Goal: Contribute content: Contribute content

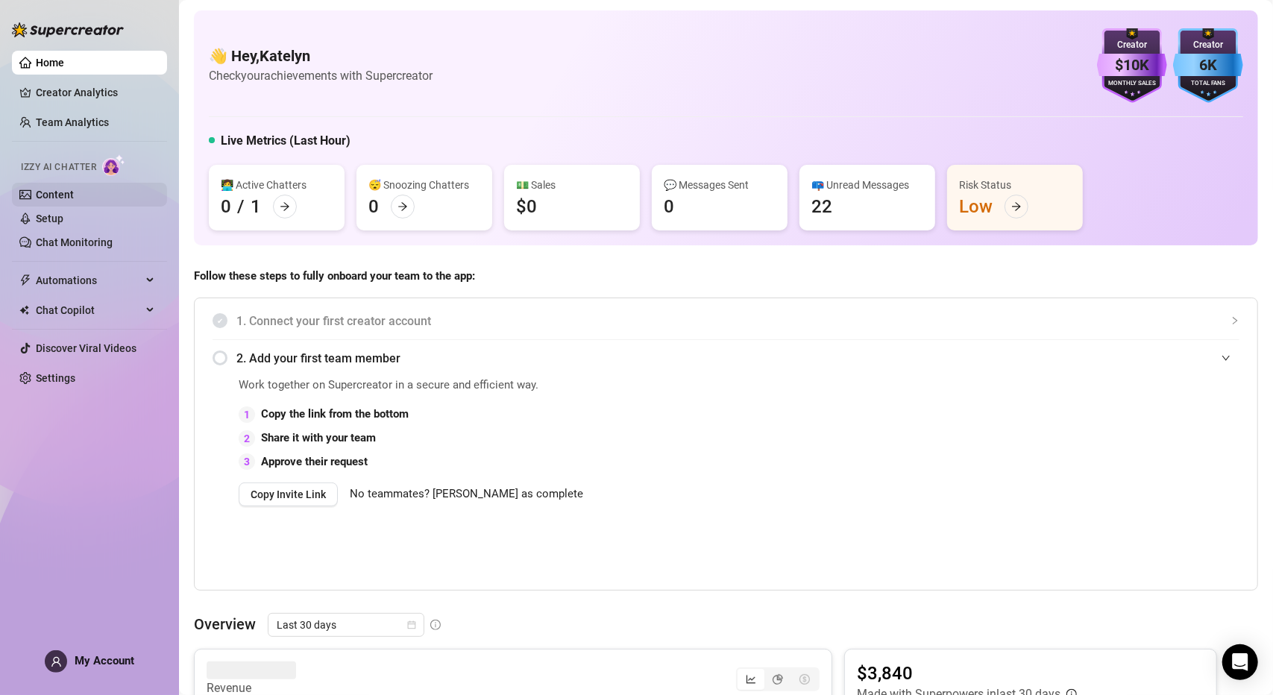
click at [74, 197] on link "Content" at bounding box center [55, 195] width 38 height 12
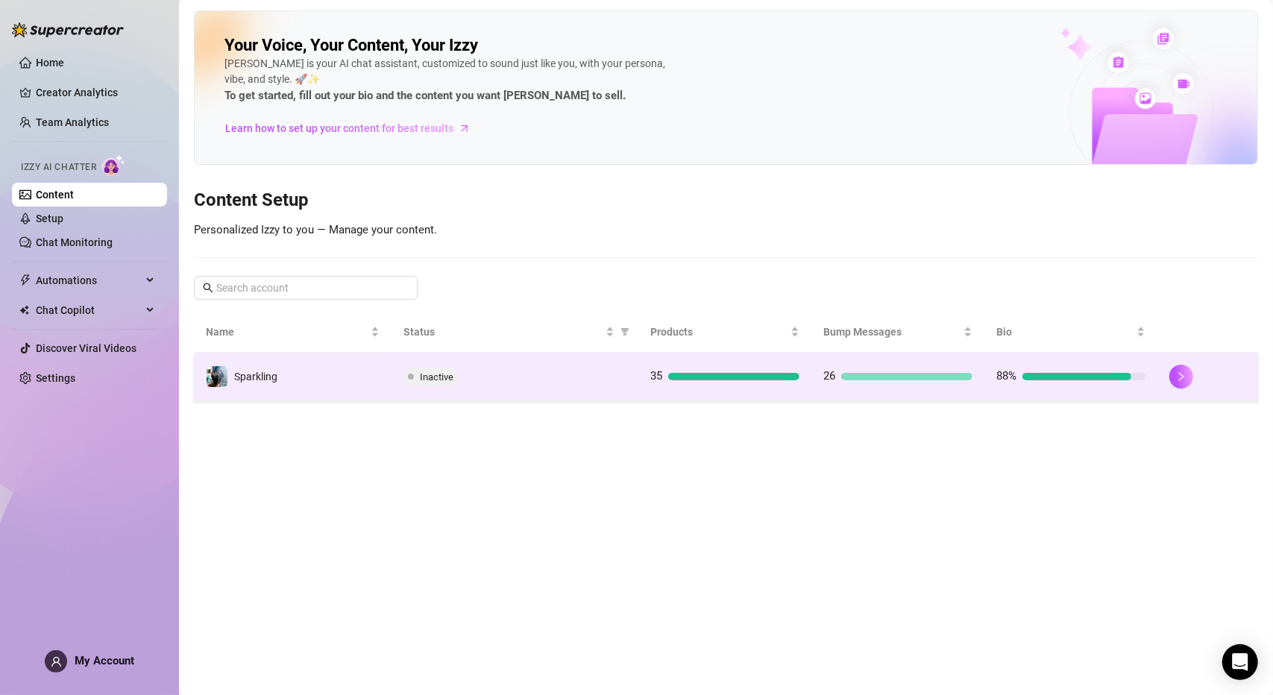
click at [456, 391] on td "Inactive" at bounding box center [515, 377] width 248 height 48
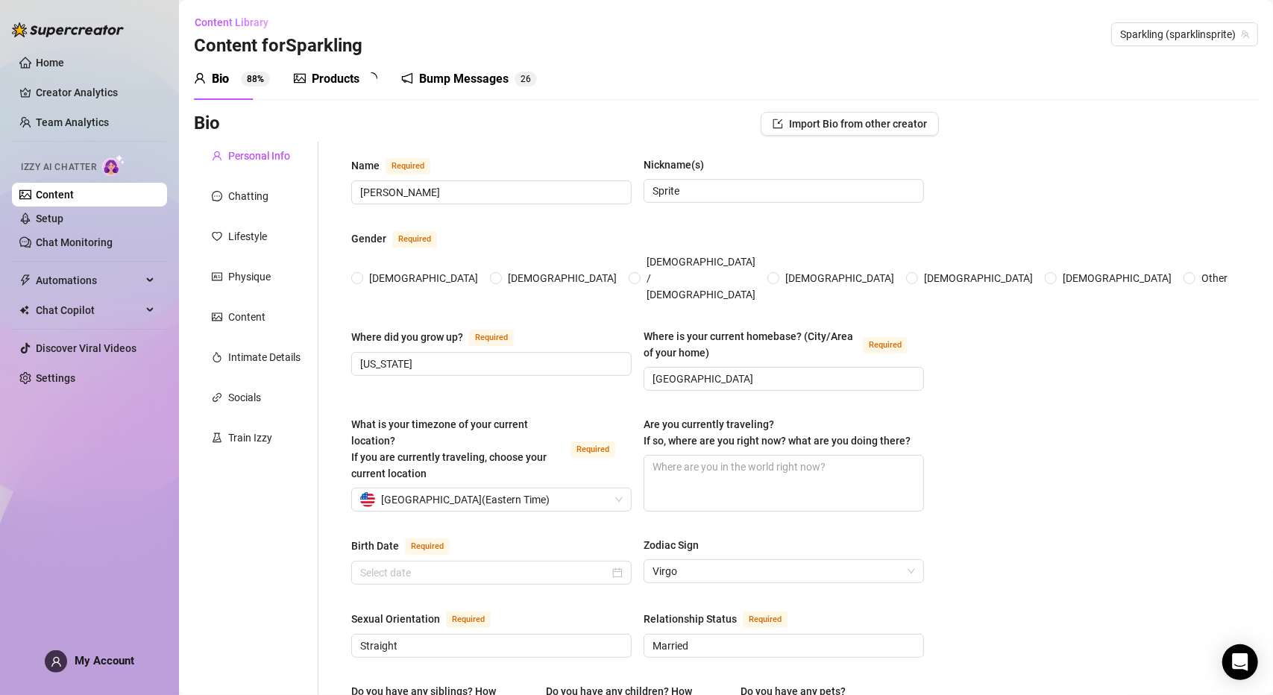
radio input "true"
type input "[DATE]"
click at [350, 77] on div "Products" at bounding box center [336, 79] width 48 height 18
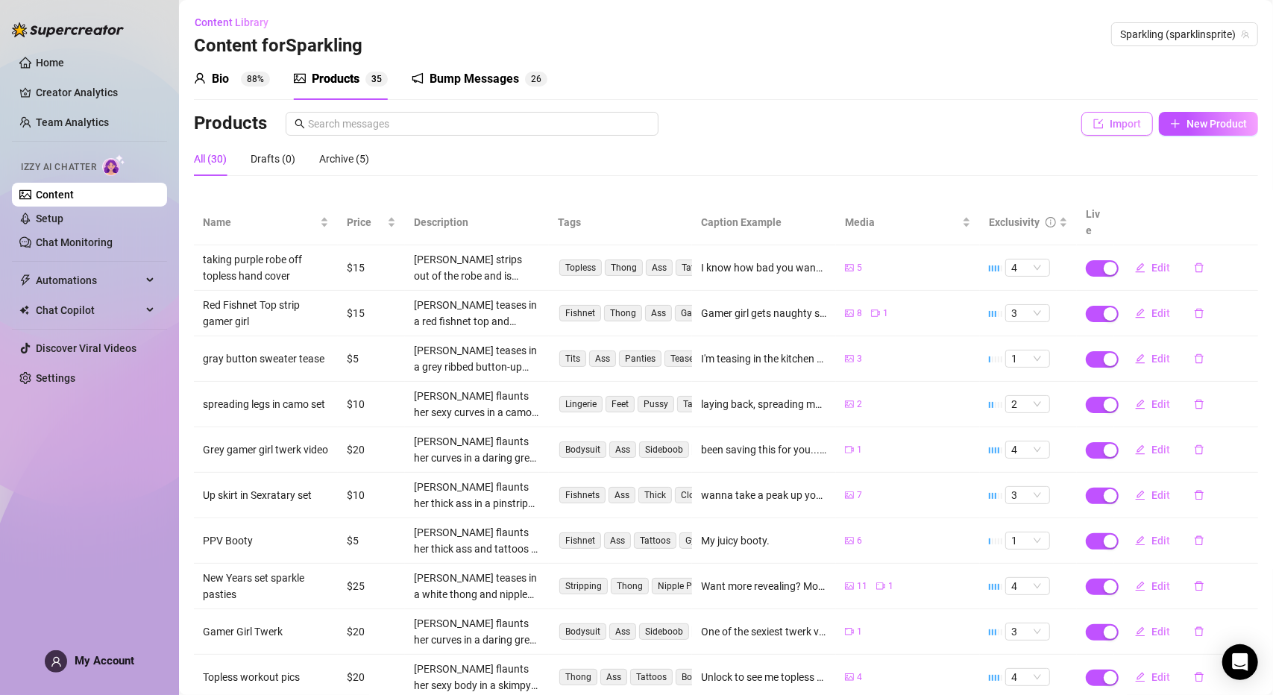
click at [1114, 126] on span "Import" at bounding box center [1124, 124] width 31 height 12
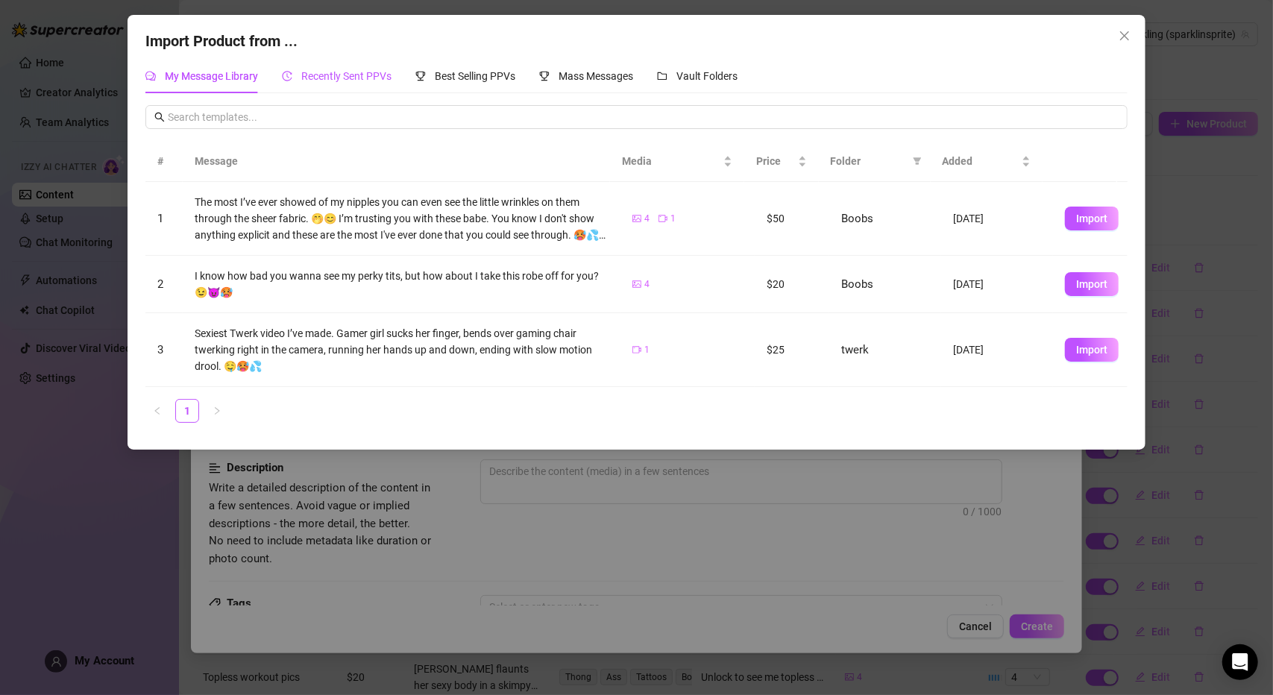
click at [331, 81] on span "Recently Sent PPVs" at bounding box center [346, 76] width 90 height 12
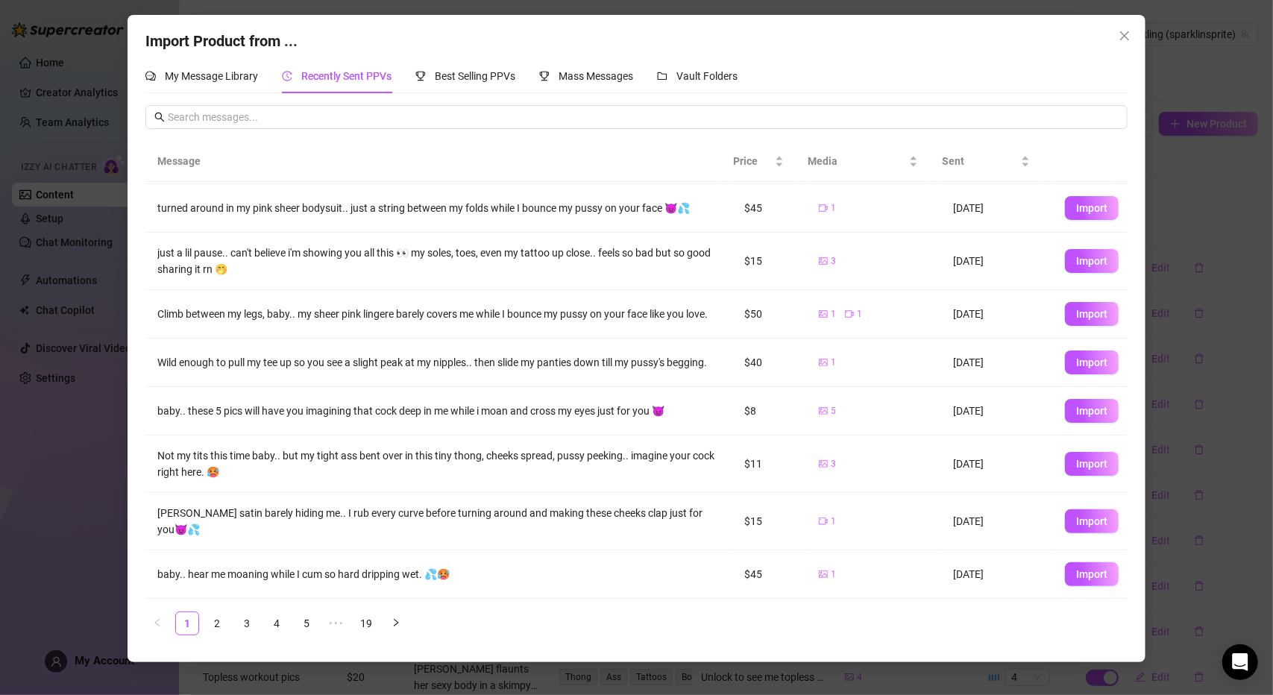
scroll to position [110, 0]
click at [1076, 417] on span "Import" at bounding box center [1091, 411] width 31 height 12
type textarea "baby.. these 5 pics will have you imagining that cock deep in me while i moan a…"
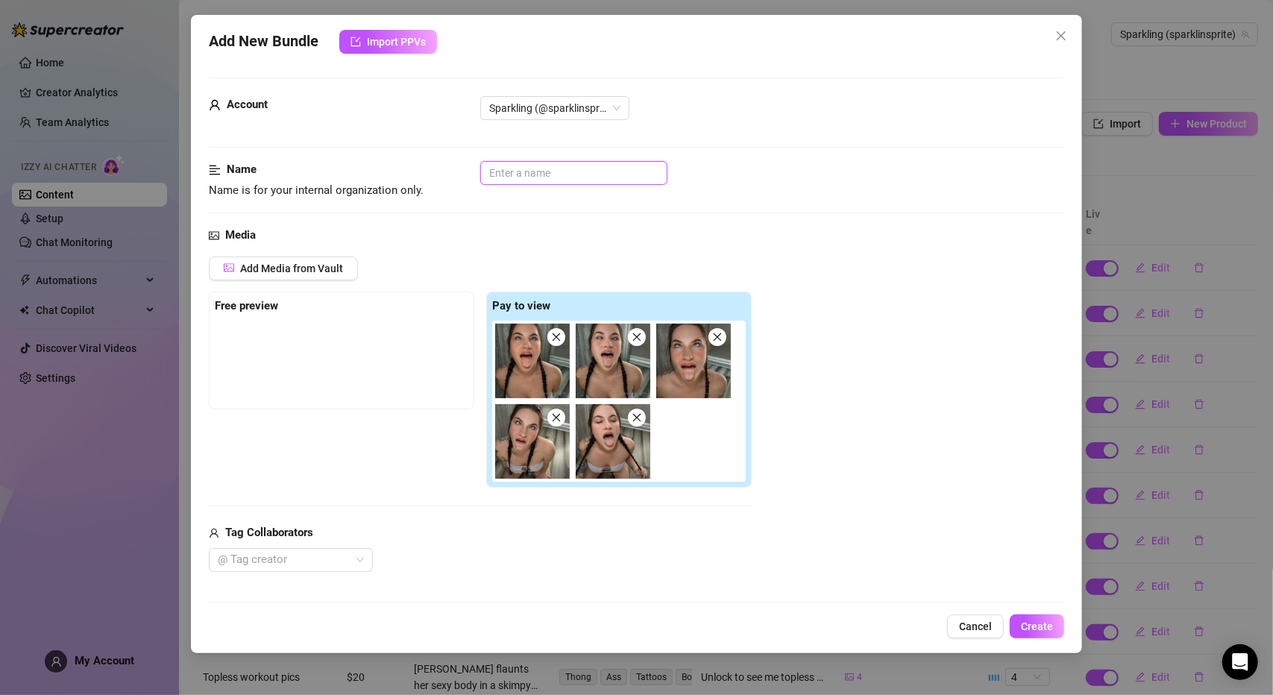
click at [539, 177] on input "text" at bounding box center [573, 173] width 187 height 24
click at [564, 227] on div "Media" at bounding box center [636, 236] width 855 height 18
click at [583, 166] on input "Ahego" at bounding box center [573, 173] width 187 height 24
type input "Ahego ( tongue out)"
click at [853, 196] on div "Name Name is for your internal organization only. Ahego ( tongue out)" at bounding box center [636, 180] width 855 height 38
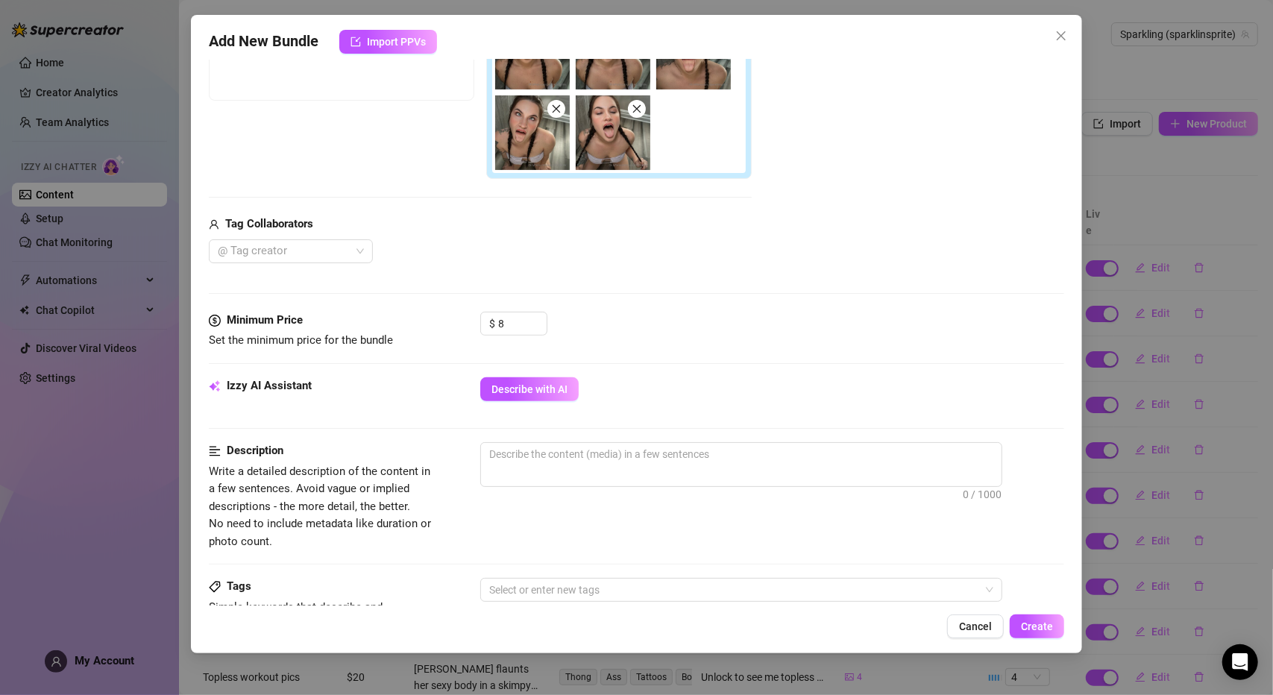
scroll to position [373, 0]
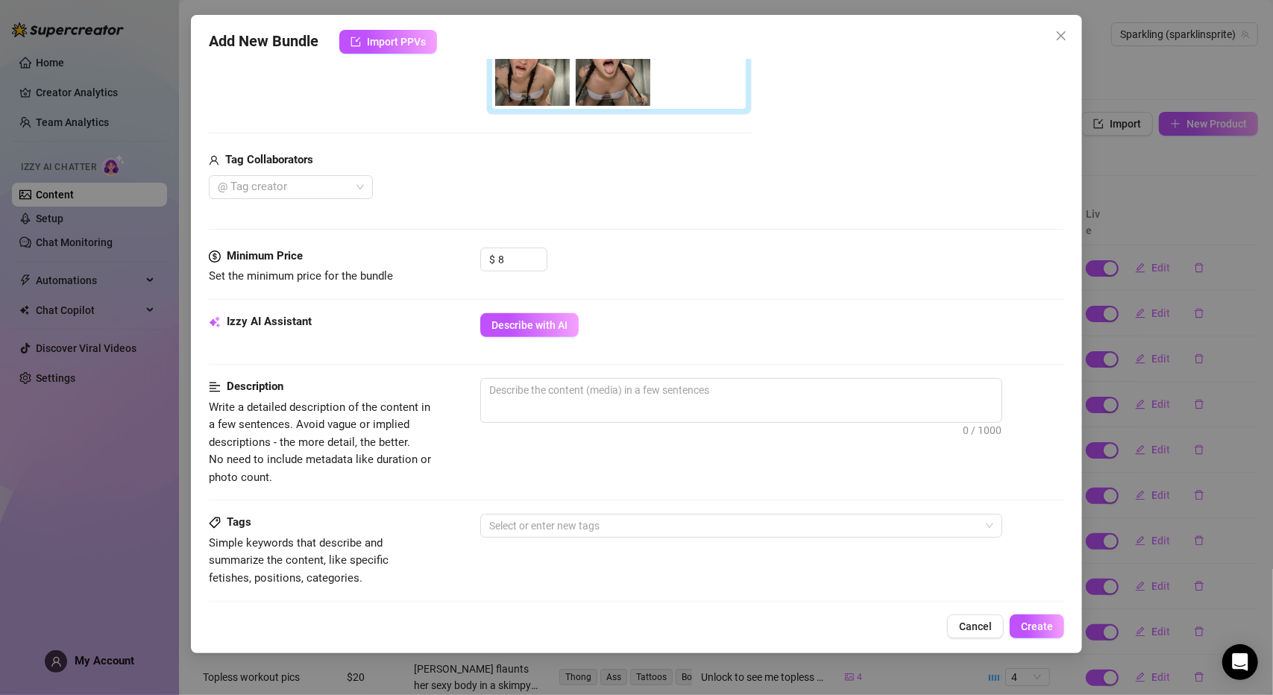
click at [665, 239] on div "Media Add Media from Vault Free preview Pay to view Tag Collaborators @ Tag cre…" at bounding box center [636, 51] width 855 height 394
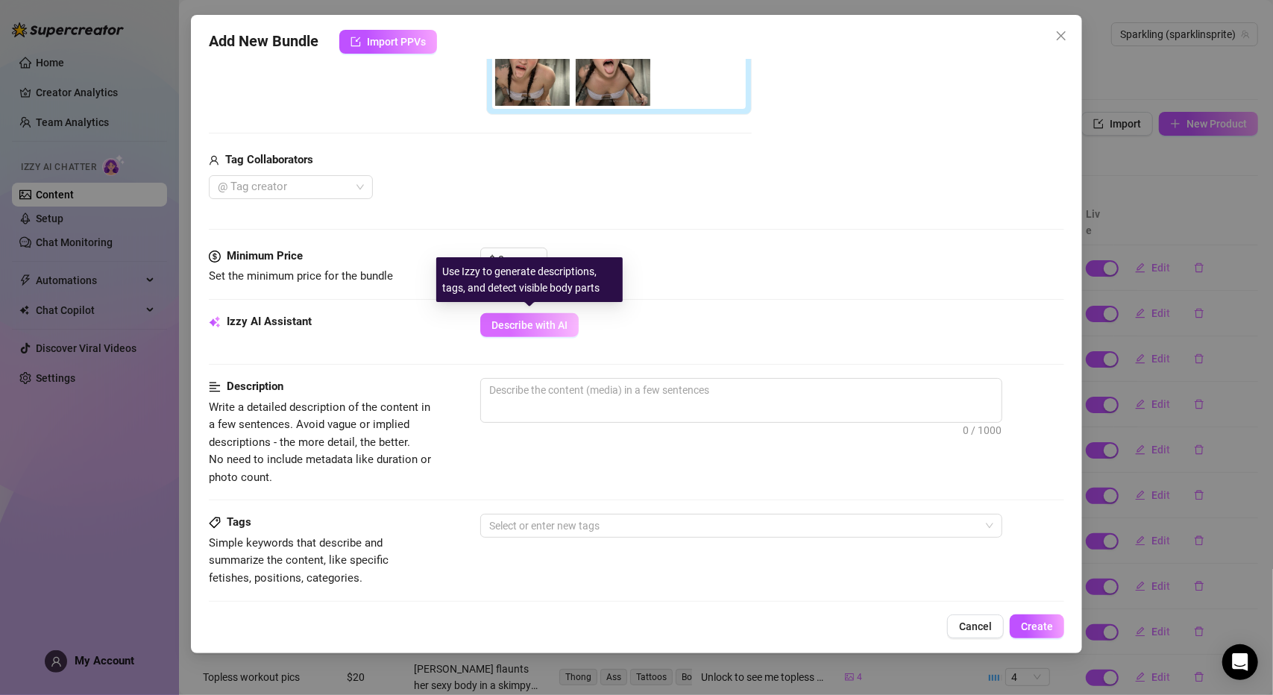
click at [537, 323] on span "Describe with AI" at bounding box center [529, 325] width 76 height 12
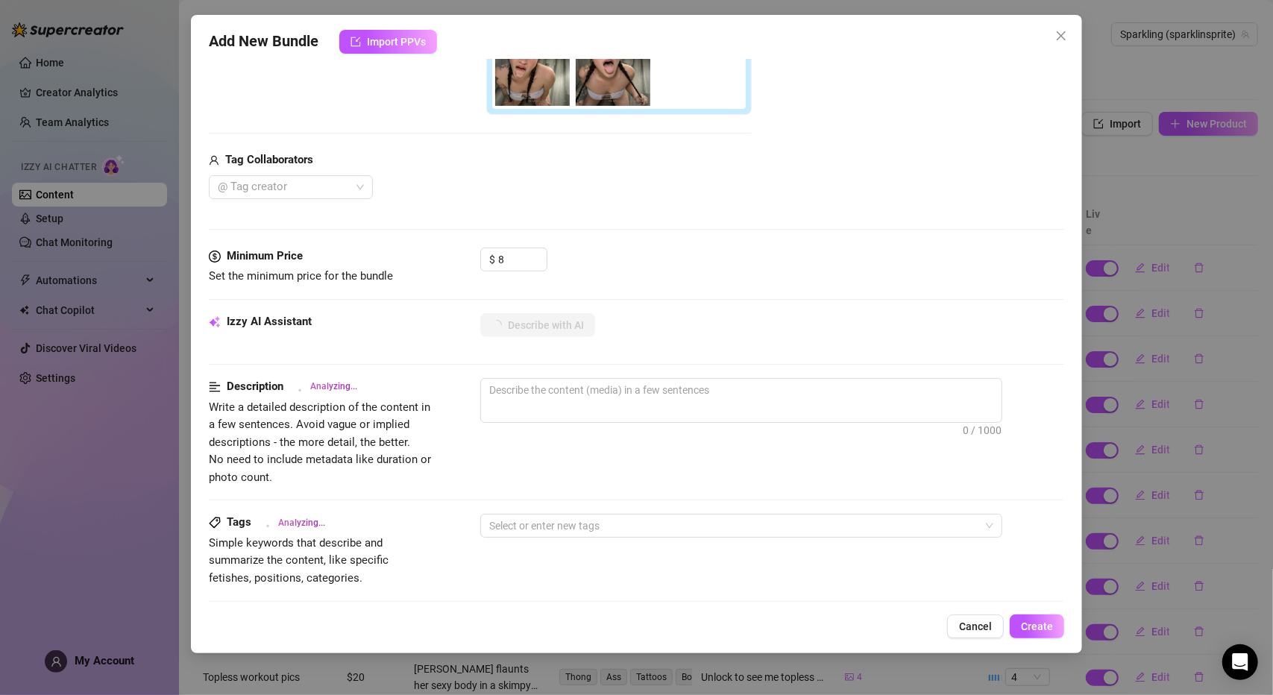
type textarea "[PERSON_NAME]"
type textarea "[PERSON_NAME] teases"
type textarea "[PERSON_NAME] teases in"
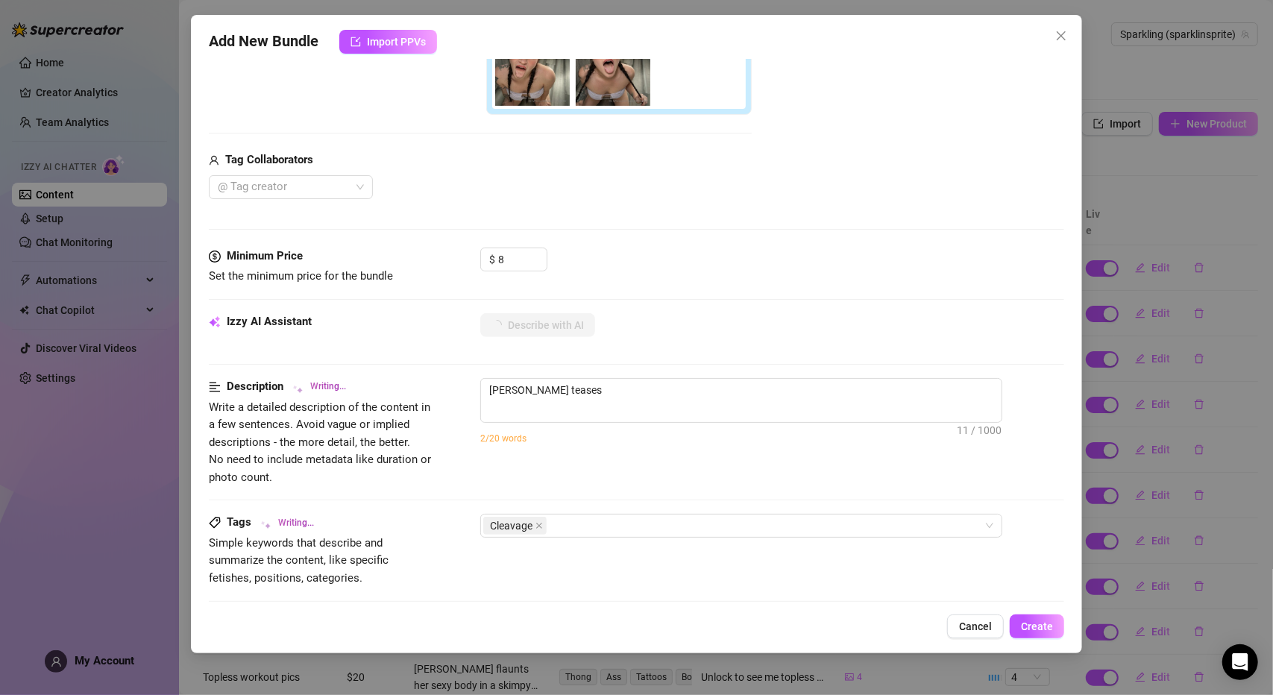
type textarea "[PERSON_NAME] teases in"
type textarea "[PERSON_NAME] teases in a"
type textarea "[PERSON_NAME] teases in a tiny"
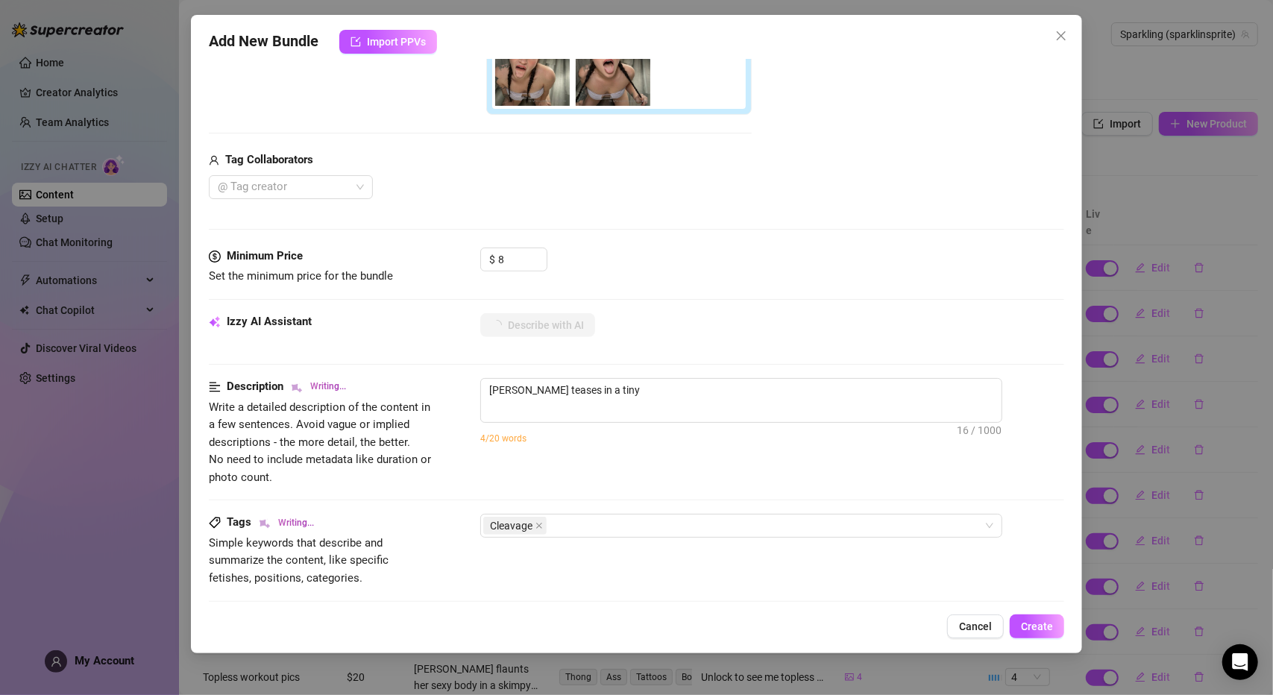
type textarea "[PERSON_NAME] teases in a tiny strapless"
type textarea "[PERSON_NAME] teases in a tiny strapless lavender"
type textarea "[PERSON_NAME] teases in a tiny strapless lavender bikini"
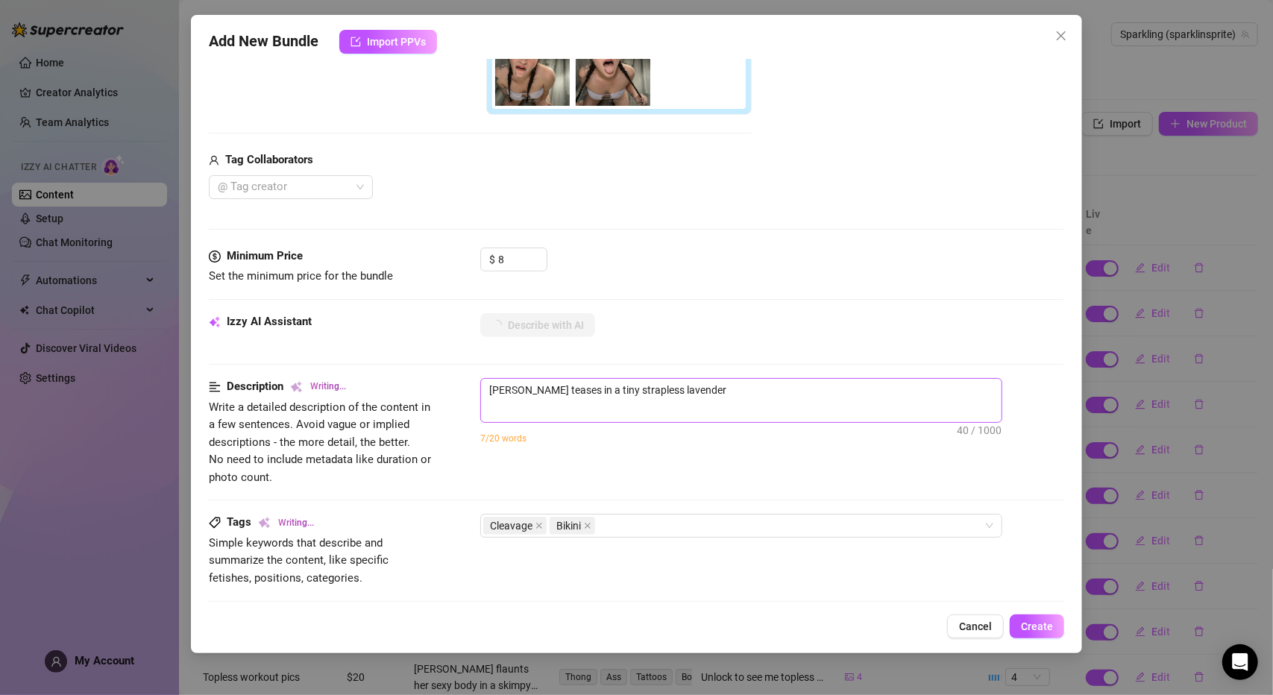
type textarea "[PERSON_NAME] teases in a tiny strapless lavender bikini"
type textarea "[PERSON_NAME] teases in a tiny strapless lavender bikini top,"
type textarea "[PERSON_NAME] teases in a tiny strapless lavender bikini top, leaning"
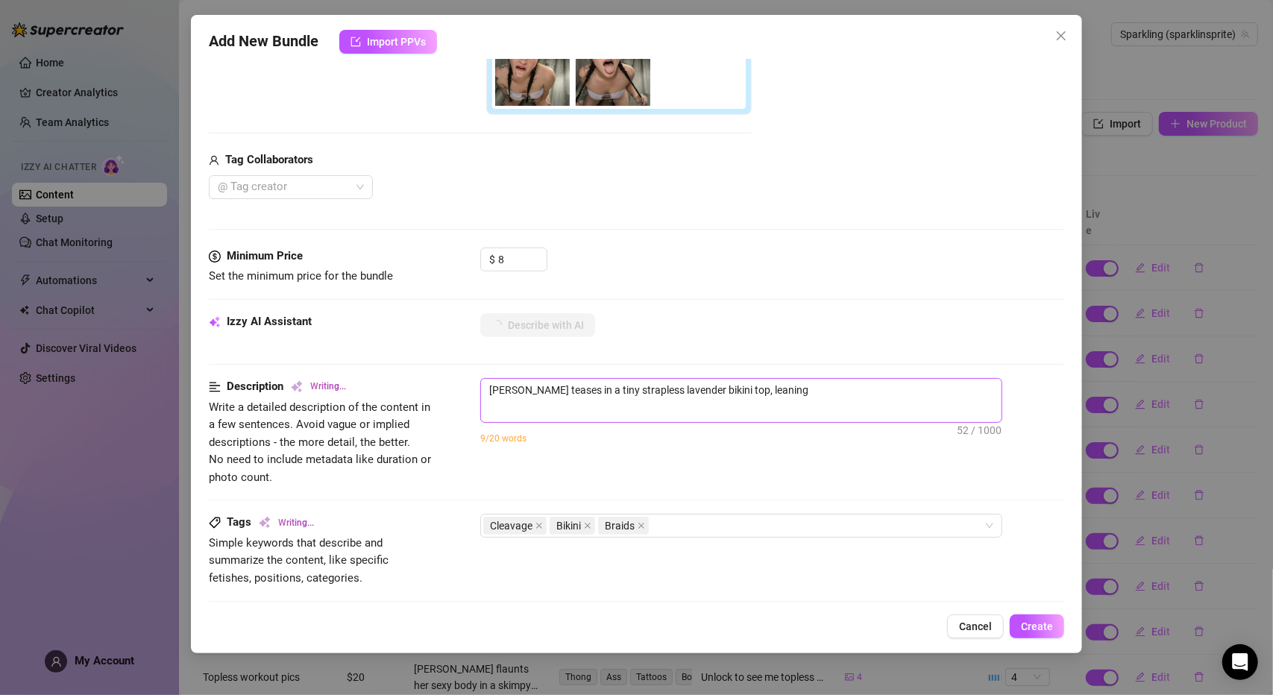
type textarea "[PERSON_NAME] teases in a tiny strapless lavender bikini top, leaning forward"
type textarea "[PERSON_NAME] teases in a tiny strapless lavender bikini top, leaning forward to"
type textarea "[PERSON_NAME] teases in a tiny strapless lavender bikini top, leaning forward t…"
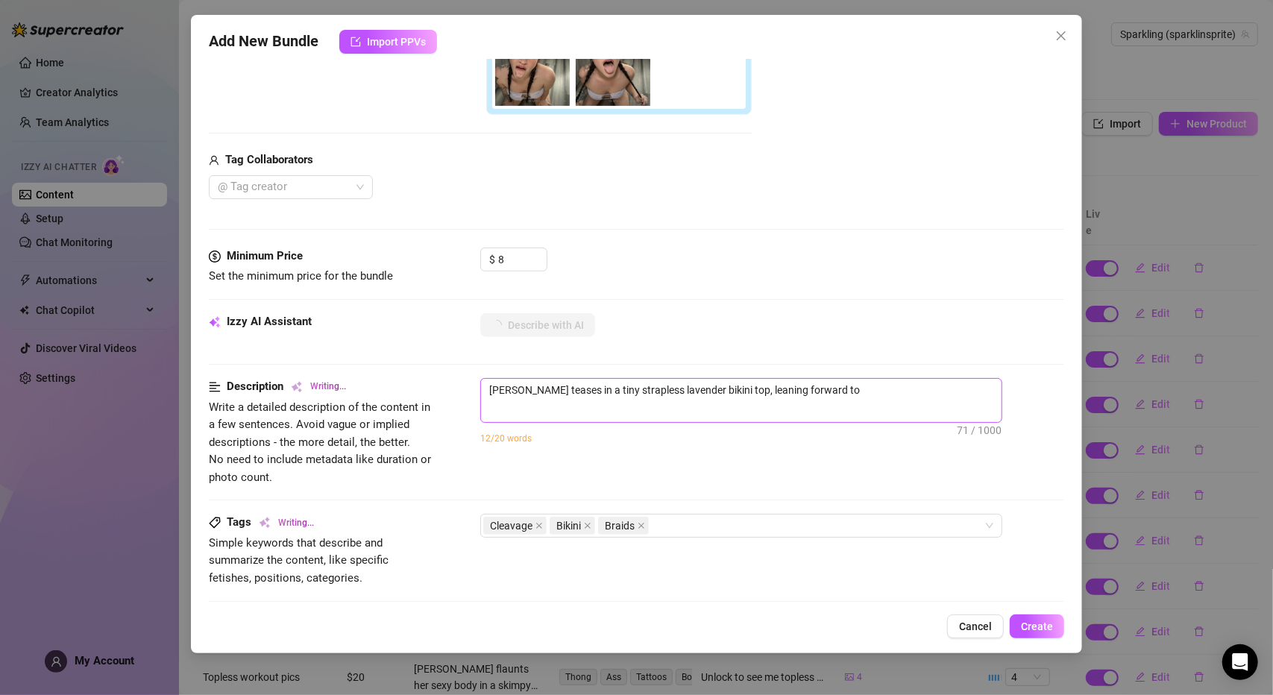
type textarea "[PERSON_NAME] teases in a tiny strapless lavender bikini top, leaning forward t…"
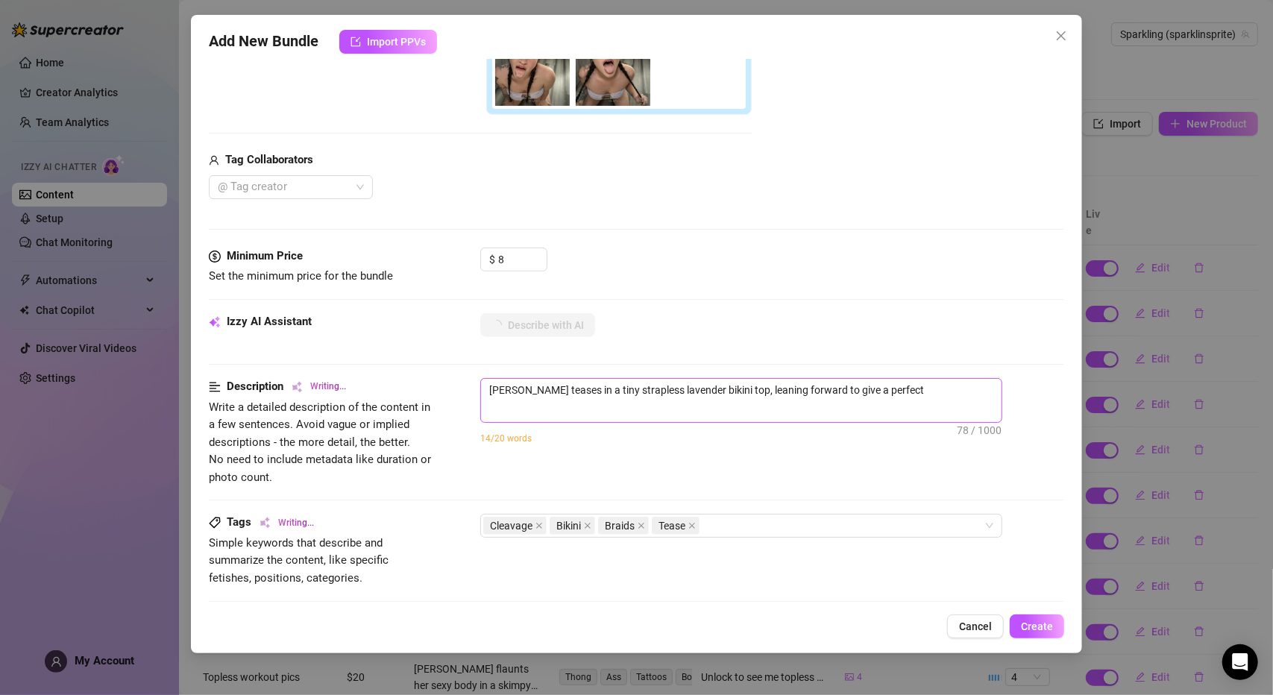
type textarea "[PERSON_NAME] teases in a tiny strapless lavender bikini top, leaning forward t…"
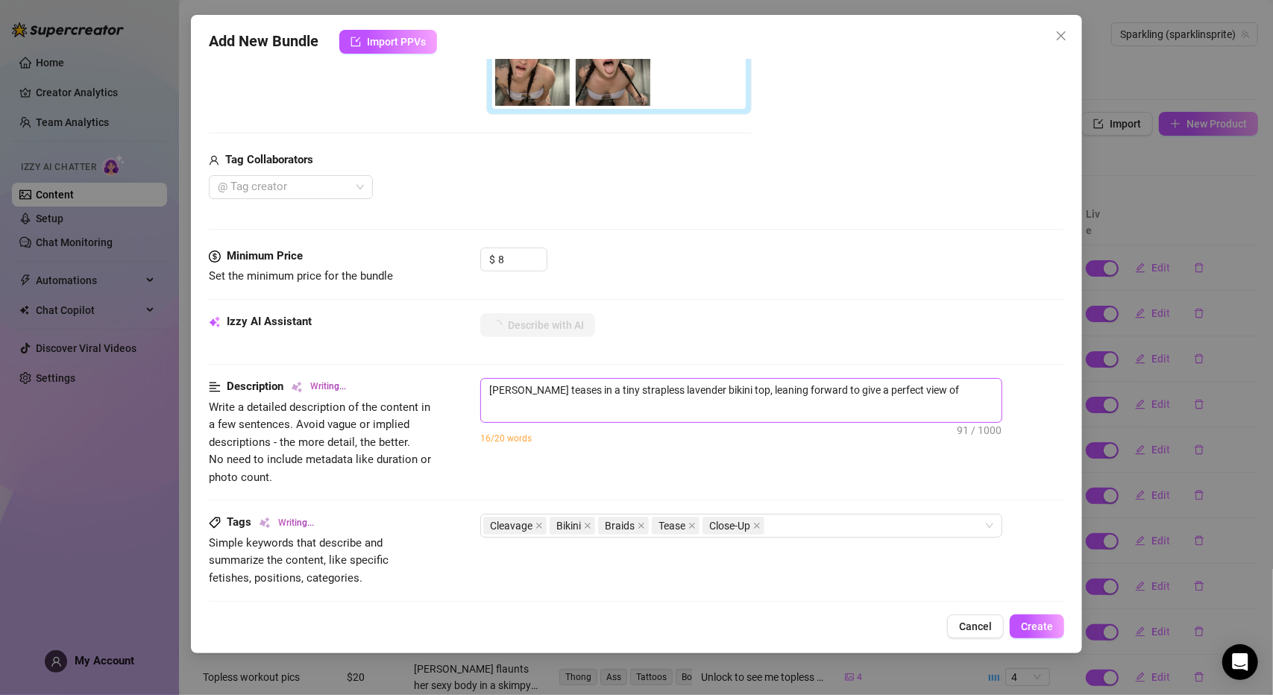
type textarea "[PERSON_NAME] teases in a tiny strapless lavender bikini top, leaning forward t…"
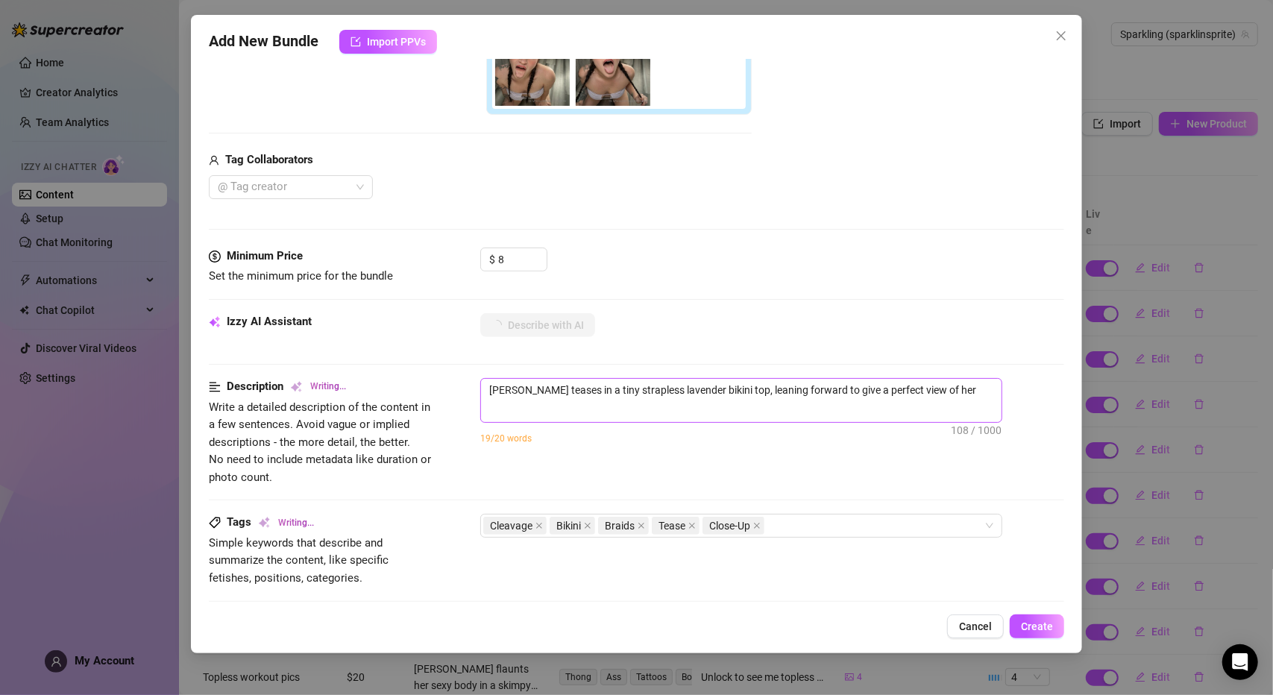
type textarea "[PERSON_NAME] teases in a tiny strapless lavender bikini top, leaning forward t…"
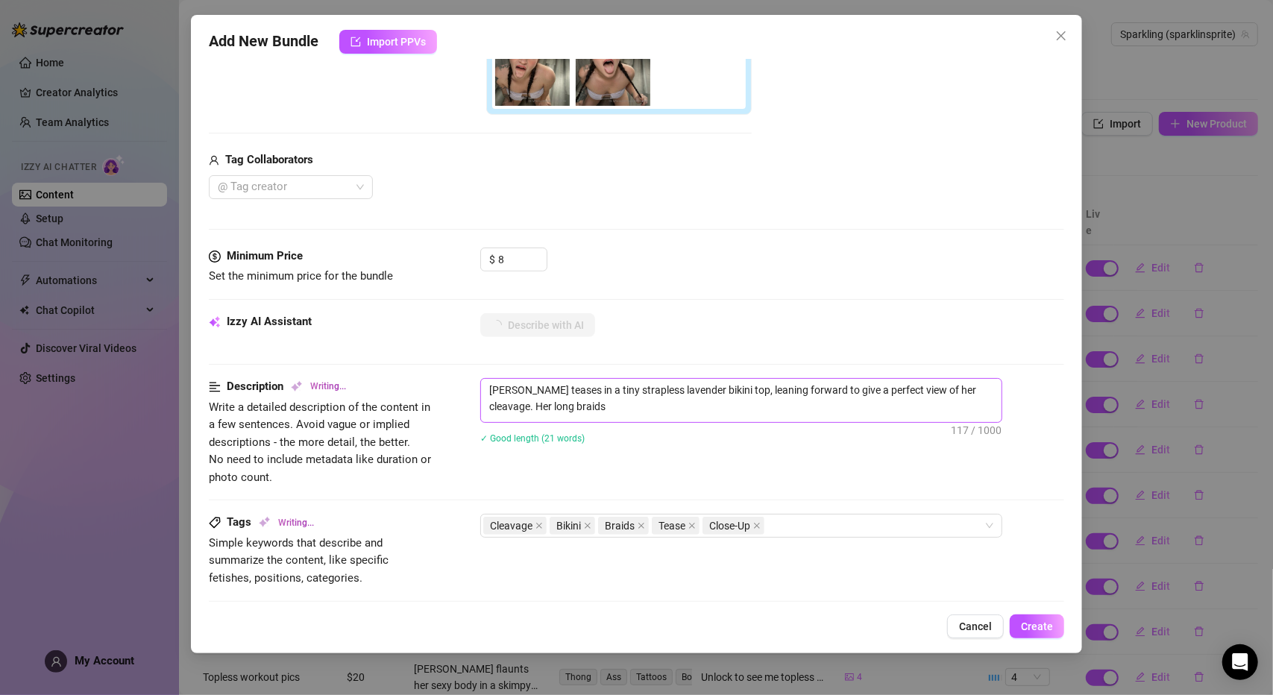
type textarea "[PERSON_NAME] teases in a tiny strapless lavender bikini top, leaning forward t…"
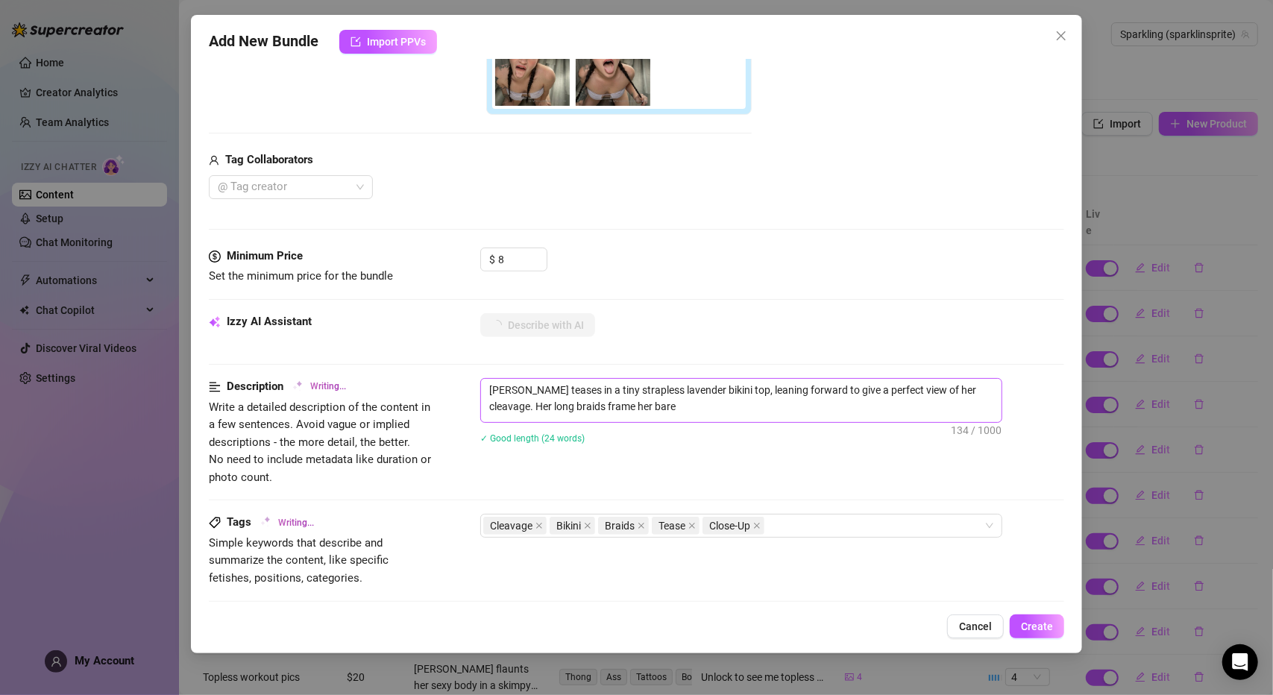
type textarea "[PERSON_NAME] teases in a tiny strapless lavender bikini top, leaning forward t…"
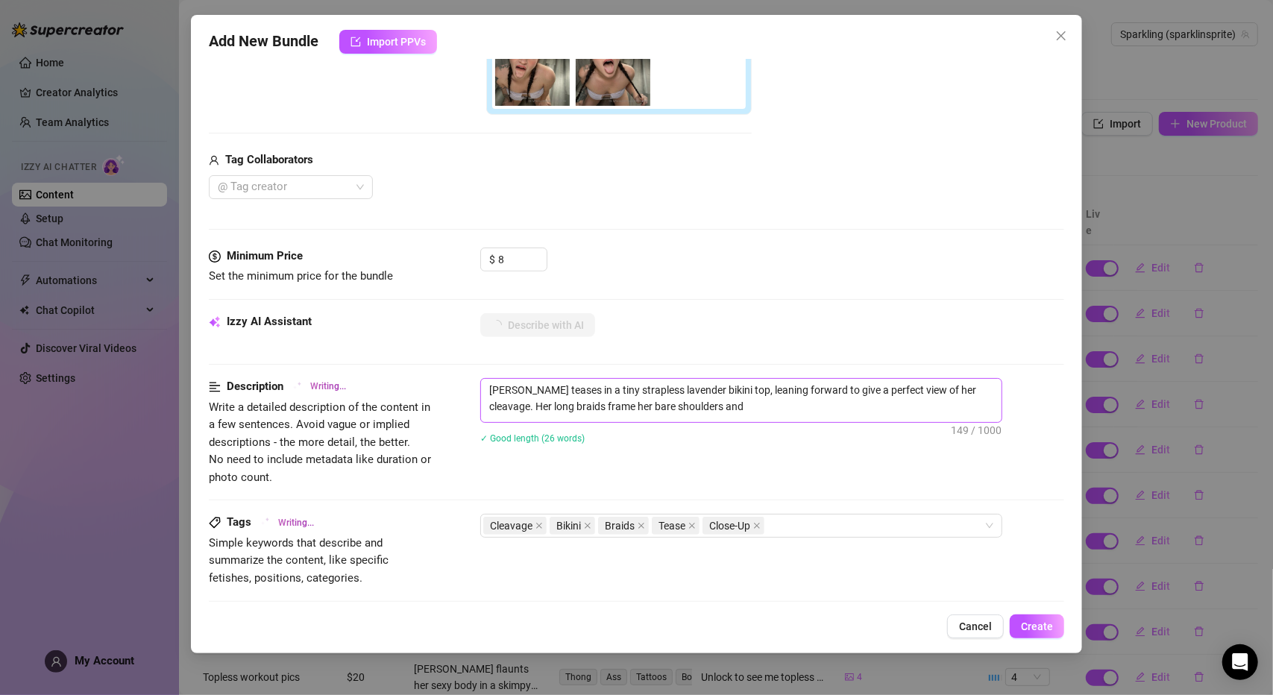
type textarea "[PERSON_NAME] teases in a tiny strapless lavender bikini top, leaning forward t…"
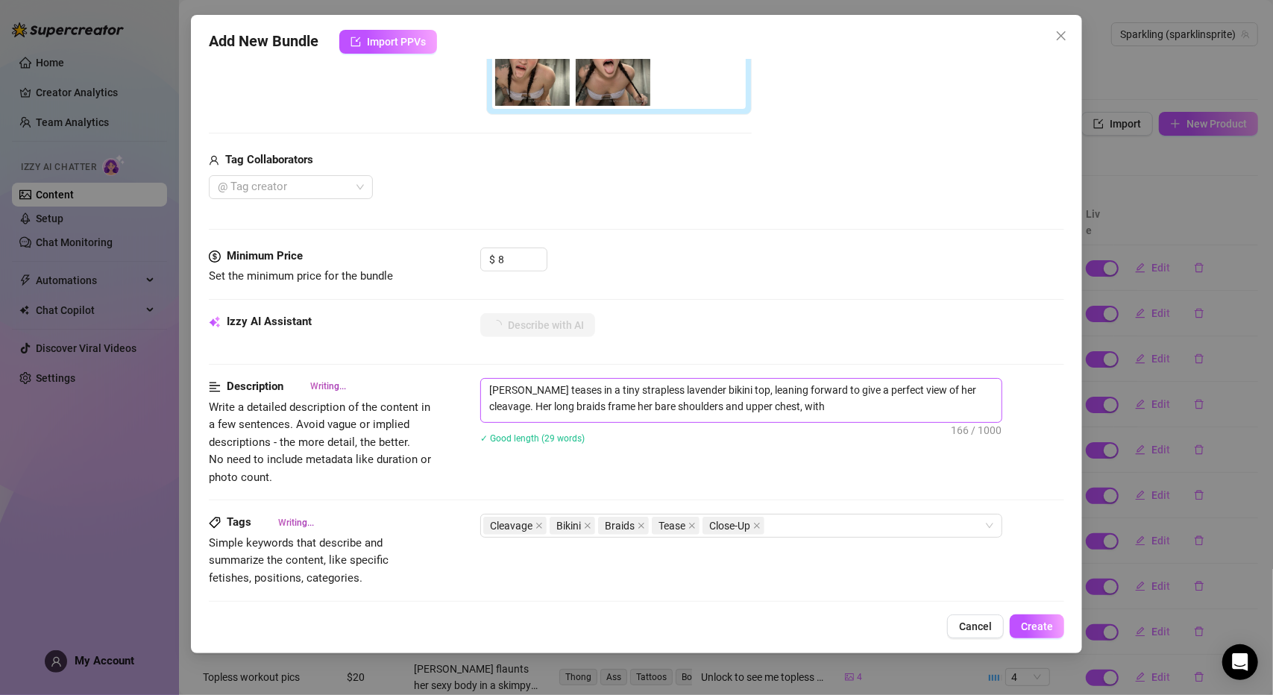
type textarea "[PERSON_NAME] teases in a tiny strapless lavender bikini top, leaning forward t…"
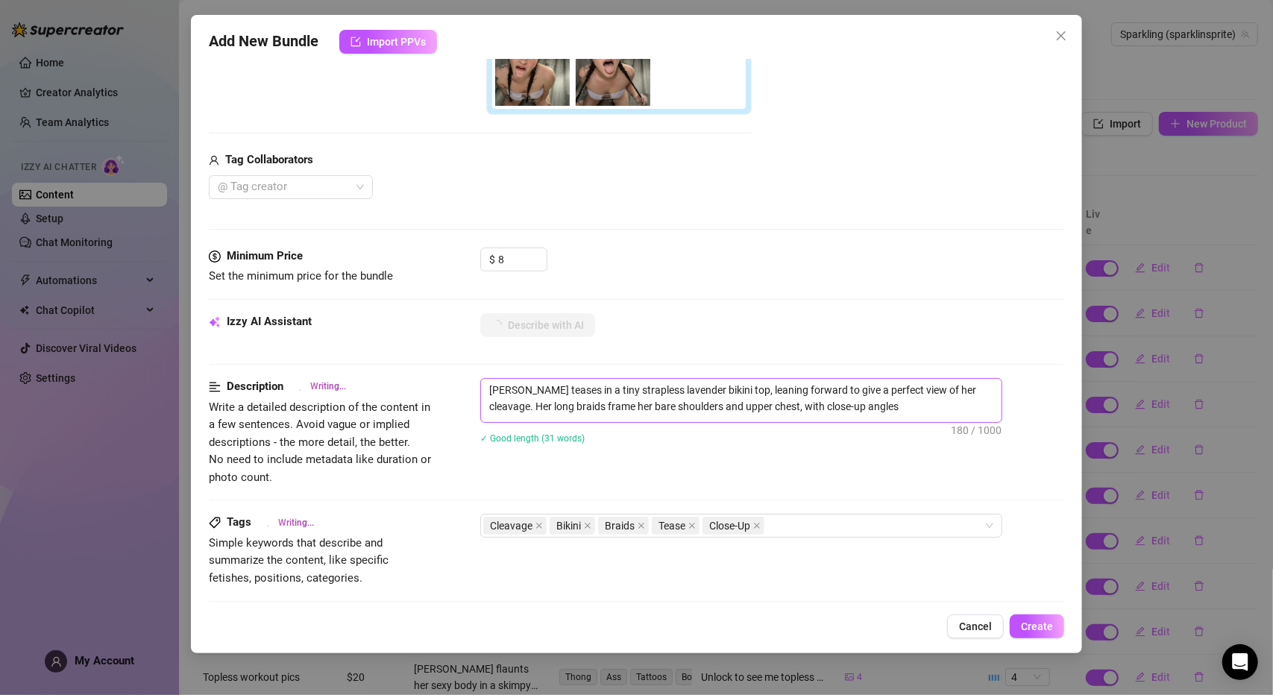
type textarea "[PERSON_NAME] teases in a tiny strapless lavender bikini top, leaning forward t…"
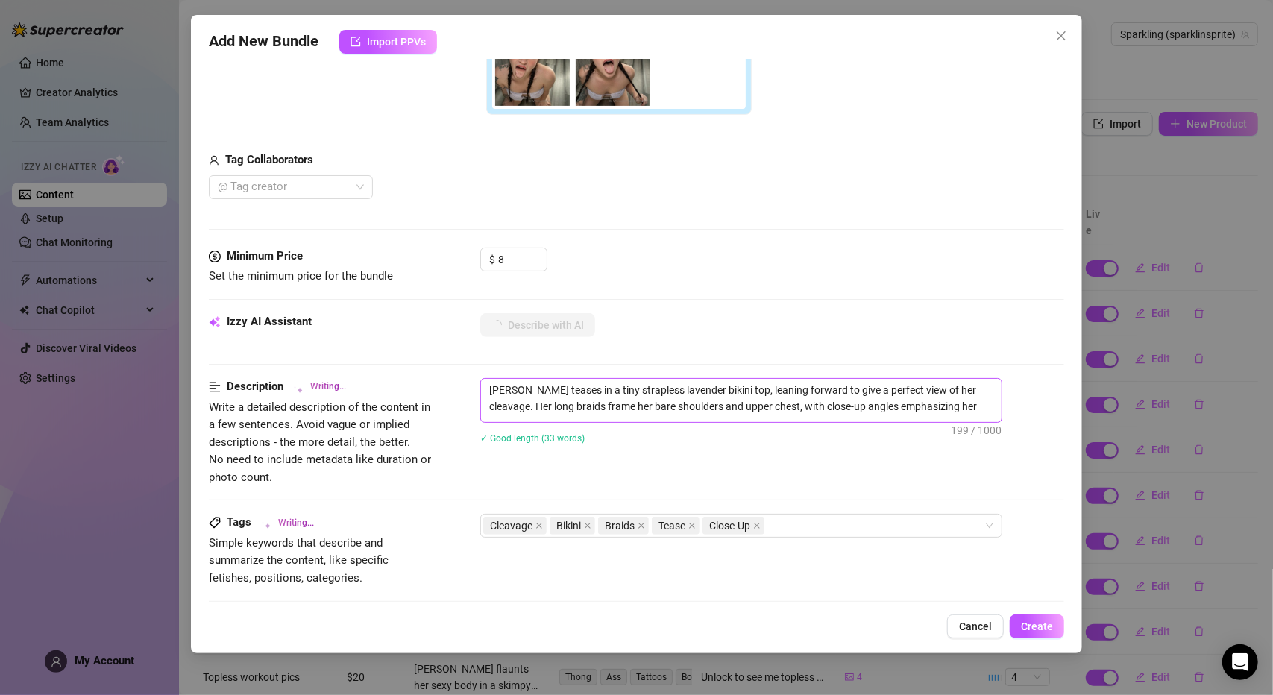
type textarea "[PERSON_NAME] teases in a tiny strapless lavender bikini top, leaning forward t…"
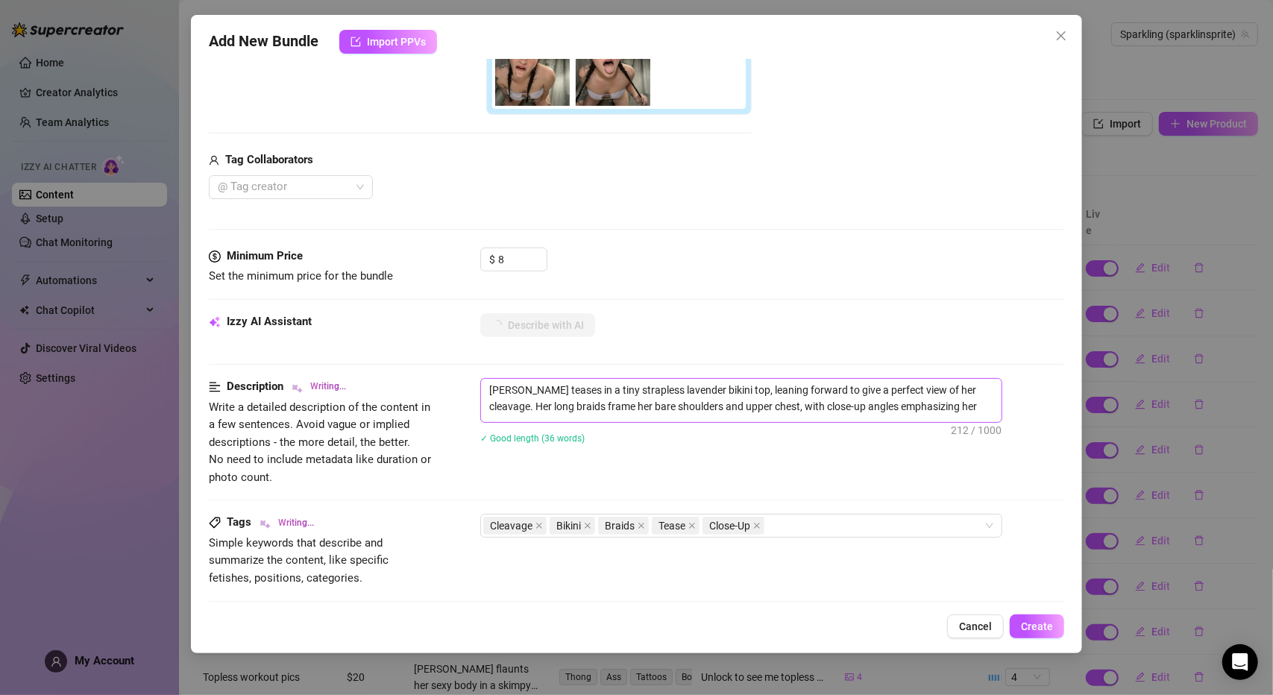
type textarea "[PERSON_NAME] teases in a tiny strapless lavender bikini top, leaning forward t…"
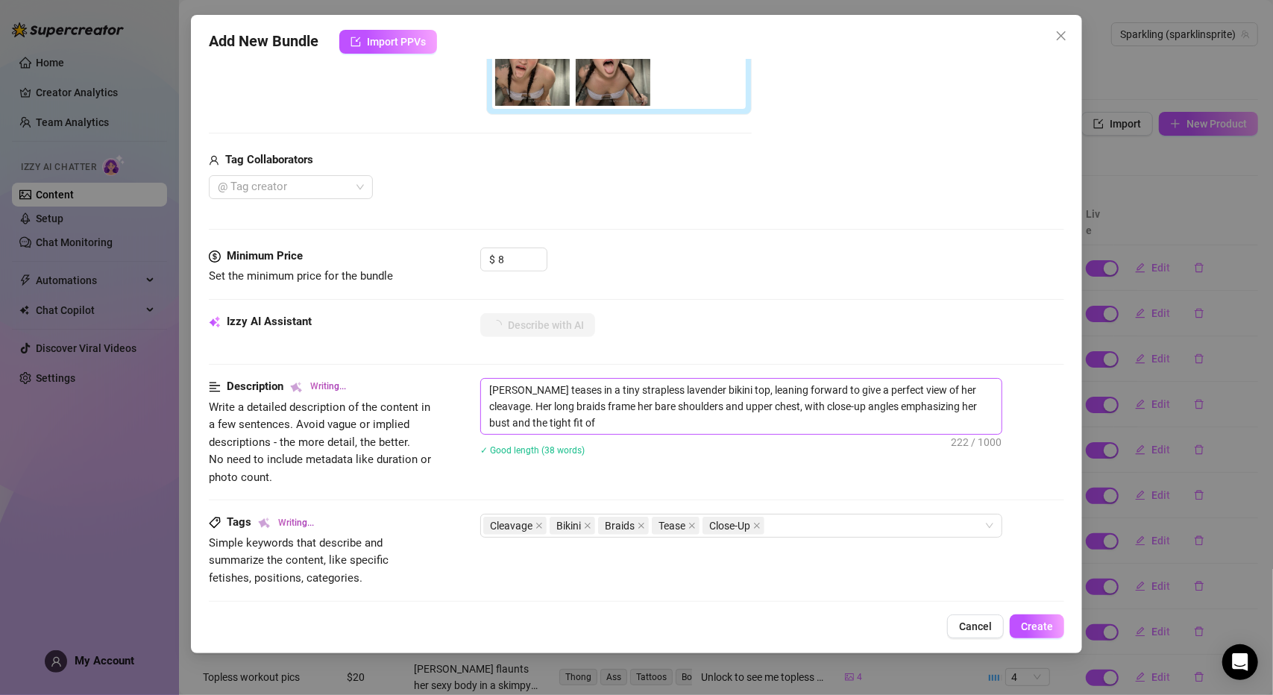
type textarea "[PERSON_NAME] teases in a tiny strapless lavender bikini top, leaning forward t…"
click at [689, 421] on textarea "[PERSON_NAME] teases in a tiny strapless lavender bikini top, leaning forward t…" at bounding box center [741, 406] width 520 height 55
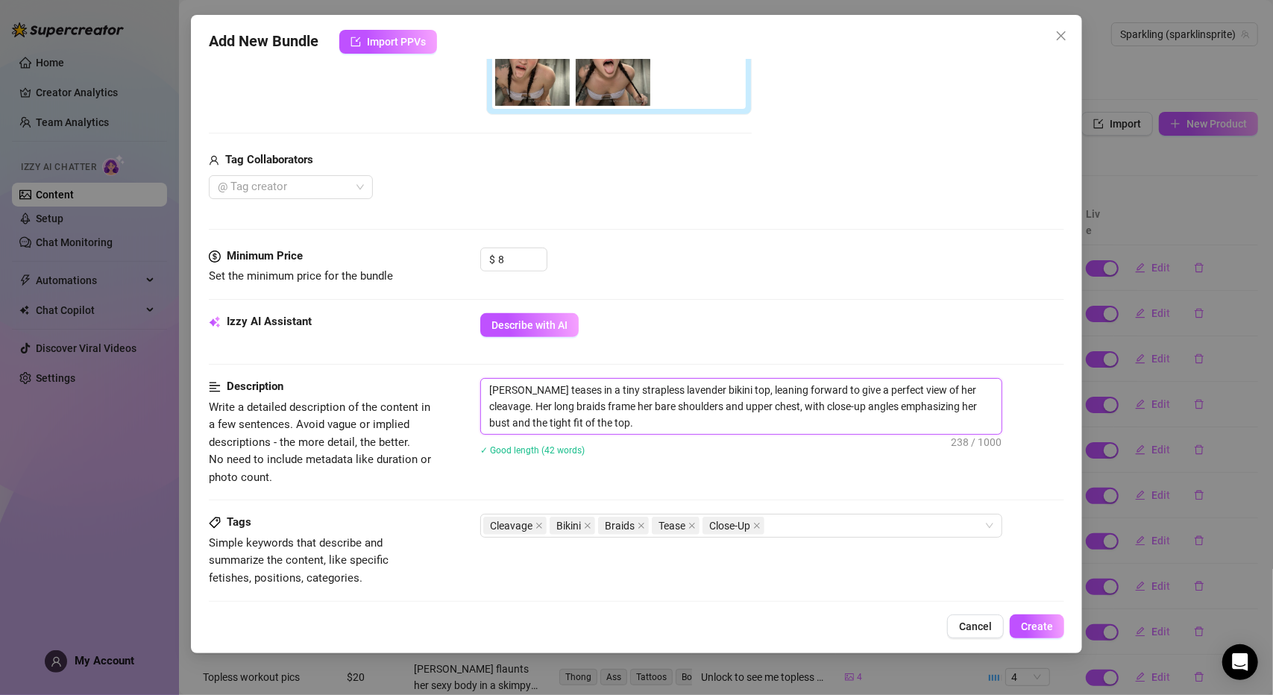
type textarea "[PERSON_NAME] teases in a tiny strapless lavender bikini top, leaning forward t…"
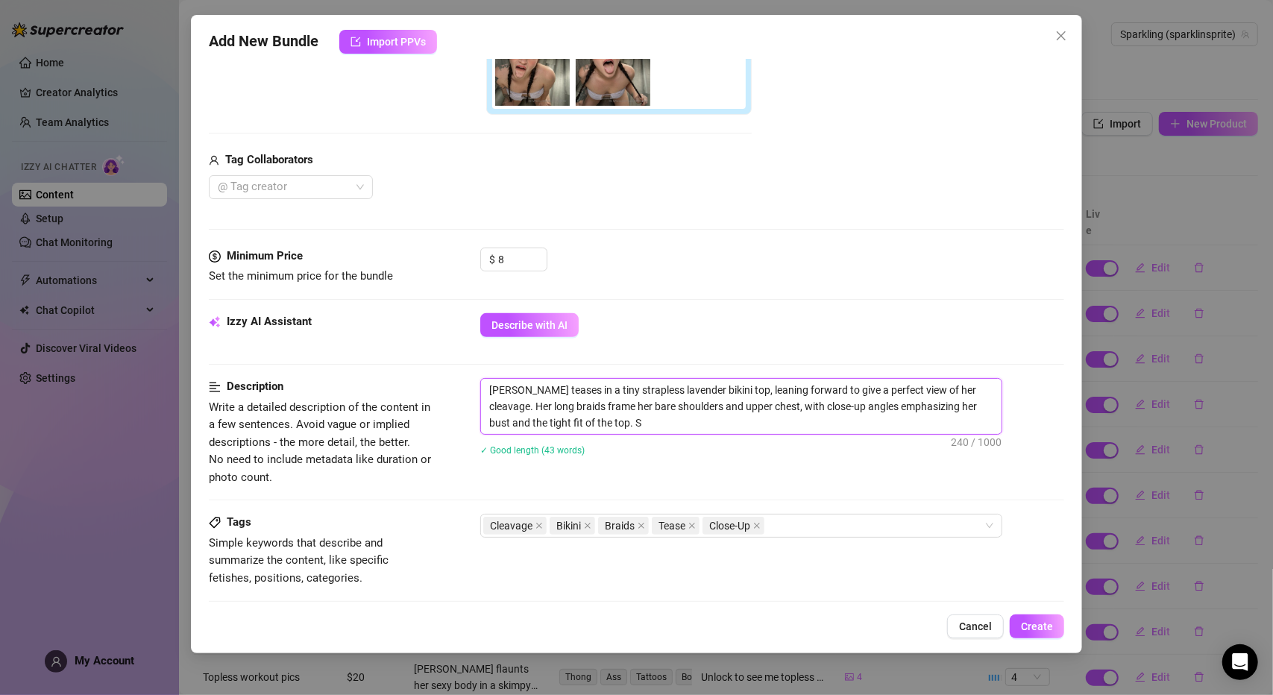
type textarea "[PERSON_NAME] teases in a tiny strapless lavender bikini top, leaning forward t…"
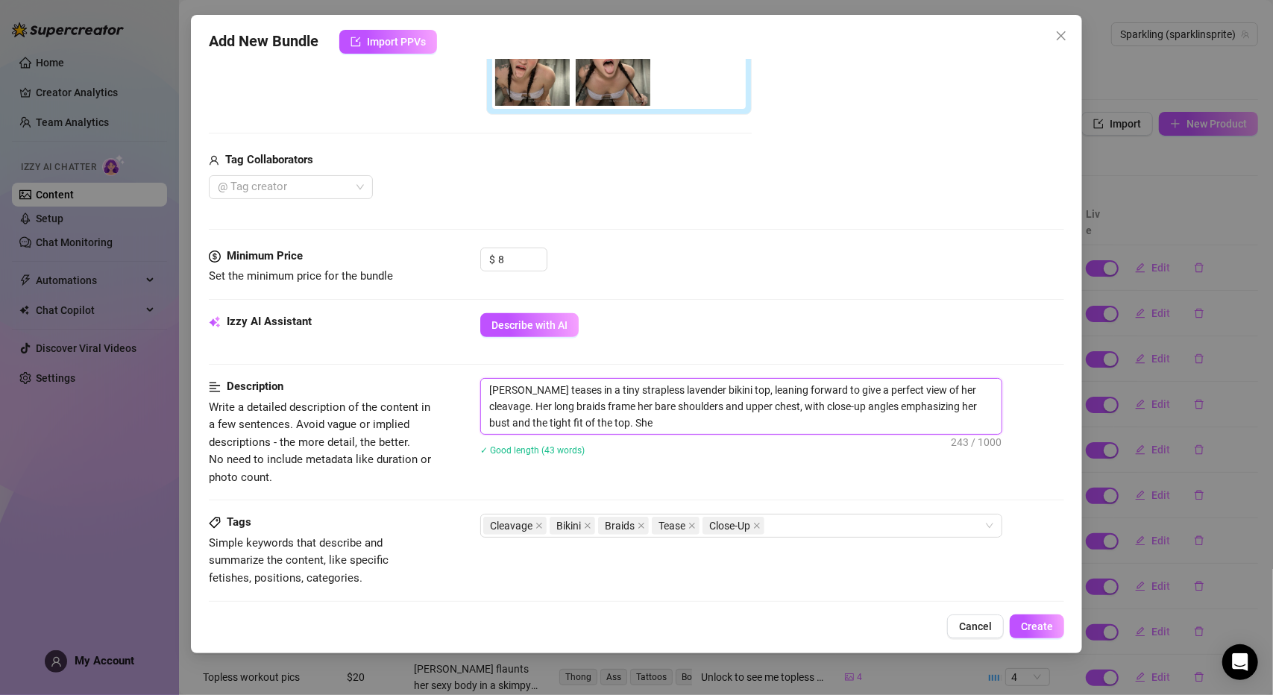
type textarea "[PERSON_NAME] teases in a tiny strapless lavender bikini top, leaning forward t…"
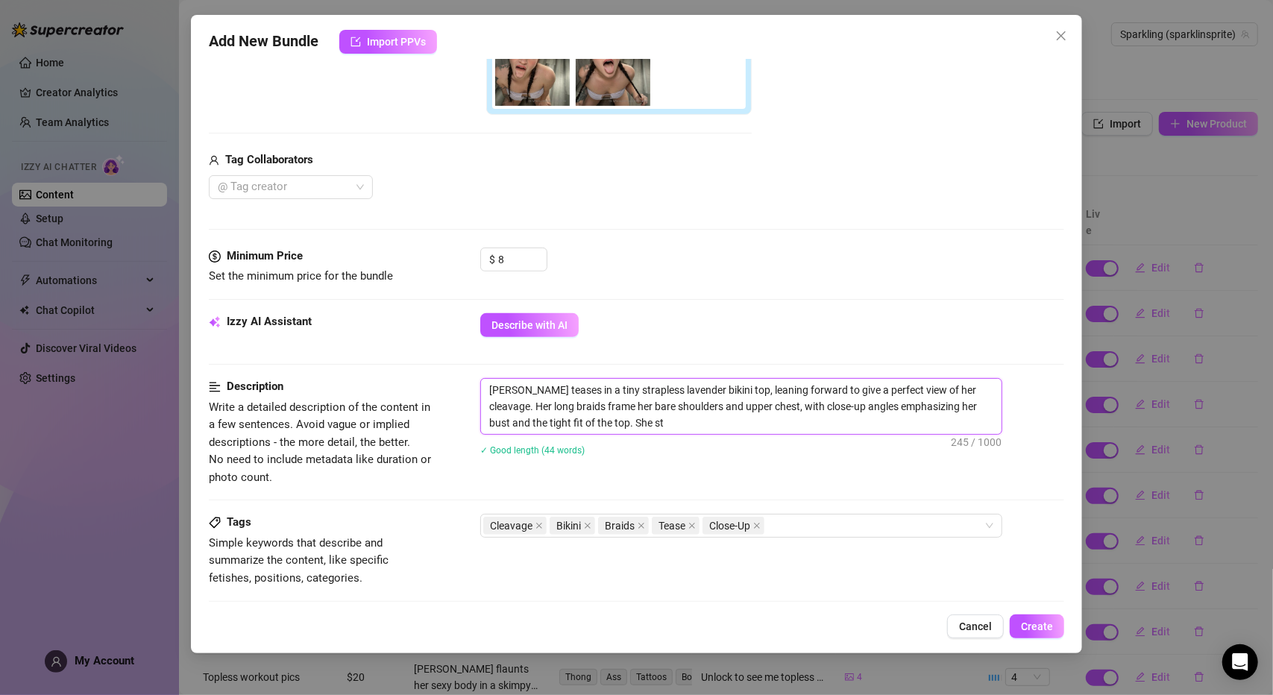
type textarea "[PERSON_NAME] teases in a tiny strapless lavender bikini top, leaning forward t…"
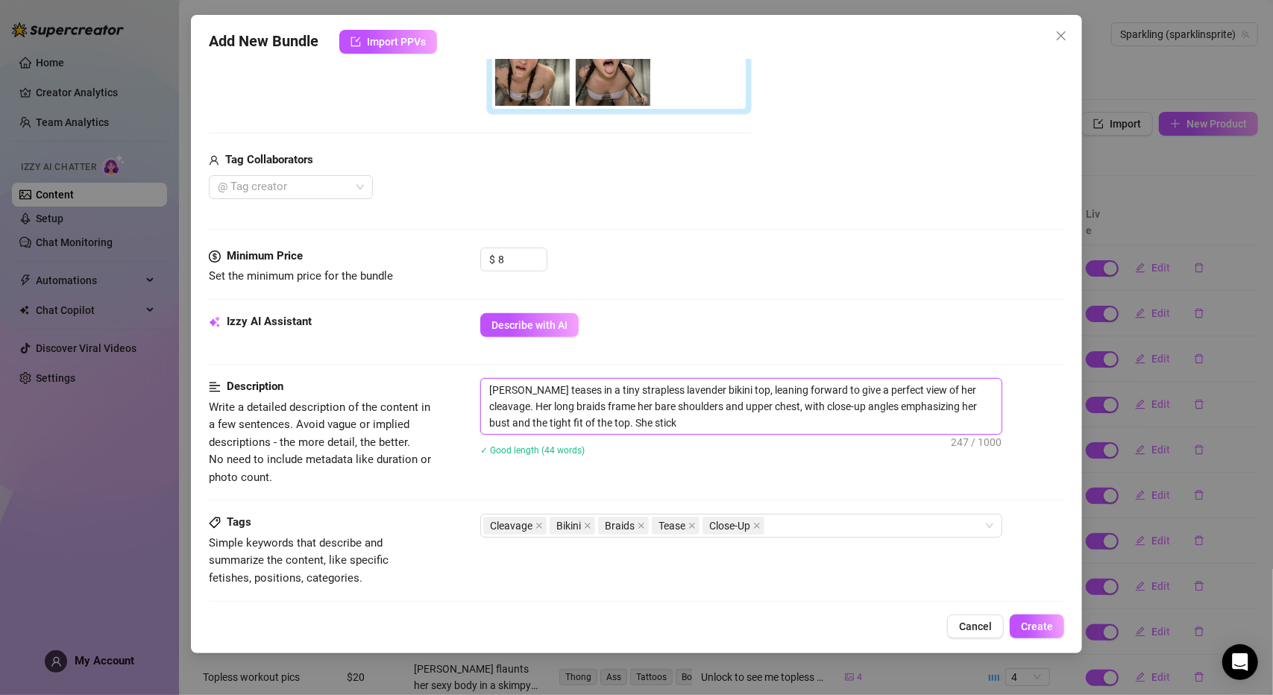
type textarea "[PERSON_NAME] teases in a tiny strapless lavender bikini top, leaning forward t…"
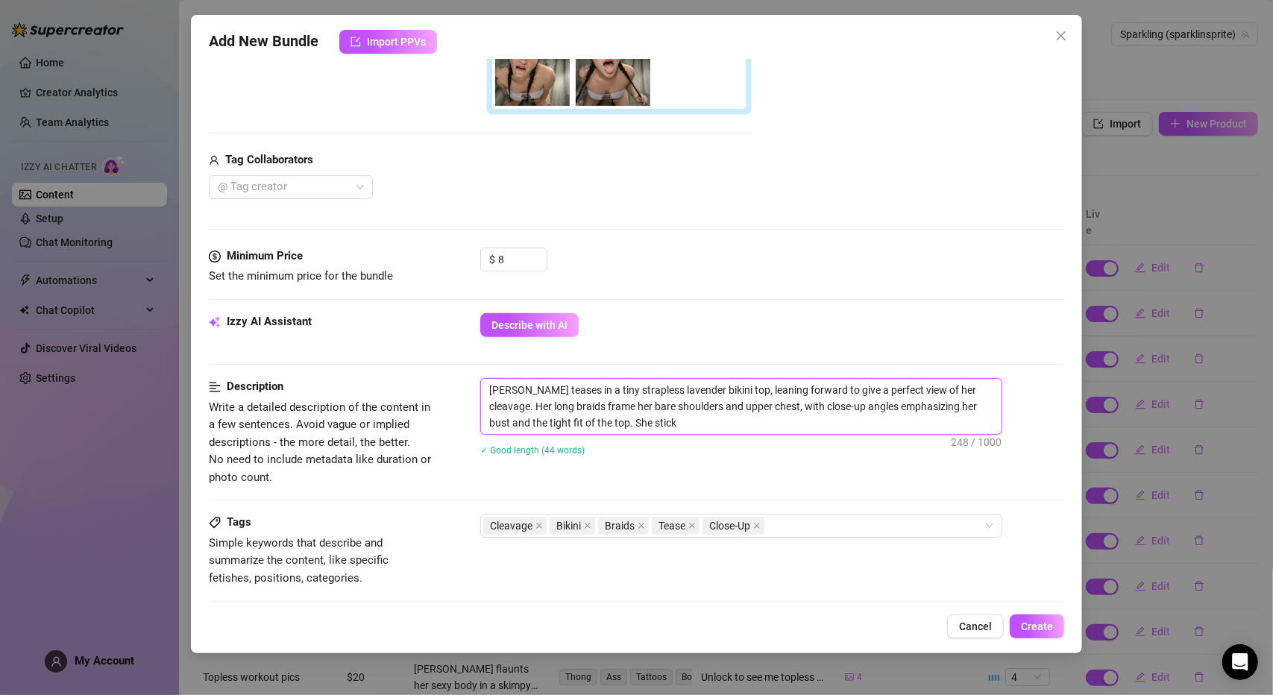
type textarea "[PERSON_NAME] teases in a tiny strapless lavender bikini top, leaning forward t…"
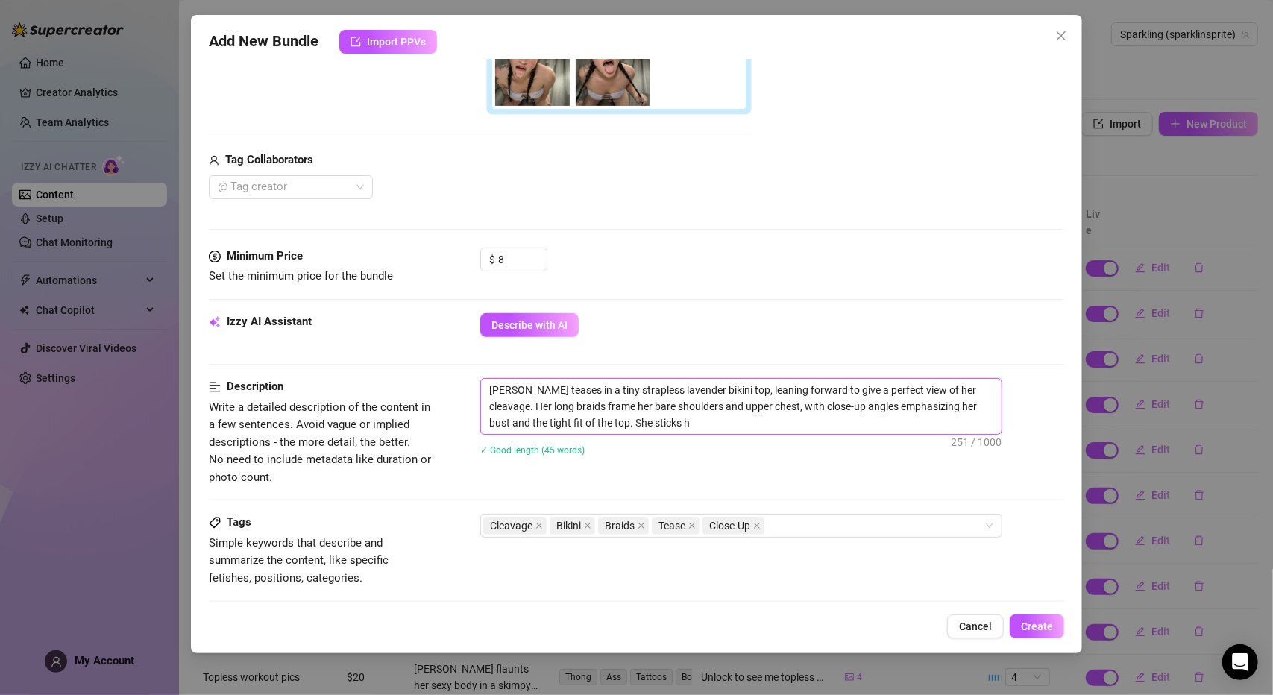
type textarea "[PERSON_NAME] teases in a tiny strapless lavender bikini top, leaning forward t…"
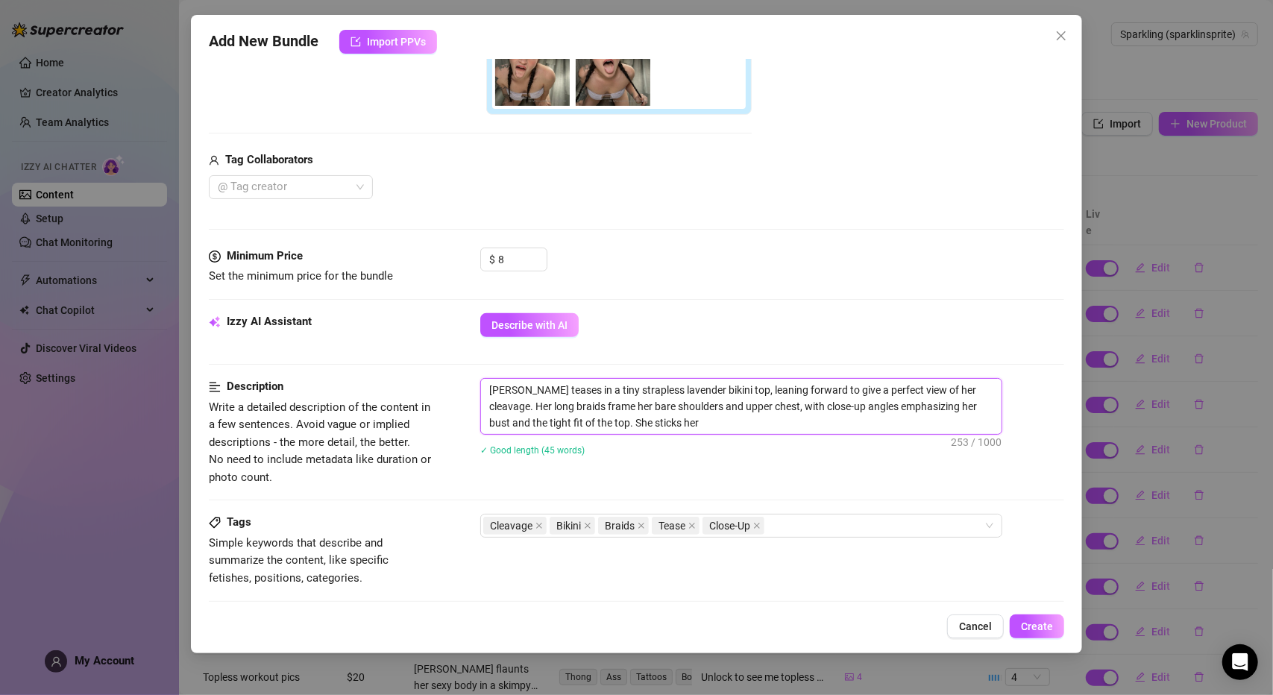
type textarea "[PERSON_NAME] teases in a tiny strapless lavender bikini top, leaning forward t…"
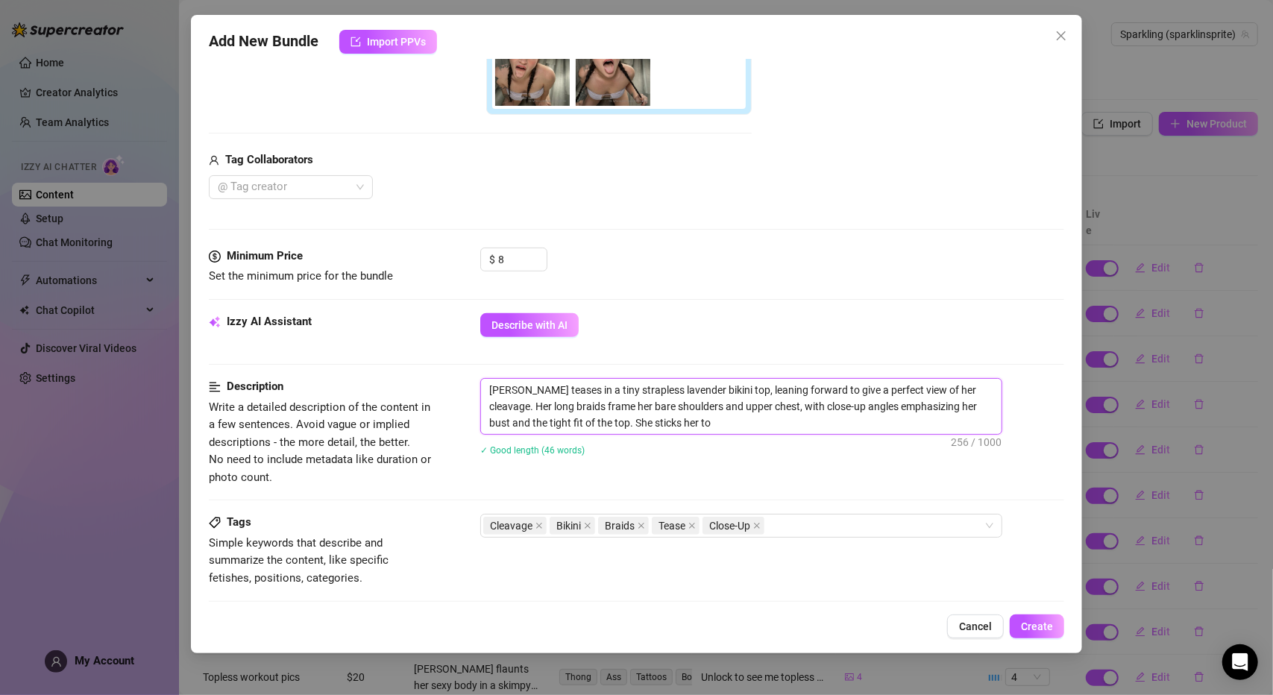
type textarea "[PERSON_NAME] teases in a tiny strapless lavender bikini top, leaning forward t…"
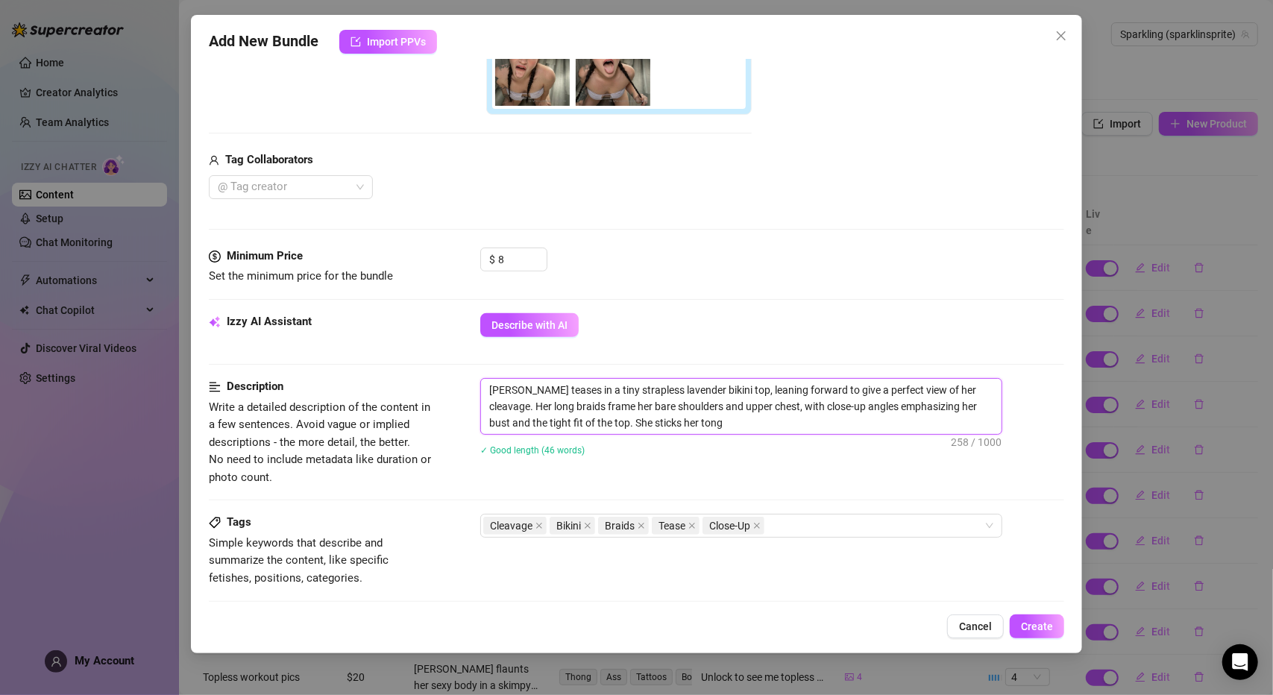
type textarea "[PERSON_NAME] teases in a tiny strapless lavender bikini top, leaning forward t…"
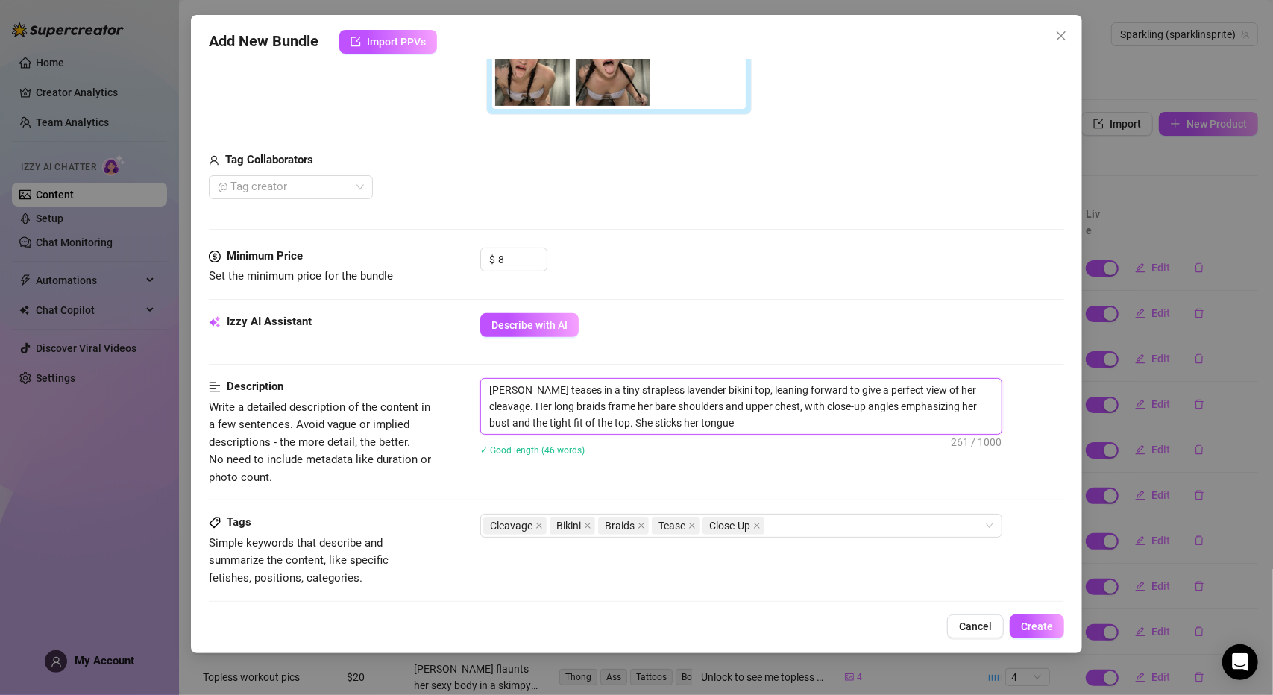
type textarea "[PERSON_NAME] teases in a tiny strapless lavender bikini top, leaning forward t…"
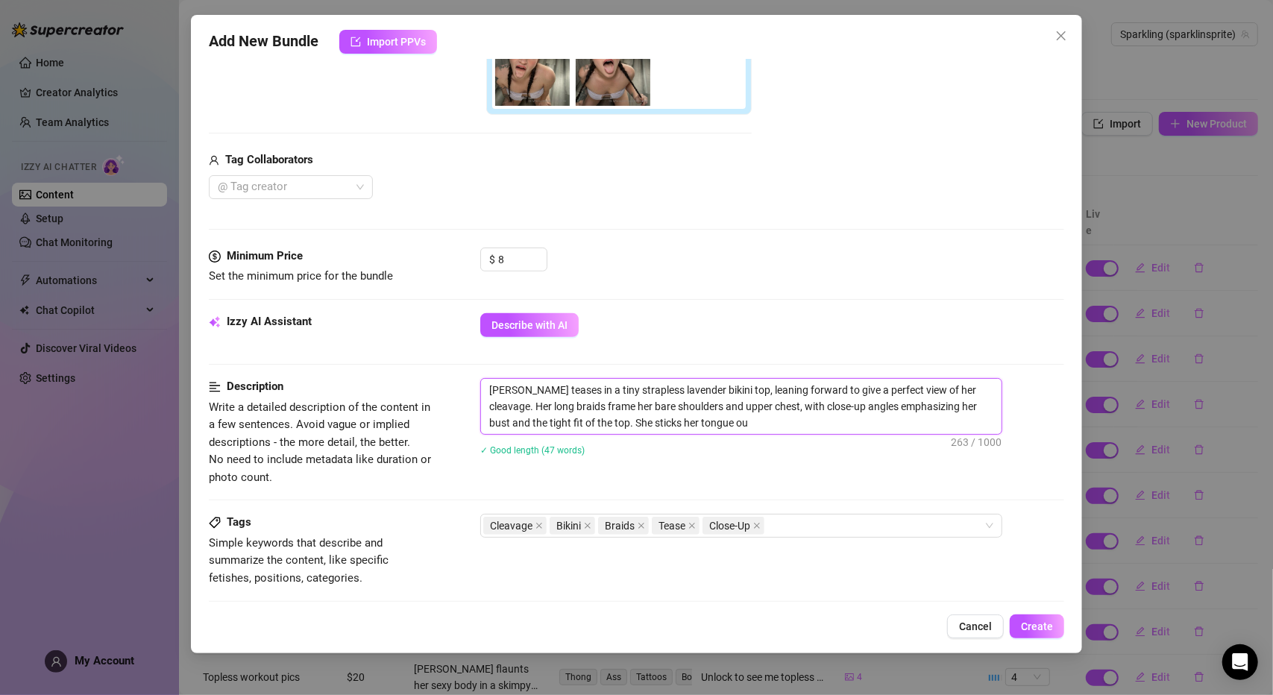
type textarea "[PERSON_NAME] teases in a tiny strapless lavender bikini top, leaning forward t…"
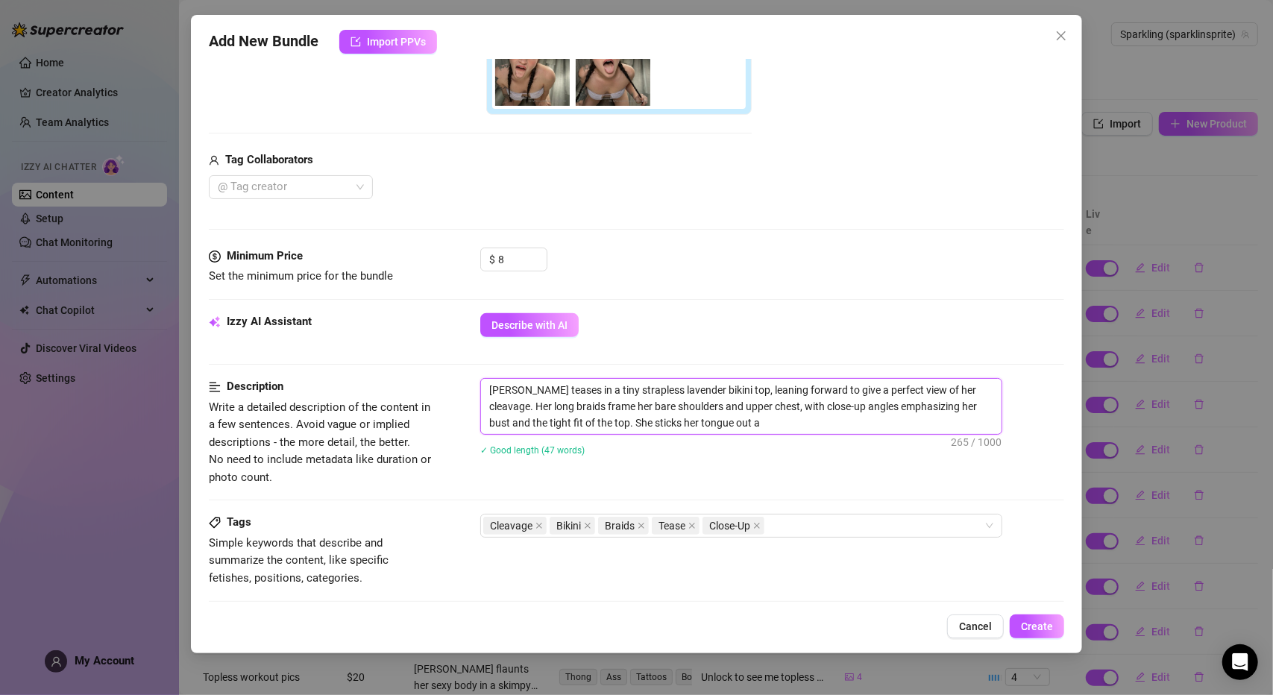
type textarea "[PERSON_NAME] teases in a tiny strapless lavender bikini top, leaning forward t…"
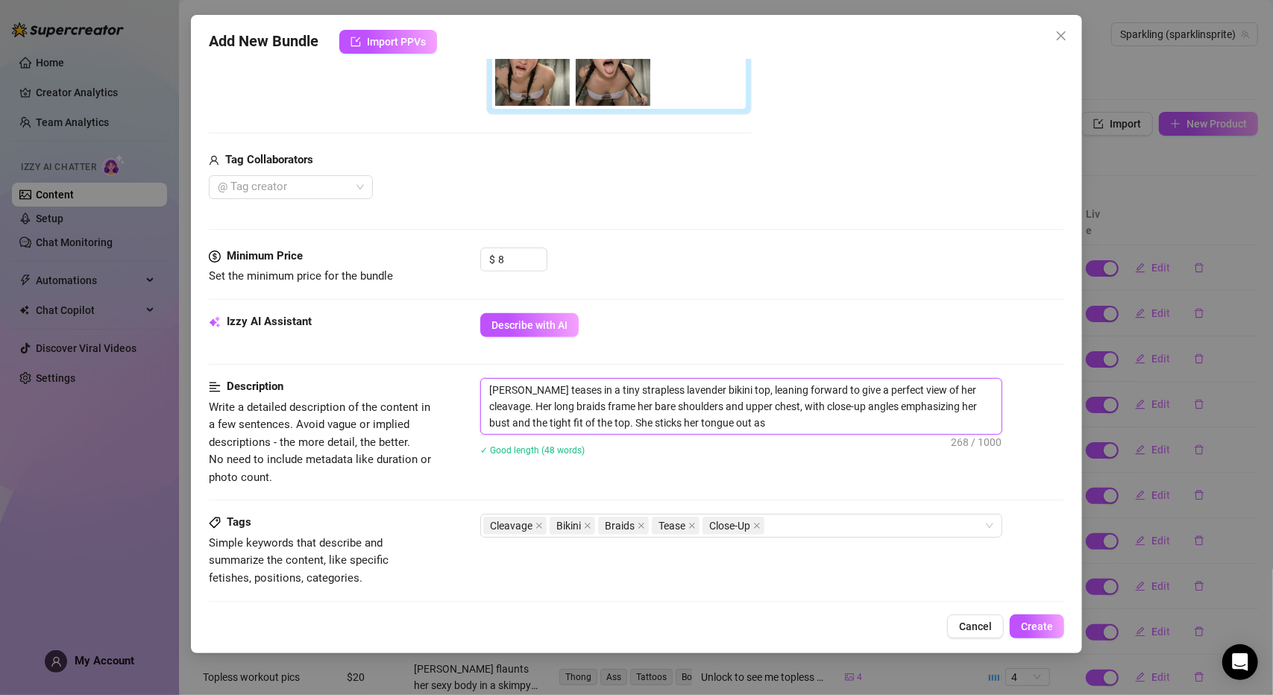
type textarea "[PERSON_NAME] teases in a tiny strapless lavender bikini top, leaning forward t…"
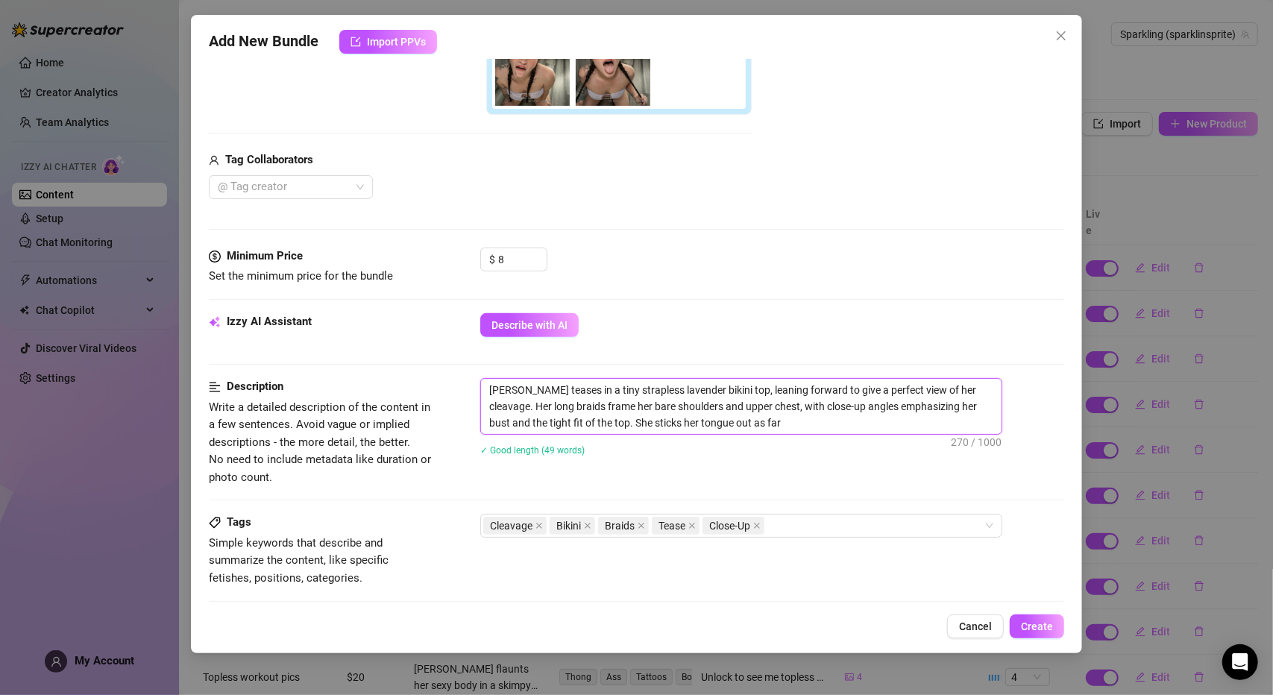
type textarea "[PERSON_NAME] teases in a tiny strapless lavender bikini top, leaning forward t…"
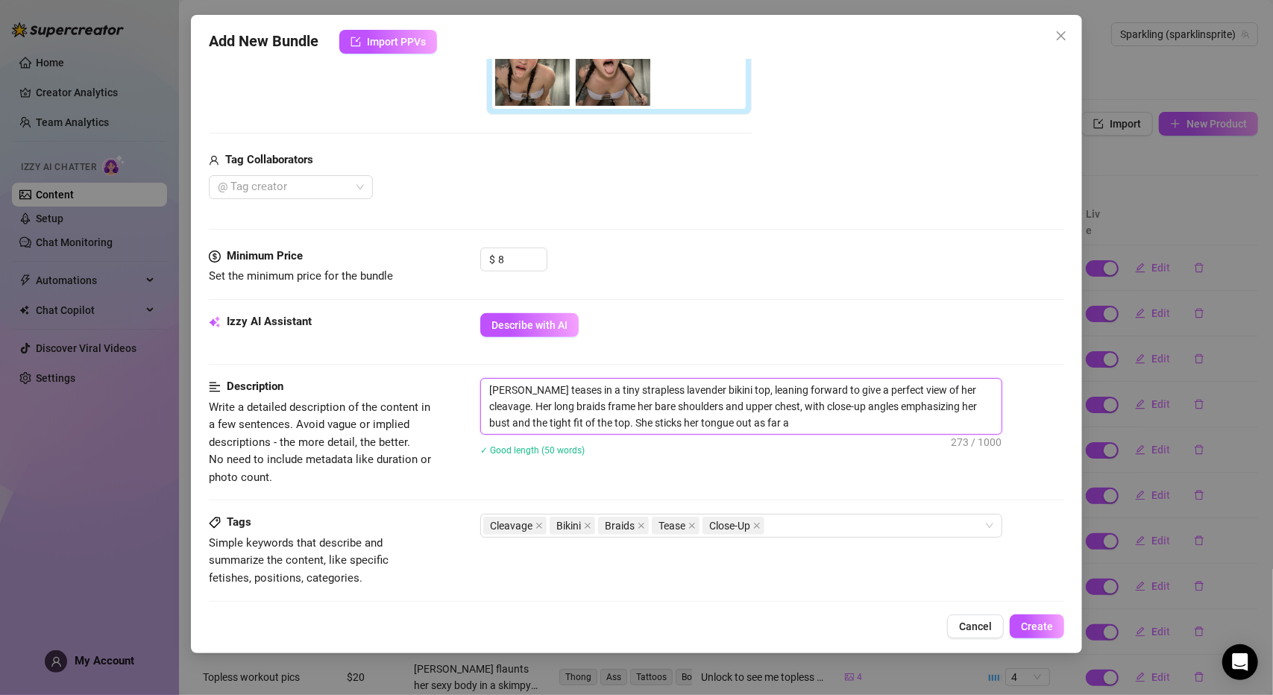
type textarea "[PERSON_NAME] teases in a tiny strapless lavender bikini top, leaning forward t…"
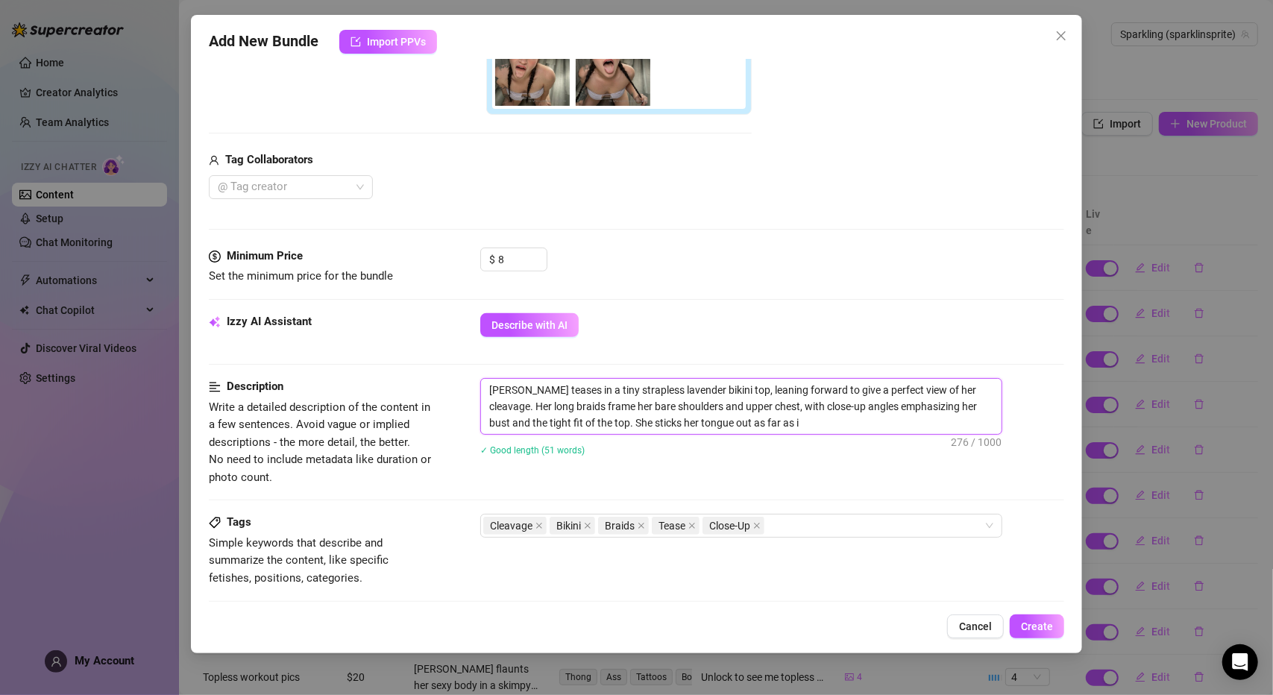
type textarea "[PERSON_NAME] teases in a tiny strapless lavender bikini top, leaning forward t…"
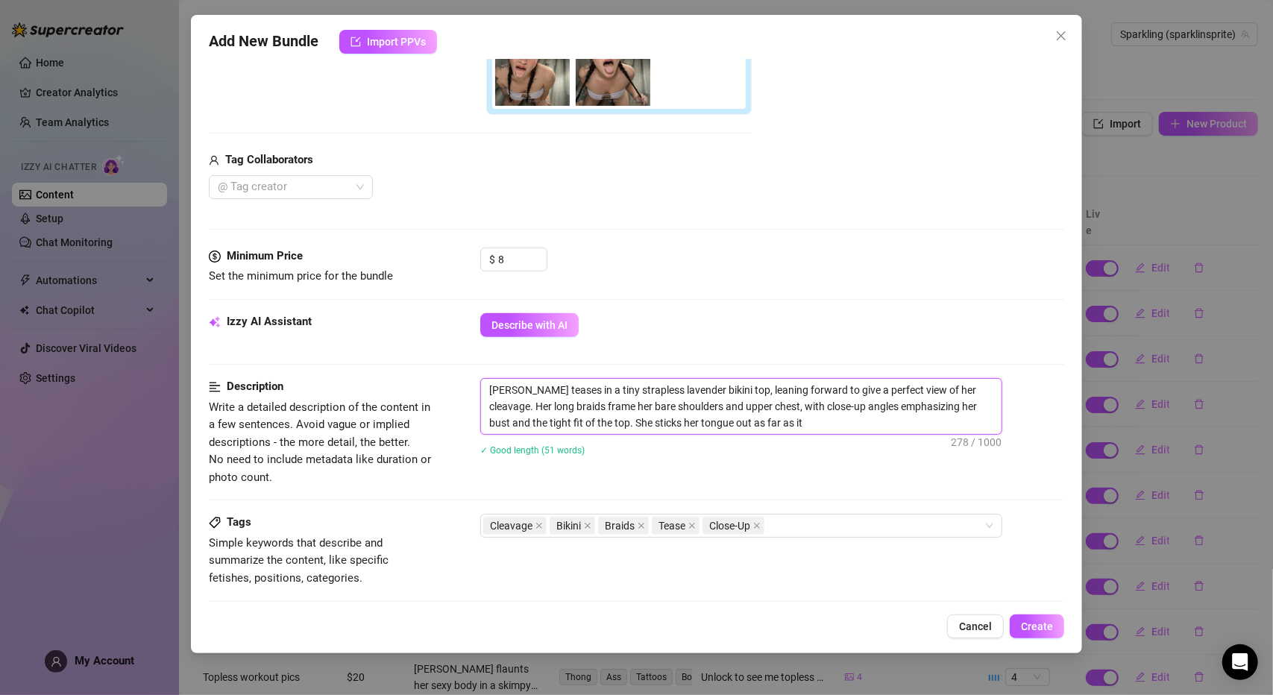
type textarea "[PERSON_NAME] teases in a tiny strapless lavender bikini top, leaning forward t…"
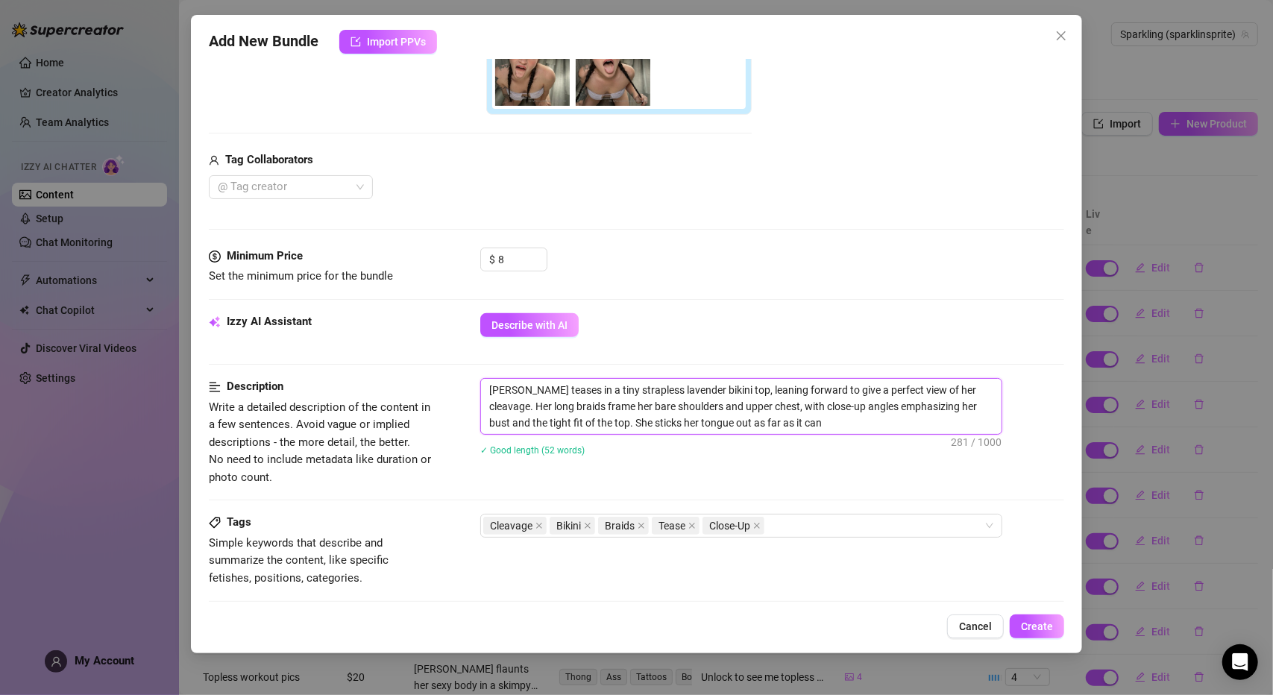
type textarea "[PERSON_NAME] teases in a tiny strapless lavender bikini top, leaning forward t…"
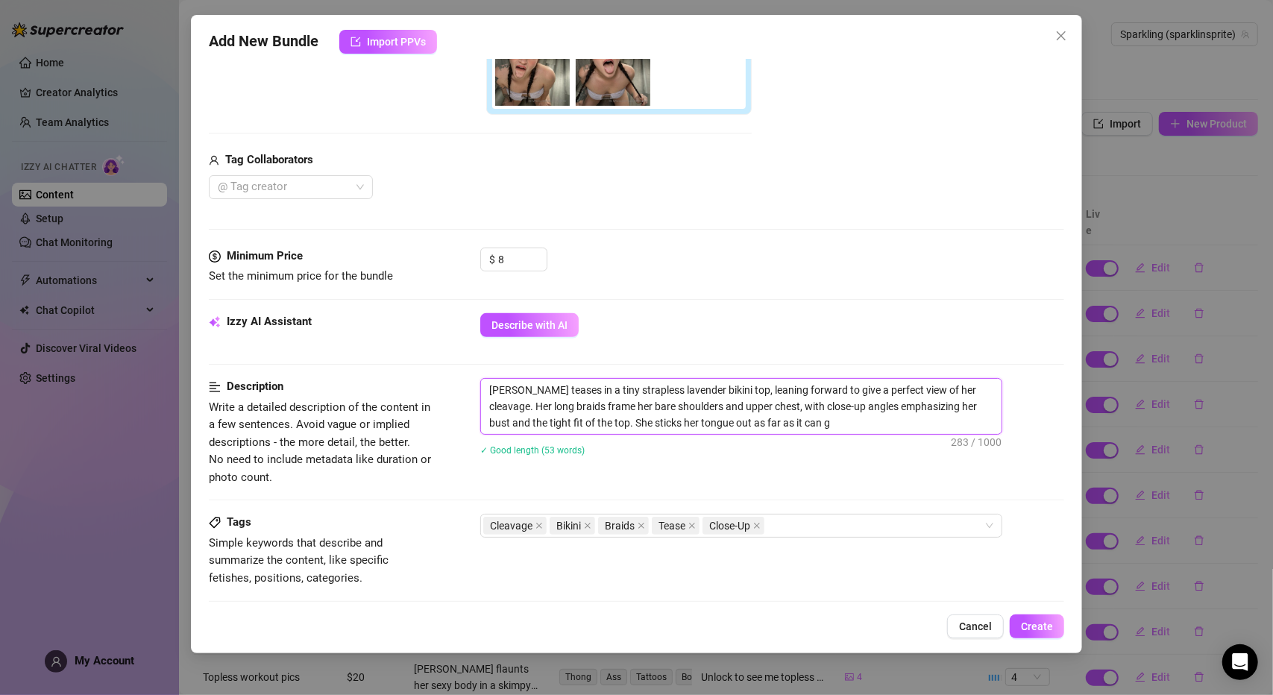
type textarea "[PERSON_NAME] teases in a tiny strapless lavender bikini top, leaning forward t…"
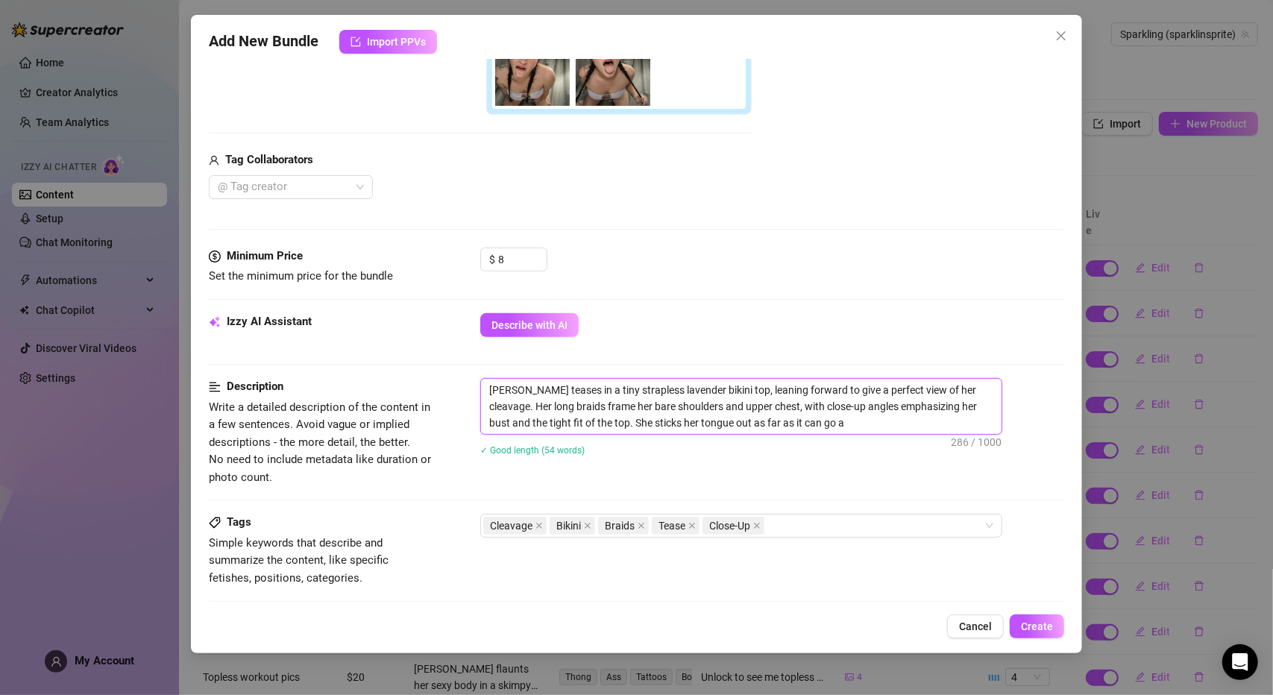
type textarea "[PERSON_NAME] teases in a tiny strapless lavender bikini top, leaning forward t…"
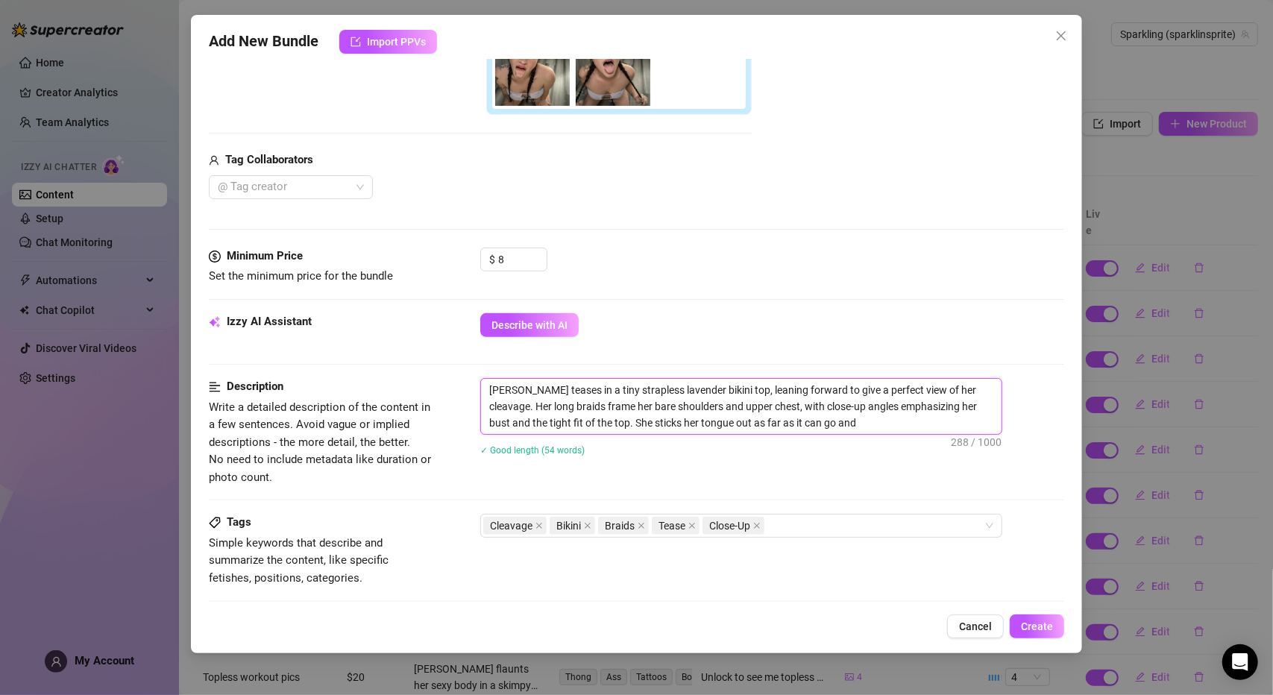
type textarea "[PERSON_NAME] teases in a tiny strapless lavender bikini top, leaning forward t…"
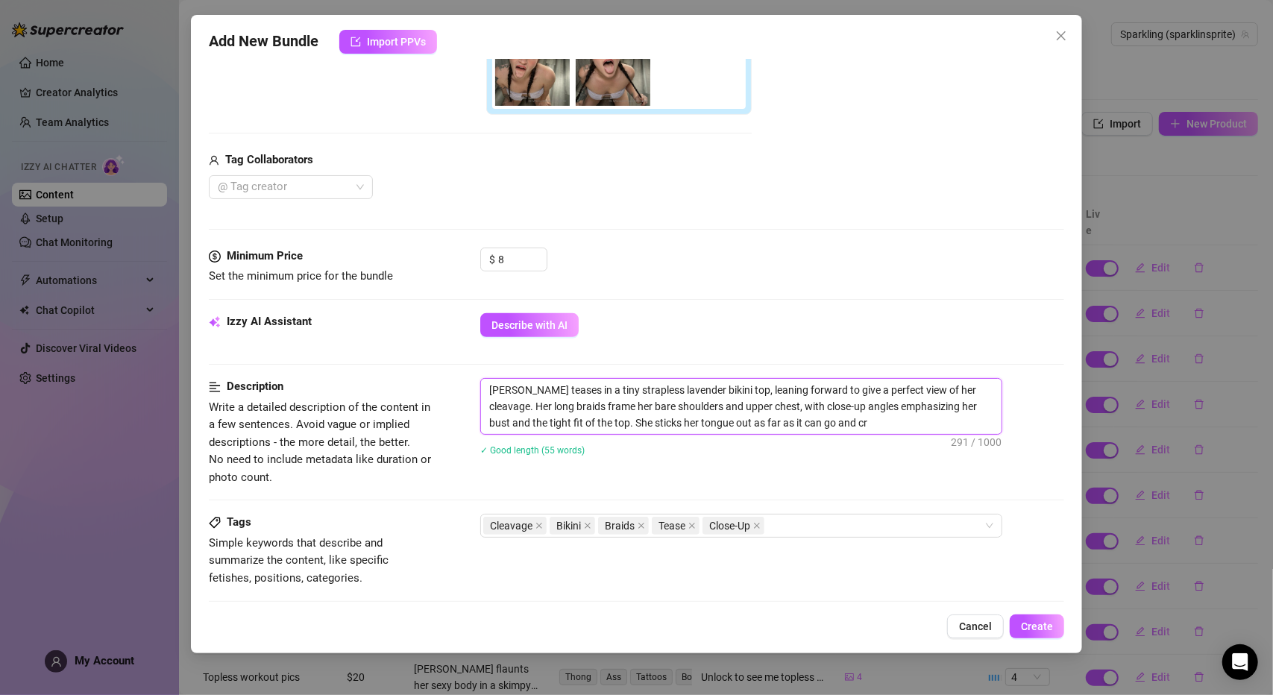
type textarea "[PERSON_NAME] teases in a tiny strapless lavender bikini top, leaning forward t…"
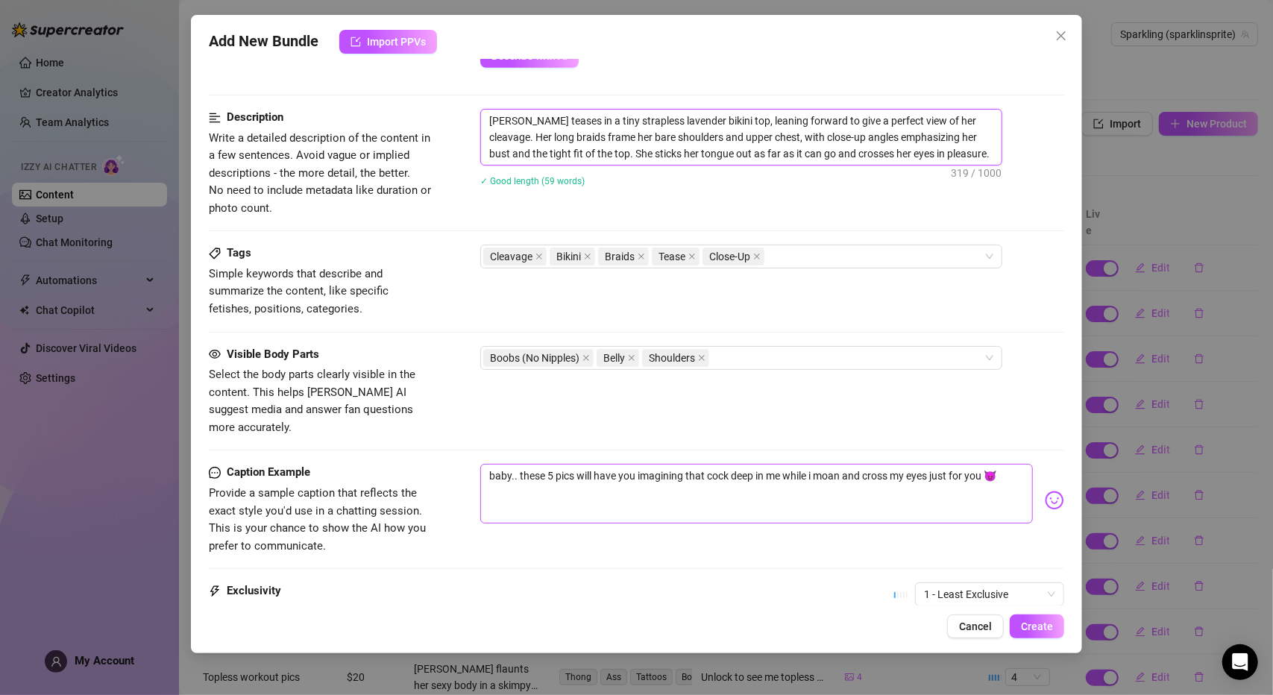
scroll to position [671, 0]
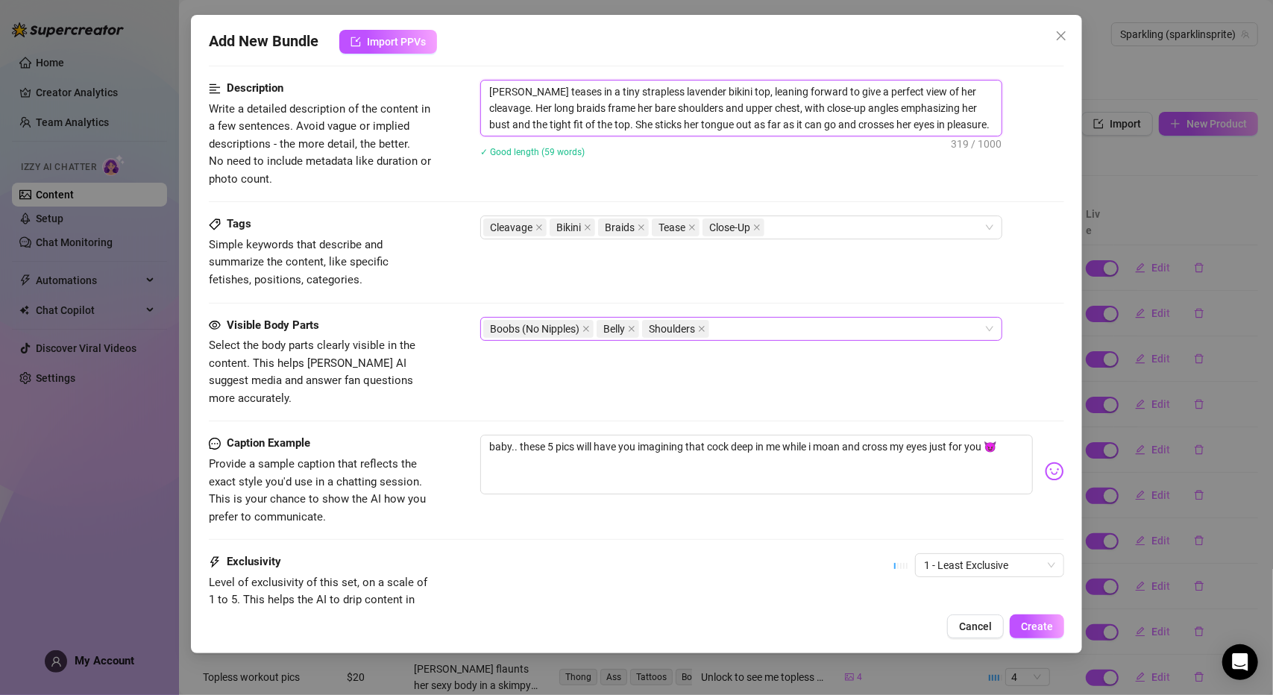
click at [734, 331] on div "Boobs (No Nipples) Belly Shoulders" at bounding box center [733, 328] width 500 height 21
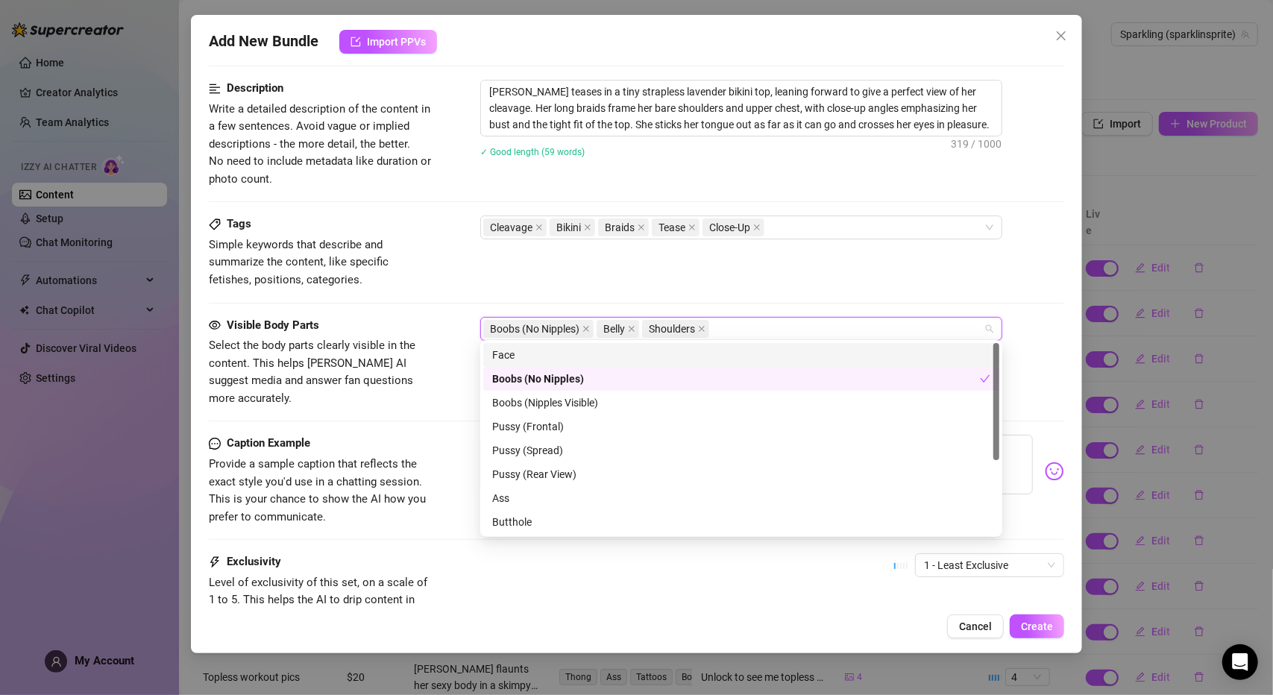
click at [800, 284] on div "Tags Simple keywords that describe and summarize the content, like specific fet…" at bounding box center [636, 251] width 855 height 73
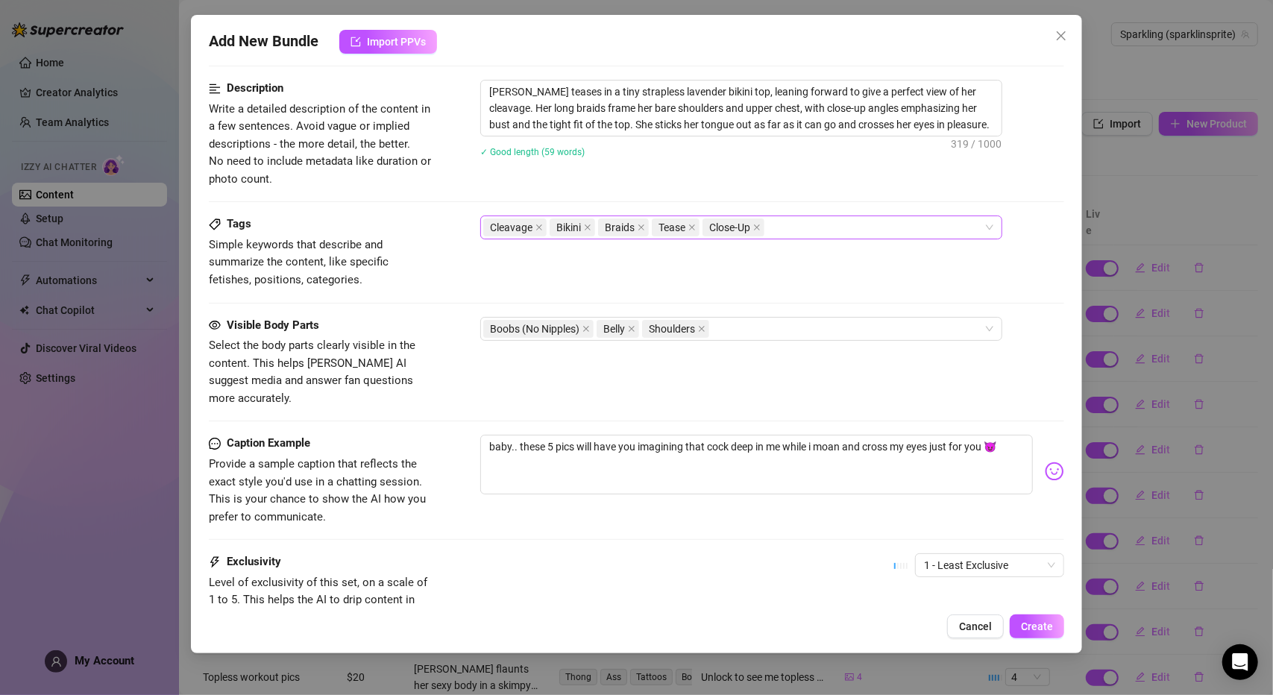
click at [859, 227] on div "Cleavage Bikini Braids Tease Close-Up" at bounding box center [733, 227] width 500 height 21
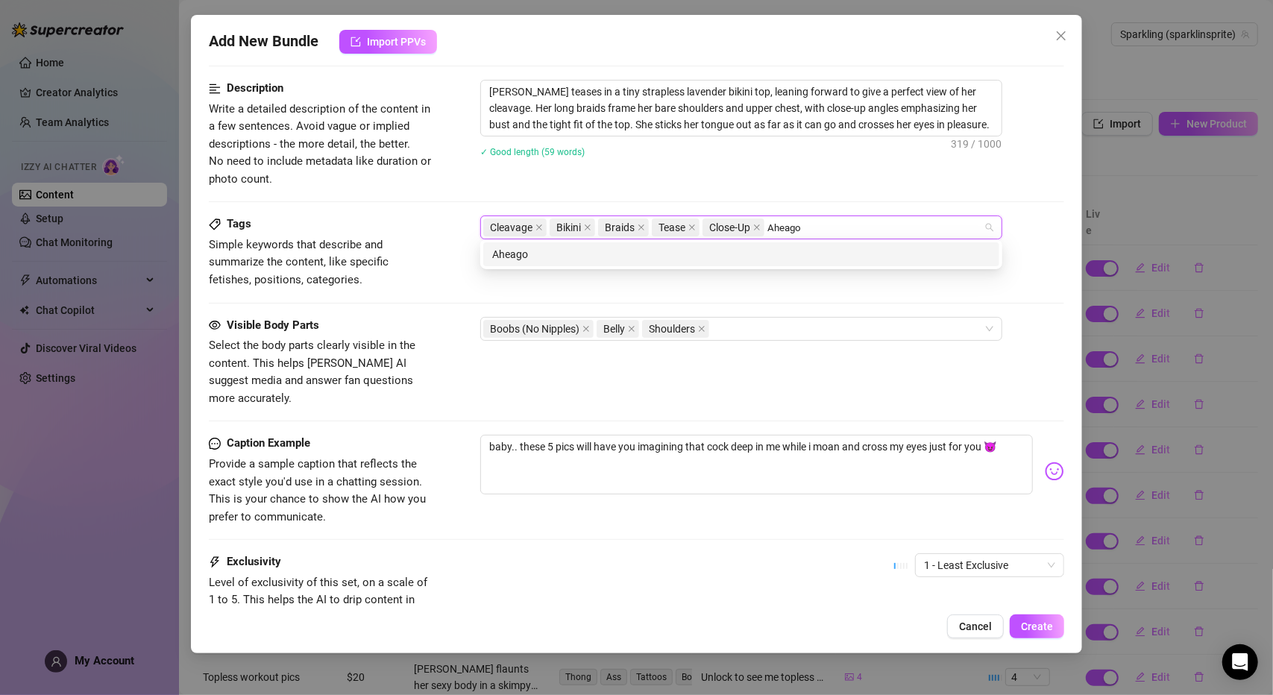
click at [832, 253] on div "Aheago" at bounding box center [741, 254] width 498 height 16
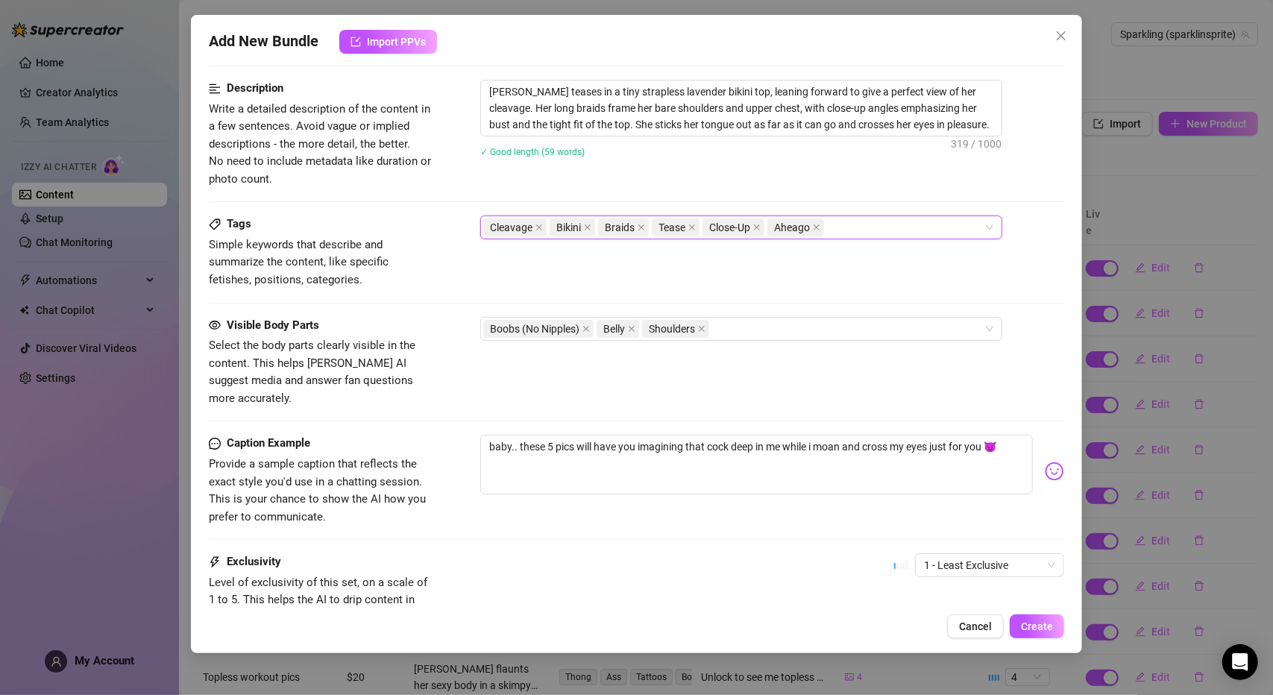
click at [842, 193] on div "Description Write a detailed description of the content in a few sentences. Avo…" at bounding box center [636, 148] width 855 height 136
click at [813, 224] on icon "close" at bounding box center [816, 227] width 7 height 7
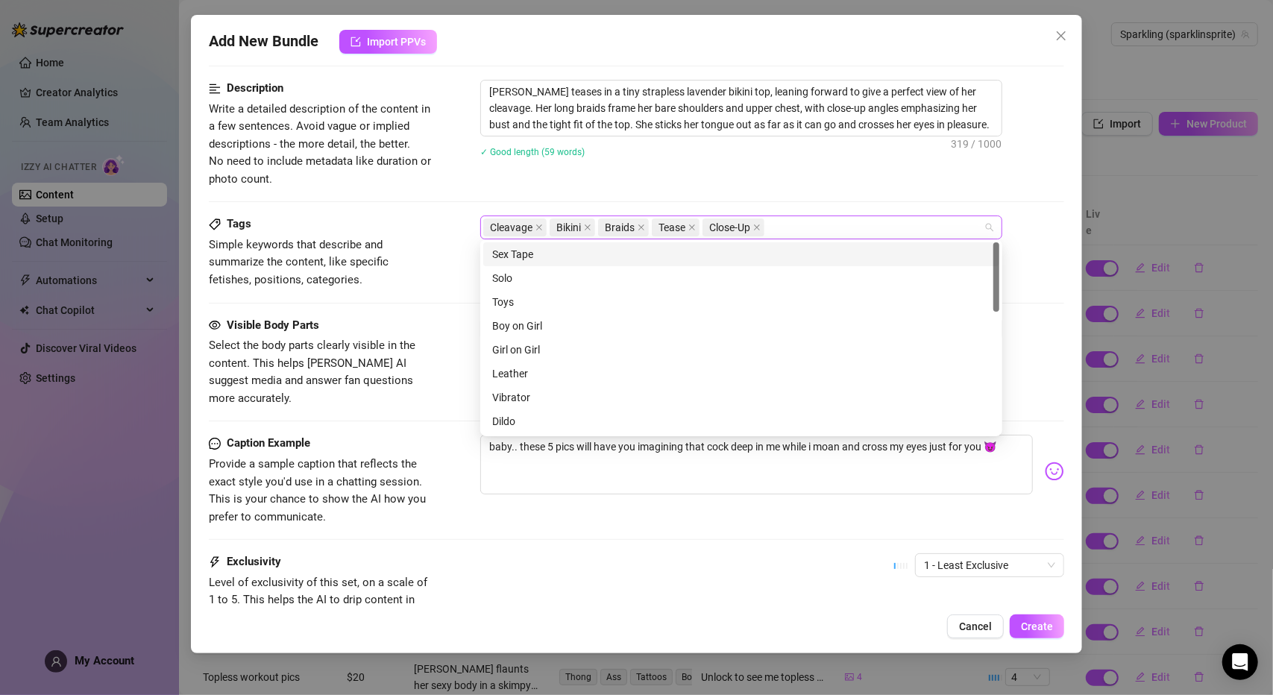
click at [797, 220] on div "Cleavage Bikini Braids Tease Close-Up" at bounding box center [733, 227] width 500 height 21
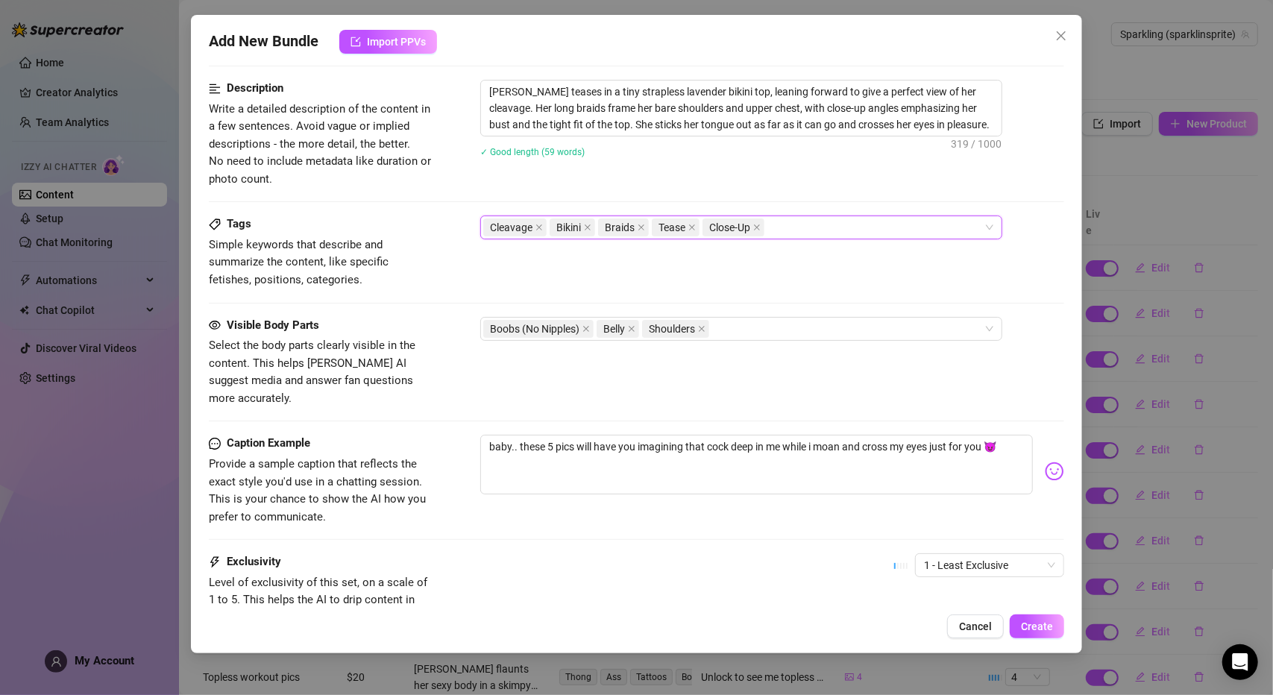
paste input "Ahegao"
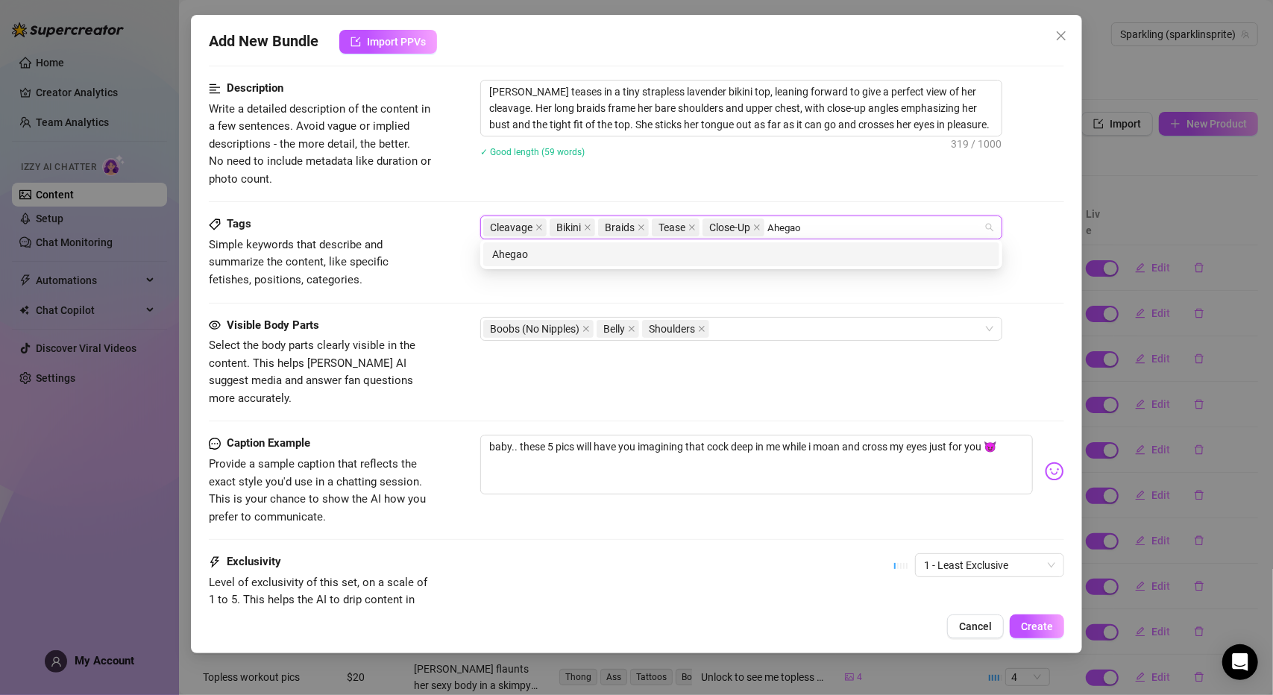
click at [788, 249] on div "Ahegao" at bounding box center [741, 254] width 498 height 16
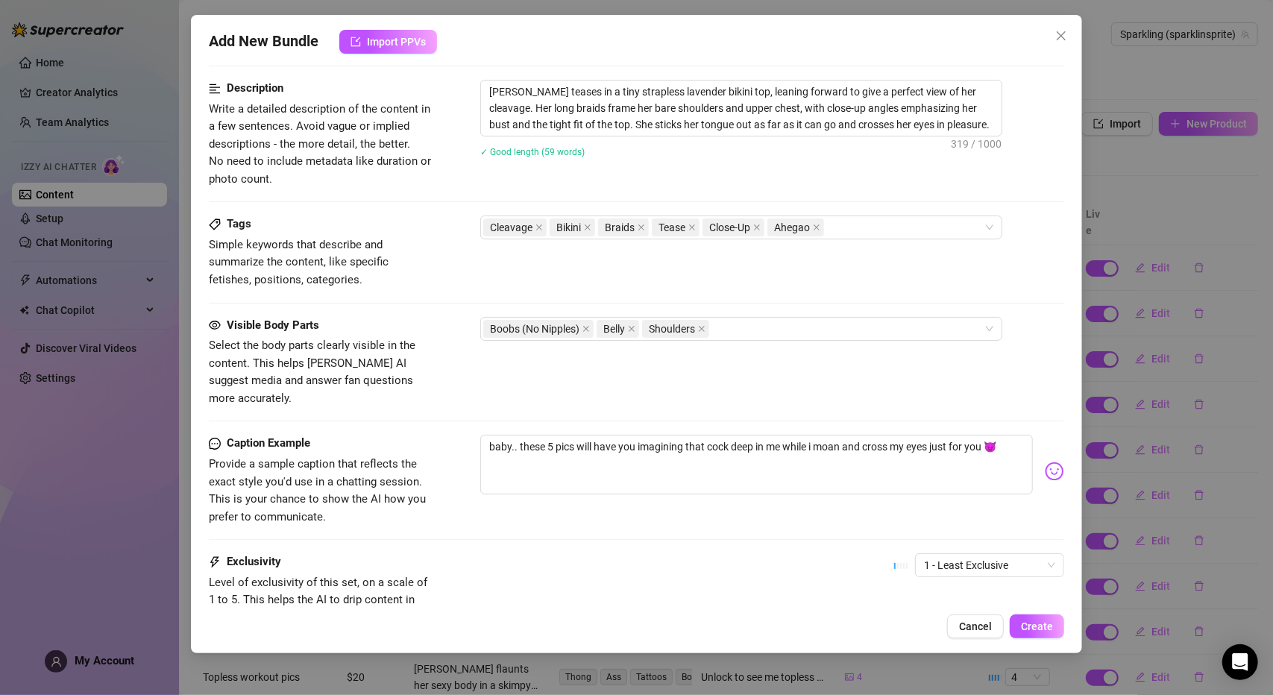
click at [722, 180] on div "Description Write a detailed description of the content in a few sentences. Avo…" at bounding box center [636, 134] width 855 height 108
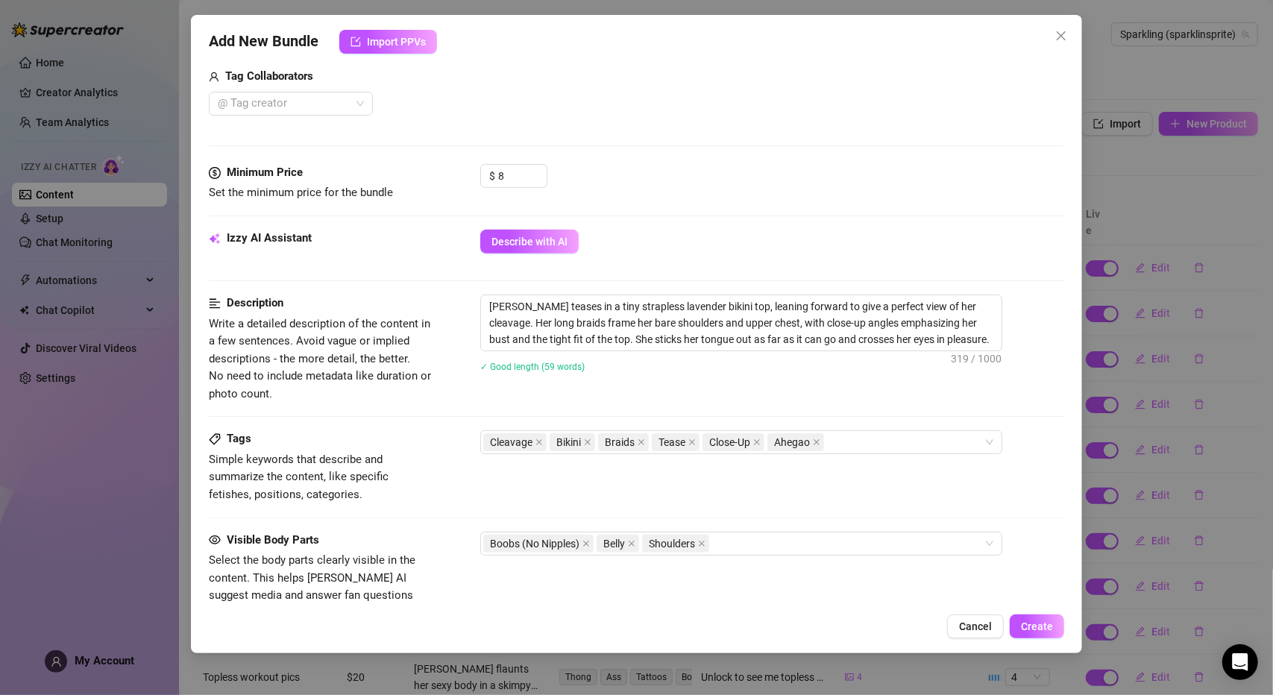
scroll to position [447, 0]
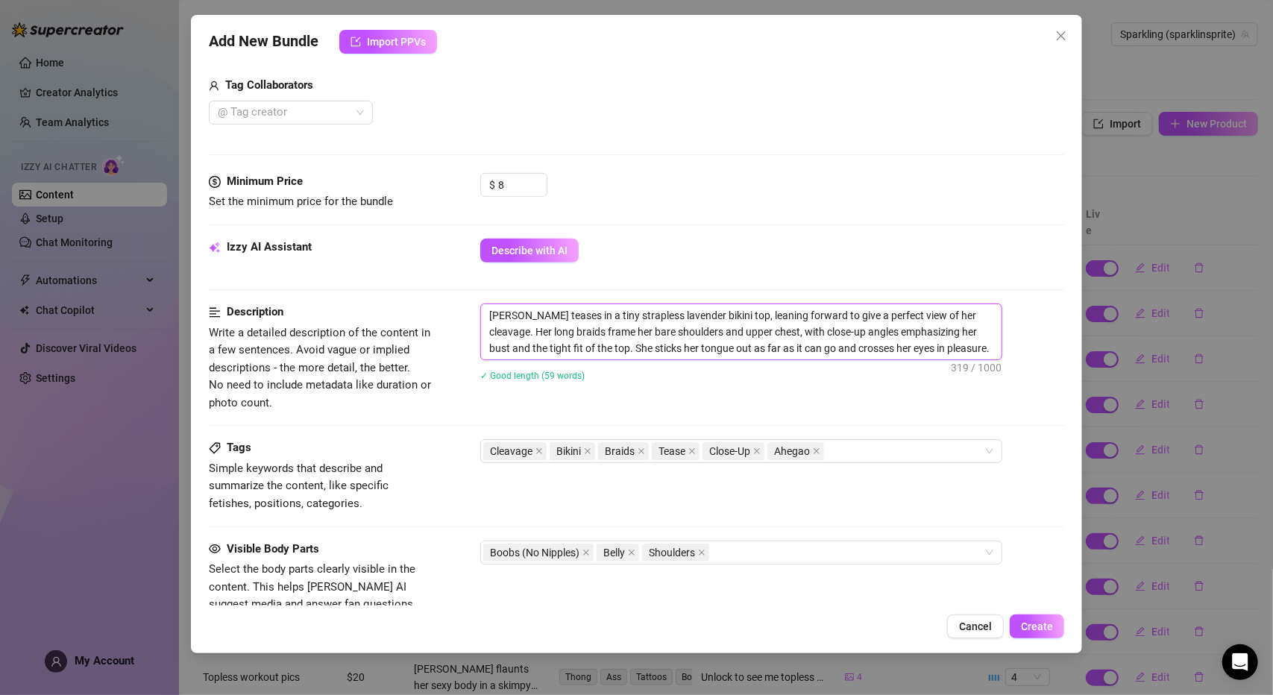
click at [945, 349] on textarea "[PERSON_NAME] teases in a tiny strapless lavender bikini top, leaning forward t…" at bounding box center [741, 331] width 520 height 55
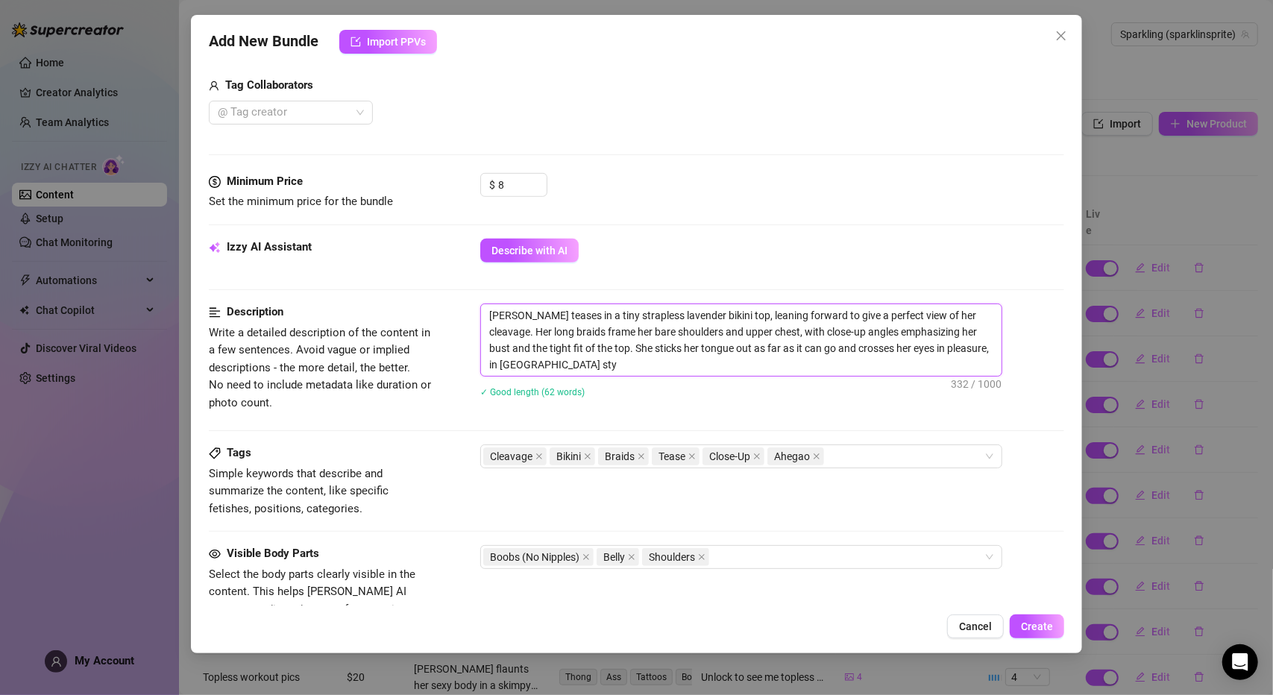
scroll to position [0, 0]
click at [908, 281] on div "Izzy AI Assistant Describe with AI" at bounding box center [636, 271] width 855 height 65
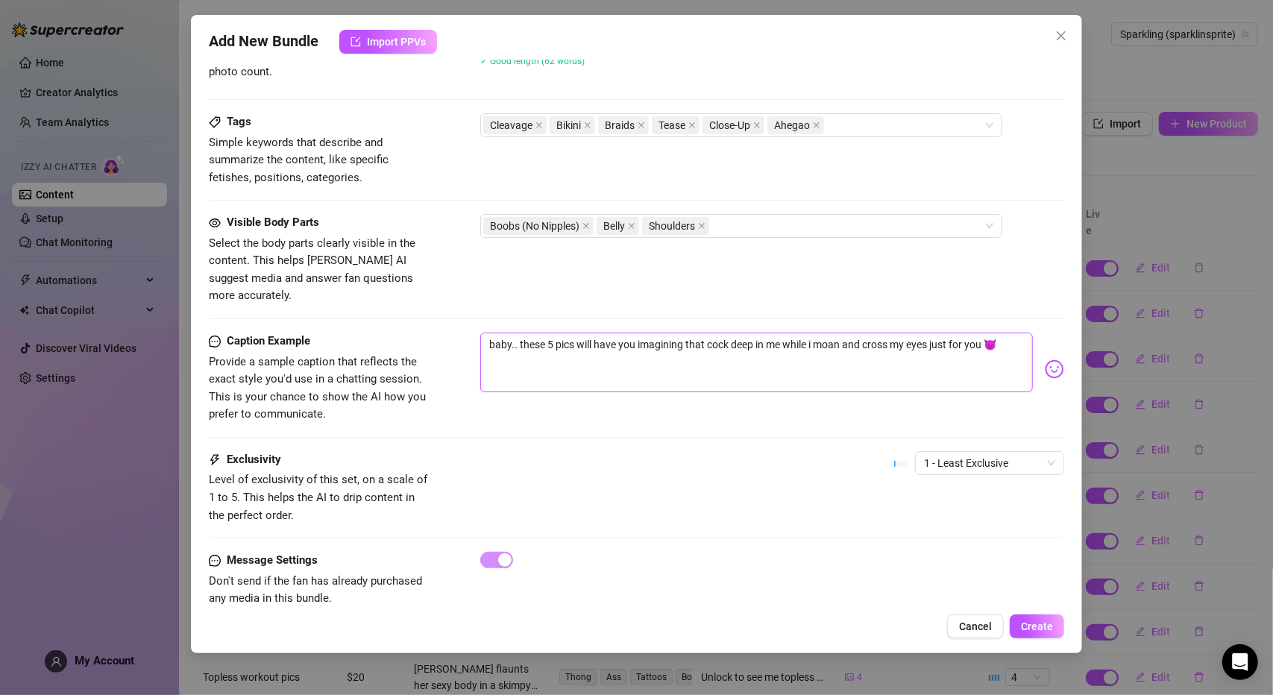
scroll to position [786, 0]
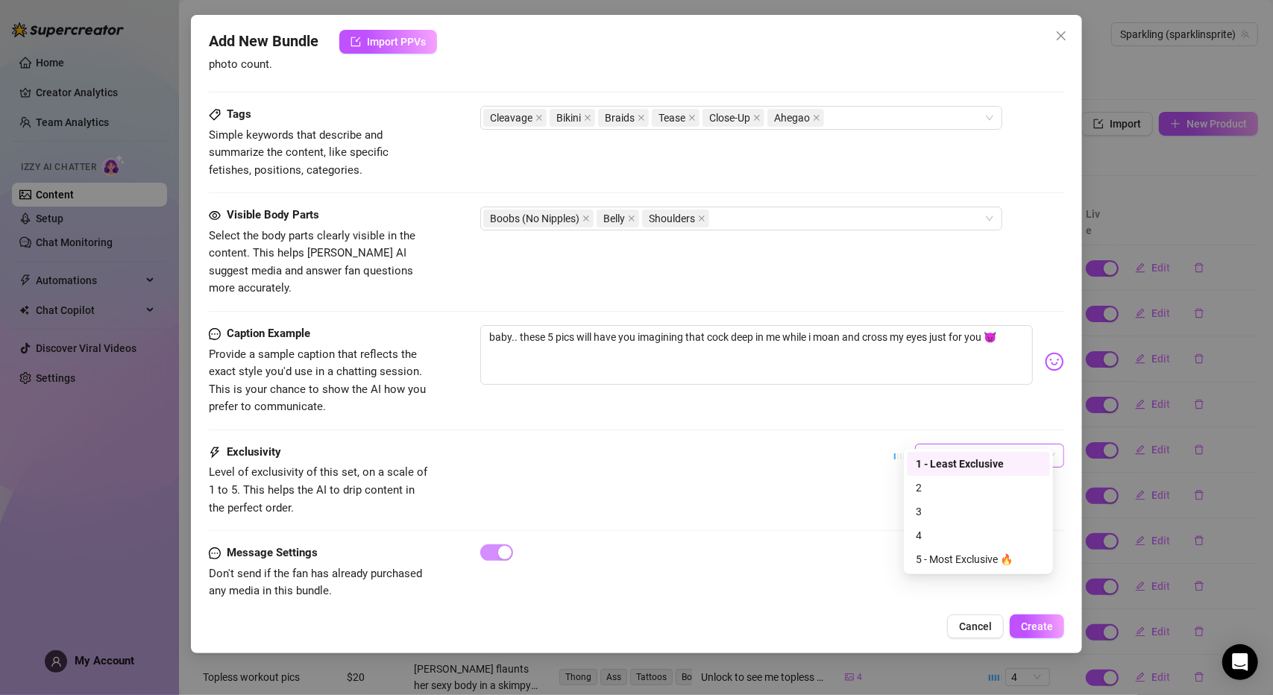
click at [966, 444] on span "1 - Least Exclusive" at bounding box center [989, 455] width 131 height 22
click at [952, 469] on div "1 - Least Exclusive" at bounding box center [978, 464] width 125 height 16
click at [954, 445] on div "1 - Least Exclusive 1 - Least Exclusive" at bounding box center [979, 462] width 170 height 37
click at [954, 444] on span "1 - Least Exclusive" at bounding box center [989, 455] width 131 height 22
click at [957, 484] on div "2" at bounding box center [978, 487] width 125 height 16
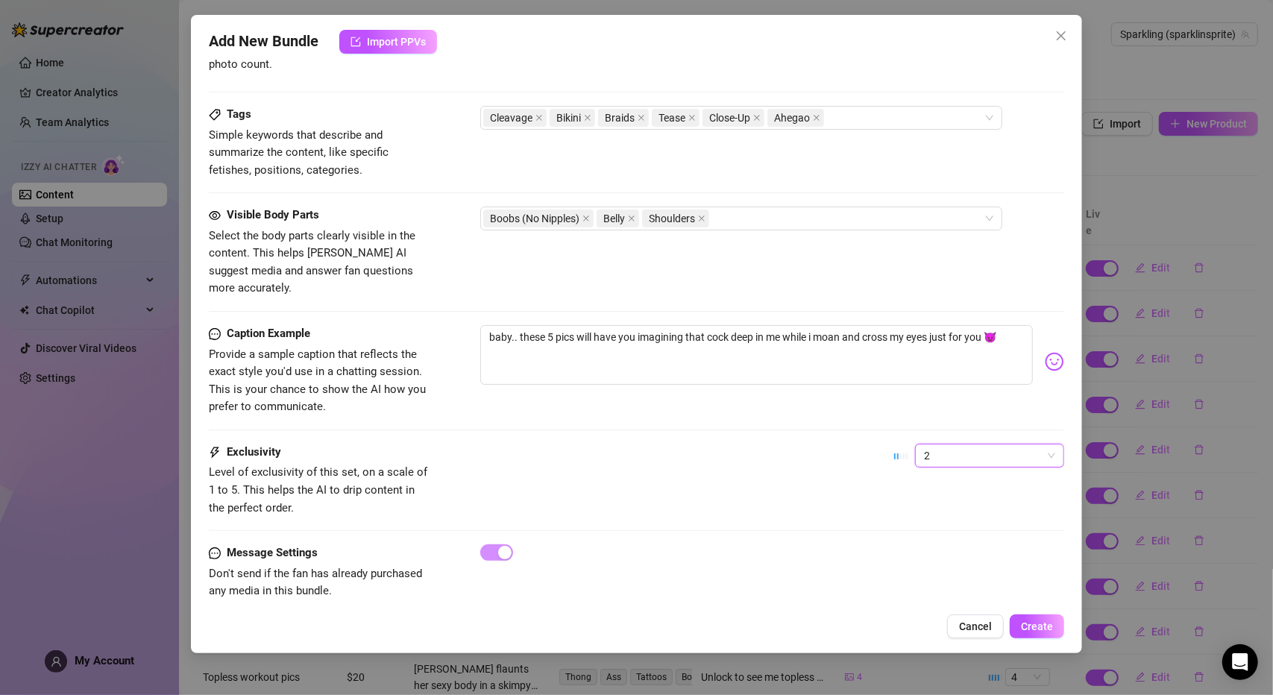
click at [722, 454] on div "Exclusivity Level of exclusivity of this set, on a scale of 1 to 5. This helps …" at bounding box center [636, 480] width 855 height 73
click at [1045, 629] on span "Create" at bounding box center [1037, 626] width 32 height 12
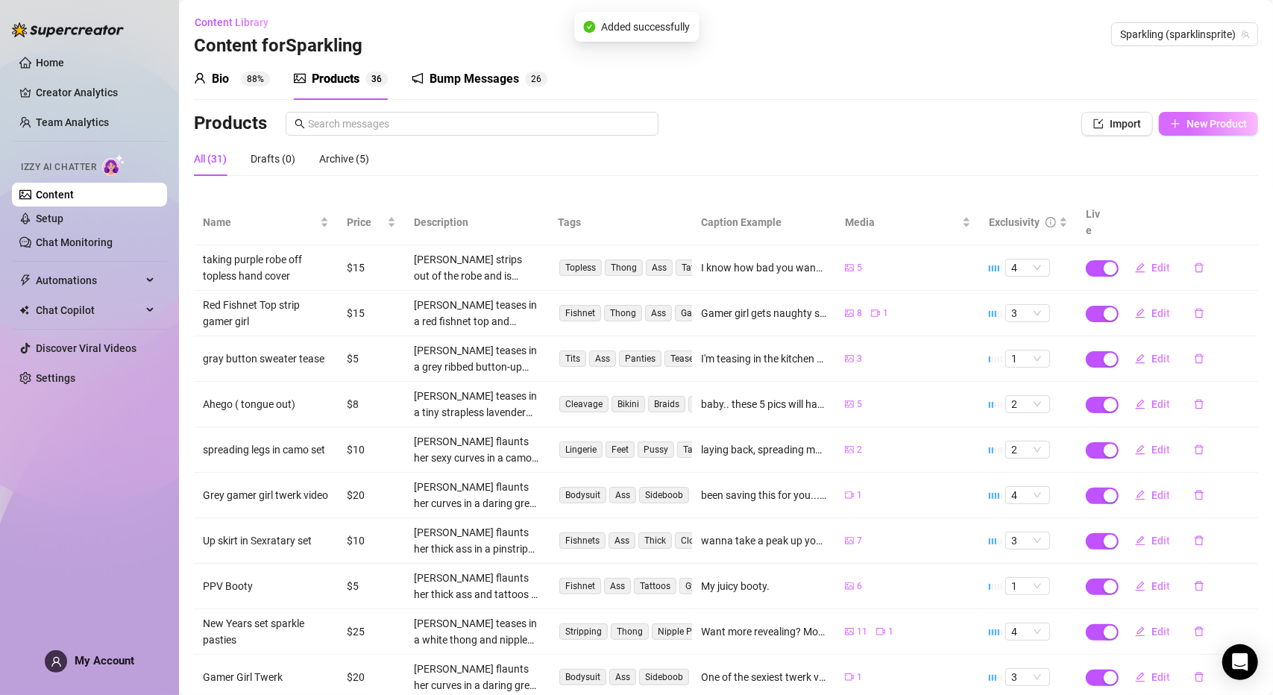
click at [1199, 127] on span "New Product" at bounding box center [1216, 124] width 60 height 12
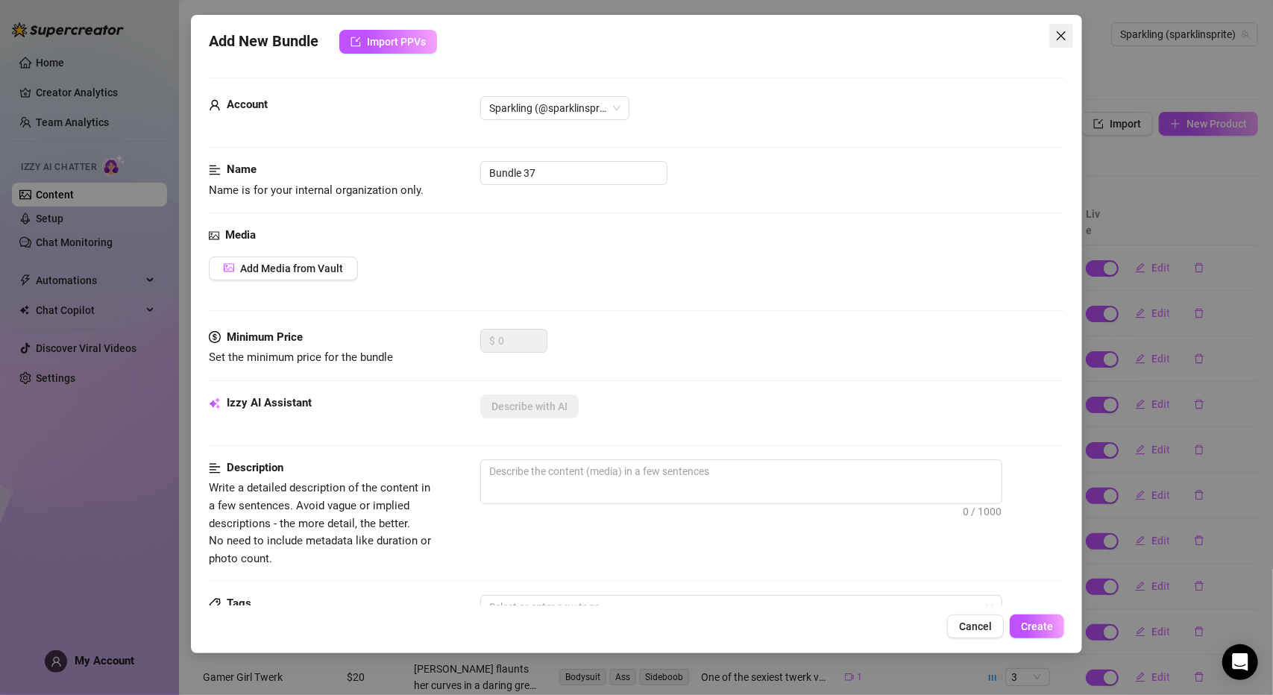
click at [1065, 38] on icon "close" at bounding box center [1061, 36] width 12 height 12
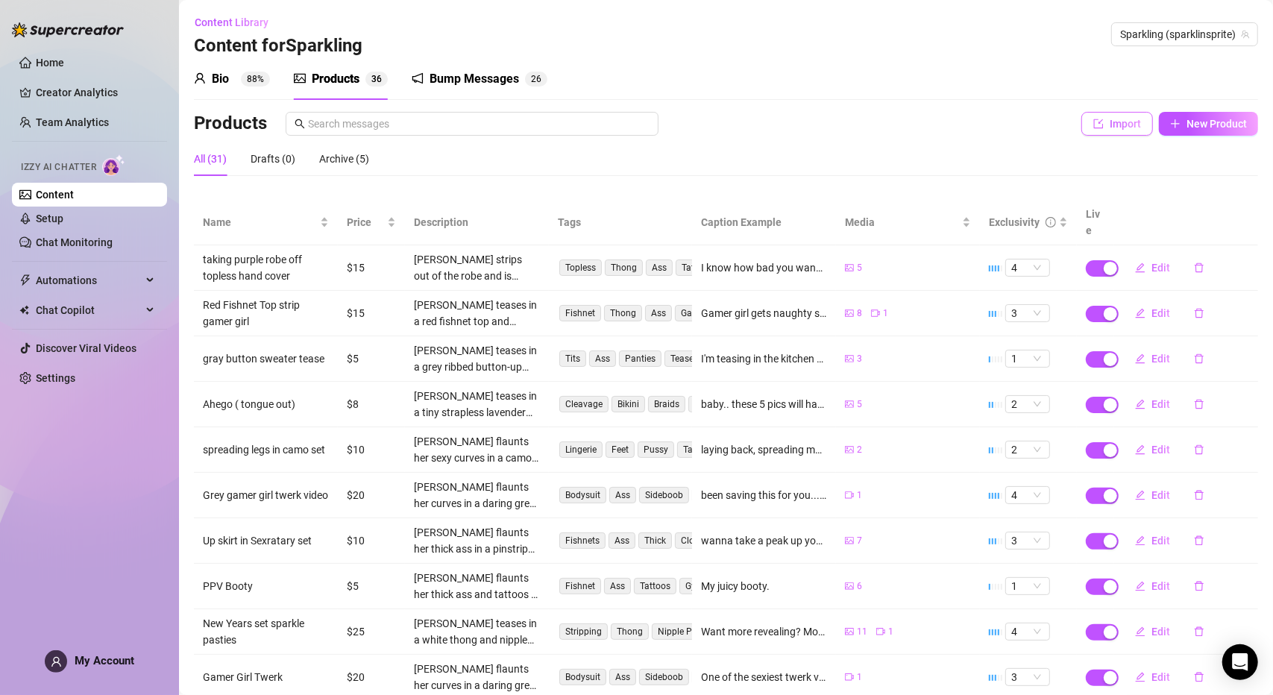
click at [1112, 119] on span "Import" at bounding box center [1124, 124] width 31 height 12
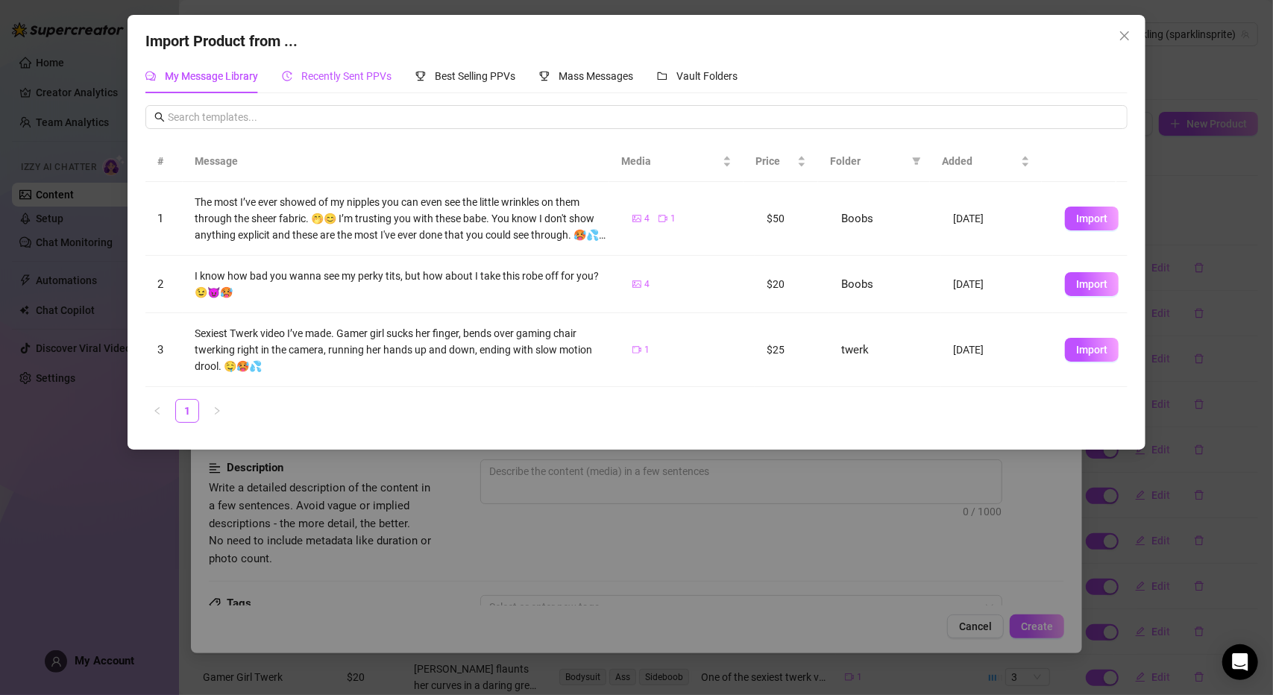
click at [370, 82] on span "Recently Sent PPVs" at bounding box center [346, 76] width 90 height 12
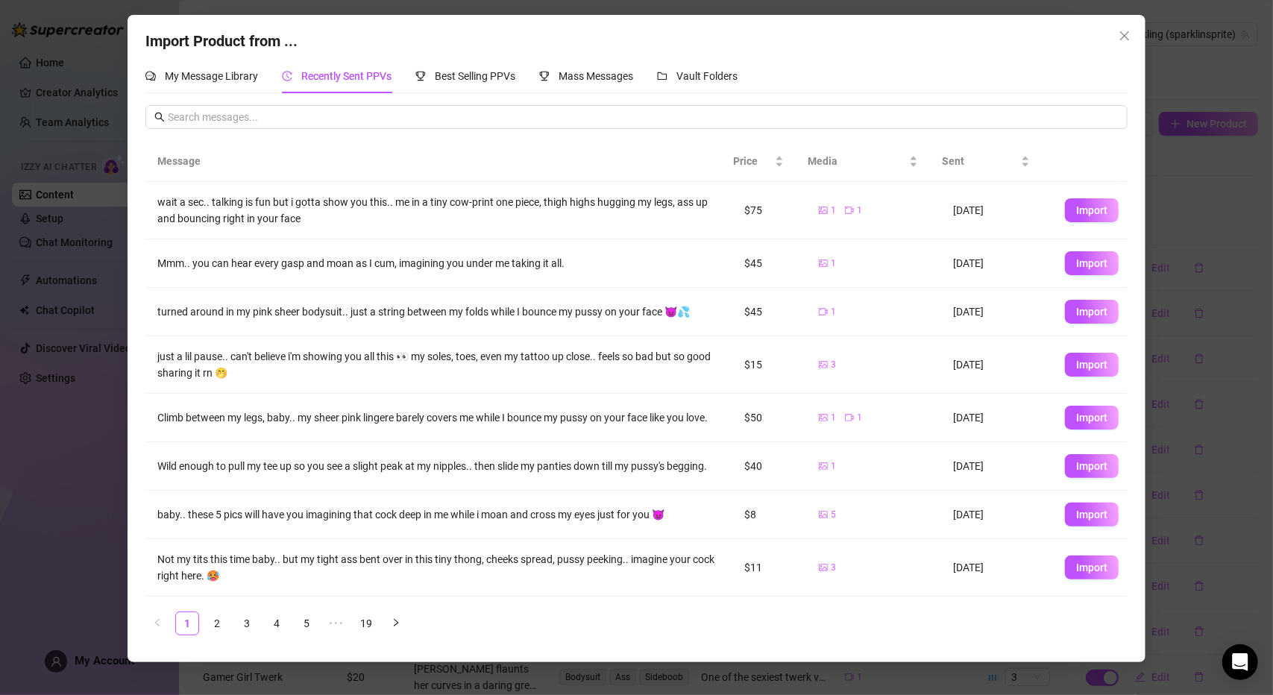
scroll to position [110, 0]
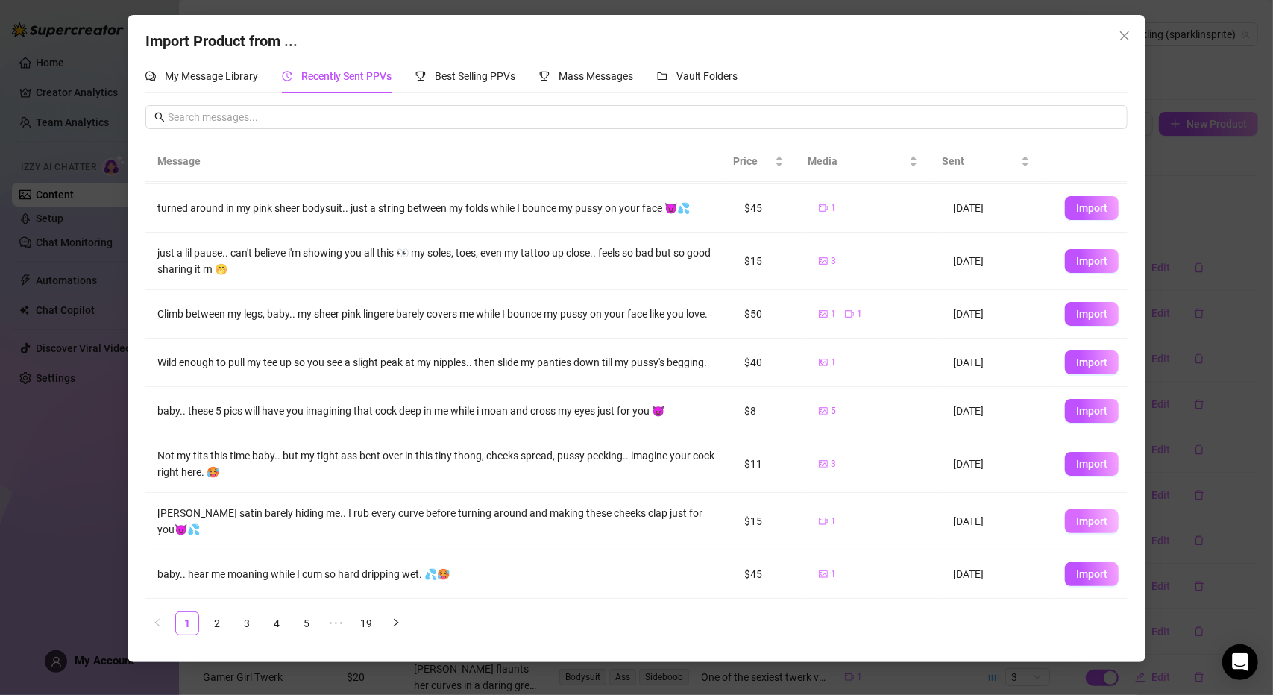
click at [1076, 527] on span "Import" at bounding box center [1091, 521] width 31 height 12
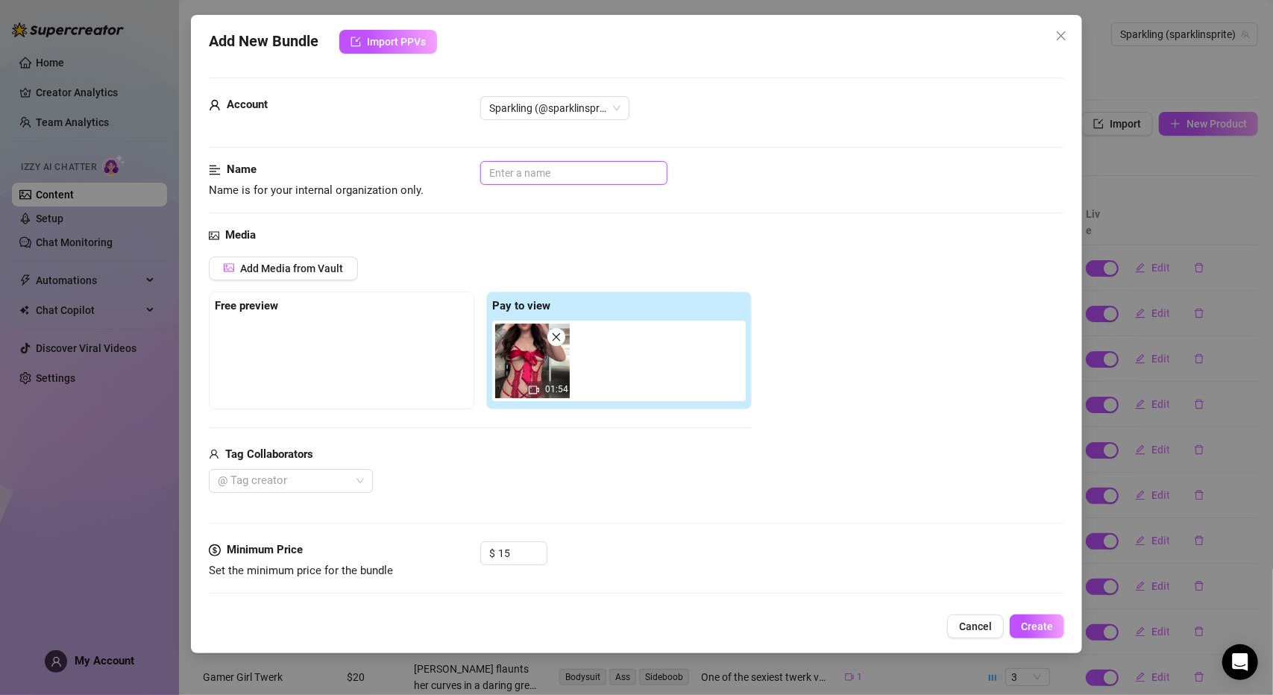
click at [516, 175] on input "text" at bounding box center [573, 173] width 187 height 24
click at [777, 300] on div "Add Media from Vault Free preview Pay to view 01:54 Tag Collaborators @ Tag cre…" at bounding box center [636, 374] width 855 height 237
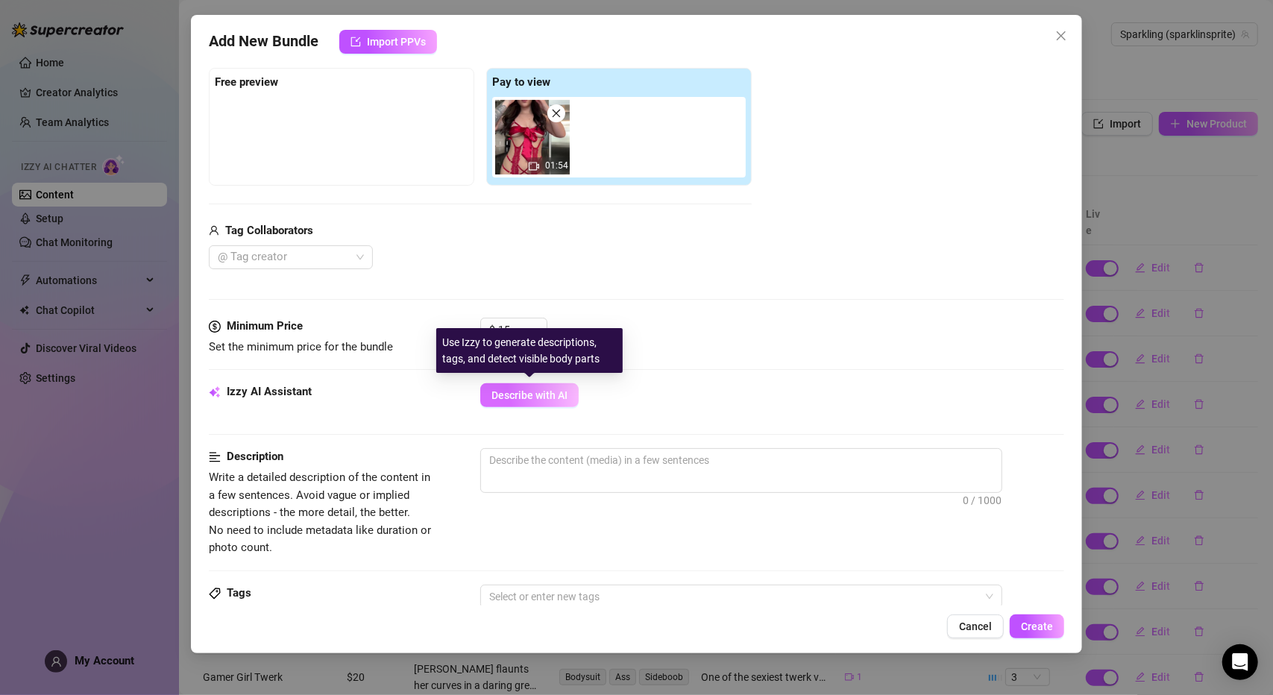
click at [522, 396] on span "Describe with AI" at bounding box center [529, 395] width 76 height 12
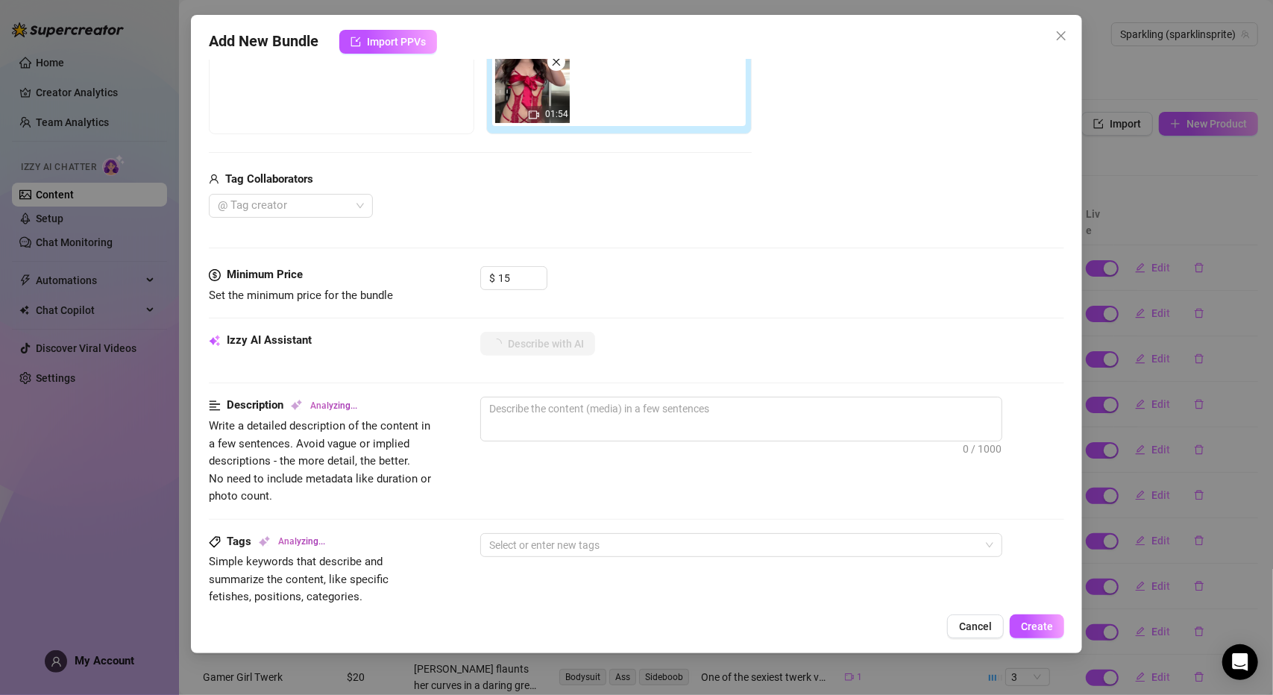
scroll to position [298, 0]
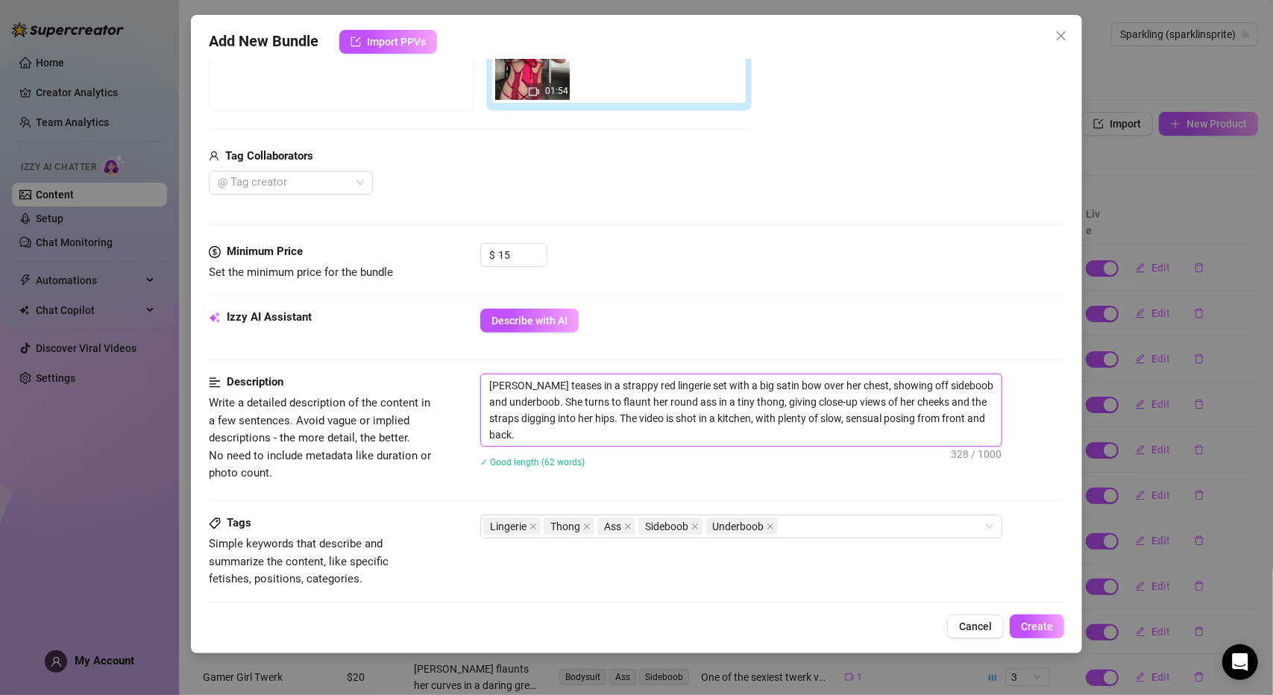
click at [559, 434] on textarea "[PERSON_NAME] teases in a strappy red lingerie set with a big satin bow over he…" at bounding box center [741, 410] width 520 height 72
click at [526, 440] on textarea "[PERSON_NAME] teases in a strappy red lingerie set with a big satin bow over he…" at bounding box center [741, 410] width 520 height 72
click at [522, 435] on textarea "[PERSON_NAME] teases in a strappy red lingerie set with a big satin bow over he…" at bounding box center [741, 410] width 520 height 72
click at [614, 430] on textarea "[PERSON_NAME] teases in a strappy red lingerie set with a big satin bow over he…" at bounding box center [741, 410] width 520 height 72
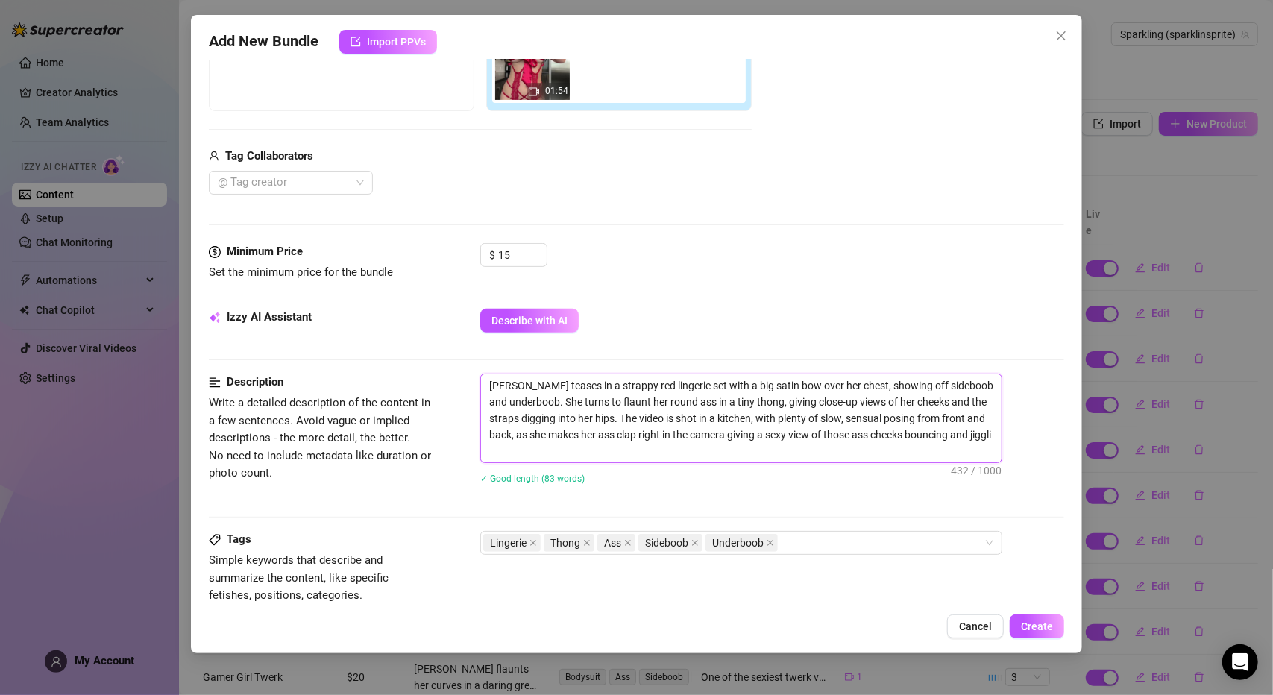
scroll to position [0, 0]
click at [810, 488] on div "[PERSON_NAME] teases in a strappy red lingerie set with a big satin bow over he…" at bounding box center [772, 439] width 584 height 130
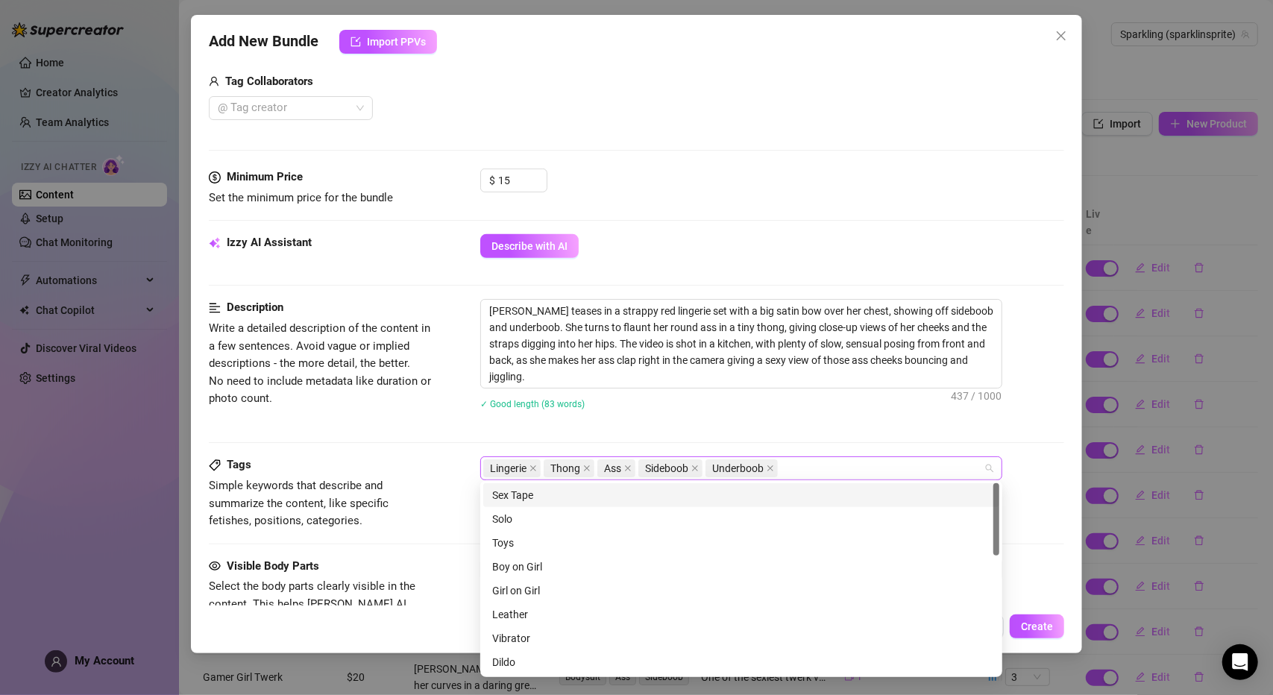
click at [796, 466] on div "Lingerie Thong Ass Sideboob Underboob" at bounding box center [733, 468] width 500 height 21
click at [819, 432] on div "Description Write a detailed description of the content in a few sentences. Avo…" at bounding box center [636, 377] width 855 height 157
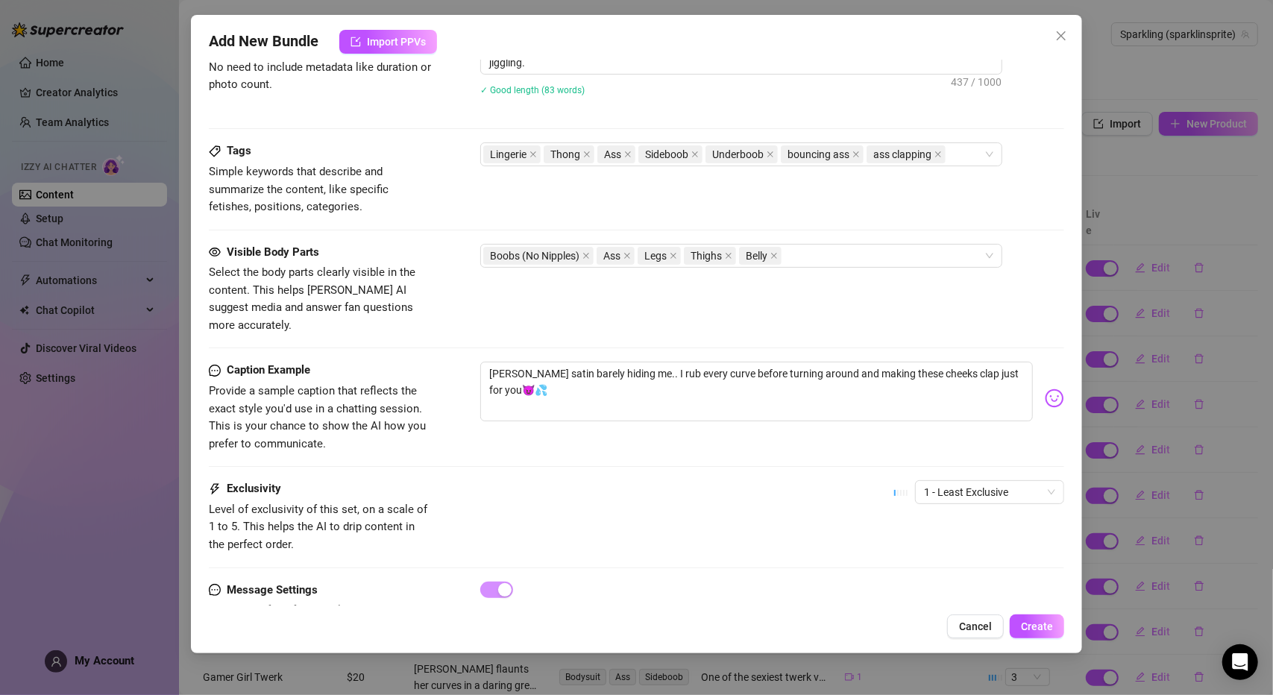
scroll to position [723, 0]
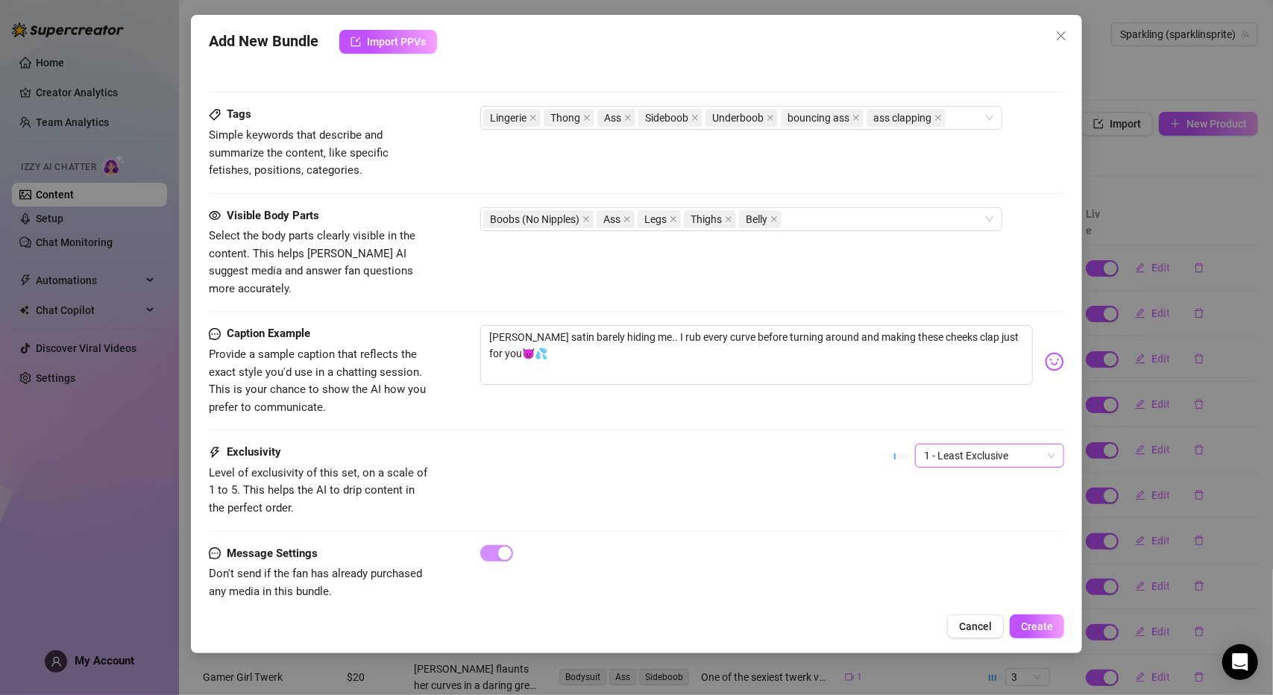
click at [959, 444] on span "1 - Least Exclusive" at bounding box center [989, 455] width 131 height 22
click at [944, 508] on div "3" at bounding box center [978, 511] width 125 height 16
click at [1041, 627] on span "Create" at bounding box center [1037, 626] width 32 height 12
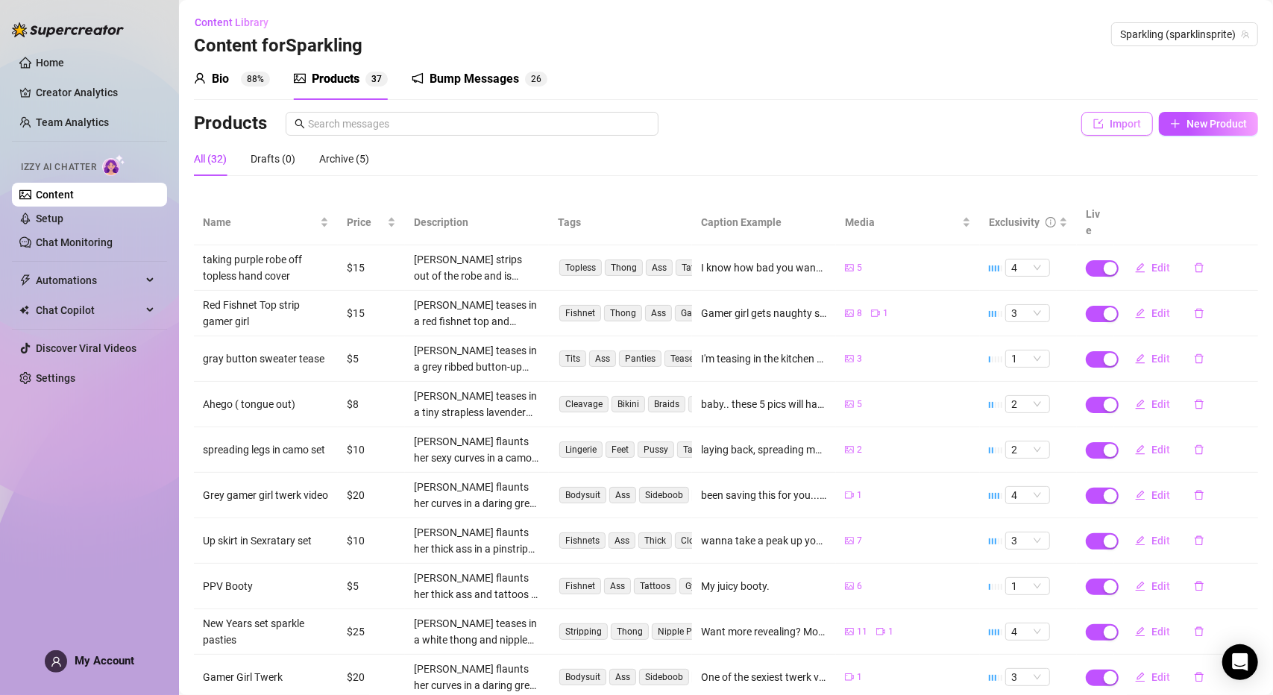
click at [1109, 125] on span "Import" at bounding box center [1124, 124] width 31 height 12
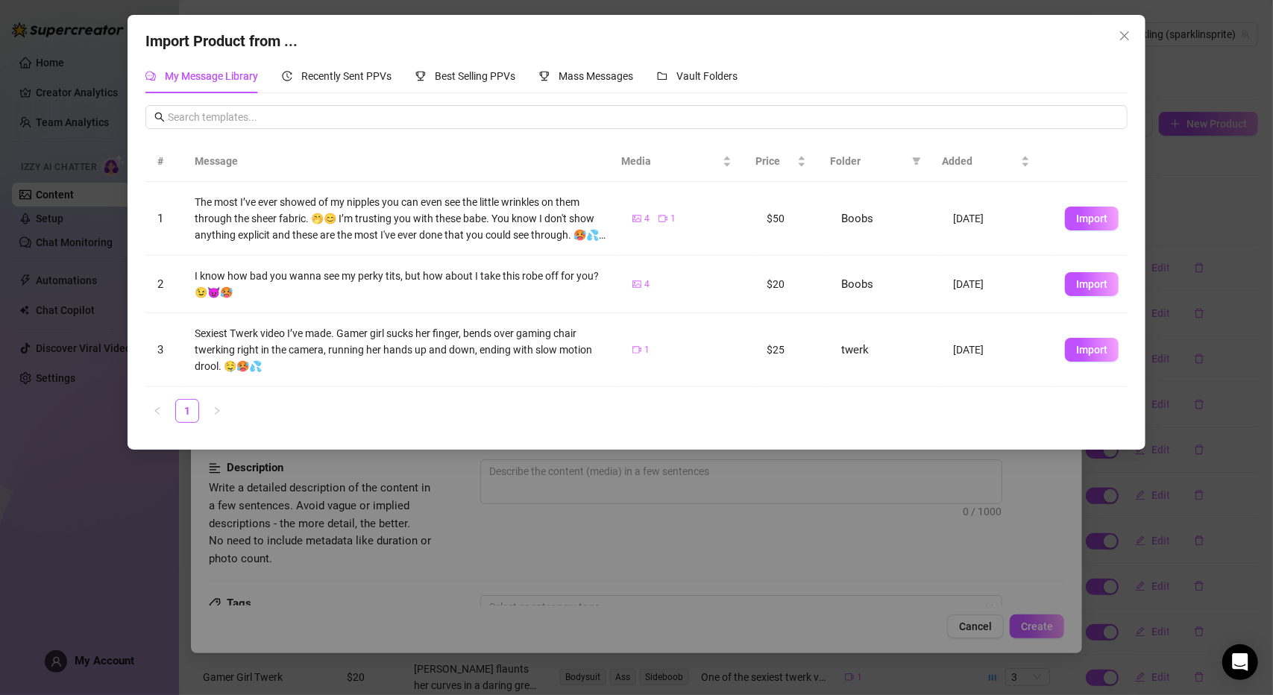
click at [393, 81] on div "My Message Library Recently Sent PPVs Best Selling PPVs Mass Messages Vault Fol…" at bounding box center [441, 76] width 592 height 34
click at [384, 75] on span "Recently Sent PPVs" at bounding box center [346, 76] width 90 height 12
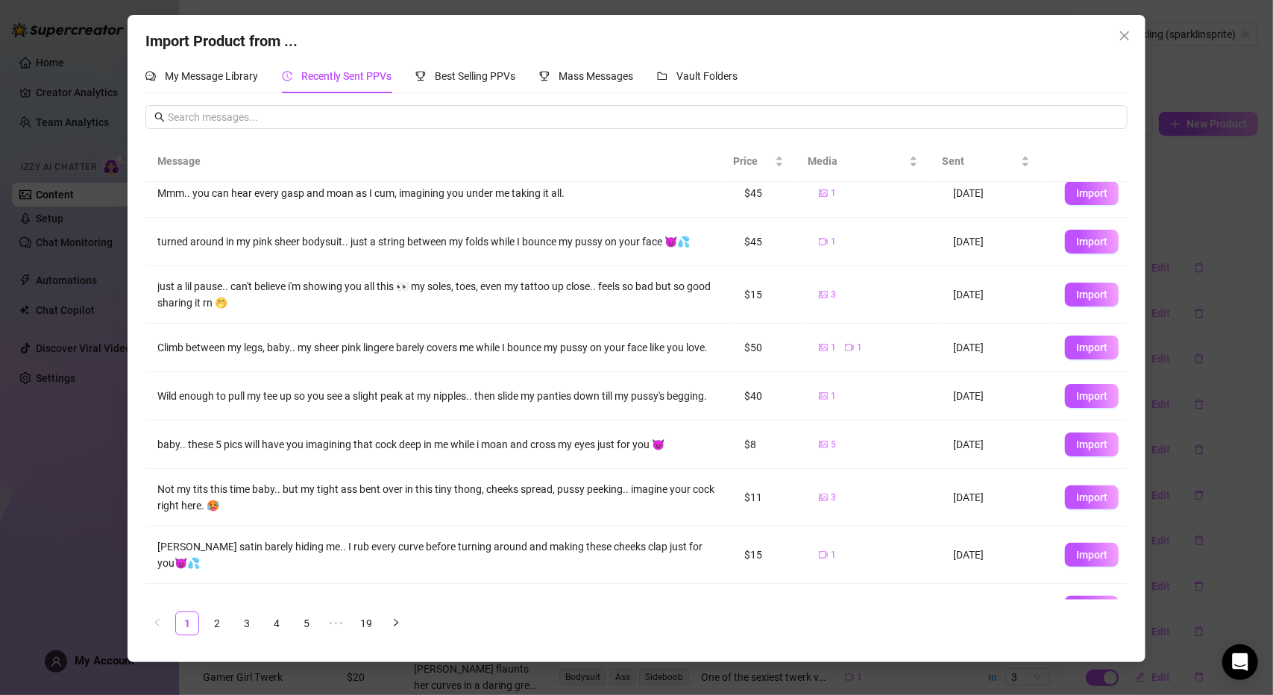
scroll to position [0, 0]
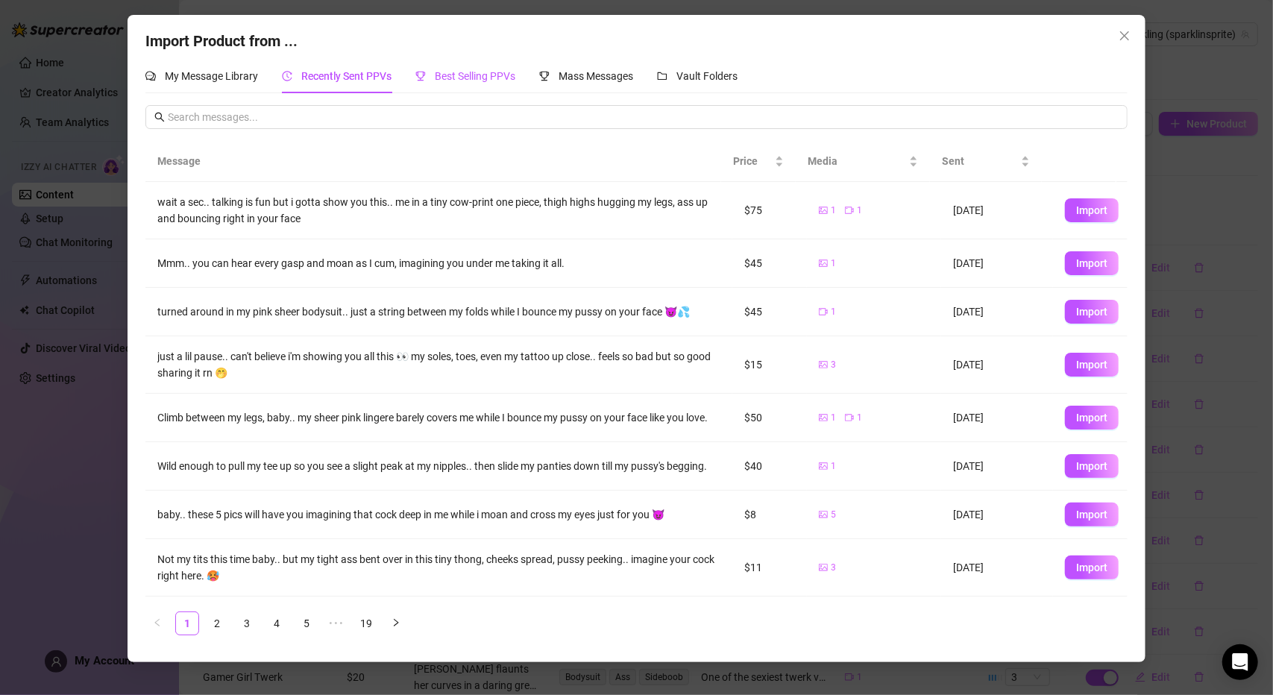
click at [466, 80] on span "Best Selling PPVs" at bounding box center [475, 76] width 81 height 12
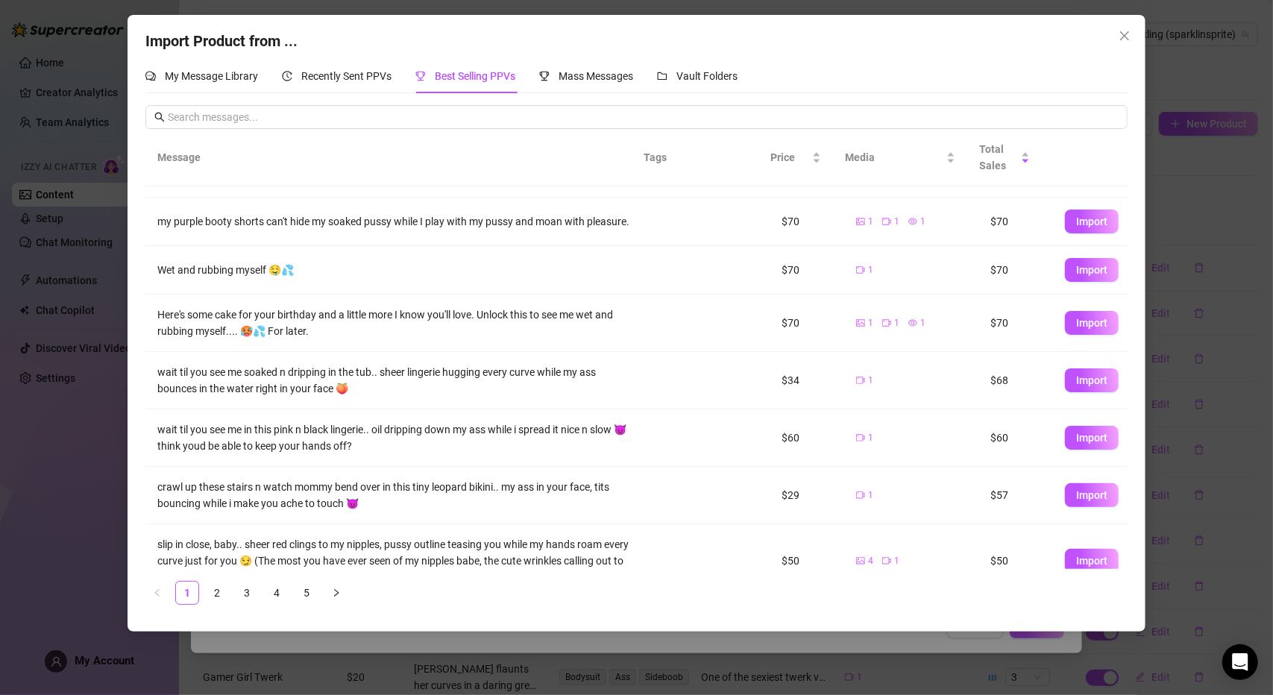
scroll to position [197, 0]
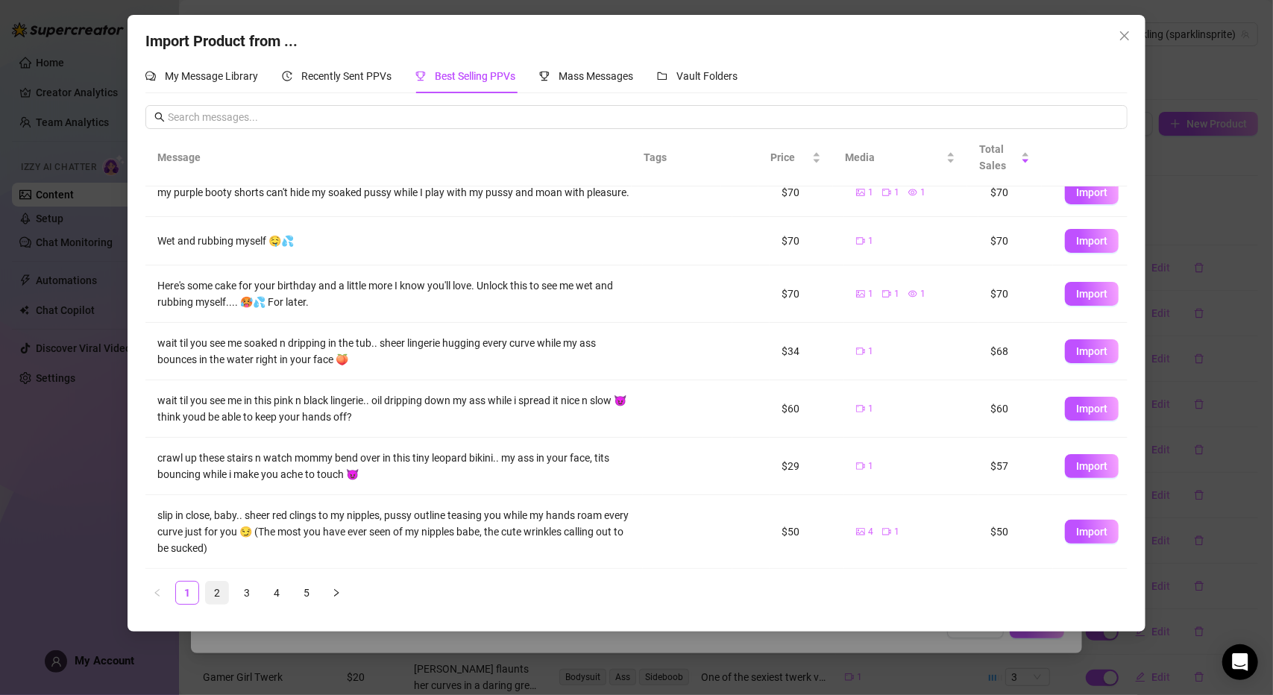
click at [212, 591] on link "2" at bounding box center [217, 593] width 22 height 22
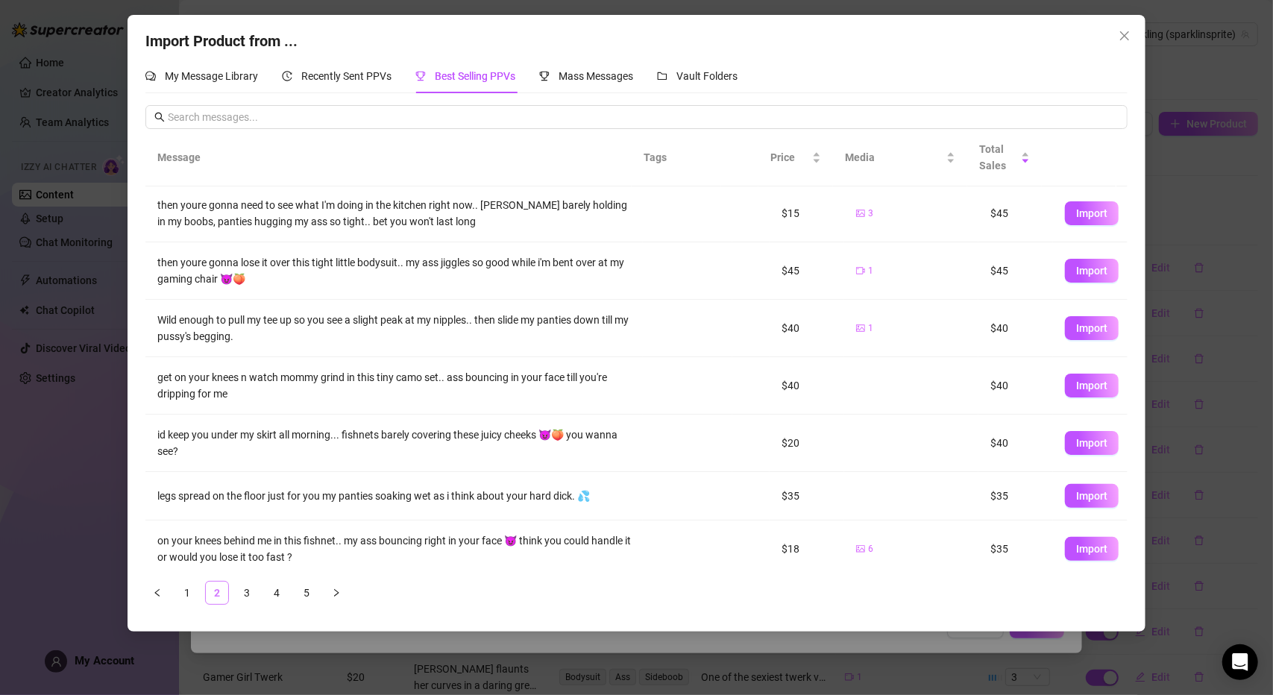
scroll to position [0, 0]
click at [248, 596] on link "3" at bounding box center [247, 593] width 22 height 22
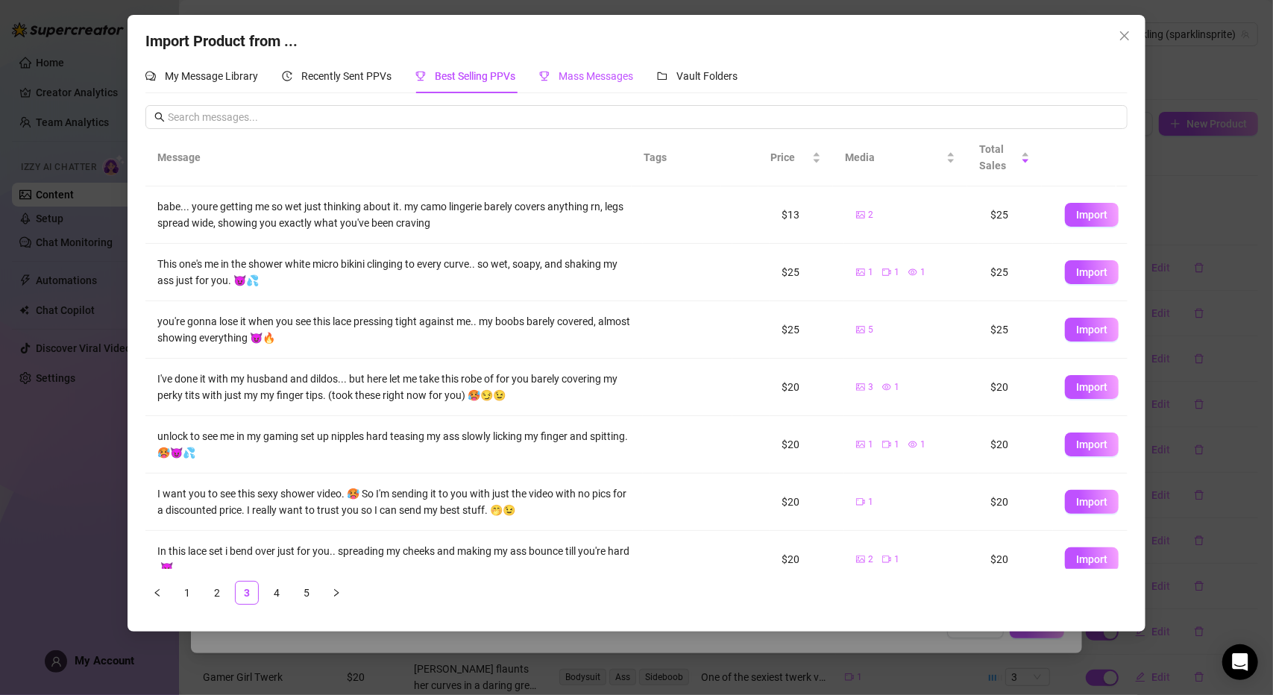
click at [583, 72] on span "Mass Messages" at bounding box center [595, 76] width 75 height 12
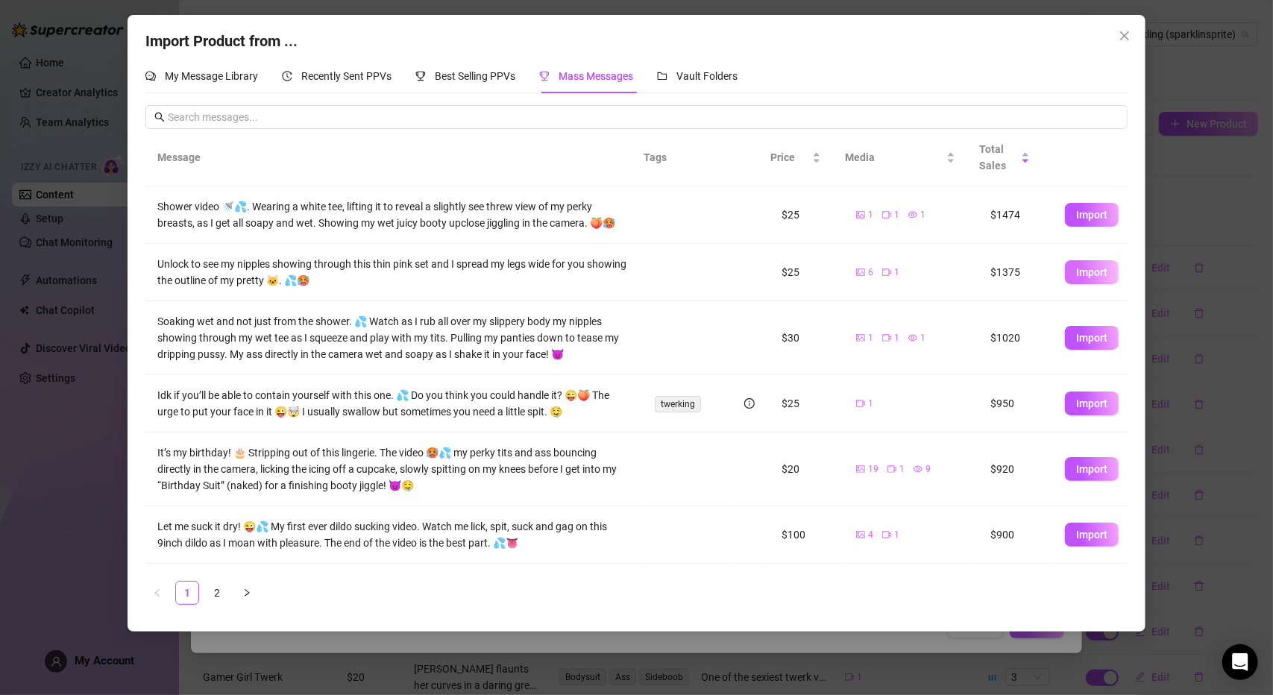
click at [1076, 278] on span "Import" at bounding box center [1091, 272] width 31 height 12
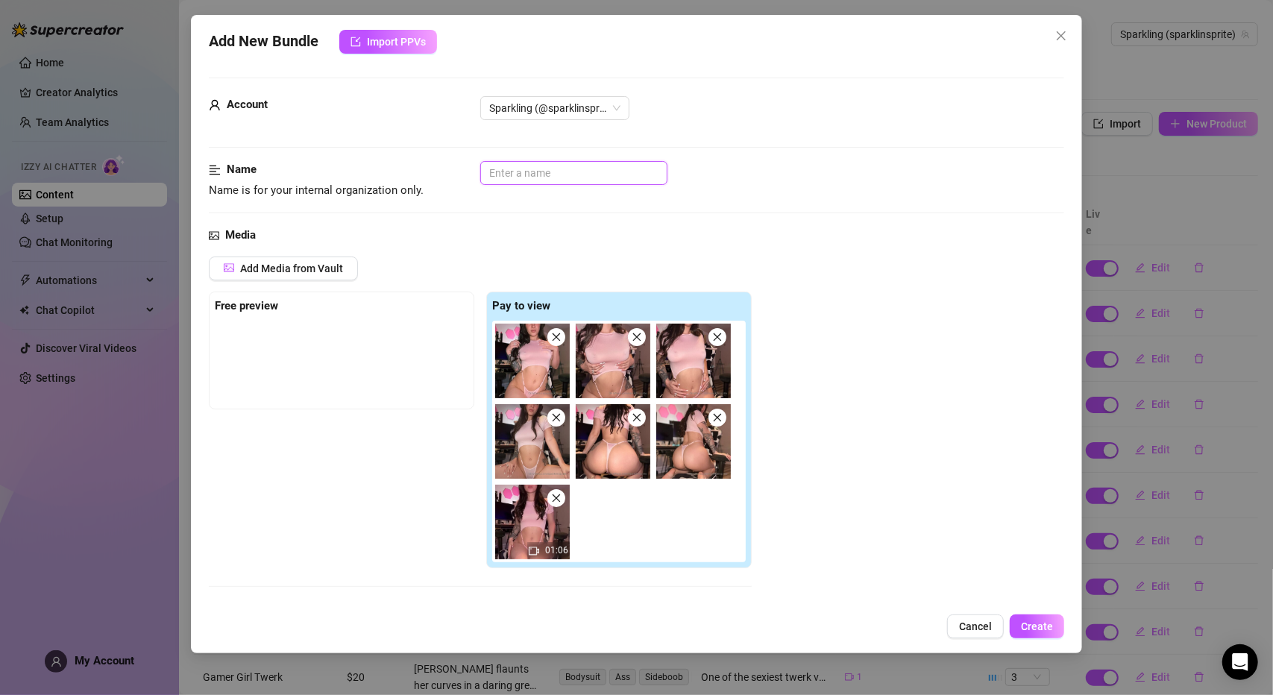
click at [519, 177] on input "text" at bounding box center [573, 173] width 187 height 24
click at [765, 211] on div "Name Name is for your internal organization only. sheer pink set" at bounding box center [636, 194] width 855 height 66
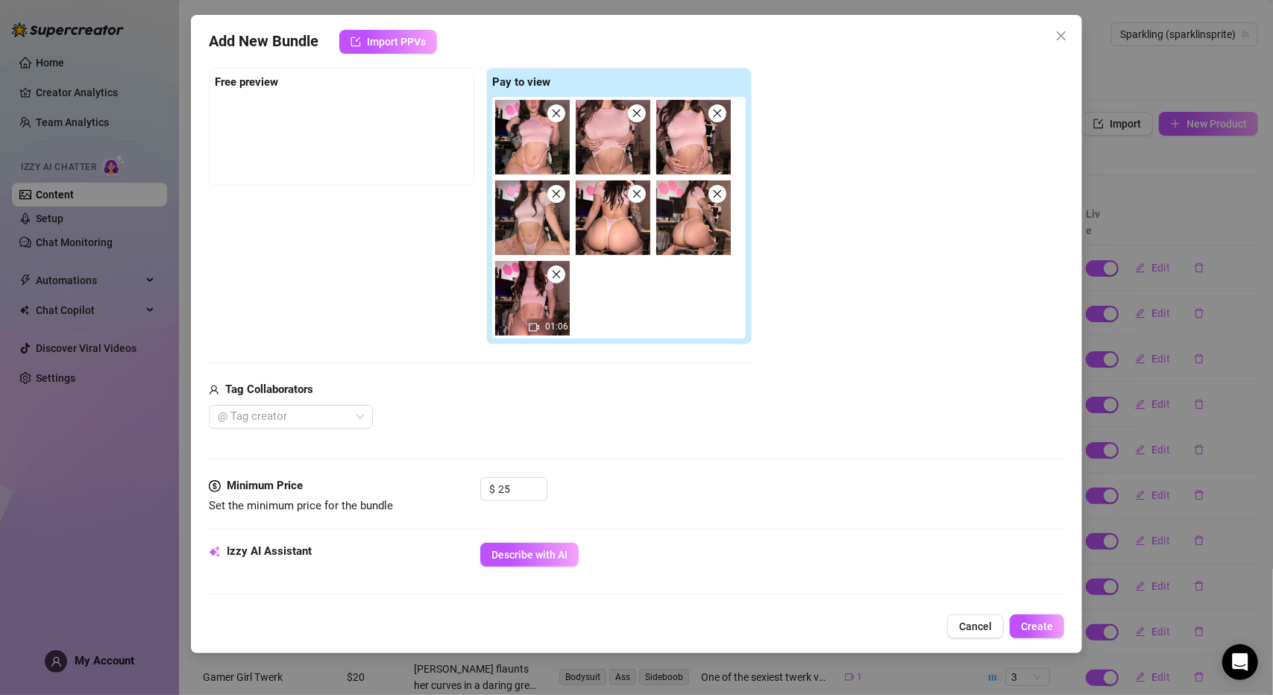
scroll to position [373, 0]
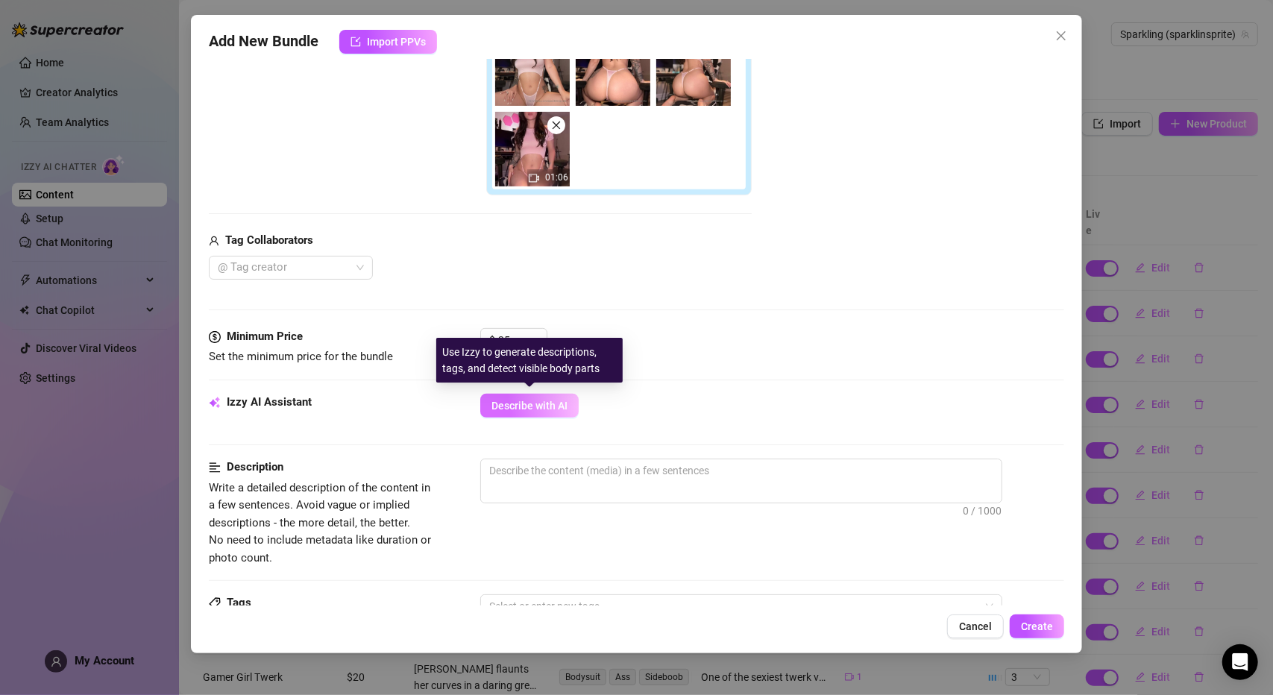
click at [529, 409] on span "Describe with AI" at bounding box center [529, 406] width 76 height 12
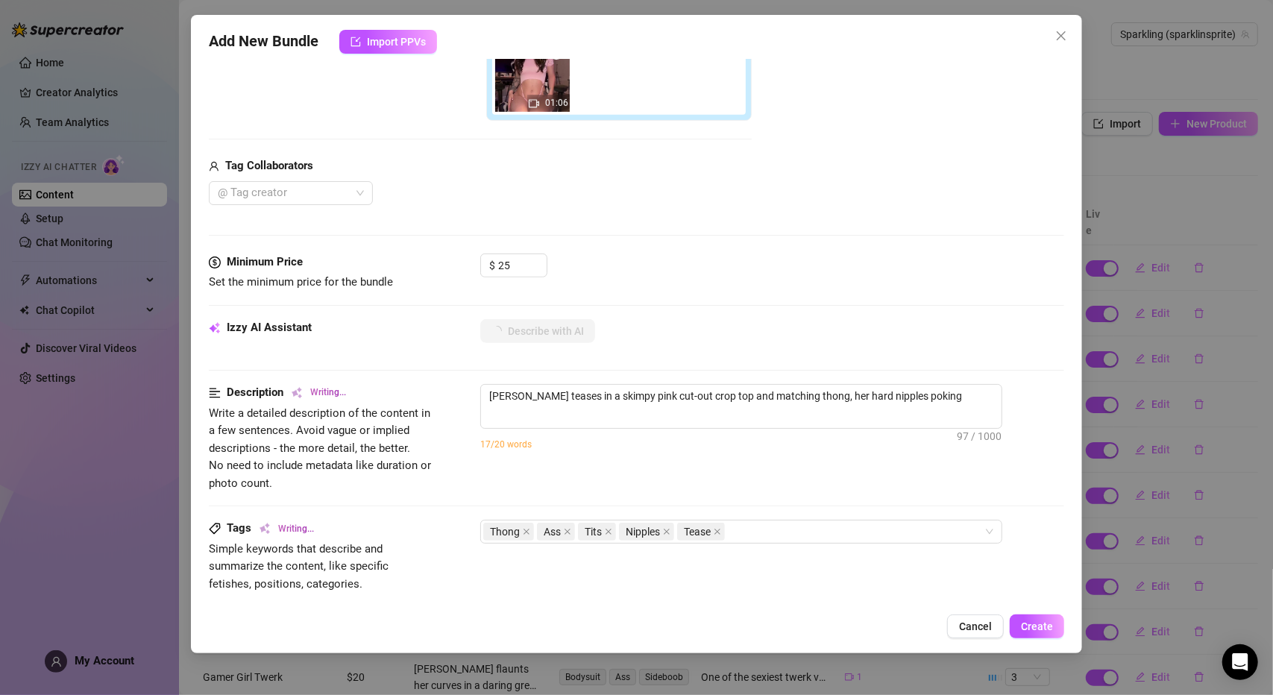
scroll to position [522, 0]
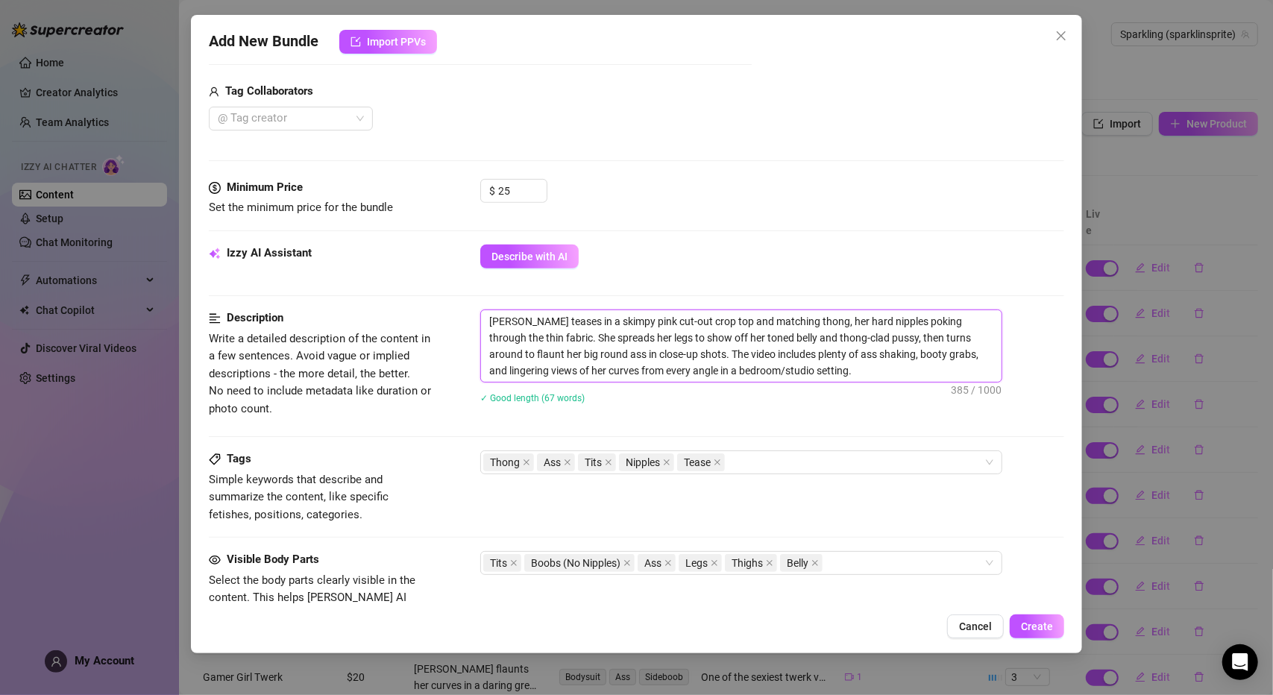
click at [768, 368] on textarea "[PERSON_NAME] teases in a skimpy pink cut-out crop top and matching thong, her …" at bounding box center [741, 346] width 520 height 72
drag, startPoint x: 748, startPoint y: 371, endPoint x: 639, endPoint y: 366, distance: 108.9
click at [639, 366] on textarea "[PERSON_NAME] teases in a skimpy pink cut-out crop top and matching thong, her …" at bounding box center [741, 346] width 520 height 72
click at [852, 362] on textarea "[PERSON_NAME] teases in a skimpy pink cut-out crop top and matching thong, her …" at bounding box center [741, 346] width 520 height 72
click at [637, 353] on textarea "[PERSON_NAME] teases in a skimpy pink cut-out crop top and matching thong, her …" at bounding box center [741, 346] width 520 height 72
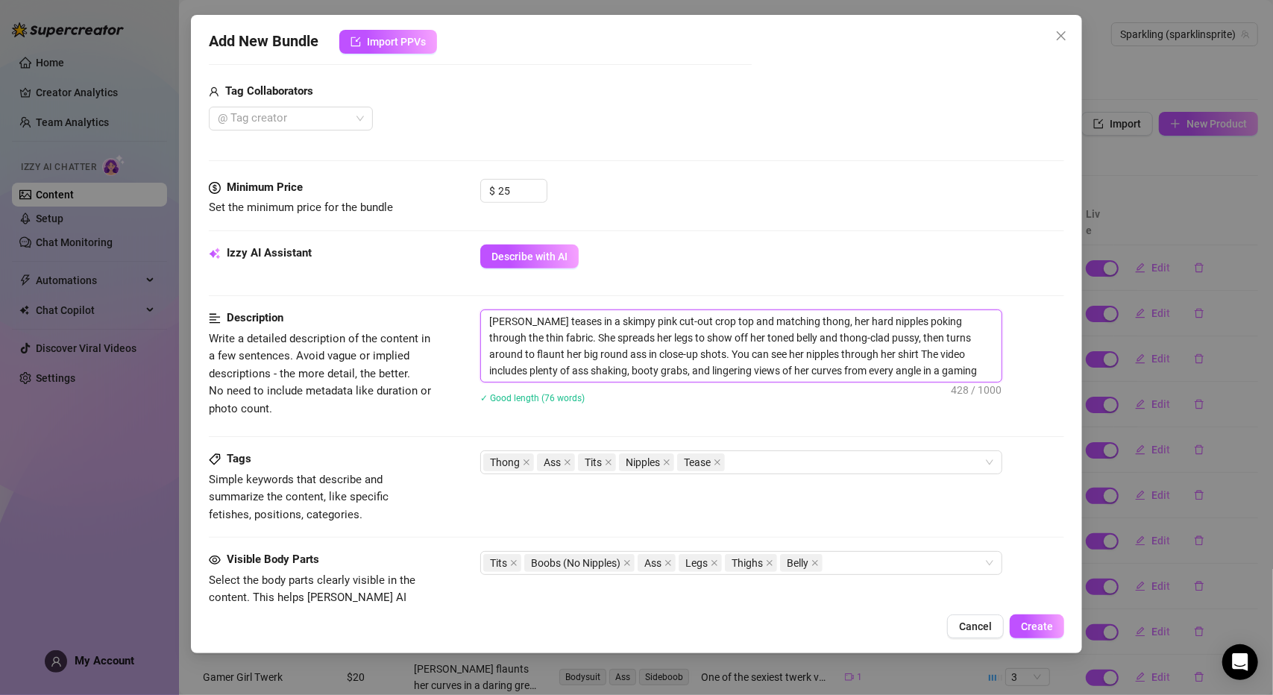
click at [750, 353] on textarea "[PERSON_NAME] teases in a skimpy pink cut-out crop top and matching thong, her …" at bounding box center [741, 346] width 520 height 72
click at [746, 350] on textarea "[PERSON_NAME] teases in a skimpy pink cut-out crop top and matching thong, her …" at bounding box center [741, 346] width 520 height 72
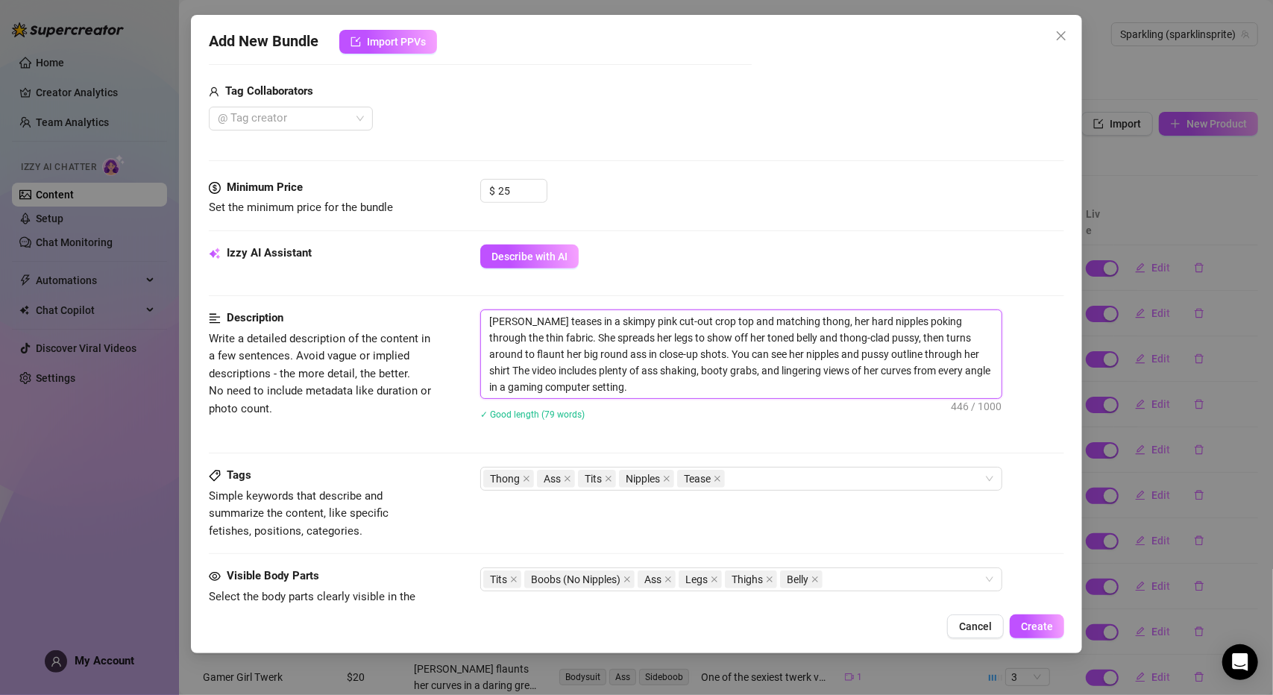
click at [912, 353] on textarea "[PERSON_NAME] teases in a skimpy pink cut-out crop top and matching thong, her …" at bounding box center [741, 354] width 520 height 88
drag, startPoint x: 791, startPoint y: 316, endPoint x: 623, endPoint y: 312, distance: 168.6
click at [623, 312] on textarea "[PERSON_NAME] teases in a skimpy pink cut-out crop top and matching thong, her …" at bounding box center [741, 354] width 520 height 88
click at [658, 326] on textarea "[PERSON_NAME] teases in a skimpy pink cut-out crop top and matching thong, her …" at bounding box center [741, 354] width 520 height 88
drag, startPoint x: 789, startPoint y: 321, endPoint x: 656, endPoint y: 321, distance: 132.7
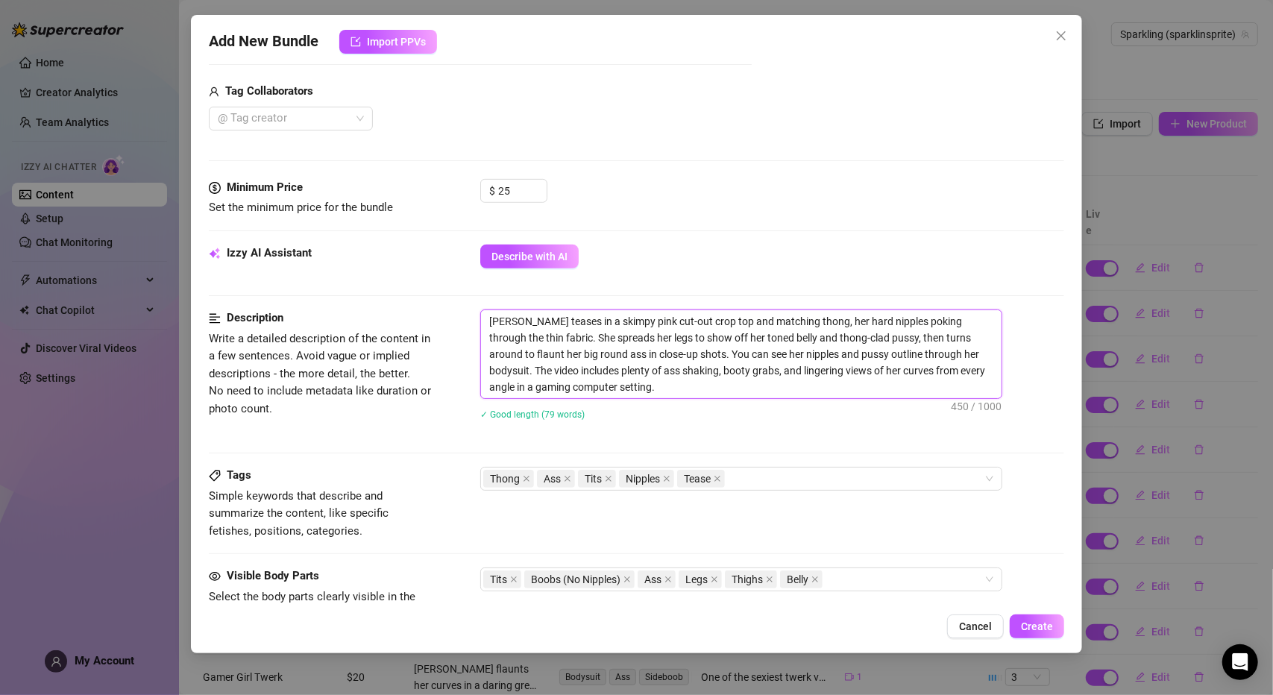
click at [656, 321] on textarea "[PERSON_NAME] teases in a skimpy pink cut-out crop top and matching thong, her …" at bounding box center [741, 354] width 520 height 88
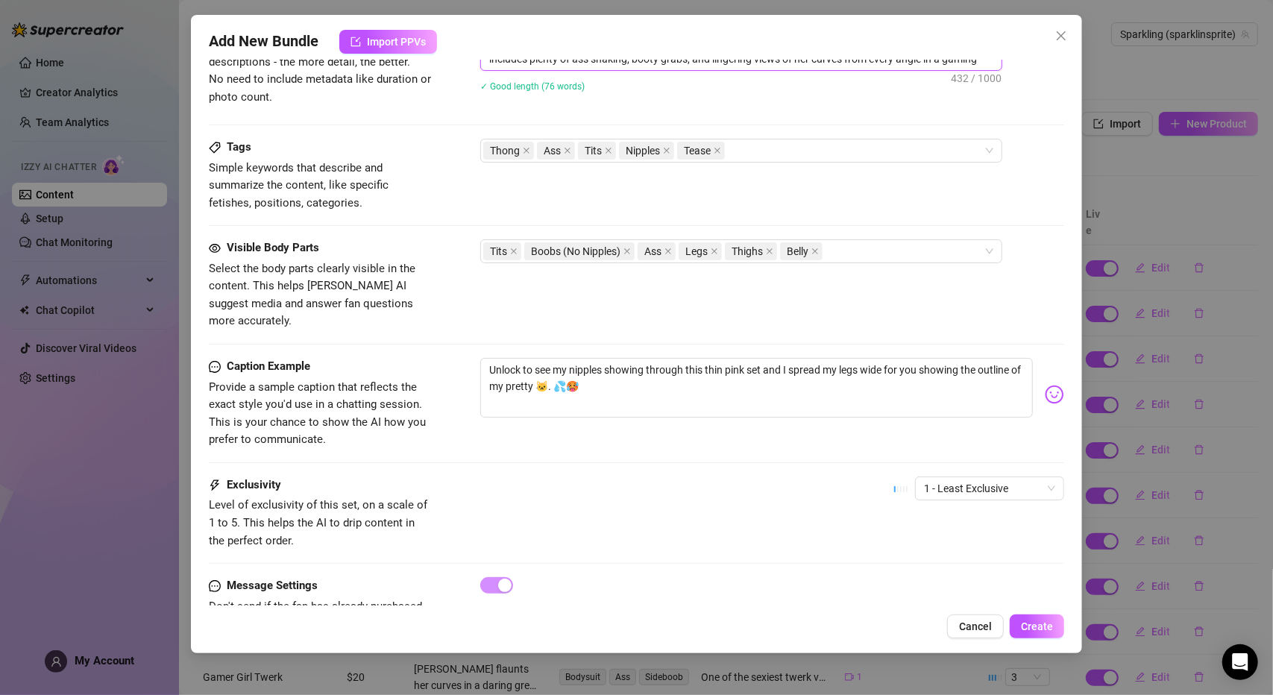
scroll to position [866, 0]
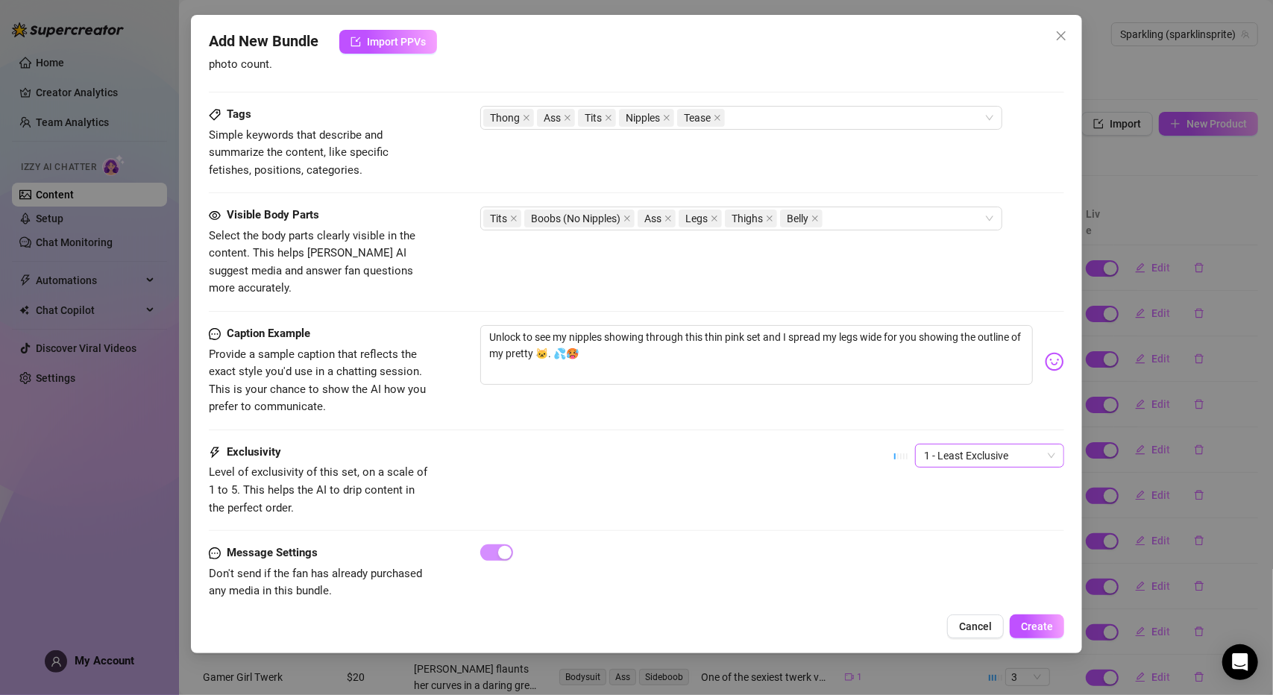
click at [954, 444] on span "1 - Least Exclusive" at bounding box center [989, 455] width 131 height 22
click at [944, 538] on div "4" at bounding box center [978, 535] width 125 height 16
click at [755, 447] on div "Exclusivity Level of exclusivity of this set, on a scale of 1 to 5. This helps …" at bounding box center [636, 480] width 855 height 73
click at [924, 444] on span "4" at bounding box center [989, 455] width 131 height 22
click at [931, 531] on div "4" at bounding box center [978, 535] width 125 height 16
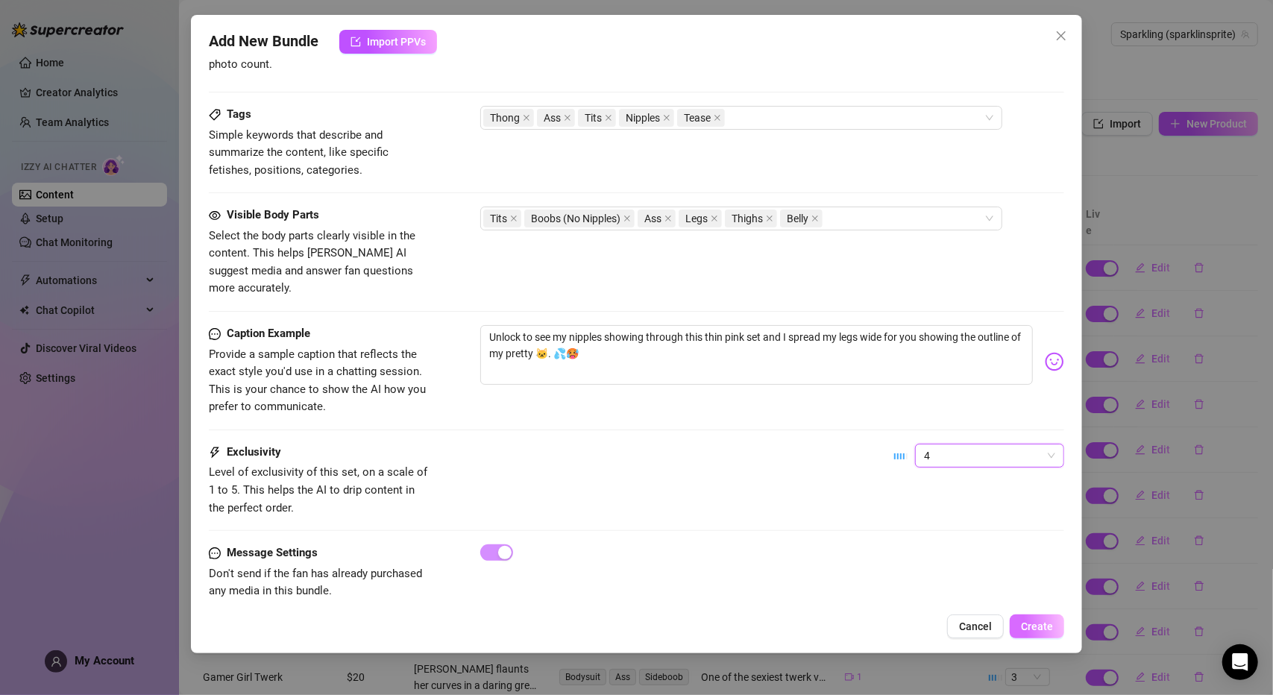
click at [1023, 626] on span "Create" at bounding box center [1037, 626] width 32 height 12
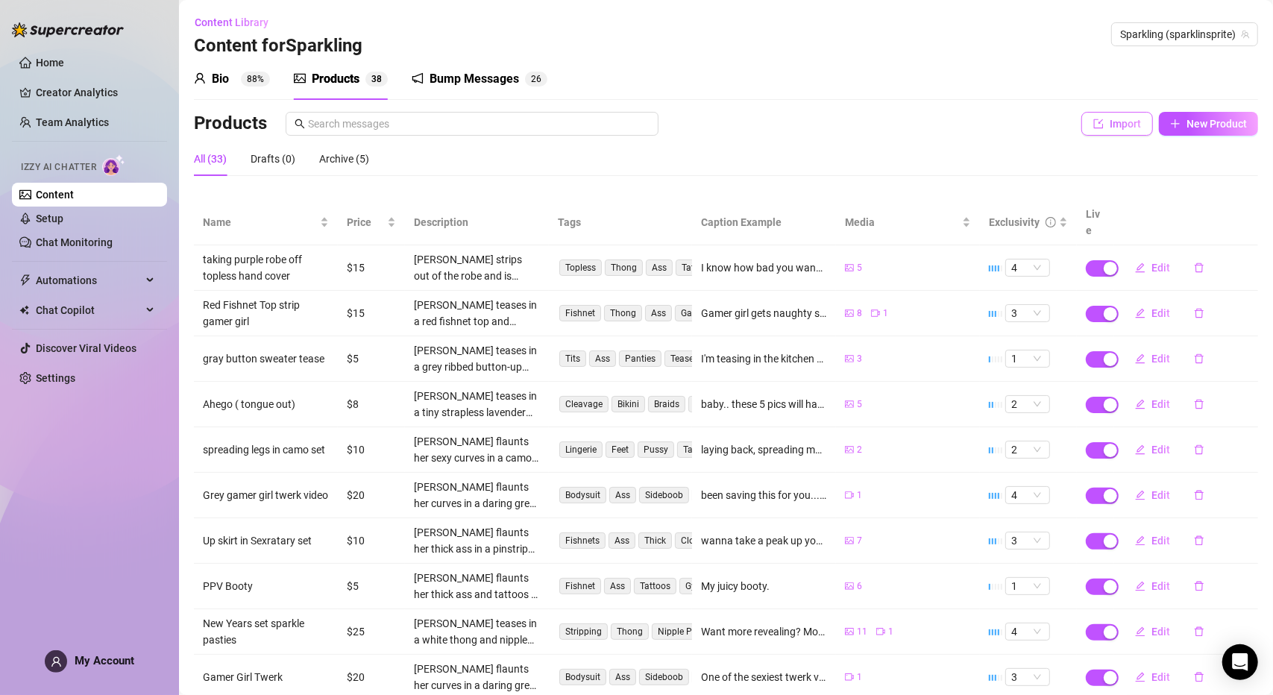
click at [1084, 130] on button "Import" at bounding box center [1117, 124] width 72 height 24
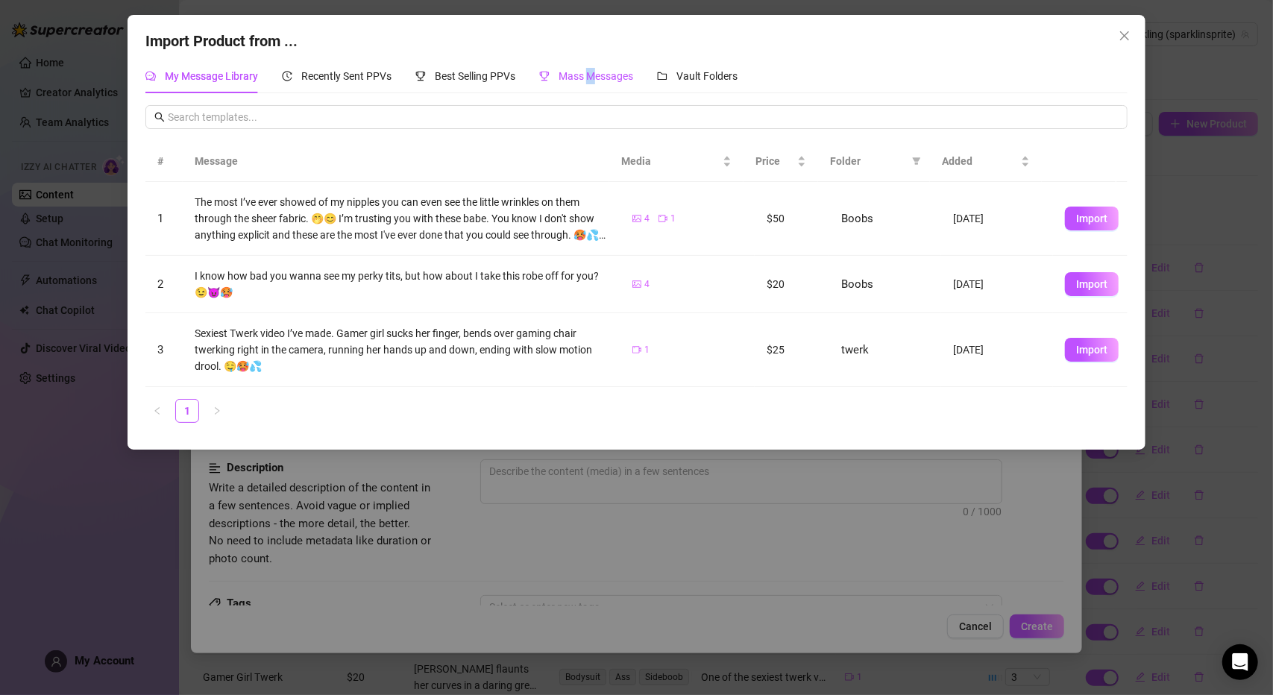
click at [593, 76] on span "Mass Messages" at bounding box center [595, 76] width 75 height 12
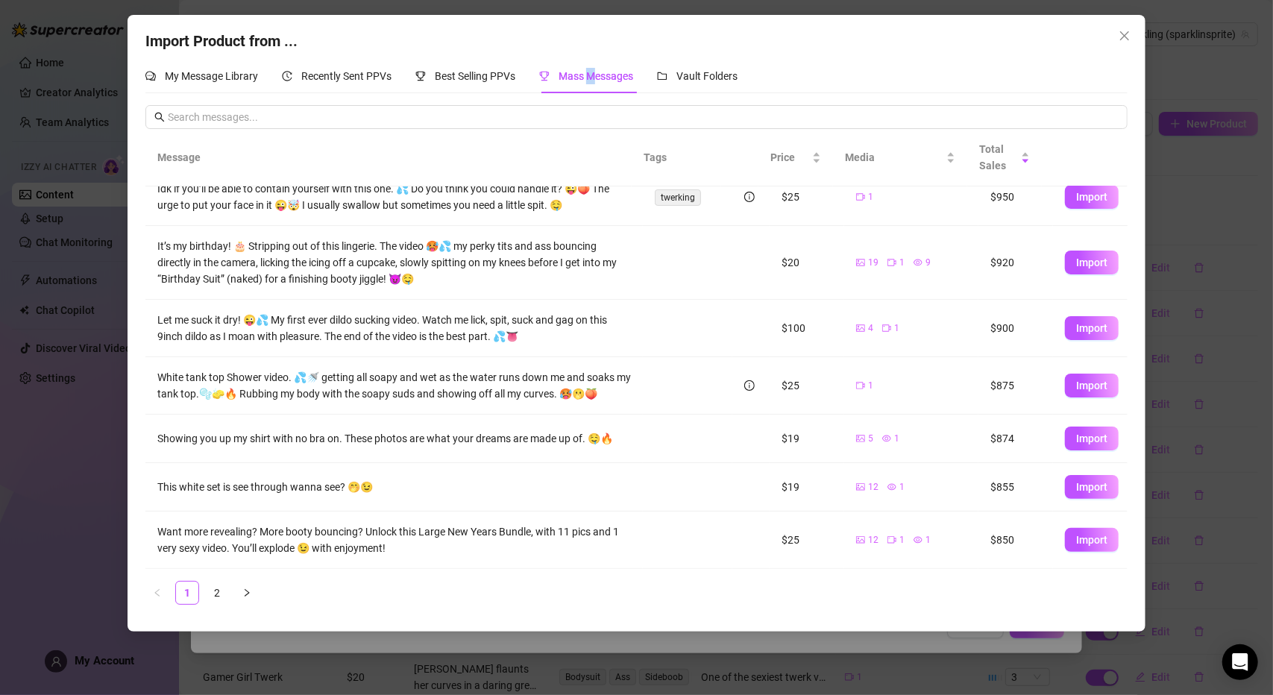
scroll to position [237, 0]
click at [1092, 384] on button "Import" at bounding box center [1092, 386] width 54 height 24
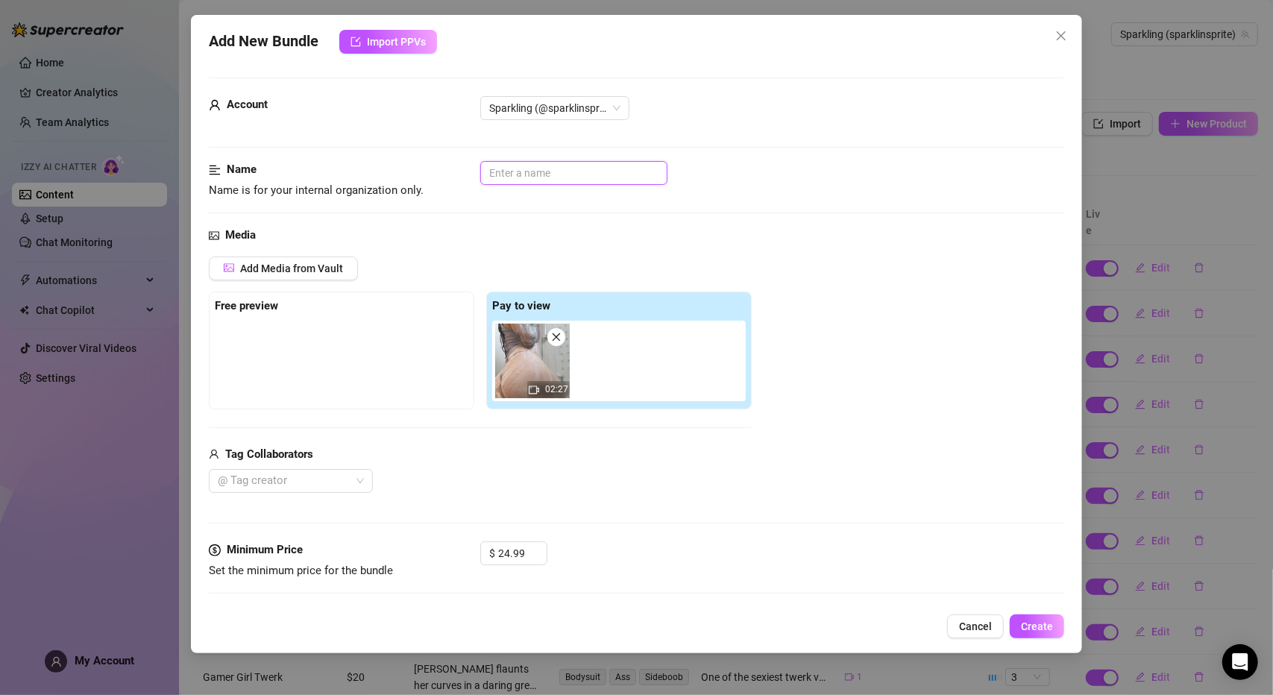
click at [555, 178] on input "text" at bounding box center [573, 173] width 187 height 24
drag, startPoint x: 719, startPoint y: 397, endPoint x: 693, endPoint y: 382, distance: 30.1
click at [720, 397] on div "02:27" at bounding box center [621, 361] width 259 height 81
click at [558, 336] on icon "close" at bounding box center [556, 337] width 10 height 10
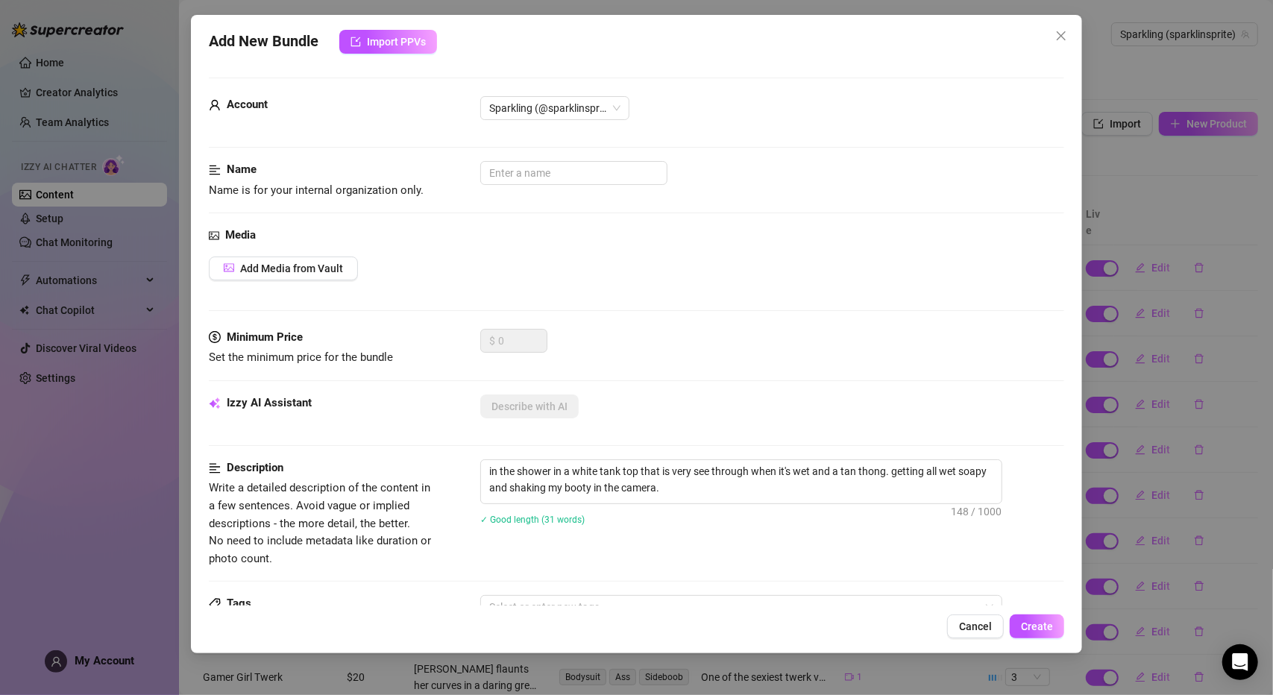
drag, startPoint x: 990, startPoint y: 623, endPoint x: 938, endPoint y: 599, distance: 57.4
click at [990, 623] on span "Cancel" at bounding box center [975, 626] width 33 height 12
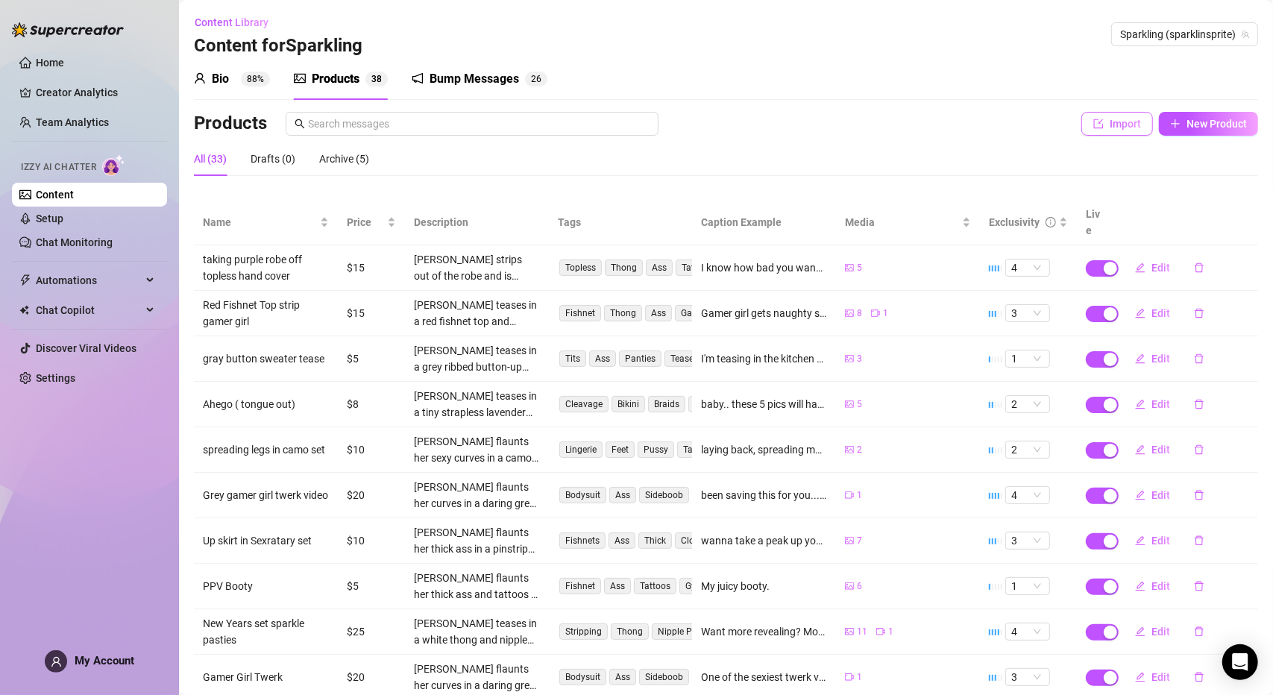
click at [1109, 126] on span "Import" at bounding box center [1124, 124] width 31 height 12
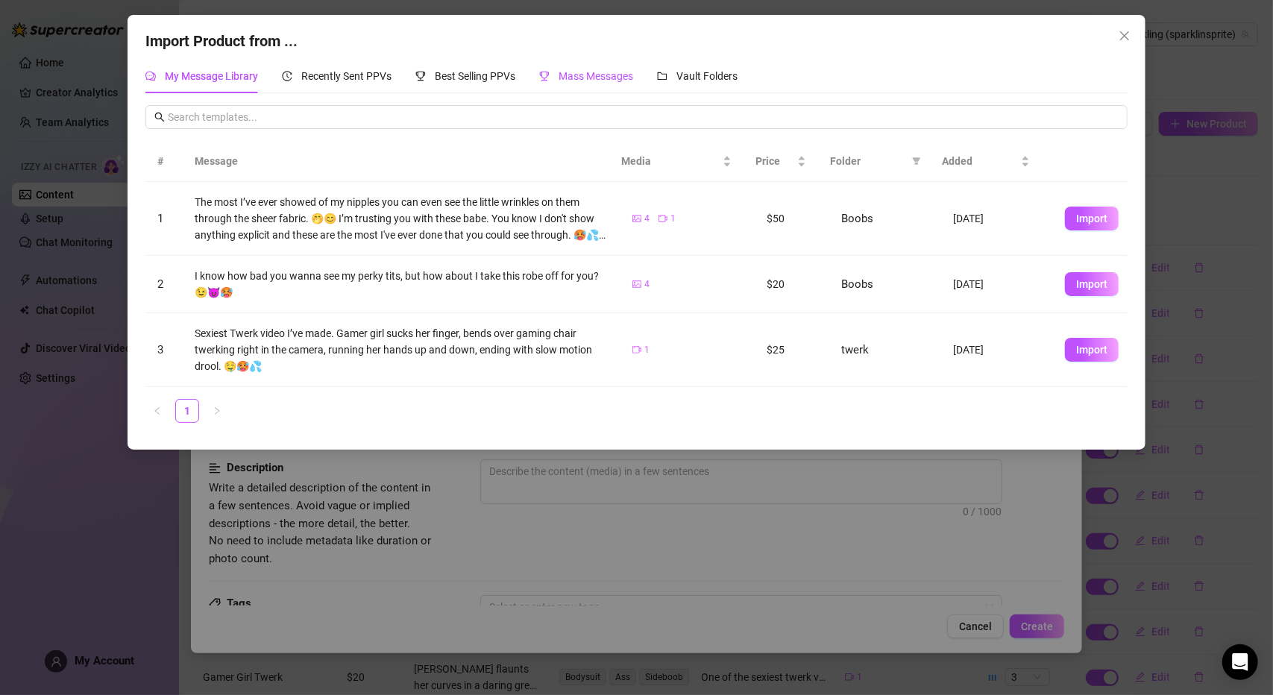
click at [631, 81] on span "Mass Messages" at bounding box center [595, 76] width 75 height 12
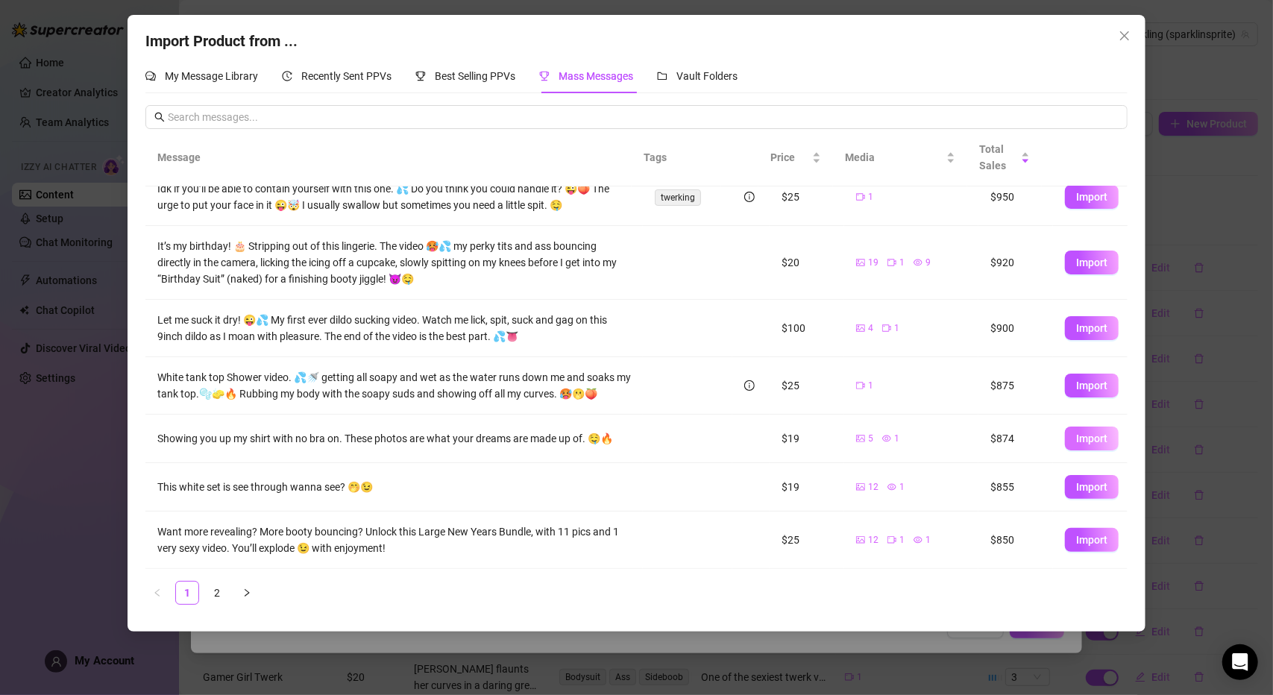
click at [1076, 441] on span "Import" at bounding box center [1091, 438] width 31 height 12
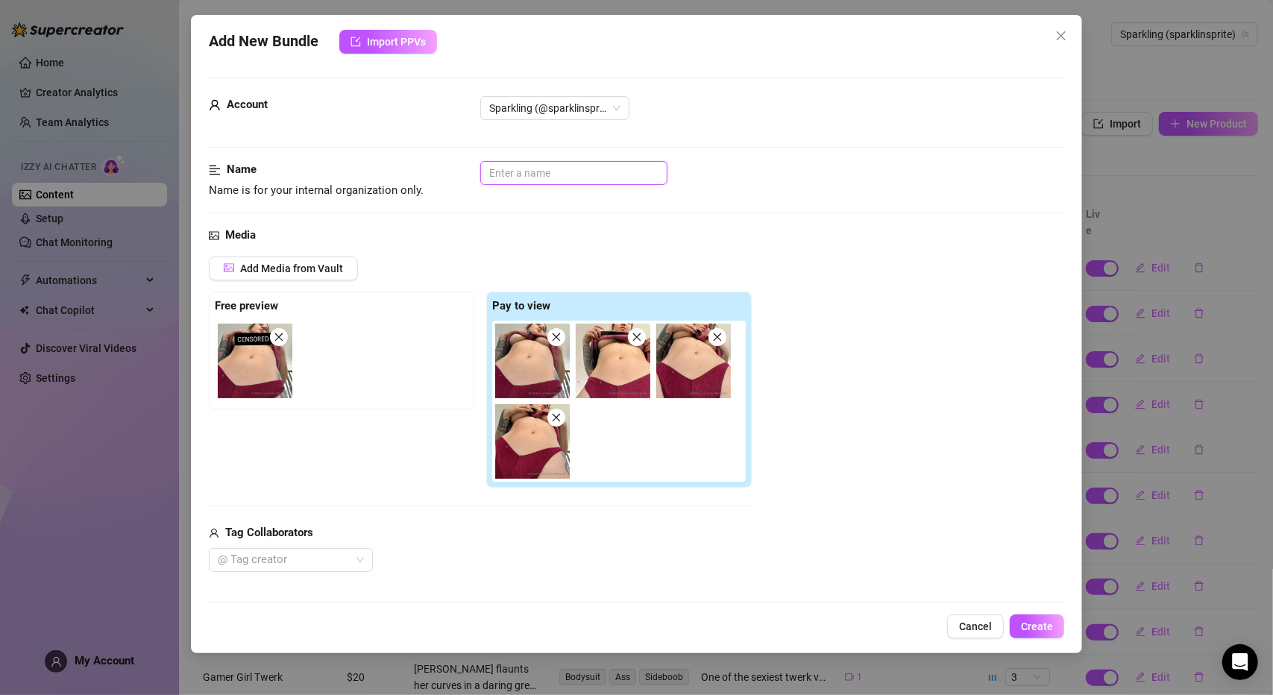
click at [541, 180] on input "text" at bounding box center [573, 173] width 187 height 24
click at [687, 217] on div "Name Name is for your internal organization only. up shirt" at bounding box center [636, 194] width 855 height 66
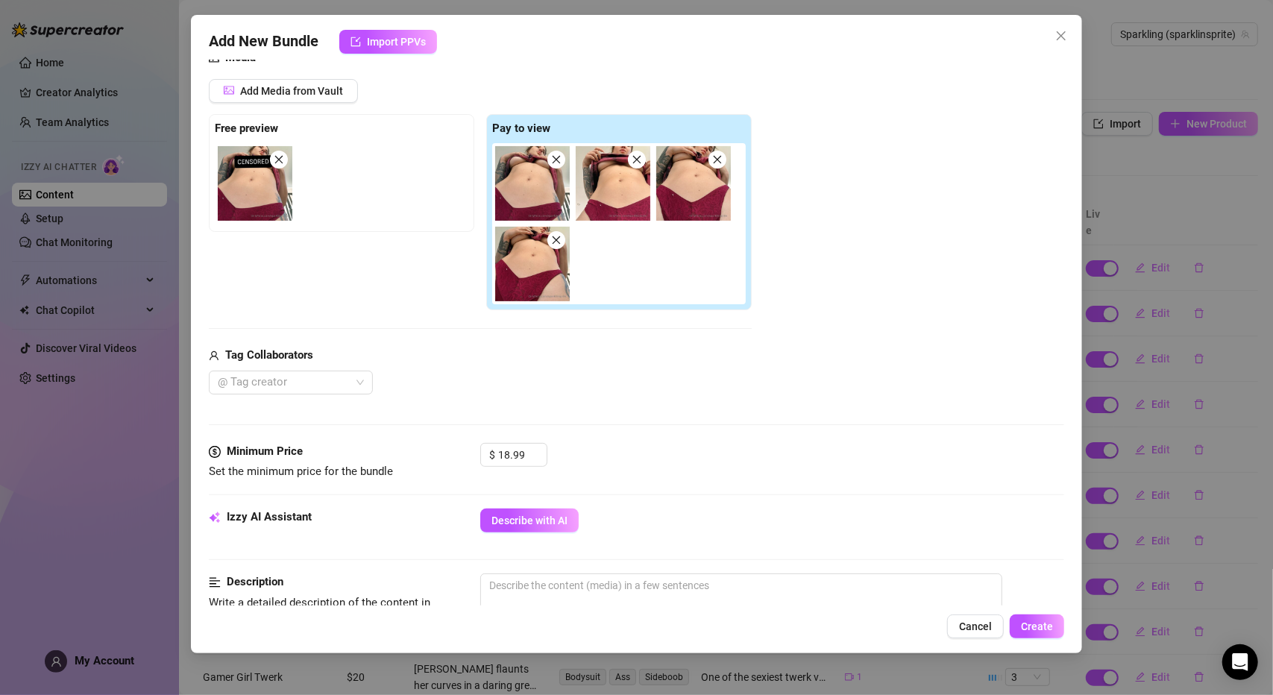
scroll to position [298, 0]
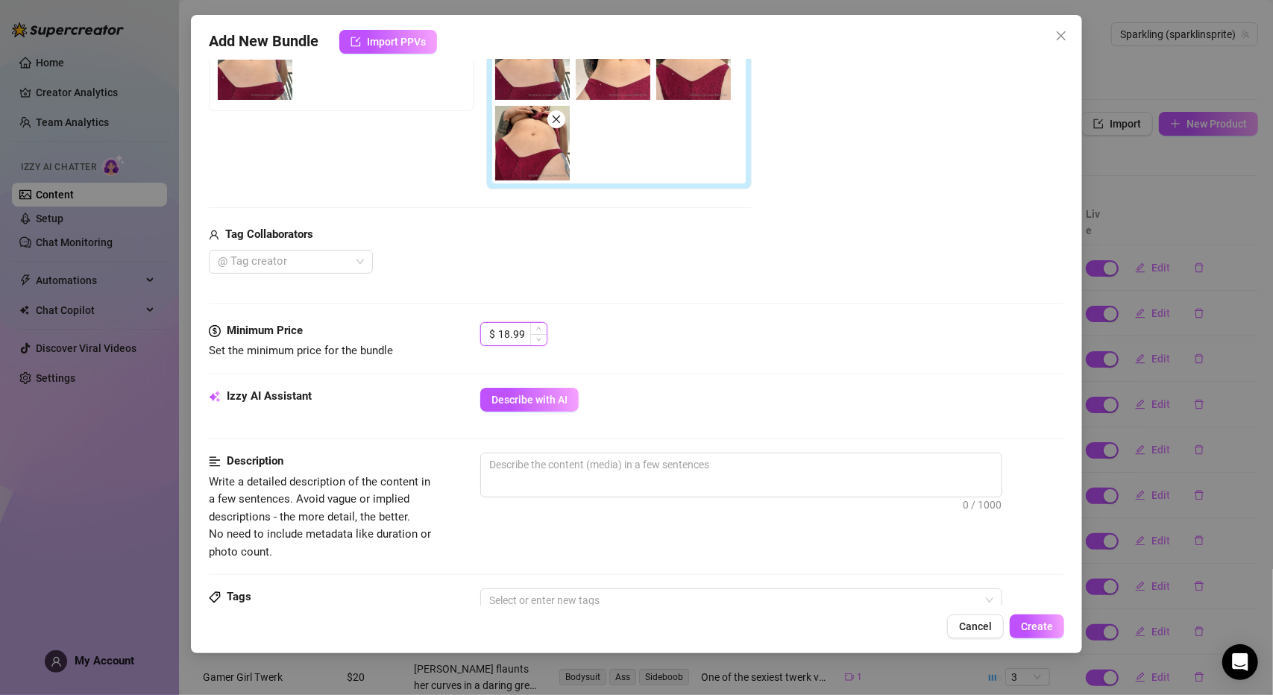
drag, startPoint x: 525, startPoint y: 330, endPoint x: 494, endPoint y: 324, distance: 31.7
click at [494, 324] on div "$ 18.99" at bounding box center [513, 334] width 67 height 24
click at [685, 299] on div "Media Add Media from Vault Free preview Pay to view Tag Collaborators @ Tag cre…" at bounding box center [636, 125] width 855 height 394
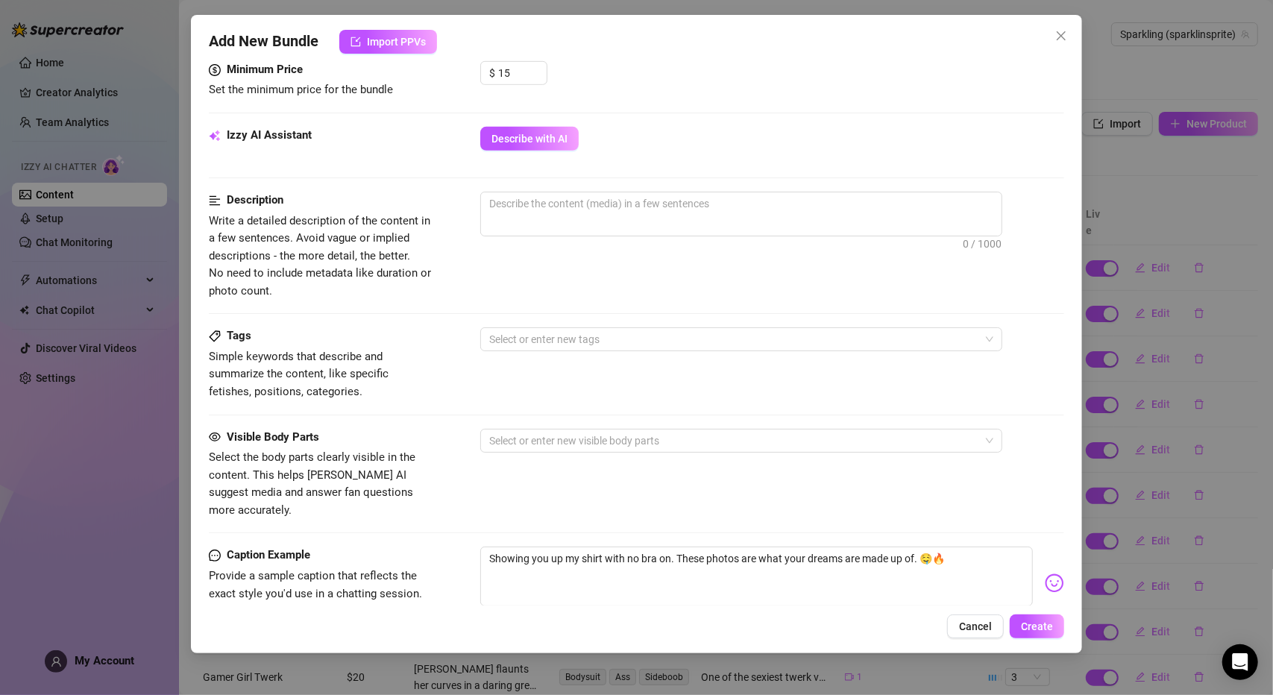
scroll to position [558, 0]
click at [549, 144] on button "Describe with AI" at bounding box center [529, 140] width 98 height 24
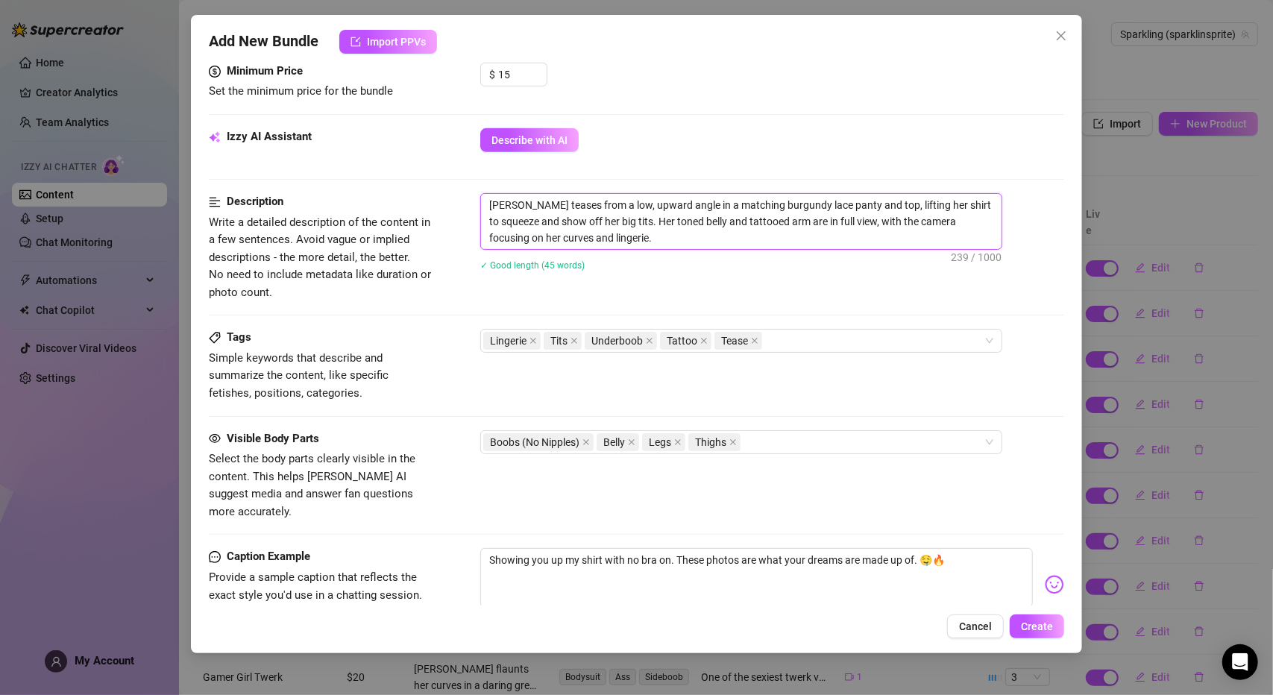
drag, startPoint x: 659, startPoint y: 205, endPoint x: 605, endPoint y: 199, distance: 54.8
click at [605, 199] on textarea "[PERSON_NAME] teases from a low, upward angle in a matching burgundy lace panty…" at bounding box center [741, 221] width 520 height 55
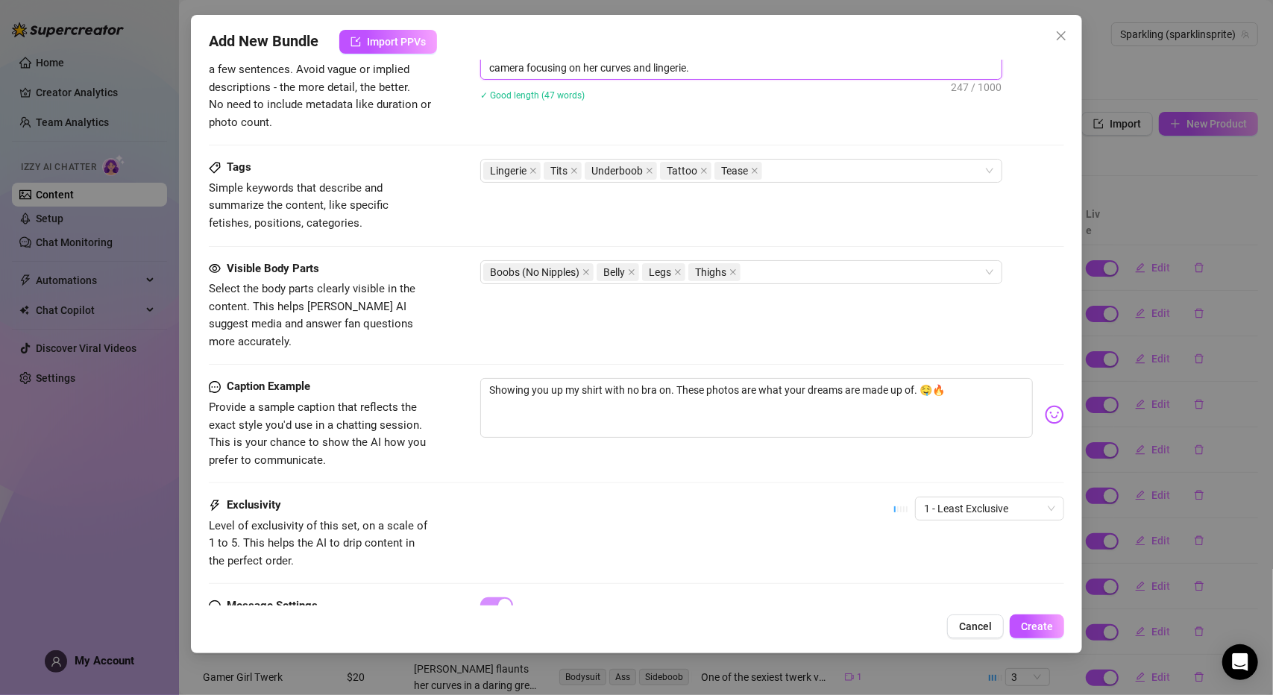
scroll to position [781, 0]
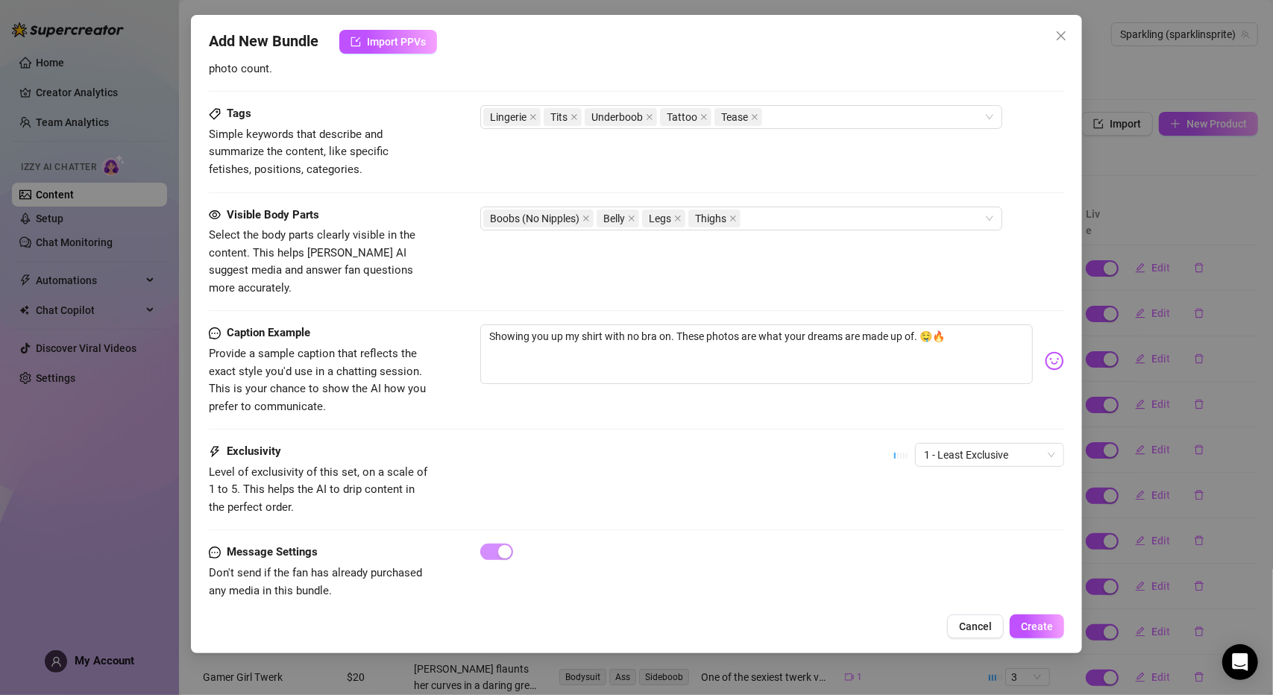
click at [929, 445] on div "1 - Least Exclusive" at bounding box center [979, 461] width 170 height 37
click at [925, 444] on span "1 - Least Exclusive" at bounding box center [989, 455] width 131 height 22
click at [923, 508] on div "3" at bounding box center [978, 511] width 125 height 16
click at [1026, 623] on span "Create" at bounding box center [1037, 626] width 32 height 12
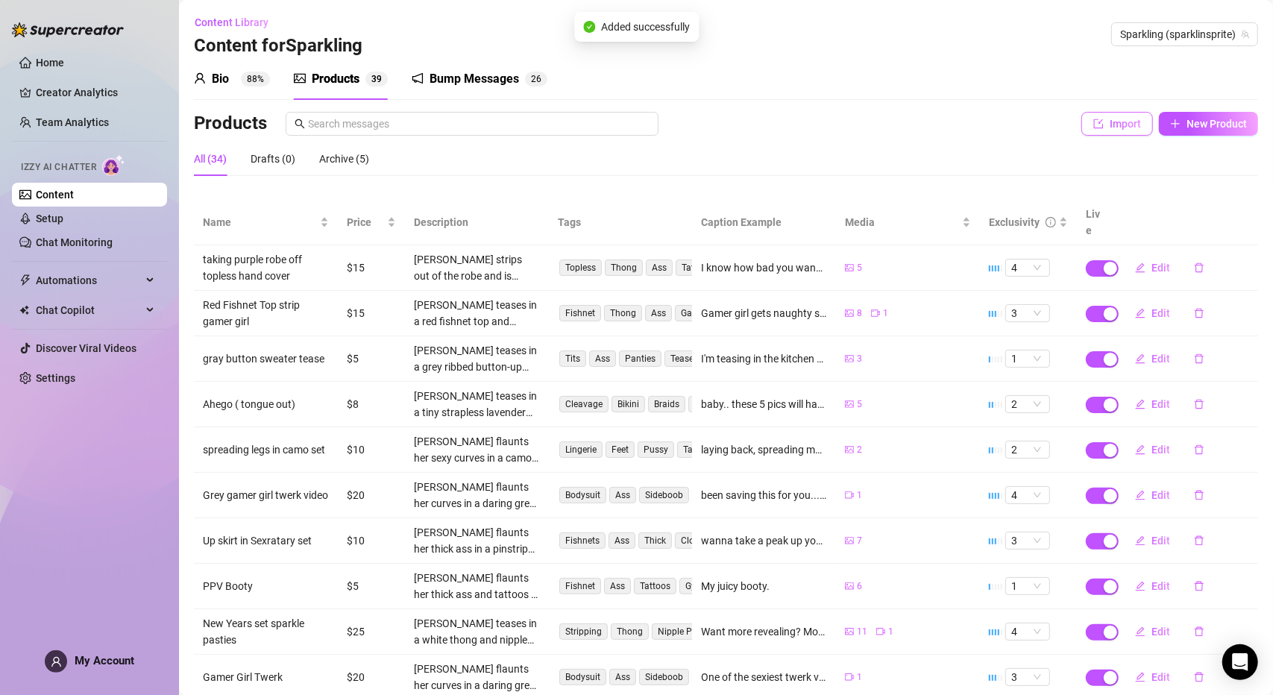
click at [1109, 127] on span "Import" at bounding box center [1124, 124] width 31 height 12
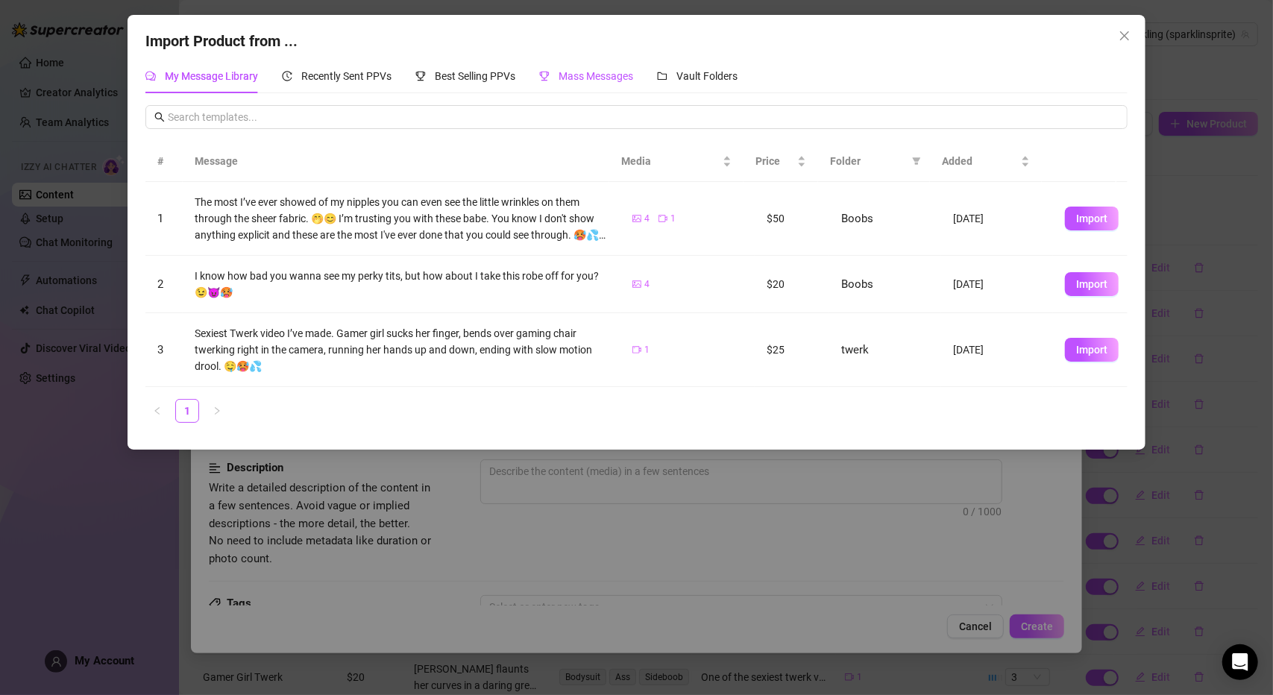
click at [599, 77] on span "Mass Messages" at bounding box center [595, 76] width 75 height 12
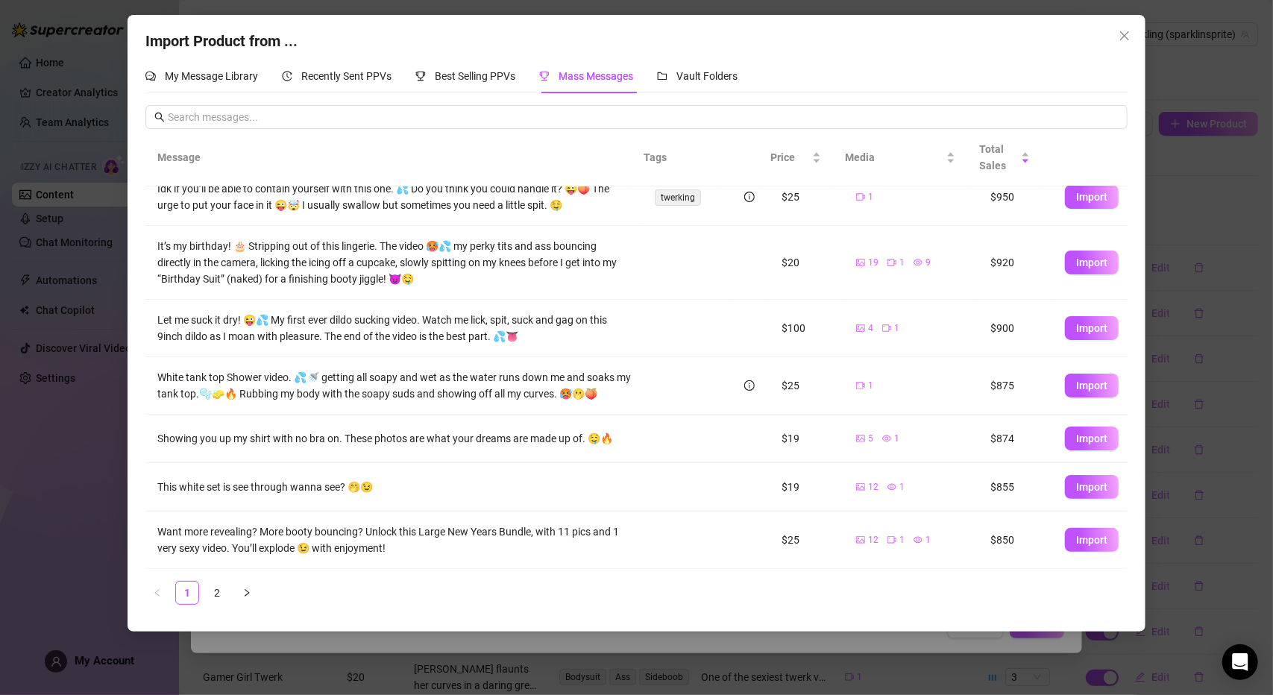
scroll to position [237, 0]
click at [218, 594] on link "2" at bounding box center [217, 593] width 22 height 22
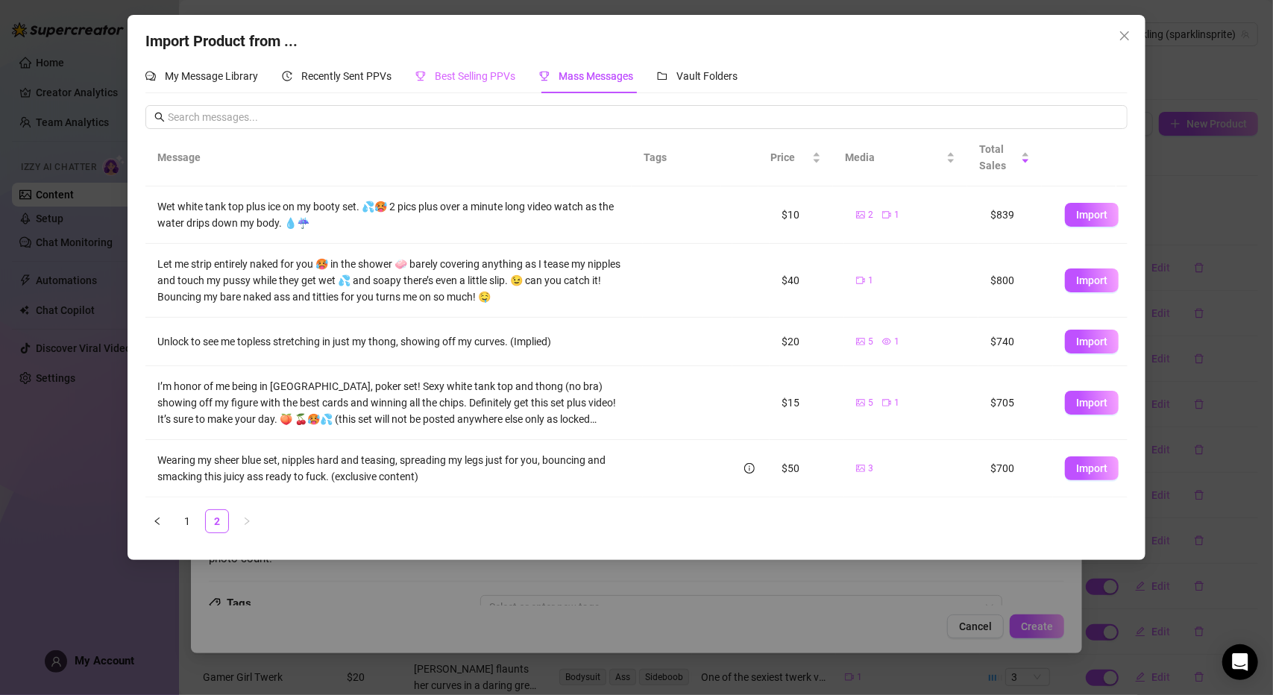
click at [486, 67] on div "Best Selling PPVs" at bounding box center [465, 76] width 100 height 34
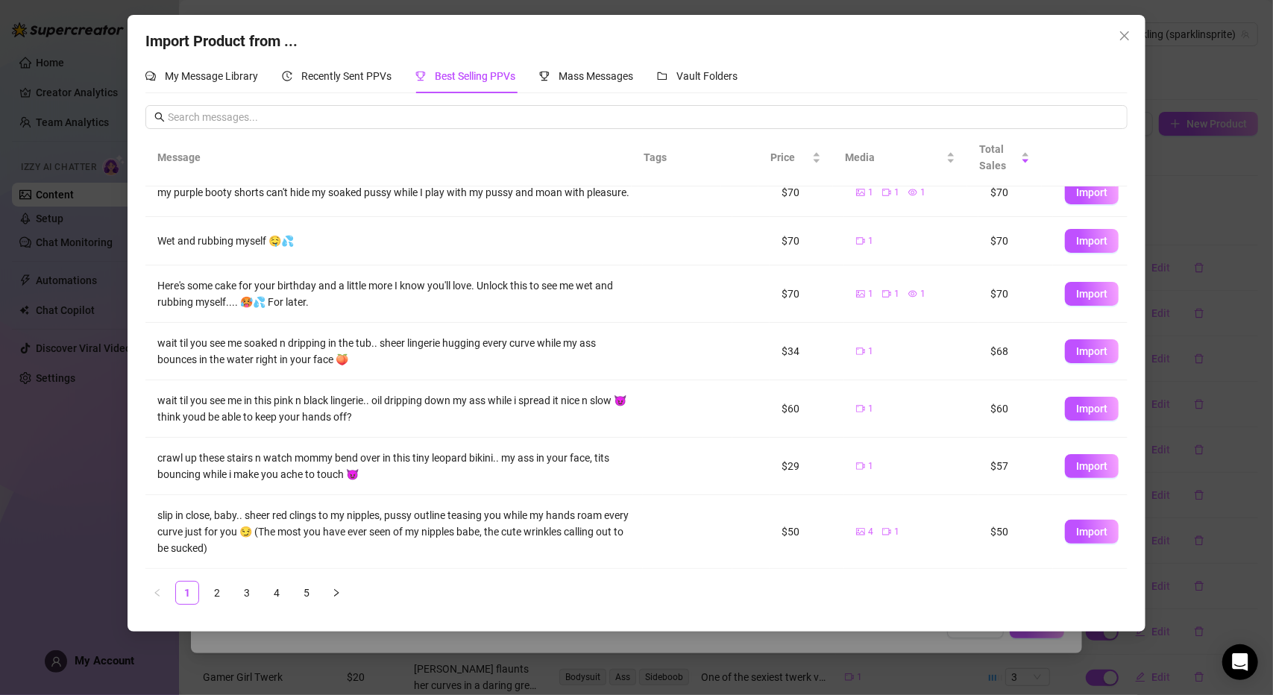
scroll to position [197, 0]
click at [215, 591] on link "2" at bounding box center [217, 593] width 22 height 22
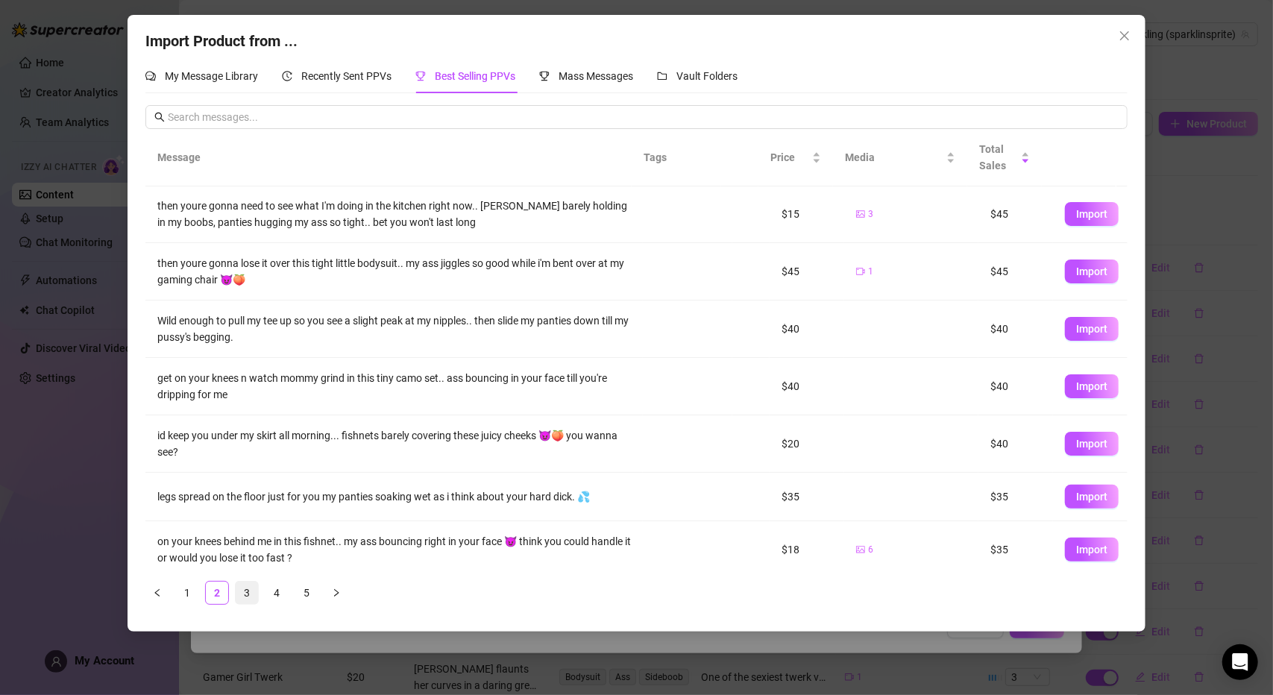
scroll to position [0, 0]
click at [246, 595] on link "3" at bounding box center [247, 593] width 22 height 22
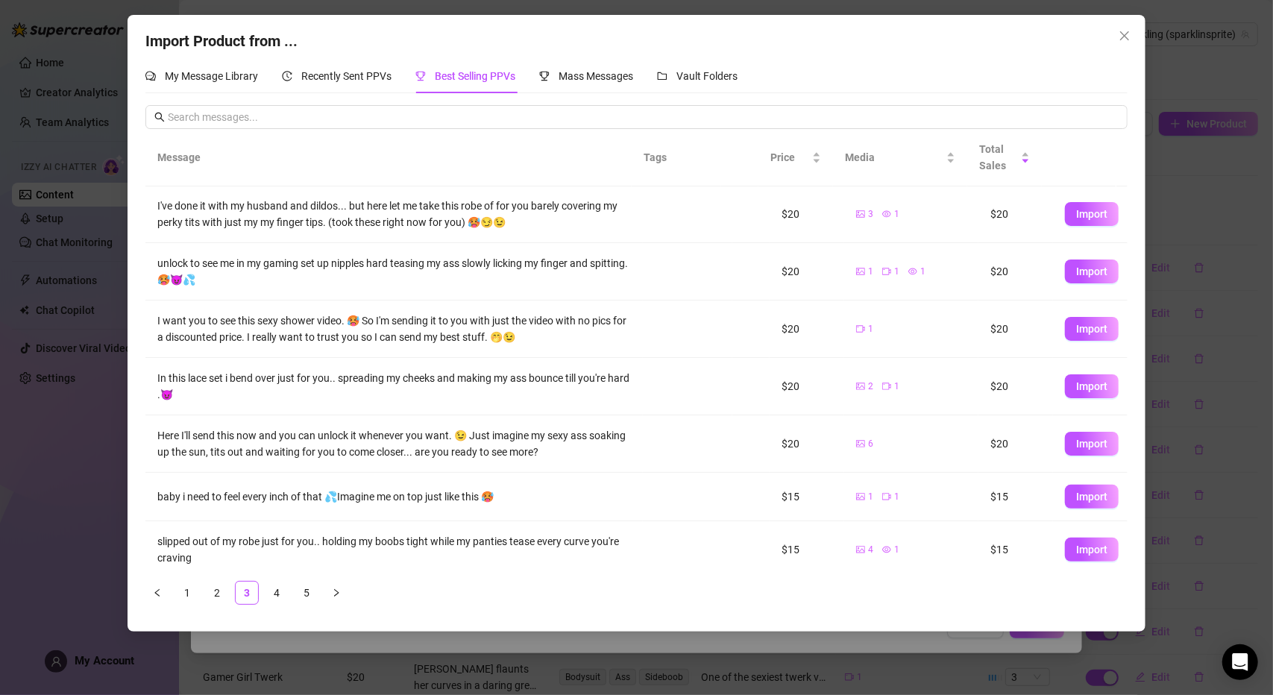
scroll to position [180, 0]
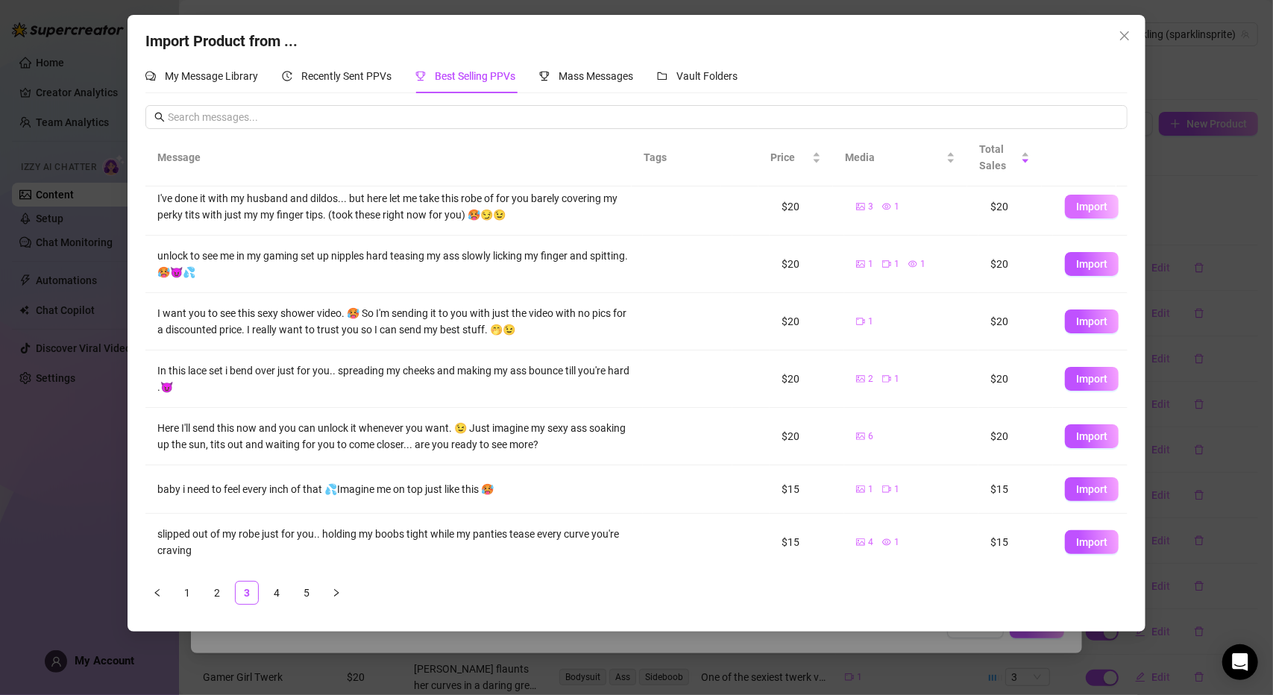
click at [1065, 210] on button "Import" at bounding box center [1092, 207] width 54 height 24
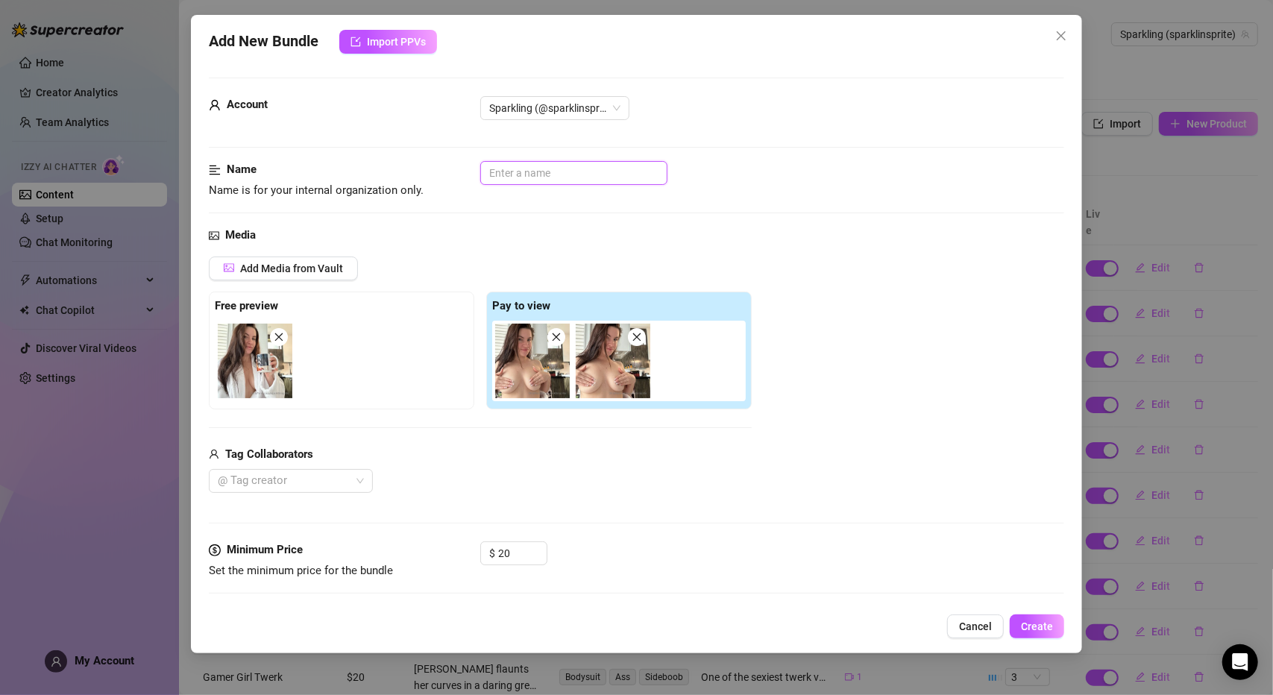
click at [555, 174] on input "text" at bounding box center [573, 173] width 187 height 24
click at [782, 250] on div "Media Add Media from Vault Free preview Pay to view Tag Collaborators @ Tag cre…" at bounding box center [636, 384] width 855 height 315
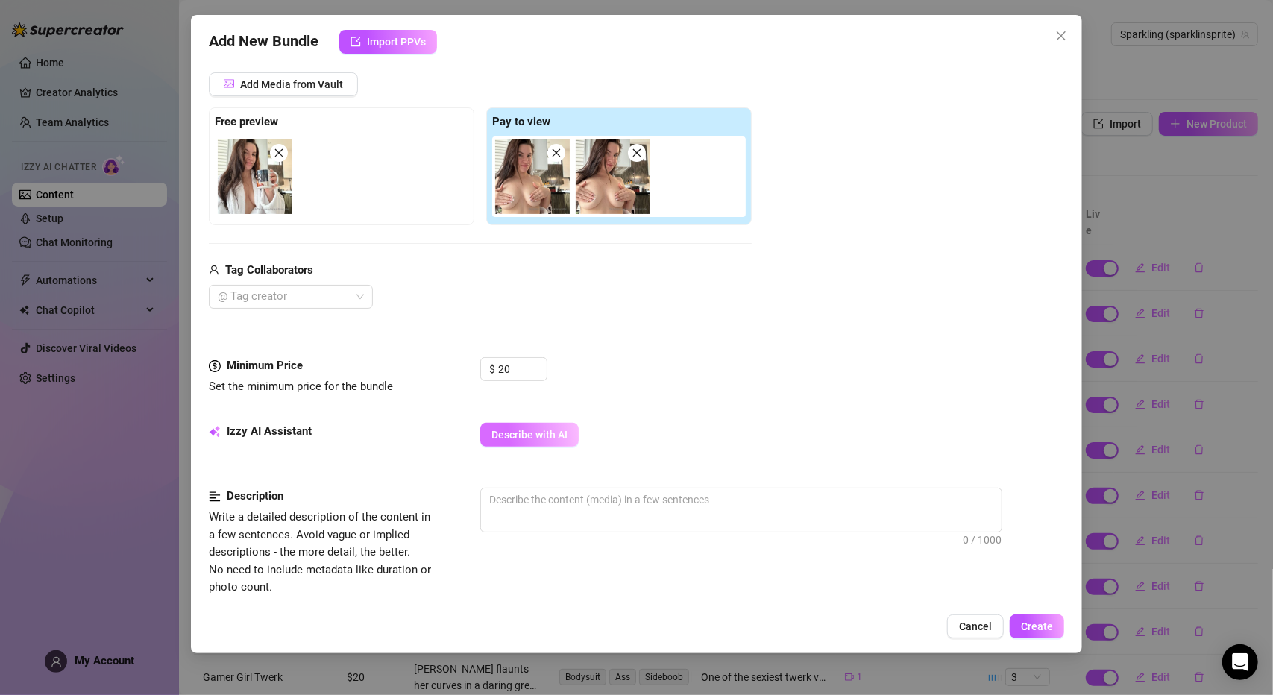
scroll to position [298, 0]
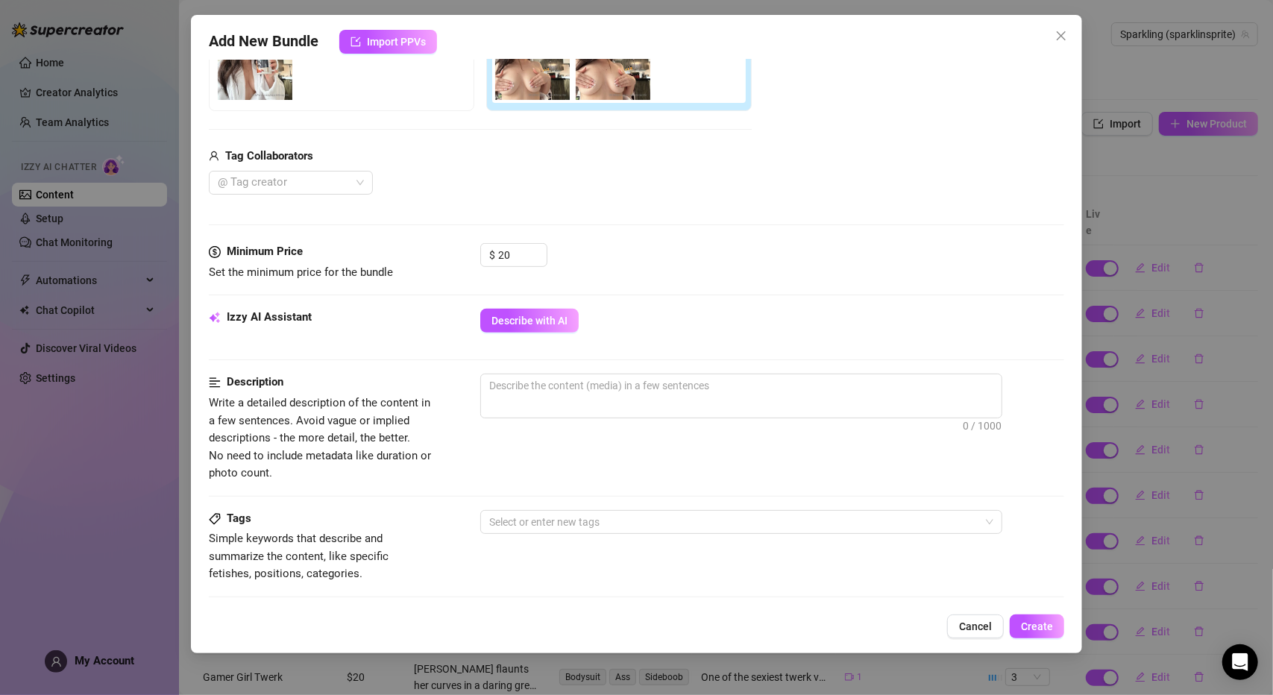
click at [851, 205] on div "Media Add Media from Vault Free preview Pay to view Tag Collaborators @ Tag cre…" at bounding box center [636, 85] width 855 height 315
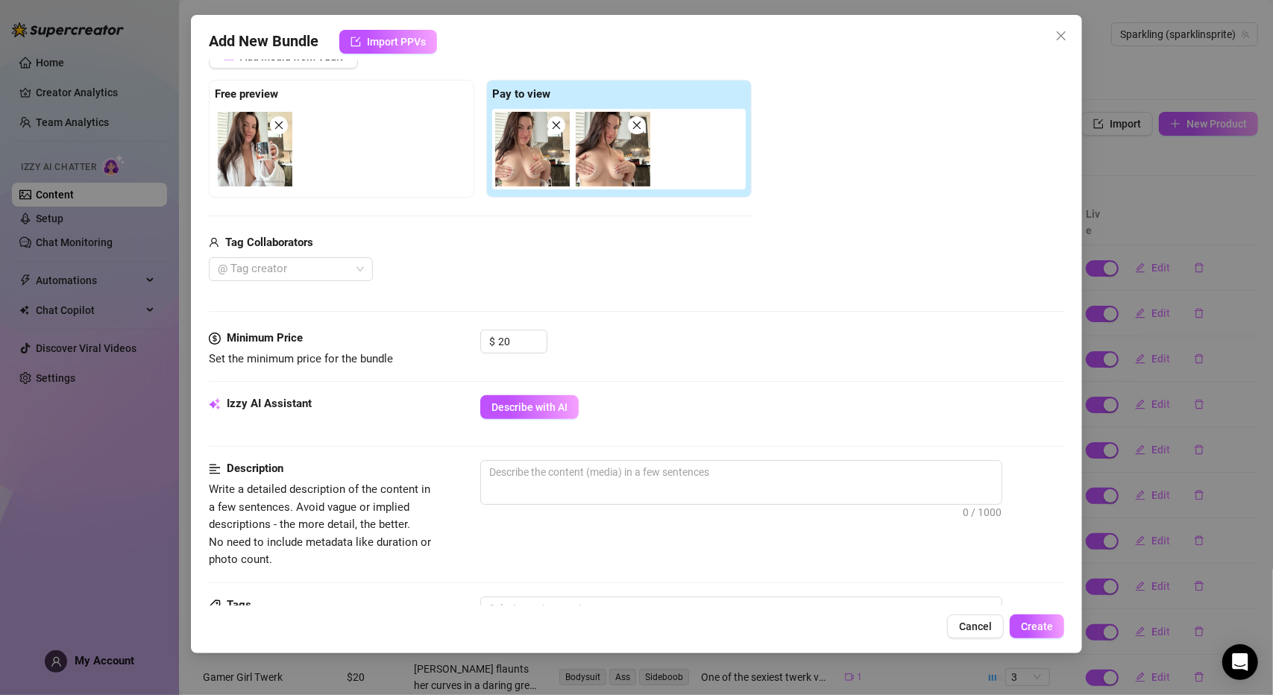
scroll to position [224, 0]
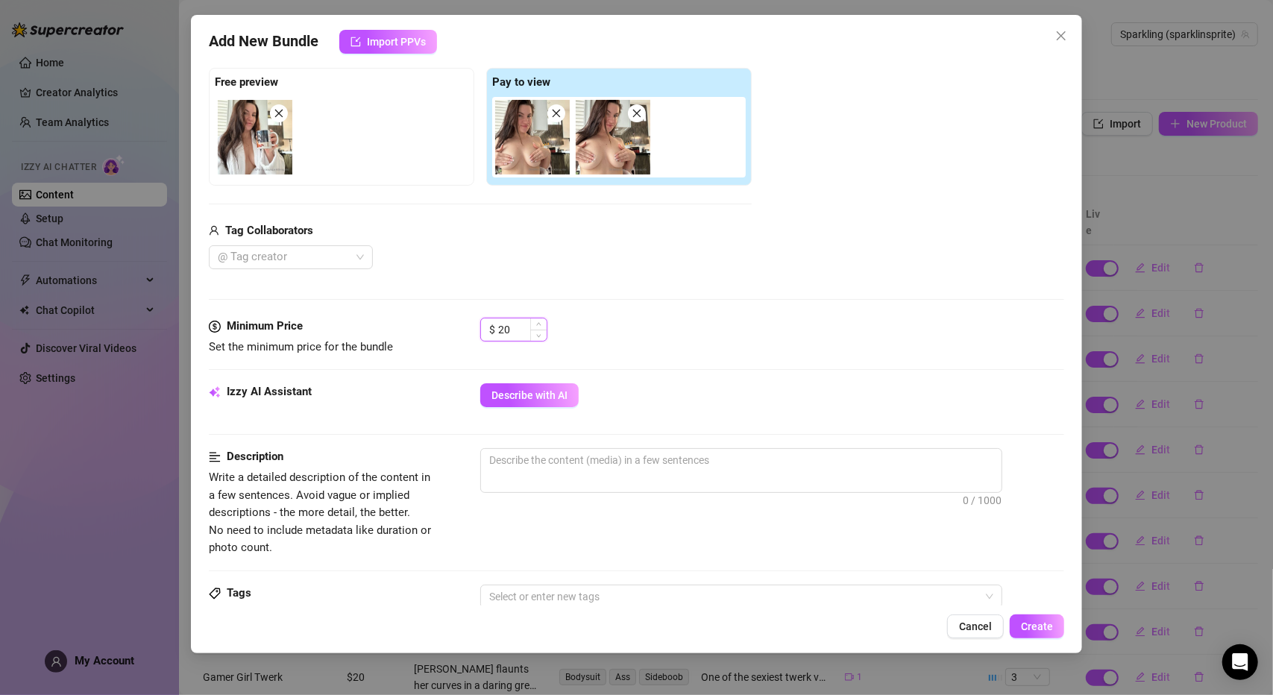
drag, startPoint x: 519, startPoint y: 336, endPoint x: 497, endPoint y: 334, distance: 22.4
click at [497, 334] on div "$ 20" at bounding box center [513, 330] width 67 height 24
click at [755, 340] on div "$ 15" at bounding box center [772, 336] width 584 height 37
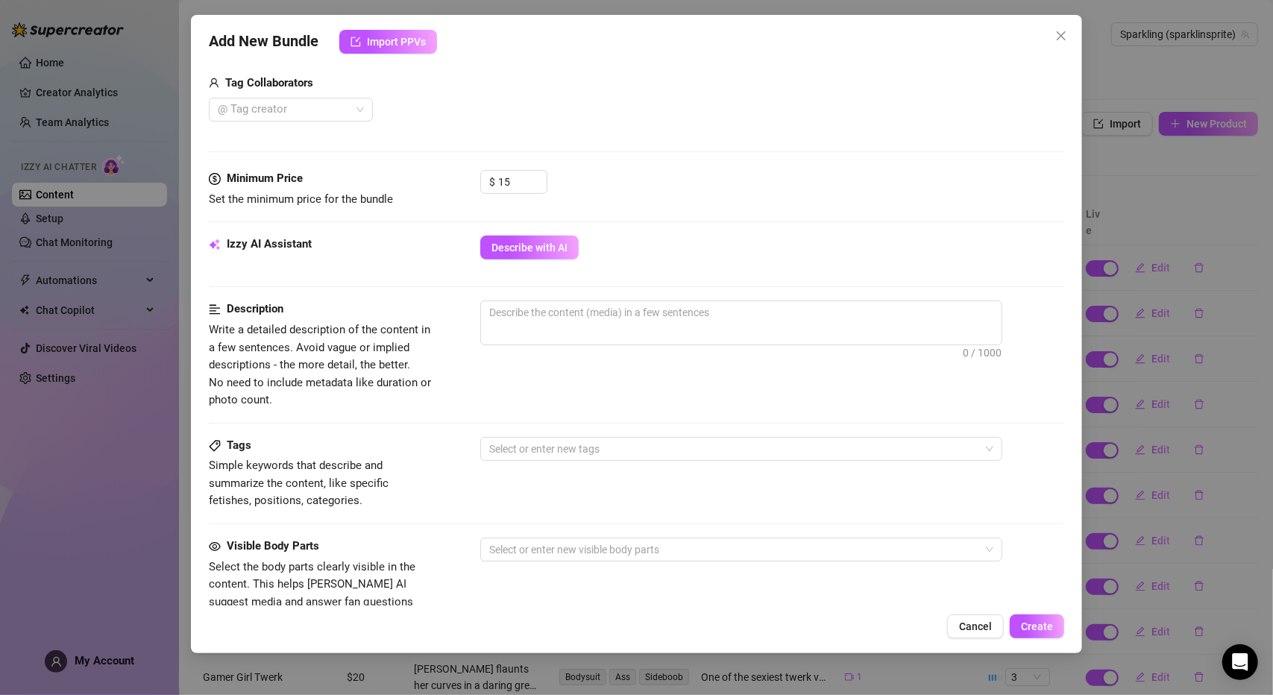
scroll to position [373, 0]
click at [497, 241] on span "Describe with AI" at bounding box center [529, 246] width 76 height 12
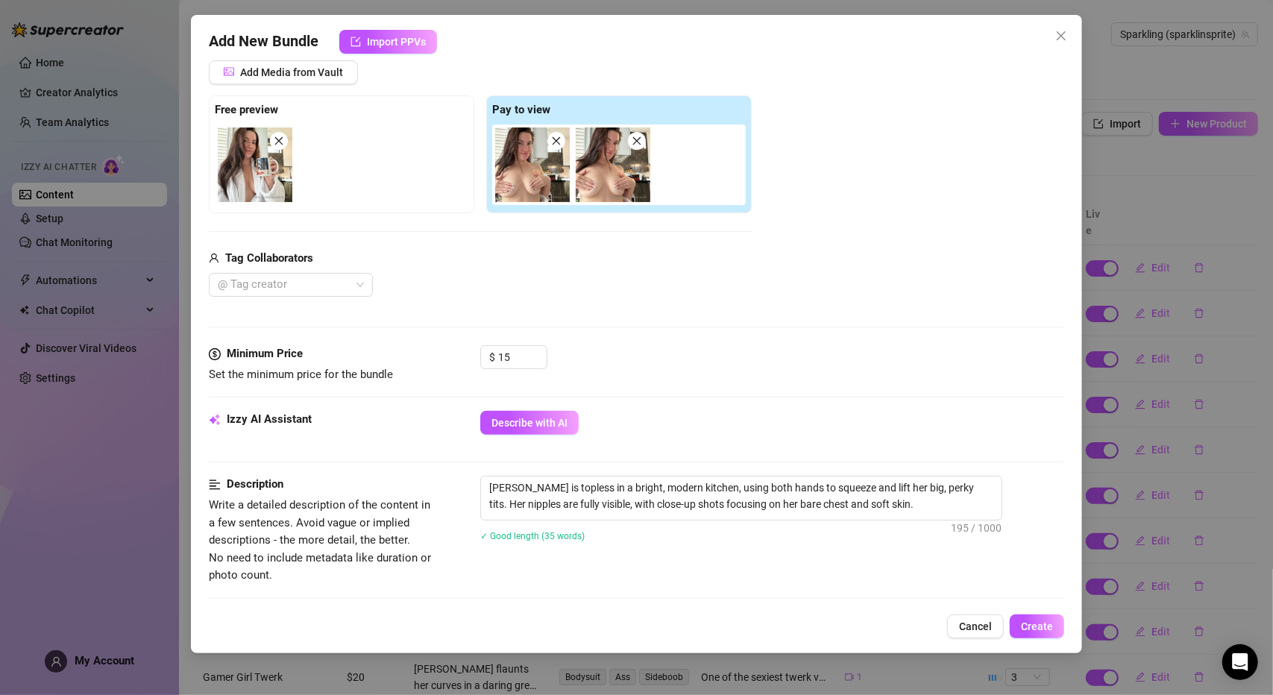
scroll to position [75, 0]
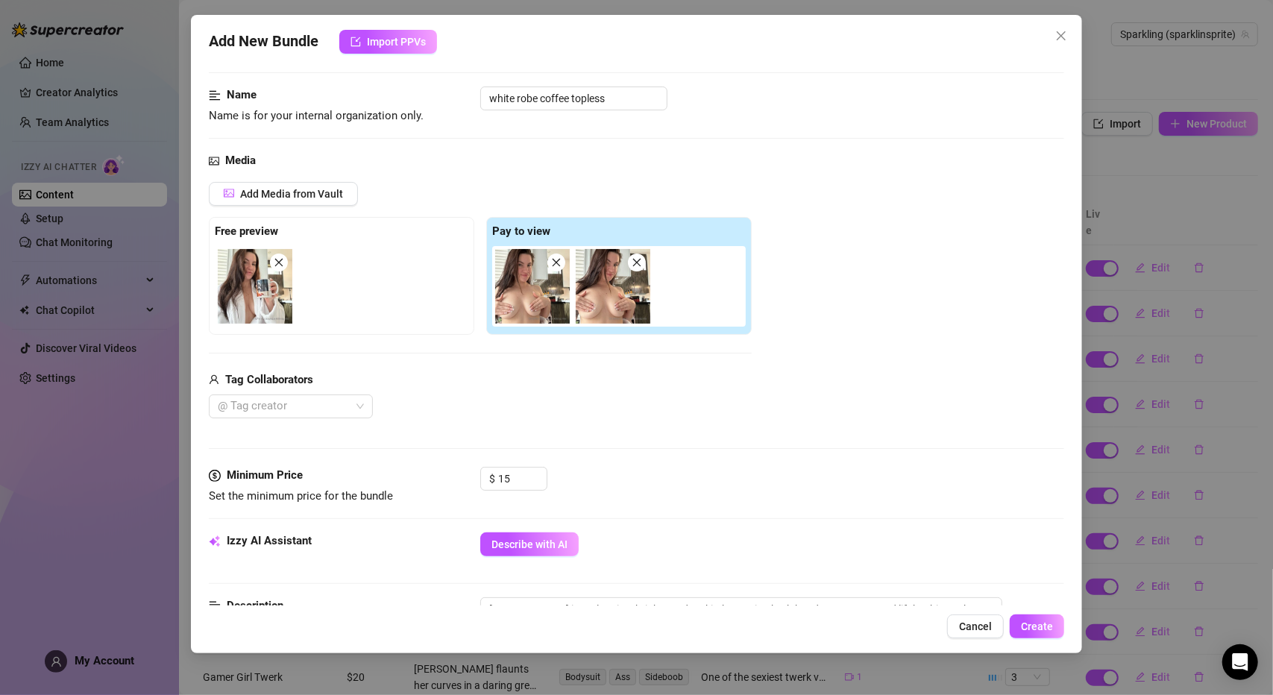
click at [525, 289] on img at bounding box center [532, 286] width 75 height 75
click at [523, 306] on img at bounding box center [532, 286] width 75 height 75
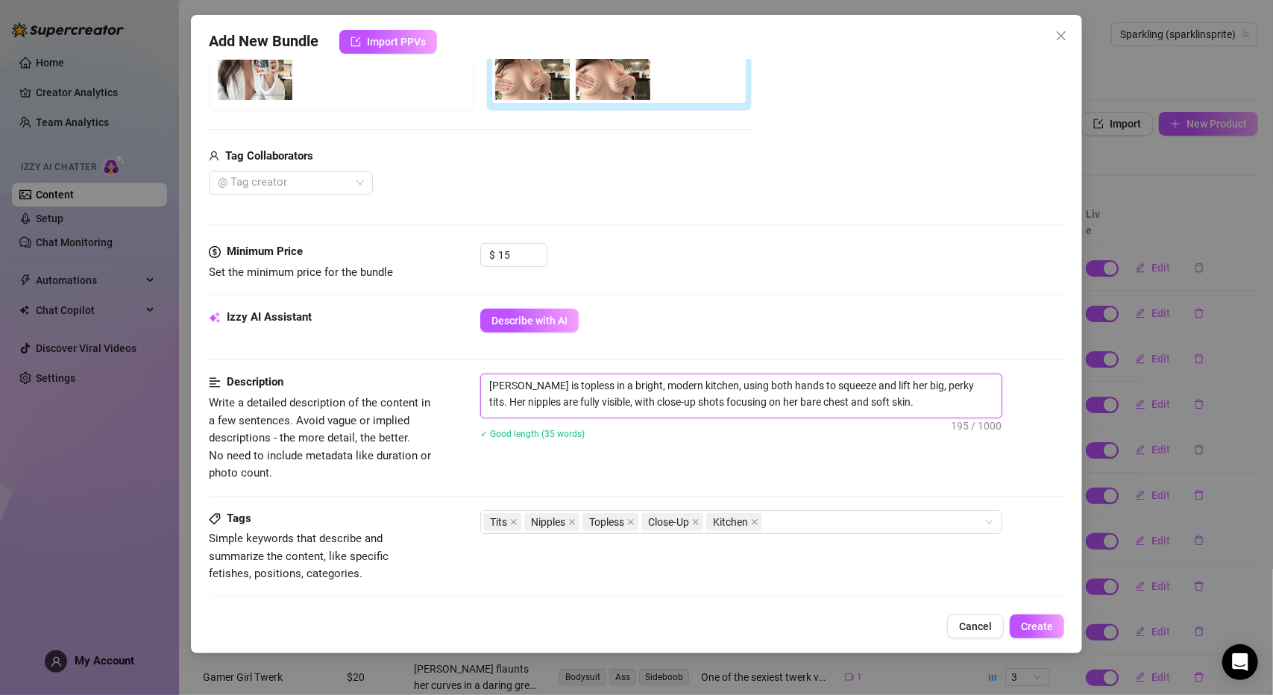
drag, startPoint x: 565, startPoint y: 403, endPoint x: 545, endPoint y: 402, distance: 20.1
click at [545, 402] on textarea "[PERSON_NAME] is topless in a bright, modern kitchen, using both hands to squee…" at bounding box center [741, 393] width 520 height 39
click at [948, 397] on textarea "[PERSON_NAME] is topless in a bright, modern kitchen, using both hands to squee…" at bounding box center [741, 393] width 520 height 39
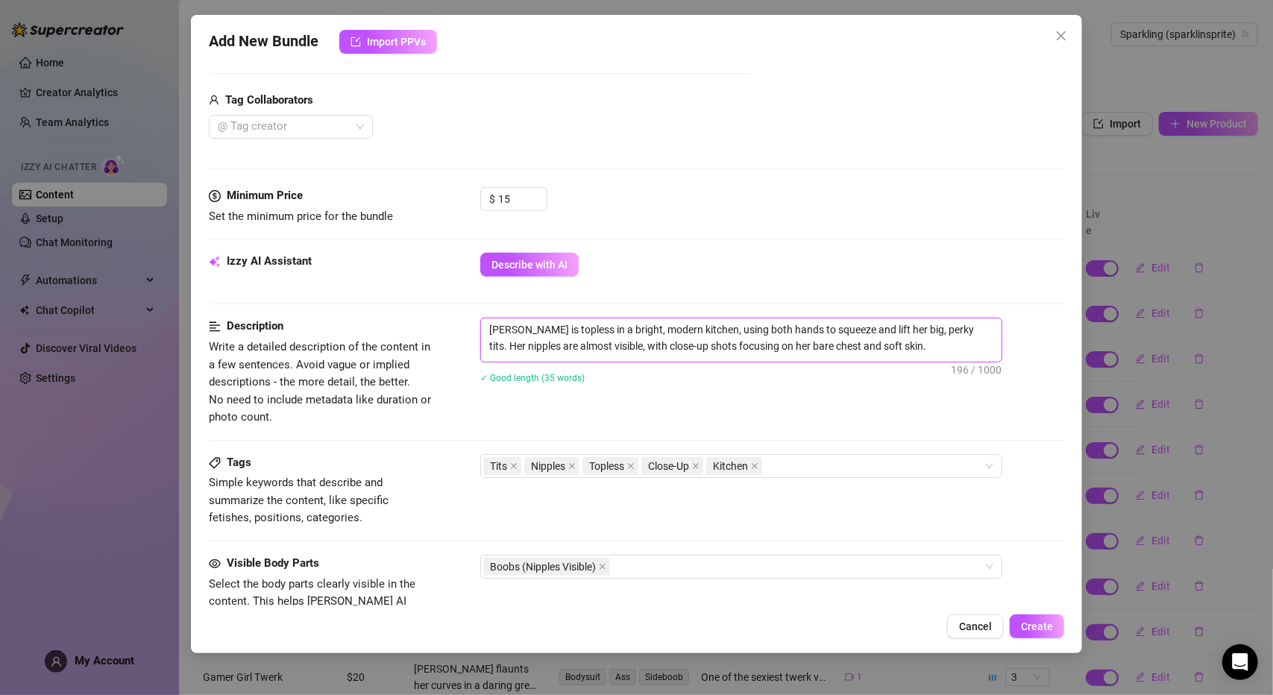
scroll to position [447, 0]
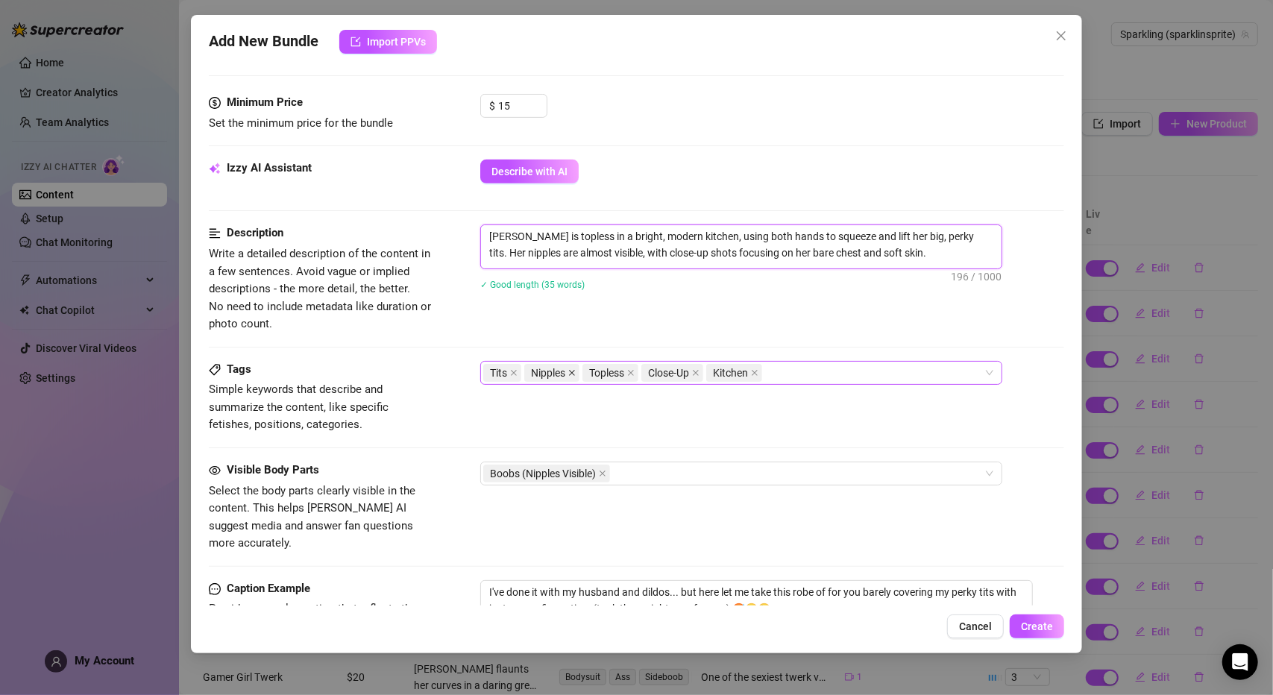
click at [570, 374] on icon "close" at bounding box center [571, 372] width 7 height 7
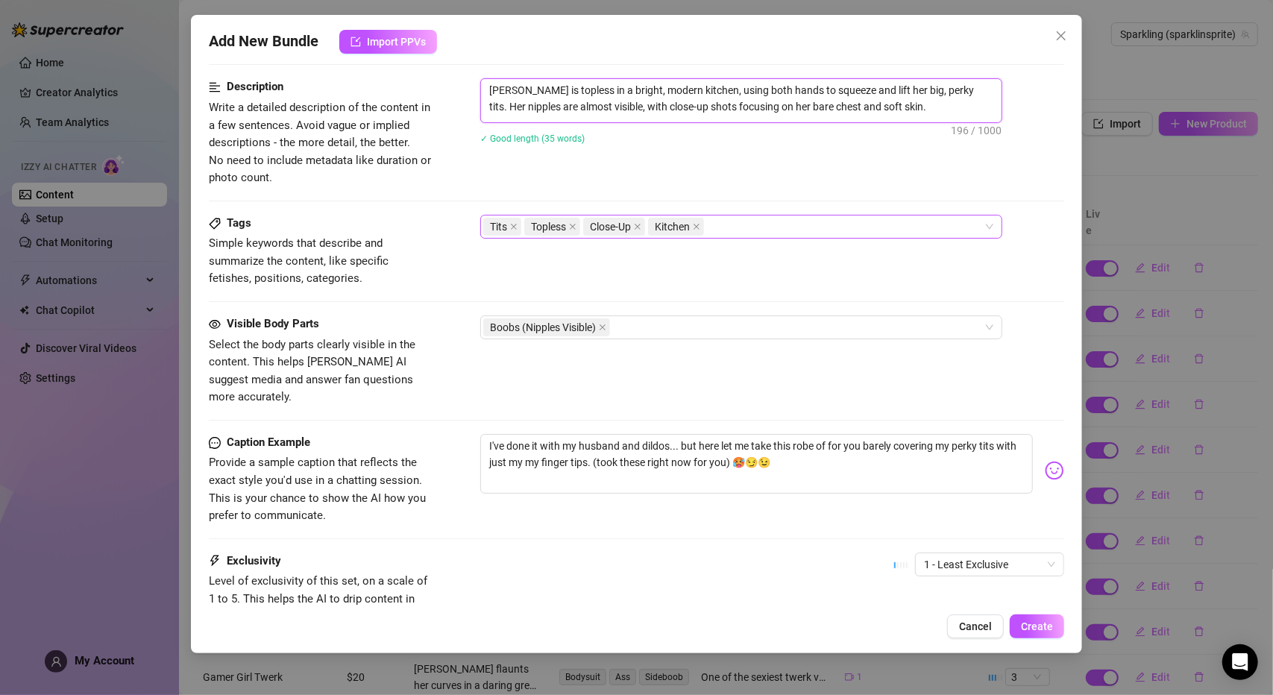
scroll to position [596, 0]
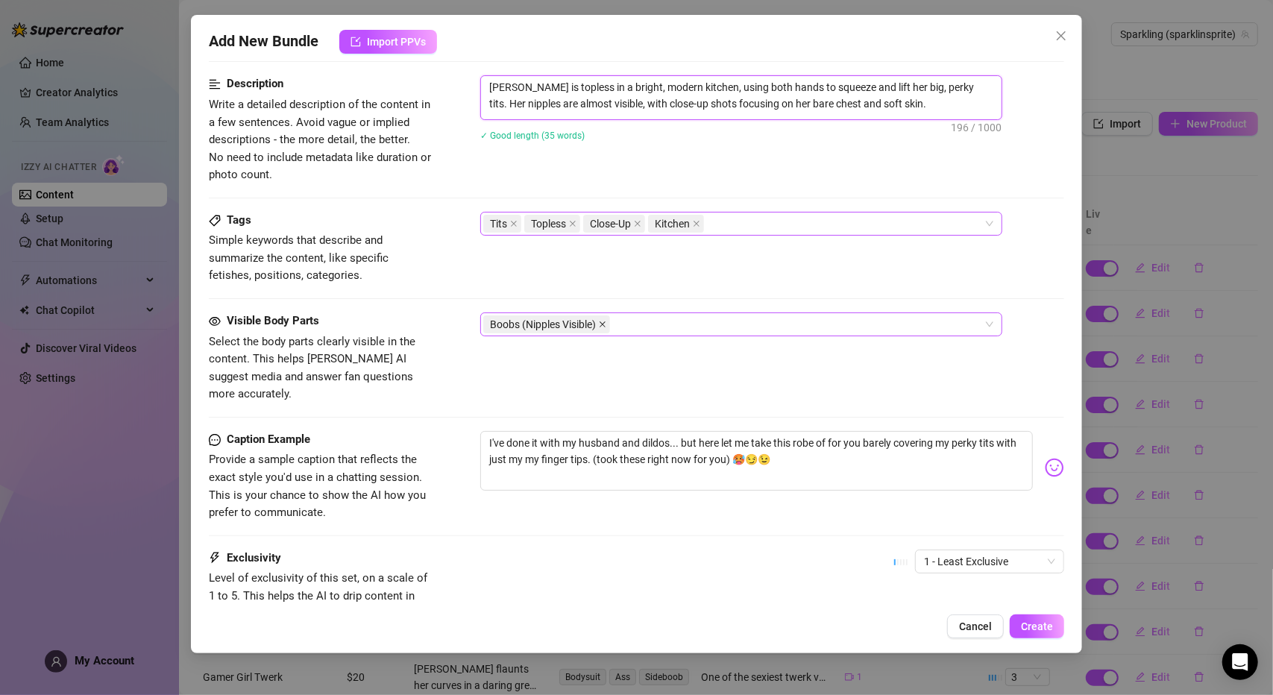
click at [604, 329] on span at bounding box center [602, 324] width 7 height 16
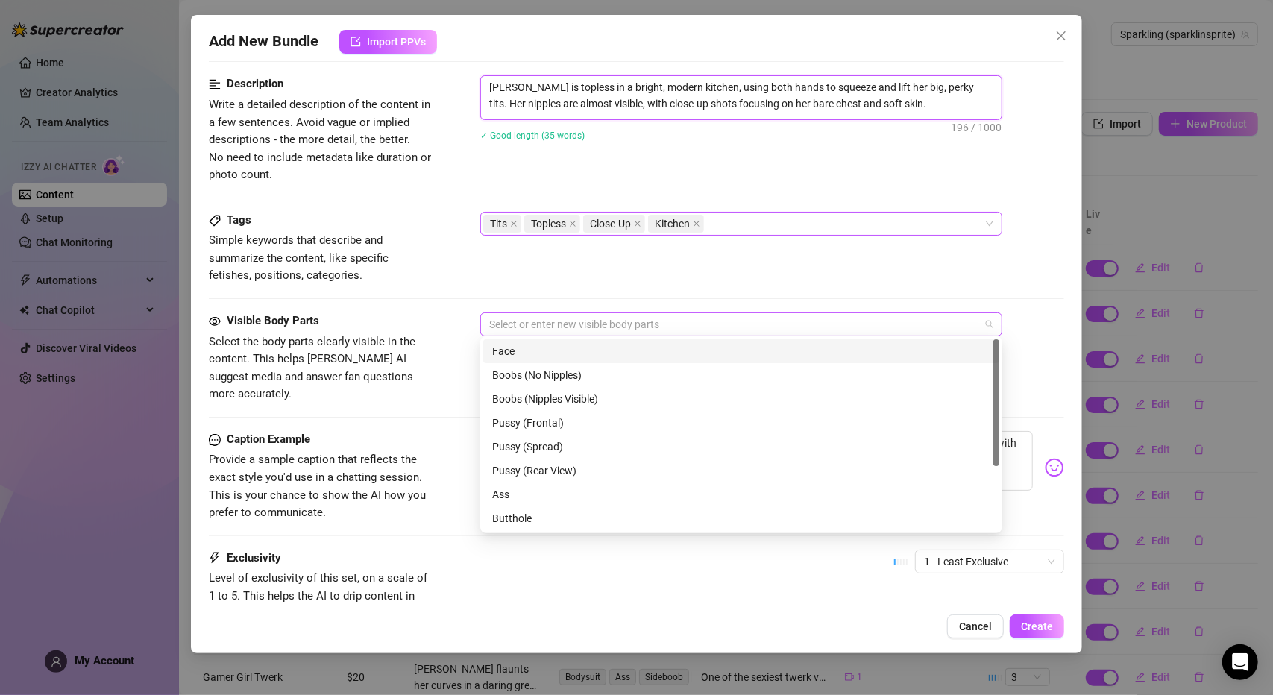
click at [602, 325] on div at bounding box center [733, 324] width 500 height 21
click at [580, 378] on div "Boobs (No Nipples)" at bounding box center [741, 375] width 498 height 16
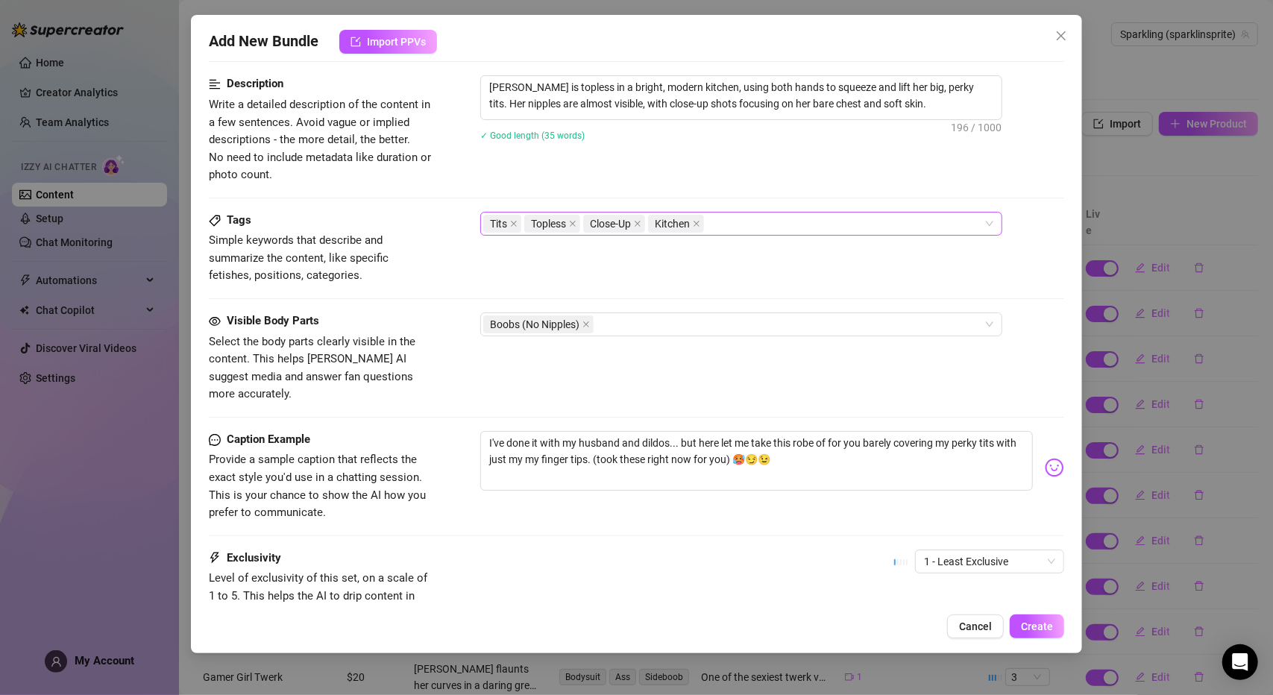
click at [682, 286] on div "Tags Simple keywords that describe and summarize the content, like specific fet…" at bounding box center [636, 262] width 855 height 101
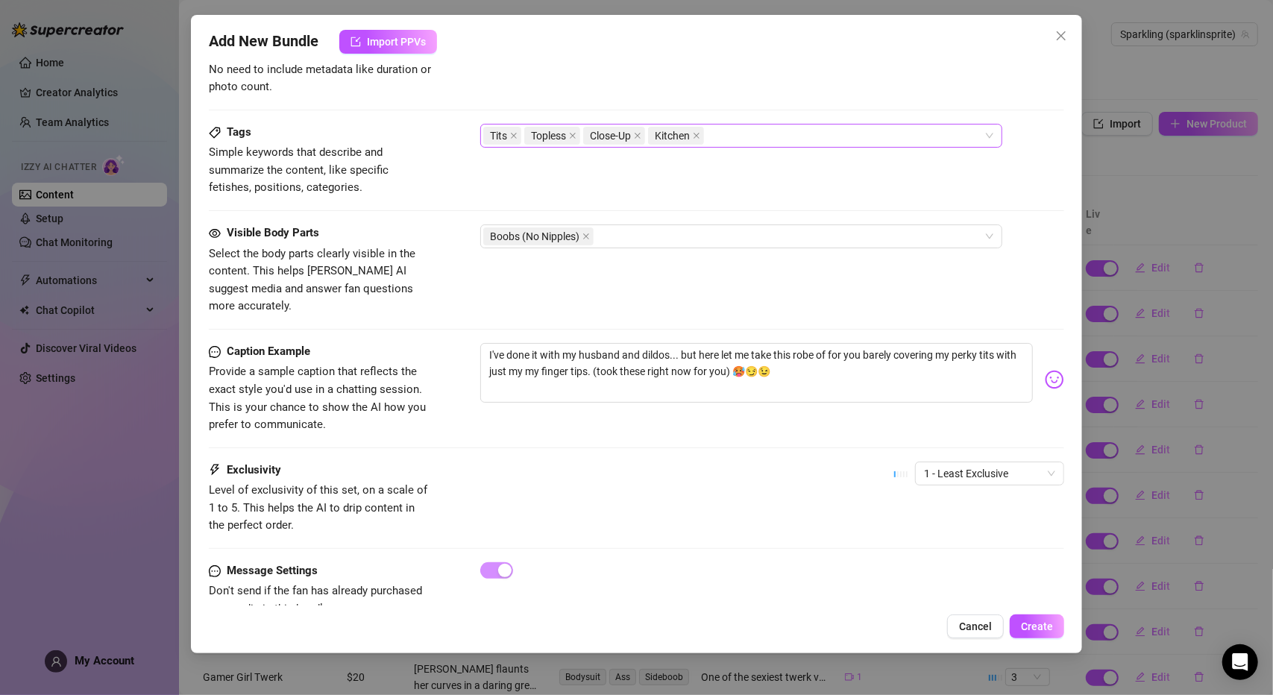
scroll to position [703, 0]
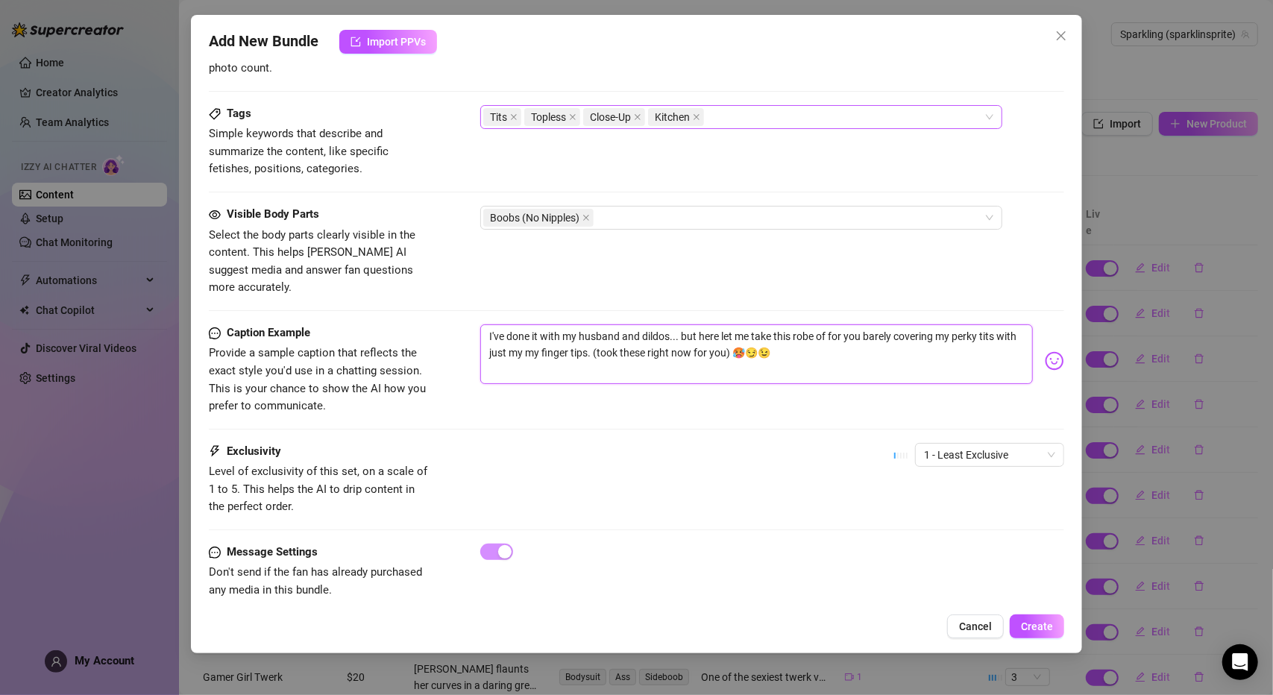
drag, startPoint x: 722, startPoint y: 317, endPoint x: 481, endPoint y: 322, distance: 240.9
click at [481, 324] on textarea "I've done it with my husband and dildos... but here let me take this robe of fo…" at bounding box center [756, 354] width 552 height 60
drag, startPoint x: 508, startPoint y: 334, endPoint x: 894, endPoint y: 306, distance: 386.4
click at [894, 324] on textarea "let me take this robe of for you barely covering my perky tits with just my my …" at bounding box center [756, 354] width 552 height 60
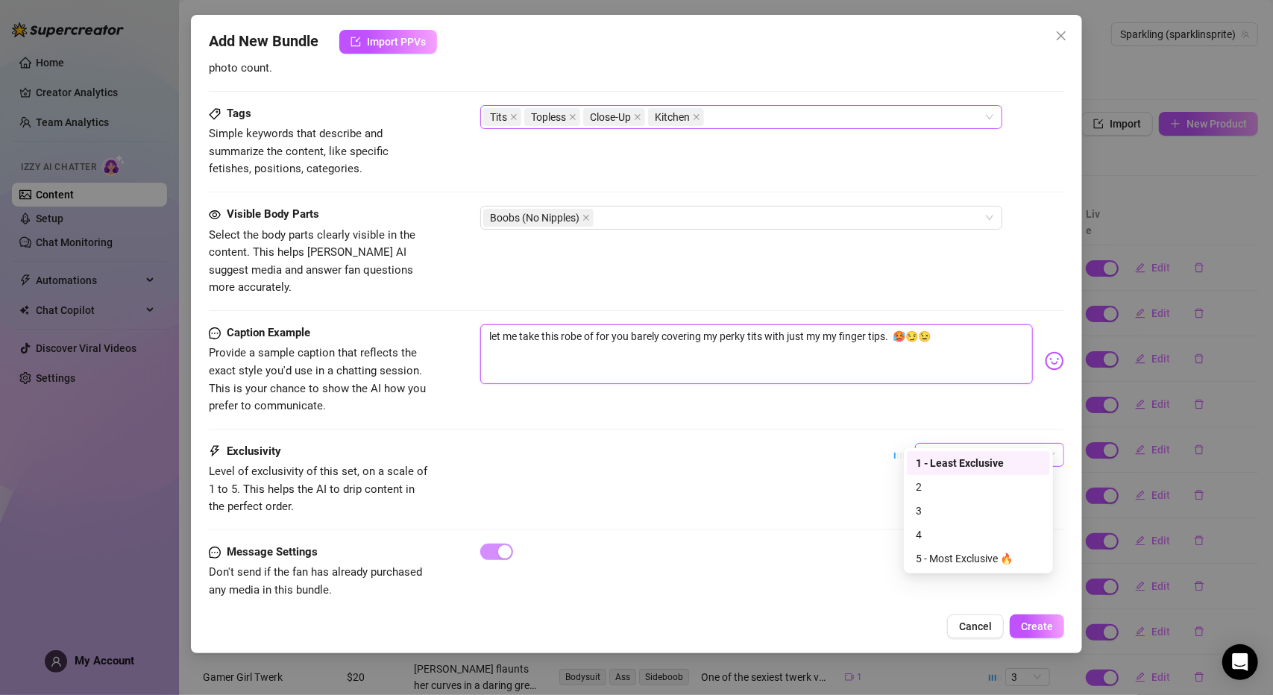
click at [952, 444] on span "1 - Least Exclusive" at bounding box center [989, 455] width 131 height 22
click at [944, 532] on div "4" at bounding box center [978, 534] width 125 height 16
click at [938, 444] on span "4" at bounding box center [989, 455] width 131 height 22
click at [938, 552] on div "5 - Most Exclusive 🔥" at bounding box center [978, 558] width 125 height 16
click at [1028, 629] on span "Create" at bounding box center [1037, 626] width 32 height 12
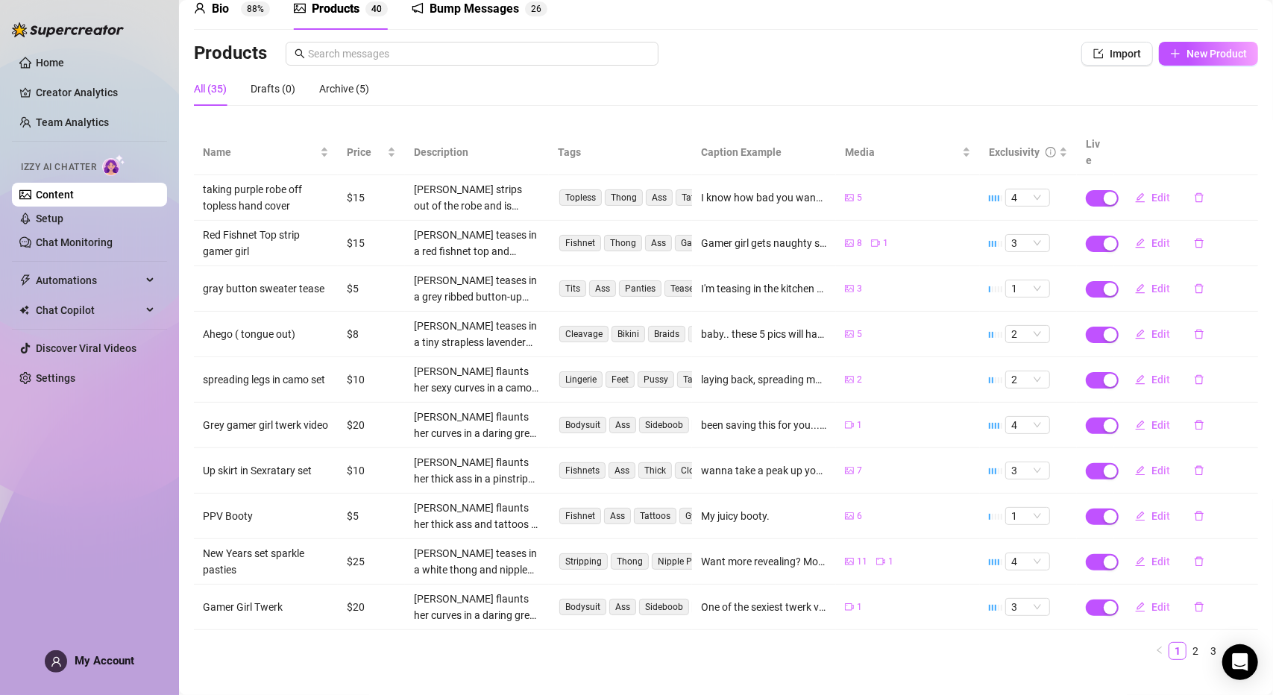
scroll to position [72, 0]
click at [1223, 640] on link "4" at bounding box center [1231, 648] width 16 height 16
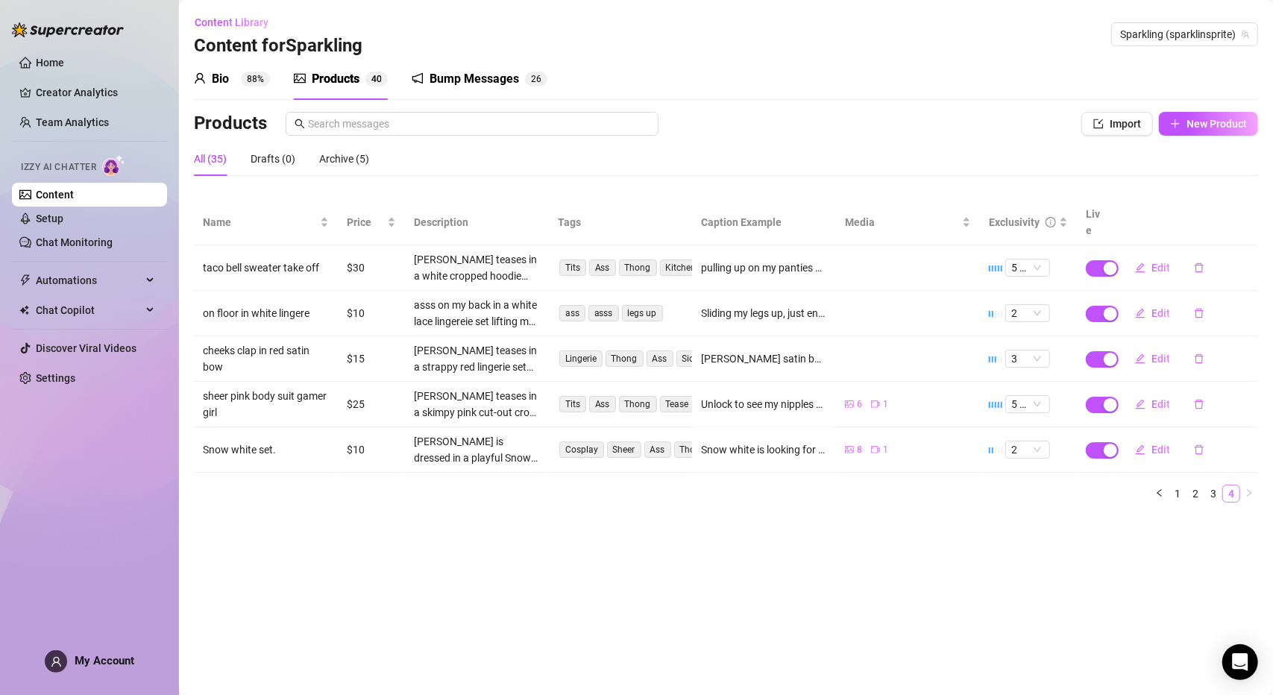
scroll to position [0, 0]
click at [1218, 485] on link "3" at bounding box center [1213, 493] width 16 height 16
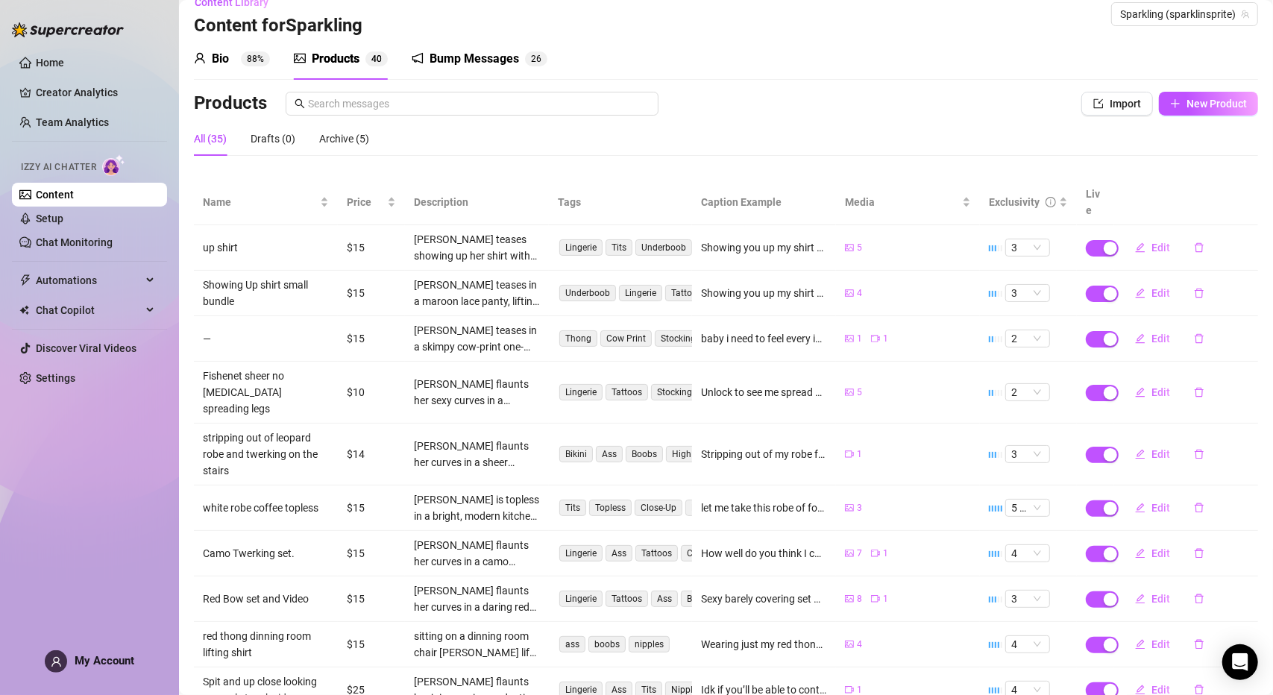
scroll to position [89, 0]
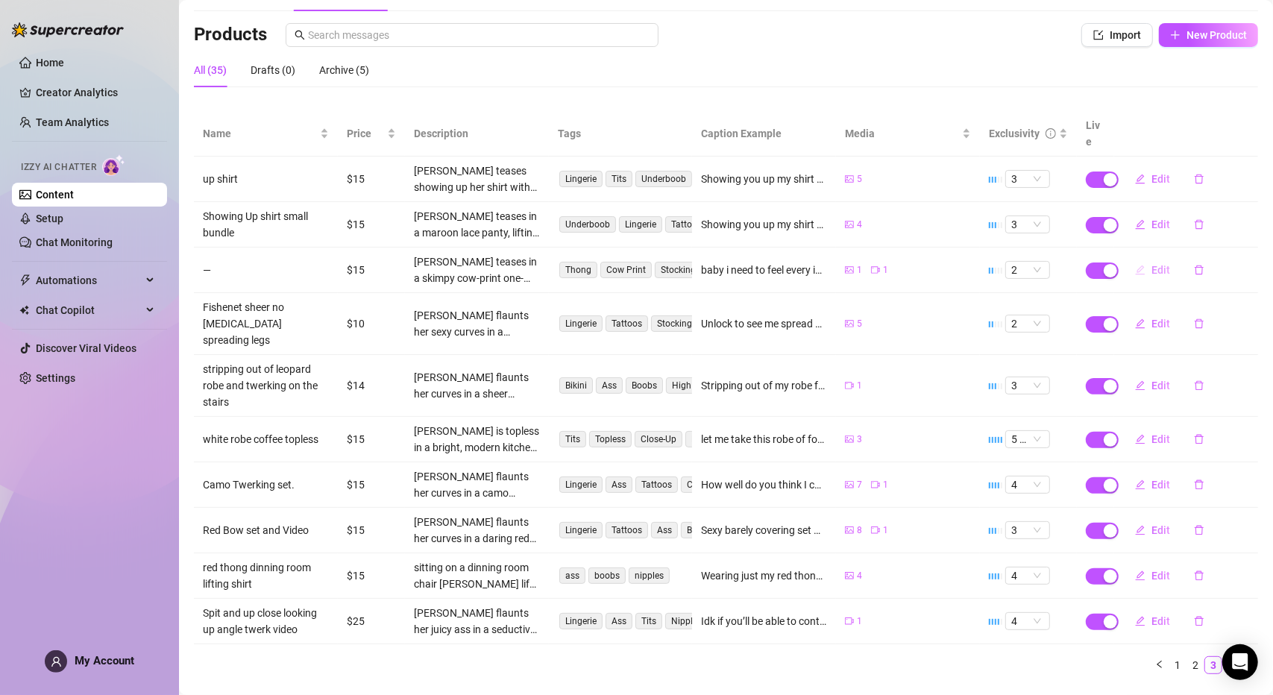
click at [1154, 264] on span "Edit" at bounding box center [1160, 270] width 19 height 12
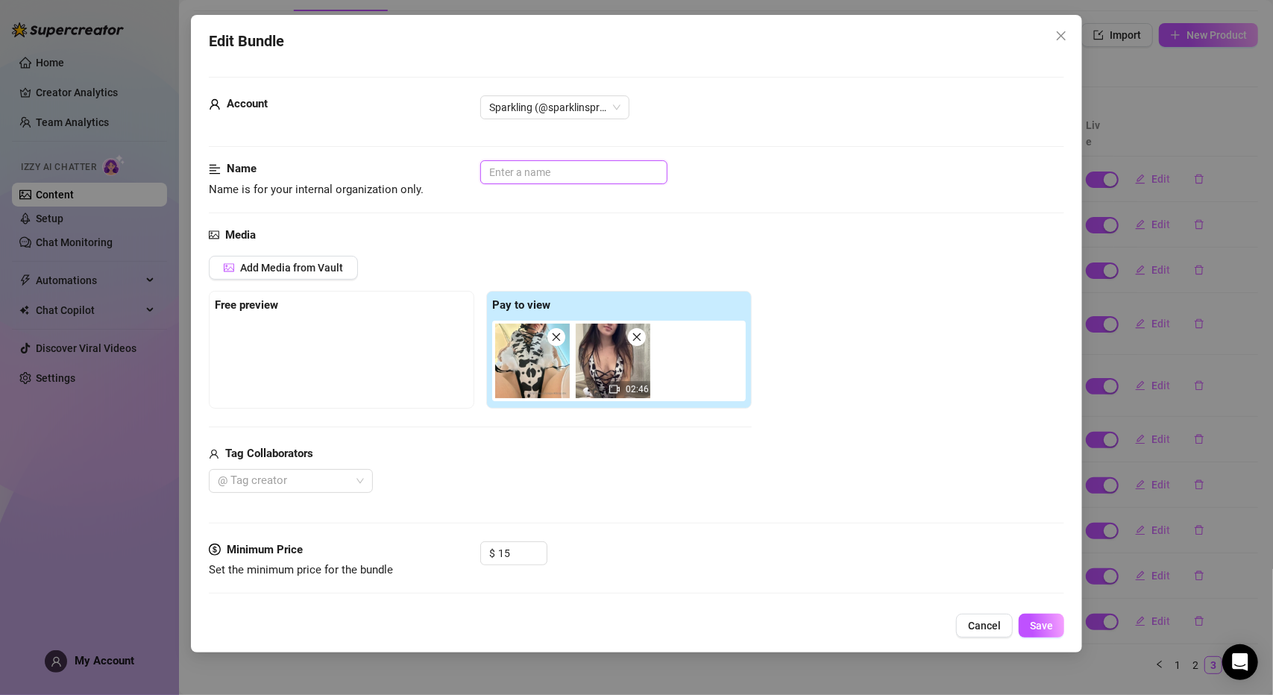
click at [529, 171] on input "text" at bounding box center [573, 172] width 187 height 24
click at [1053, 630] on span "Save" at bounding box center [1041, 626] width 23 height 12
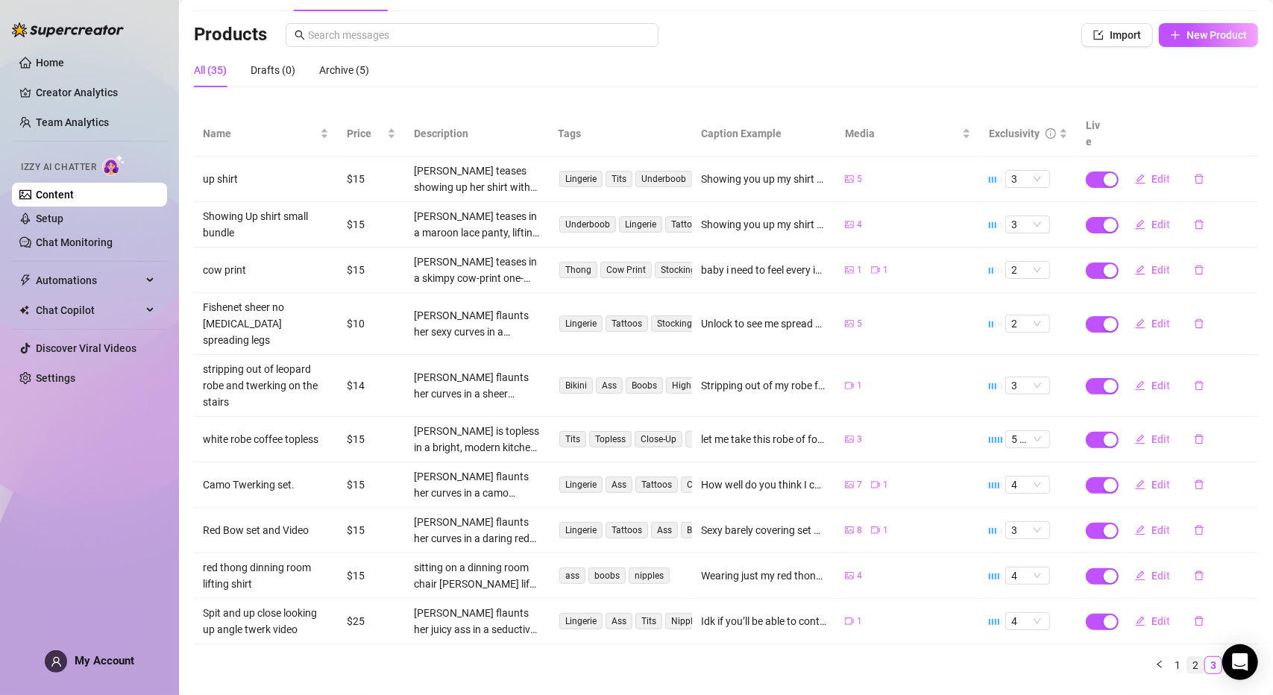
click at [1191, 657] on link "2" at bounding box center [1195, 665] width 16 height 16
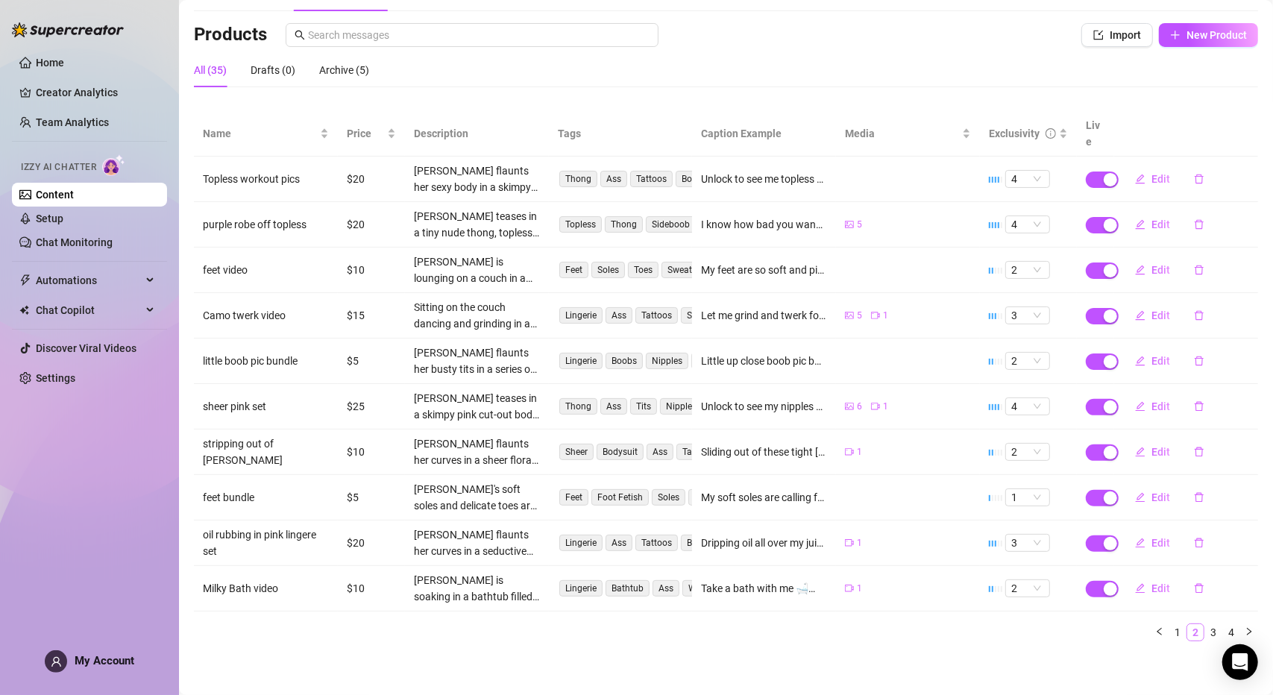
scroll to position [72, 0]
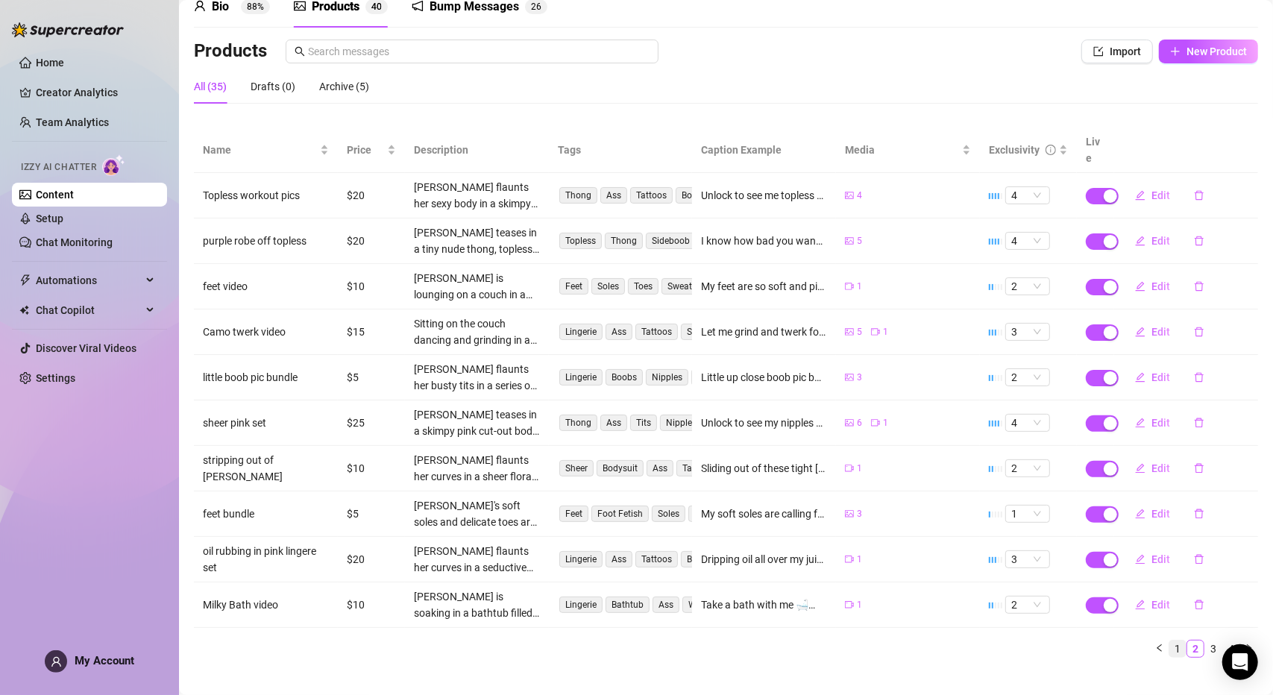
click at [1169, 640] on link "1" at bounding box center [1177, 648] width 16 height 16
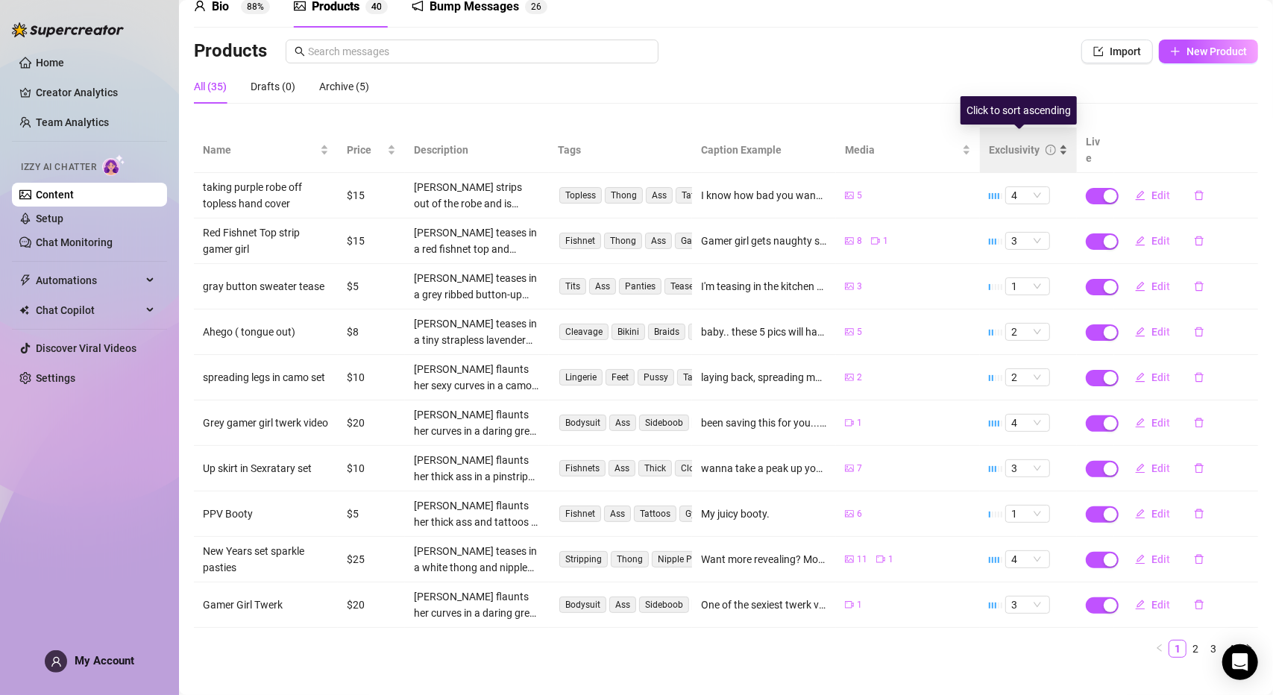
click at [997, 142] on div "Exclusivity" at bounding box center [1014, 150] width 51 height 16
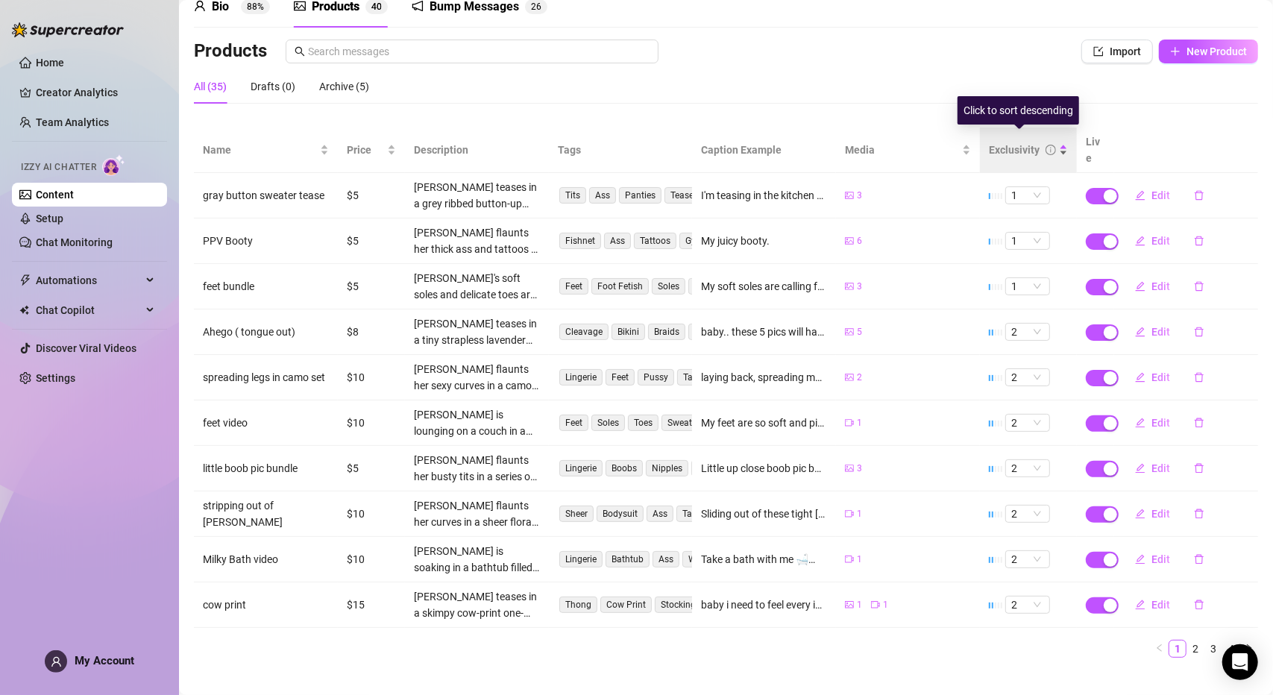
click at [998, 142] on div "Exclusivity" at bounding box center [1014, 150] width 51 height 16
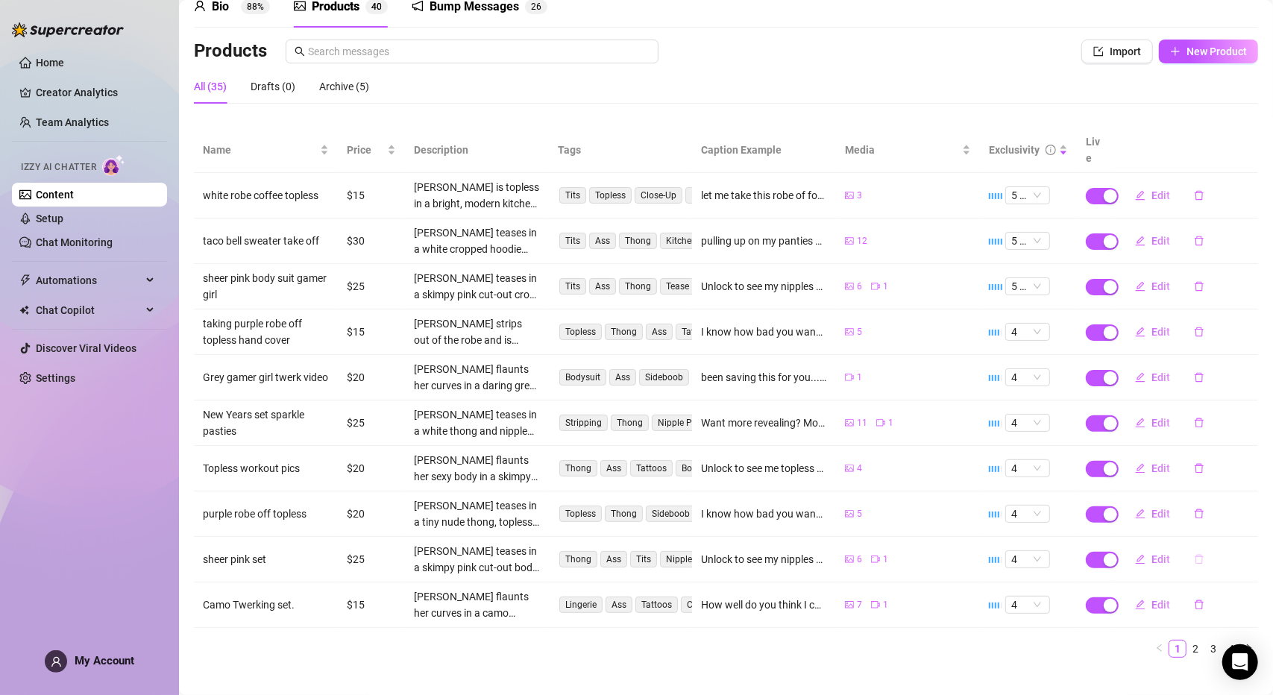
click at [1194, 554] on icon "delete" at bounding box center [1199, 559] width 10 height 10
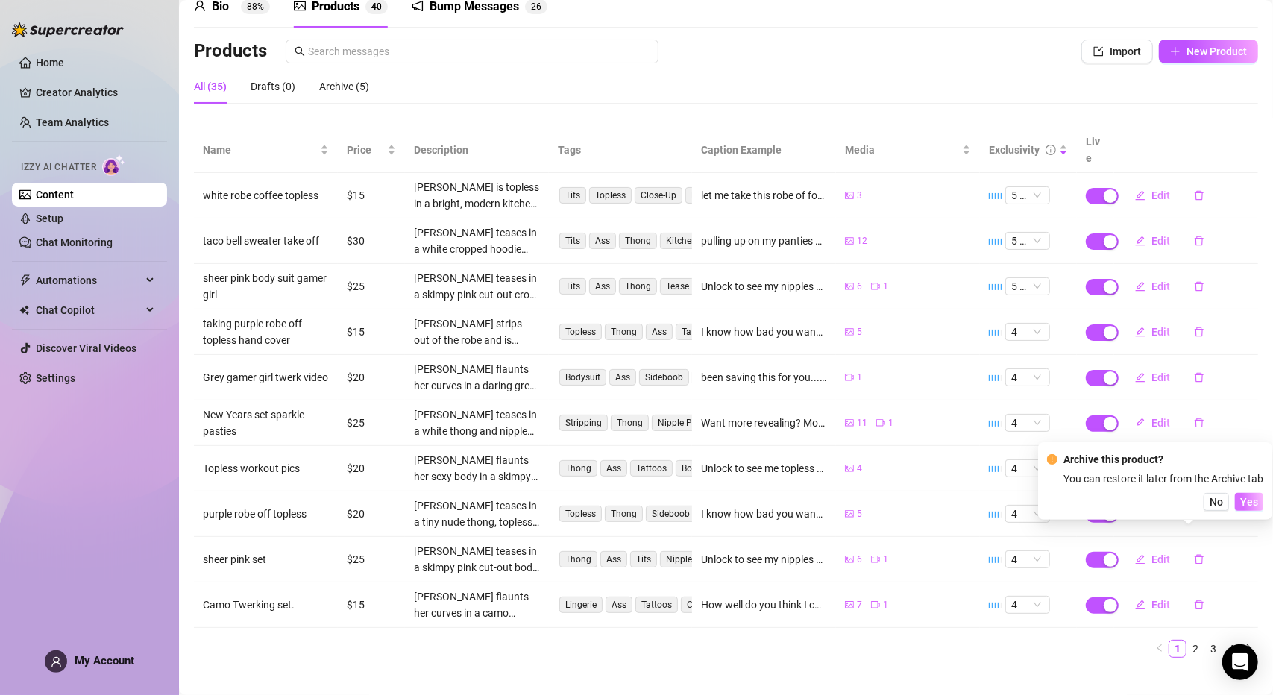
click at [1243, 506] on span "Yes" at bounding box center [1249, 502] width 18 height 12
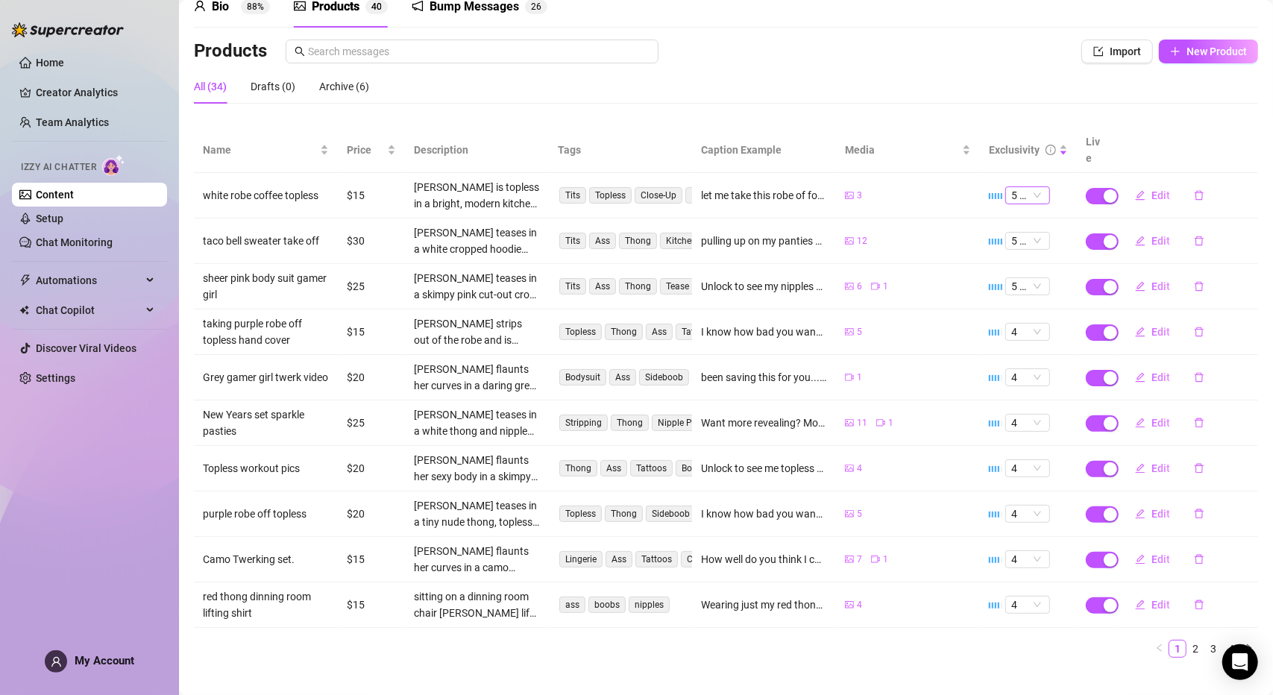
click at [1029, 187] on span "5 🔥" at bounding box center [1027, 195] width 33 height 16
click at [1023, 280] on div "4" at bounding box center [1018, 276] width 21 height 16
click at [1031, 187] on span "5 🔥" at bounding box center [1027, 195] width 33 height 16
click at [1019, 277] on div "4" at bounding box center [1018, 276] width 21 height 16
click at [1020, 187] on span "5 🔥" at bounding box center [1027, 195] width 33 height 16
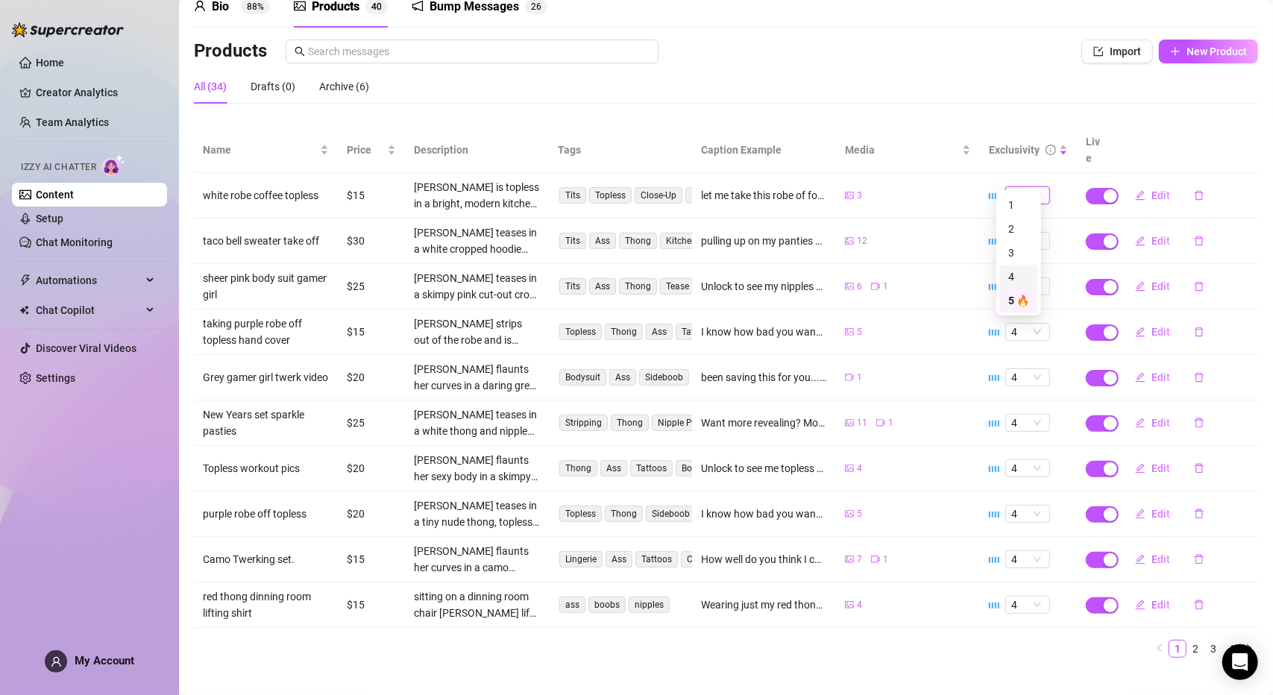
click at [1021, 269] on div "4" at bounding box center [1018, 276] width 21 height 16
click at [1153, 189] on span "Edit" at bounding box center [1160, 195] width 19 height 12
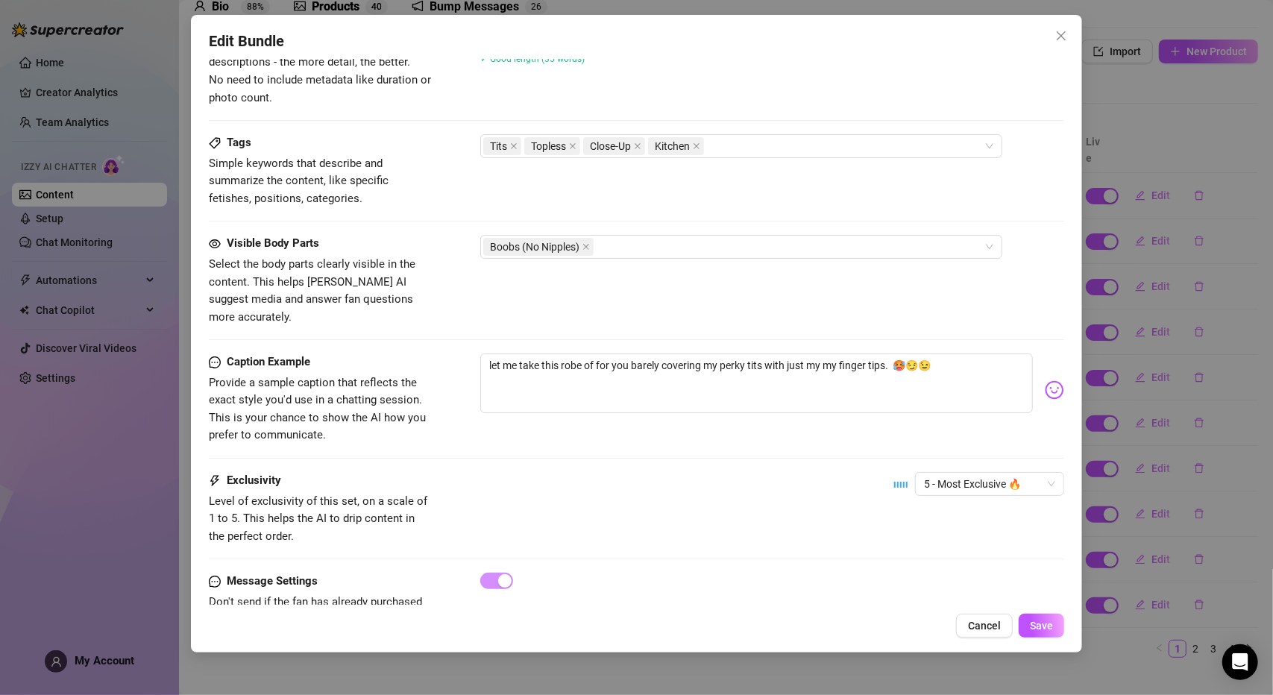
scroll to position [703, 0]
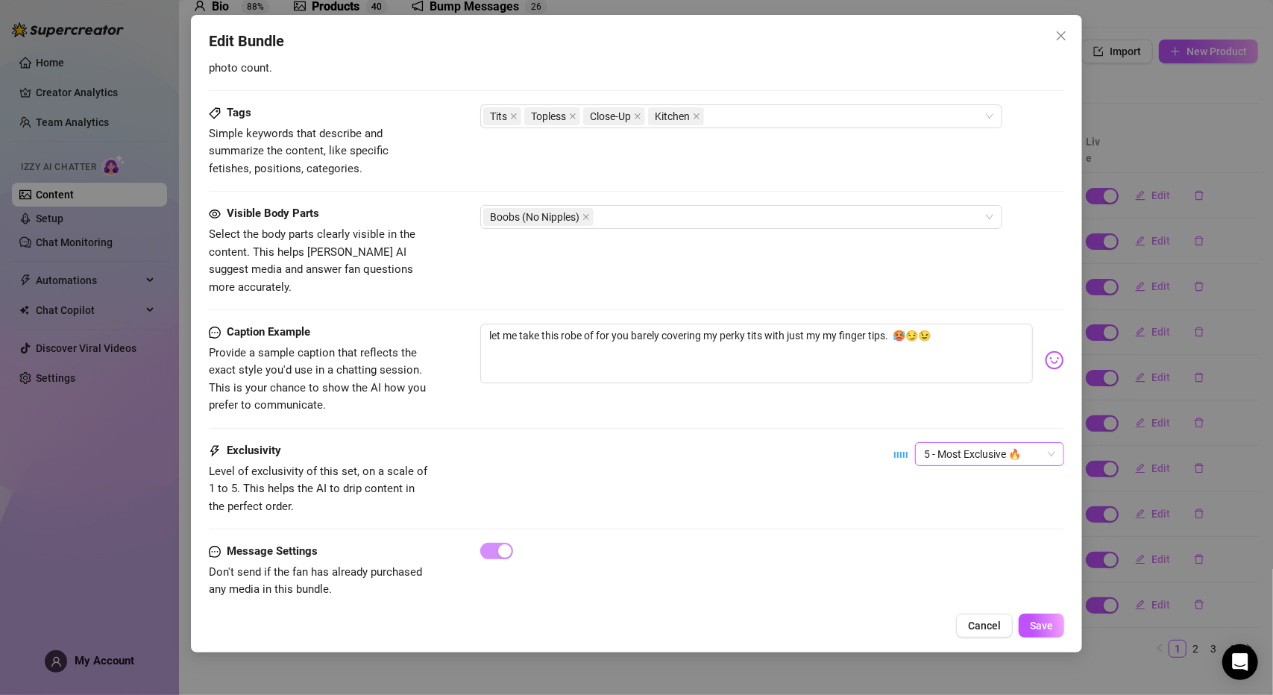
click at [930, 443] on span "5 - Most Exclusive 🔥" at bounding box center [989, 454] width 131 height 22
click at [933, 529] on div "4" at bounding box center [978, 534] width 125 height 16
click at [1053, 625] on button "Save" at bounding box center [1040, 626] width 45 height 24
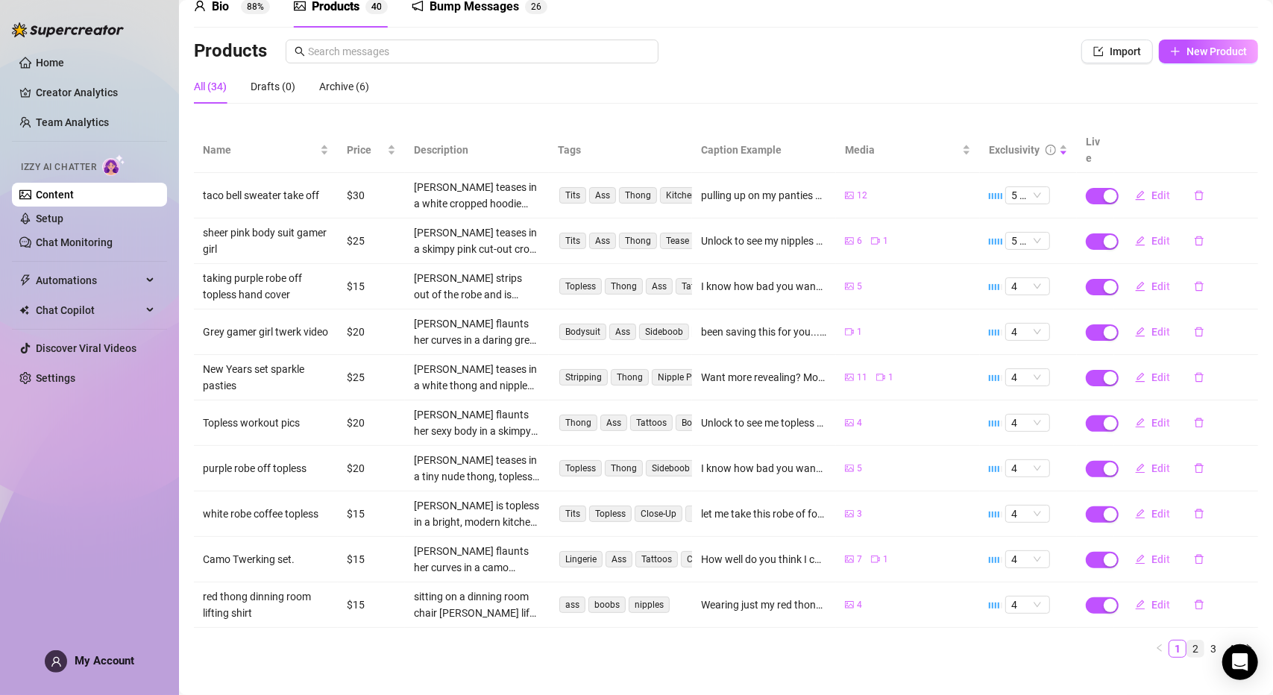
click at [1187, 640] on link "2" at bounding box center [1195, 648] width 16 height 16
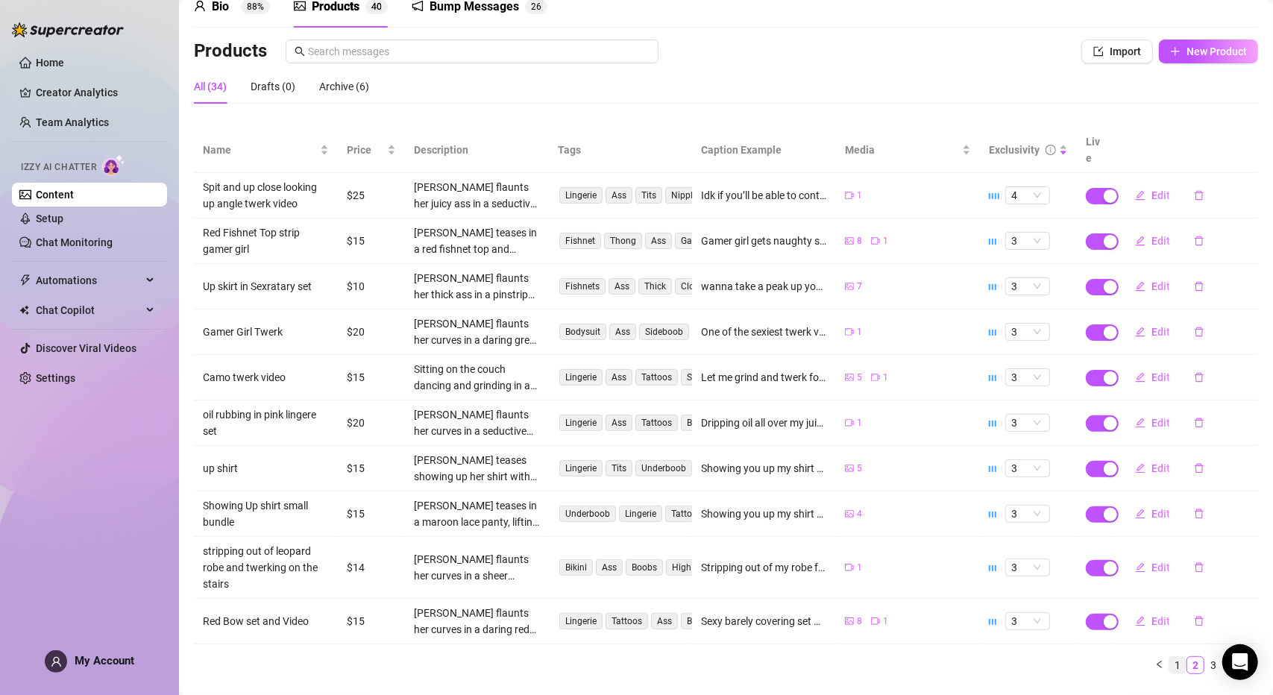
click at [1169, 657] on link "1" at bounding box center [1177, 665] width 16 height 16
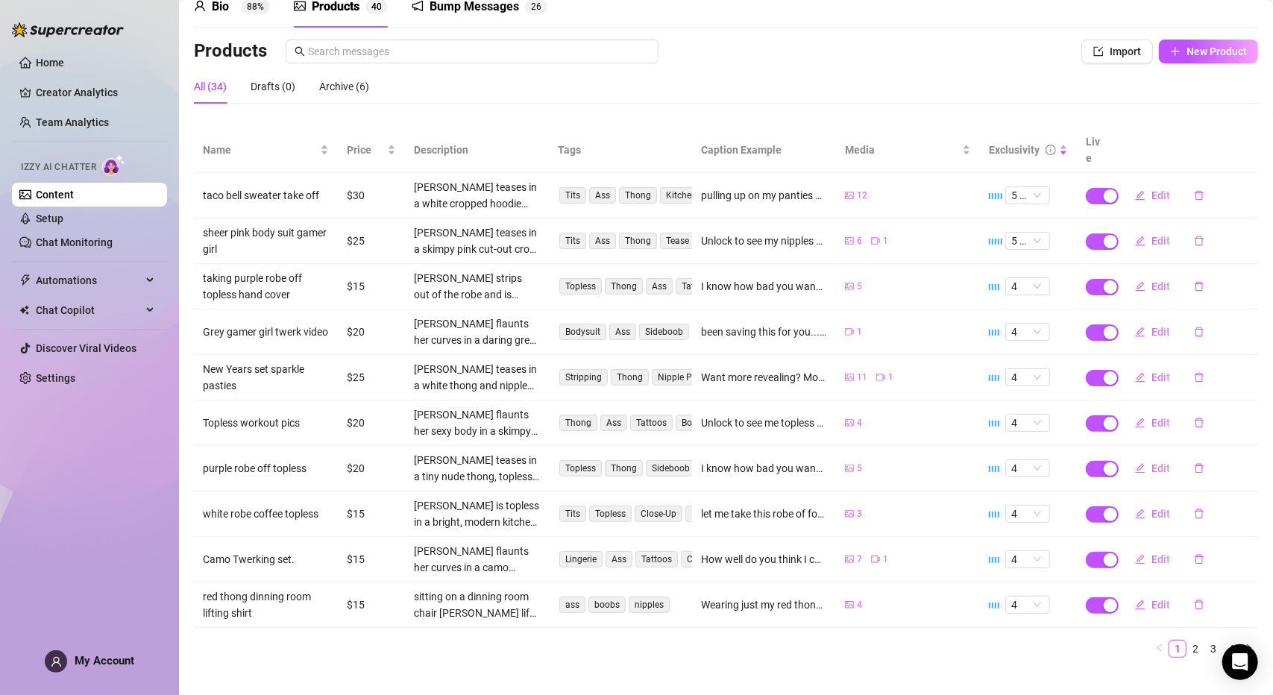
click at [1174, 64] on div "Products Import New Product" at bounding box center [726, 55] width 1064 height 30
click at [1174, 59] on button "New Product" at bounding box center [1208, 52] width 99 height 24
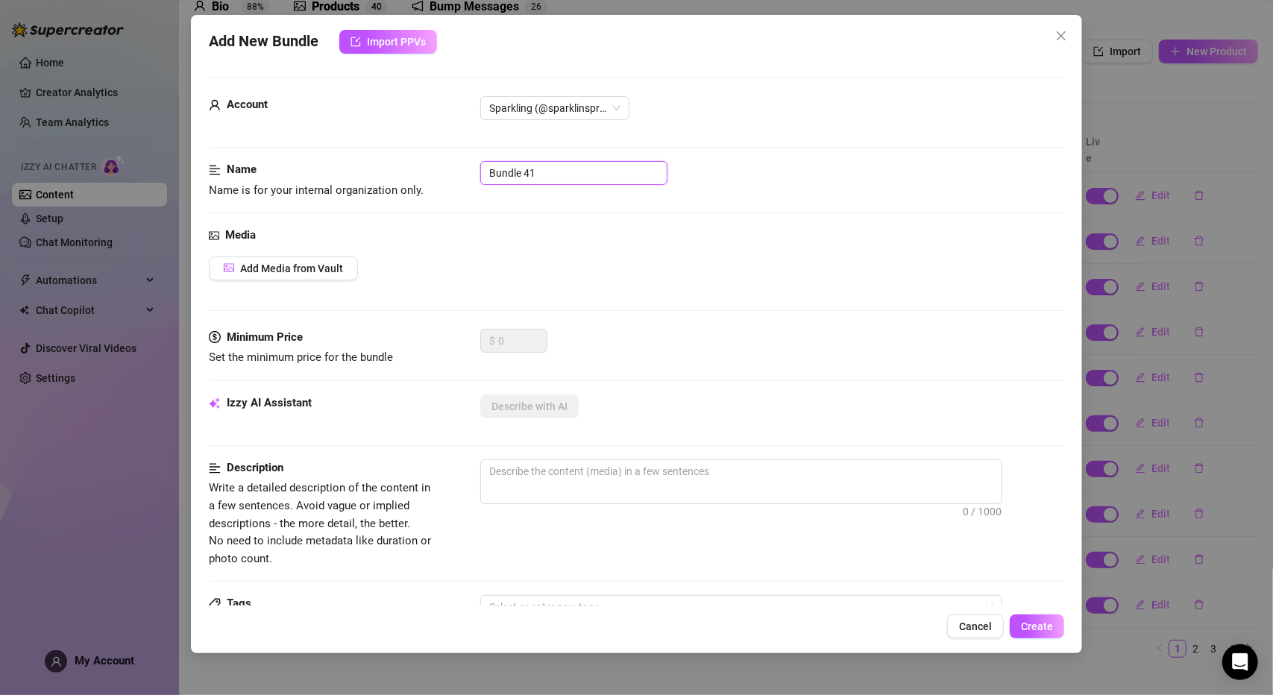
drag, startPoint x: 551, startPoint y: 171, endPoint x: 411, endPoint y: 166, distance: 140.2
click at [411, 166] on div "Name Name is for your internal organization only. Bundle 41" at bounding box center [636, 180] width 855 height 38
click at [320, 268] on span "Add Media from Vault" at bounding box center [291, 268] width 103 height 12
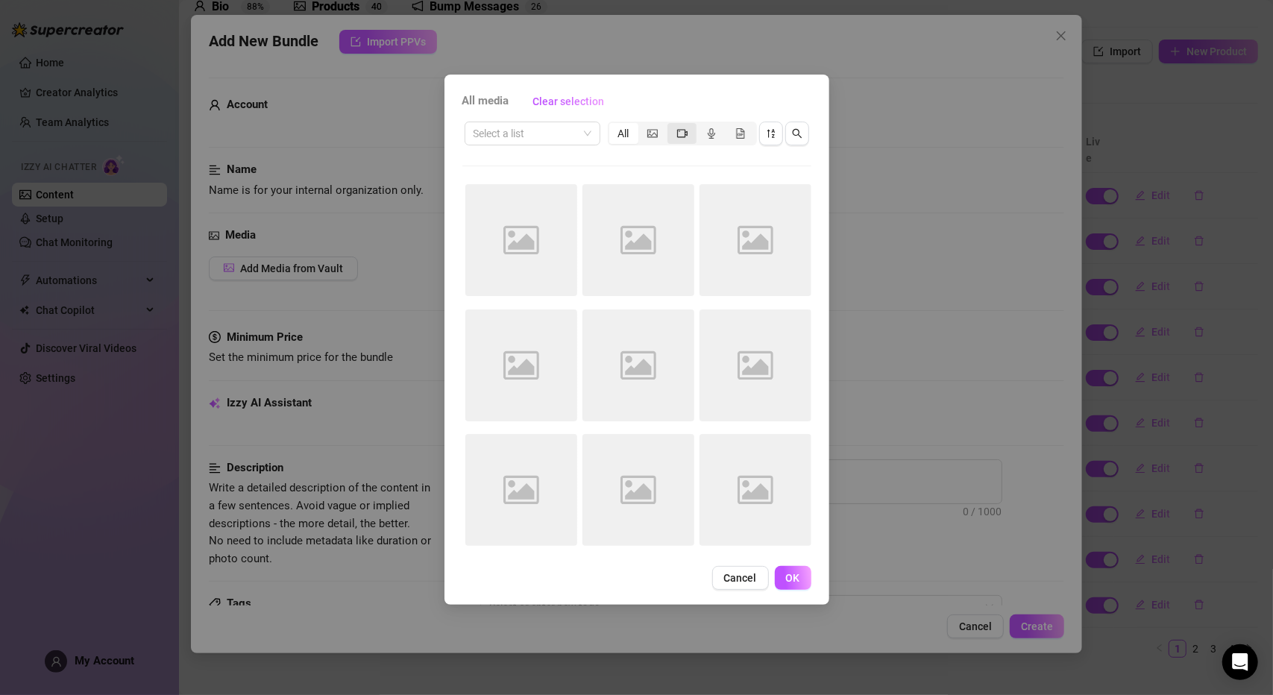
click at [685, 133] on icon "video-camera" at bounding box center [682, 133] width 10 height 8
click at [671, 125] on input "segmented control" at bounding box center [671, 125] width 0 height 0
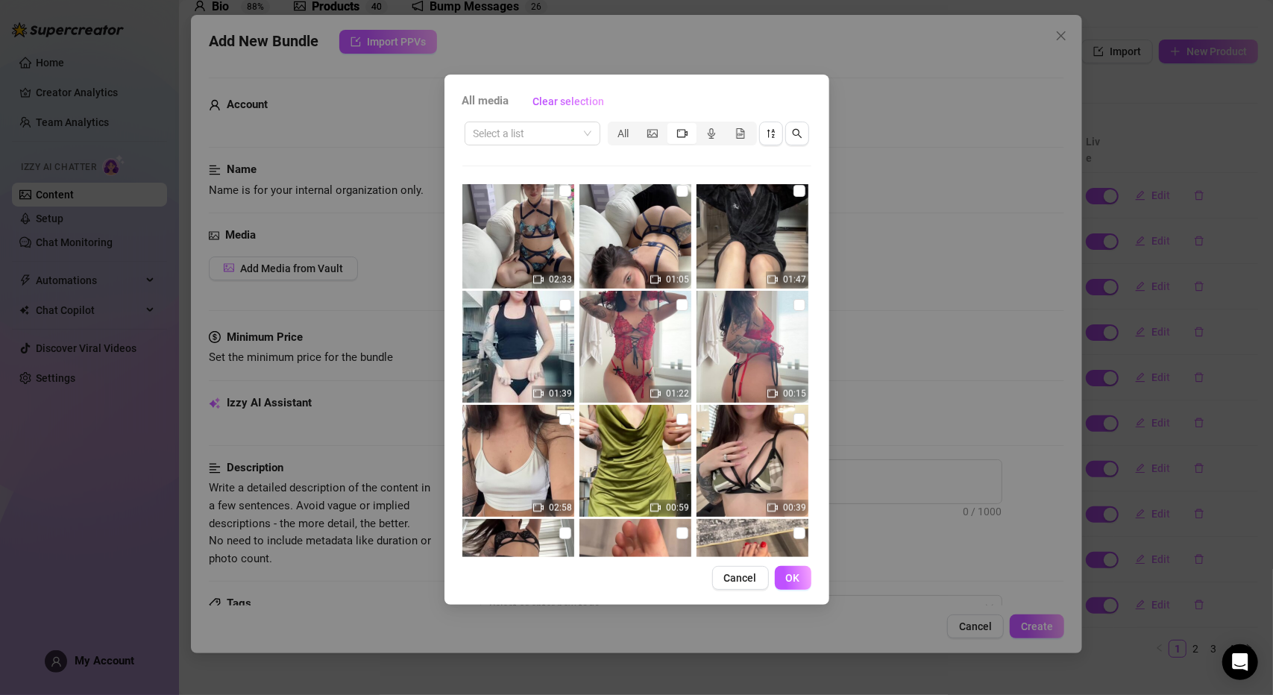
scroll to position [1159, 0]
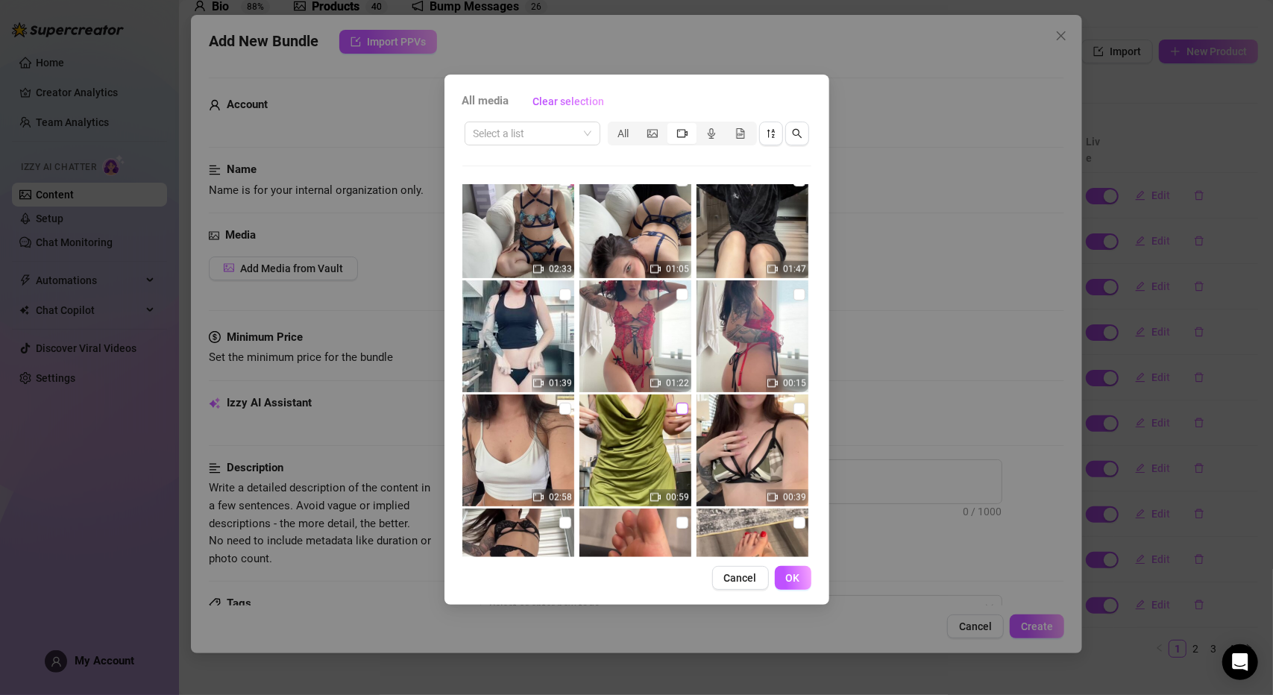
click at [677, 411] on input "checkbox" at bounding box center [682, 409] width 12 height 12
click at [792, 579] on span "OK" at bounding box center [793, 578] width 14 height 12
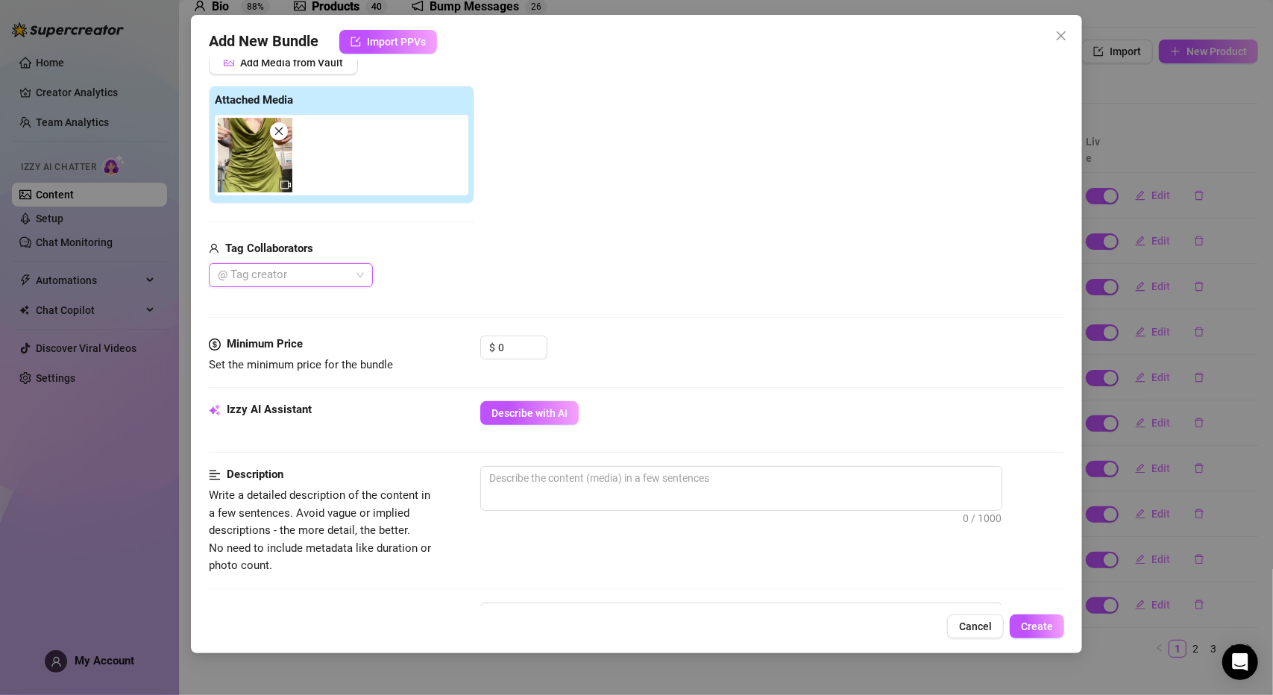
scroll to position [224, 0]
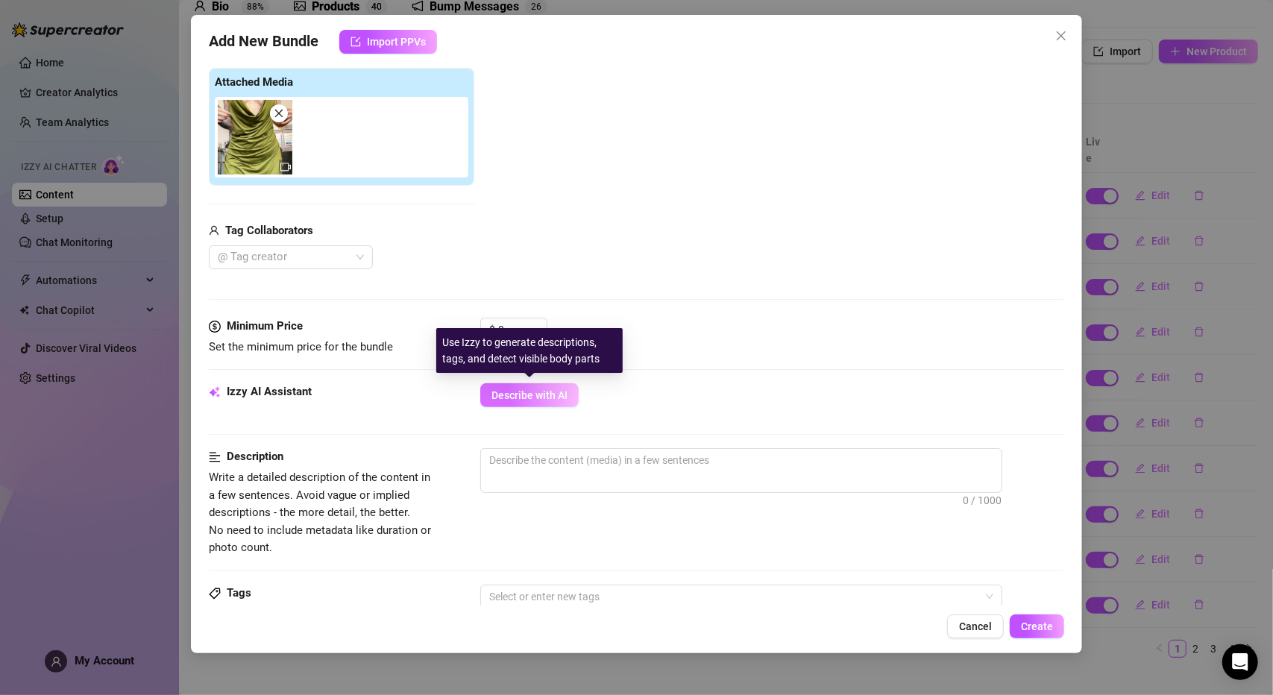
click at [526, 389] on span "Describe with AI" at bounding box center [529, 395] width 76 height 12
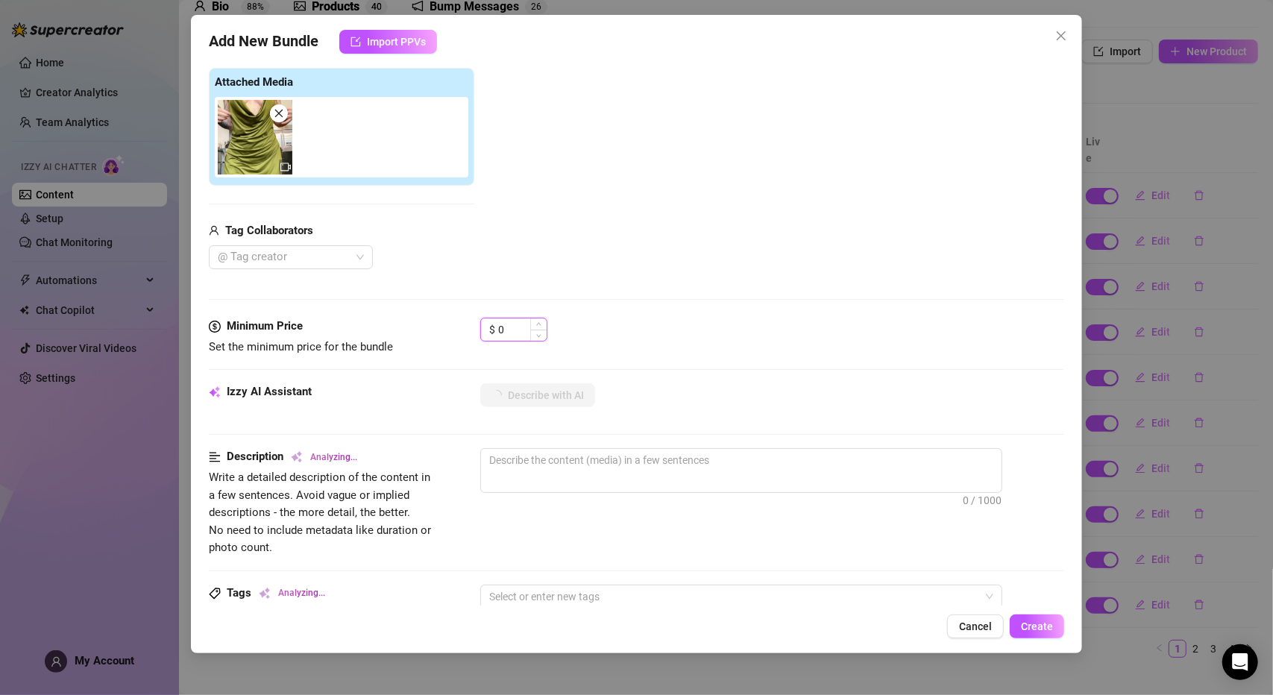
click at [510, 327] on input "0" at bounding box center [522, 329] width 48 height 22
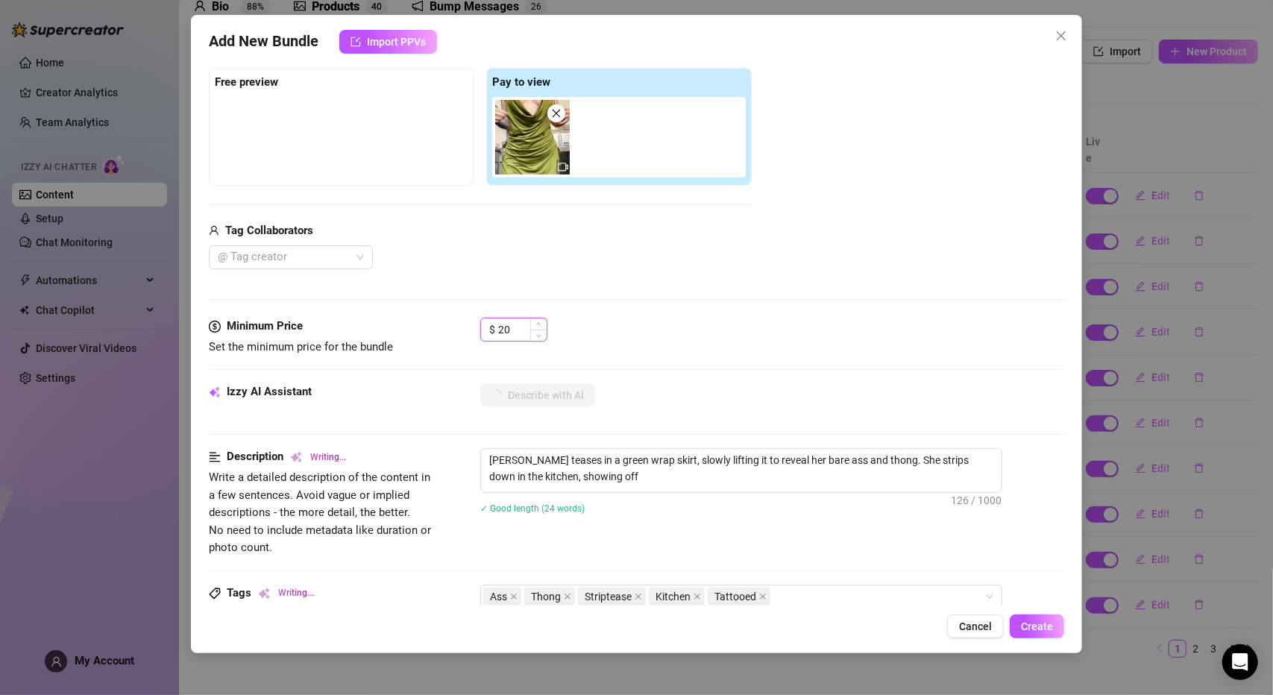
click at [513, 330] on input "20" at bounding box center [522, 329] width 48 height 22
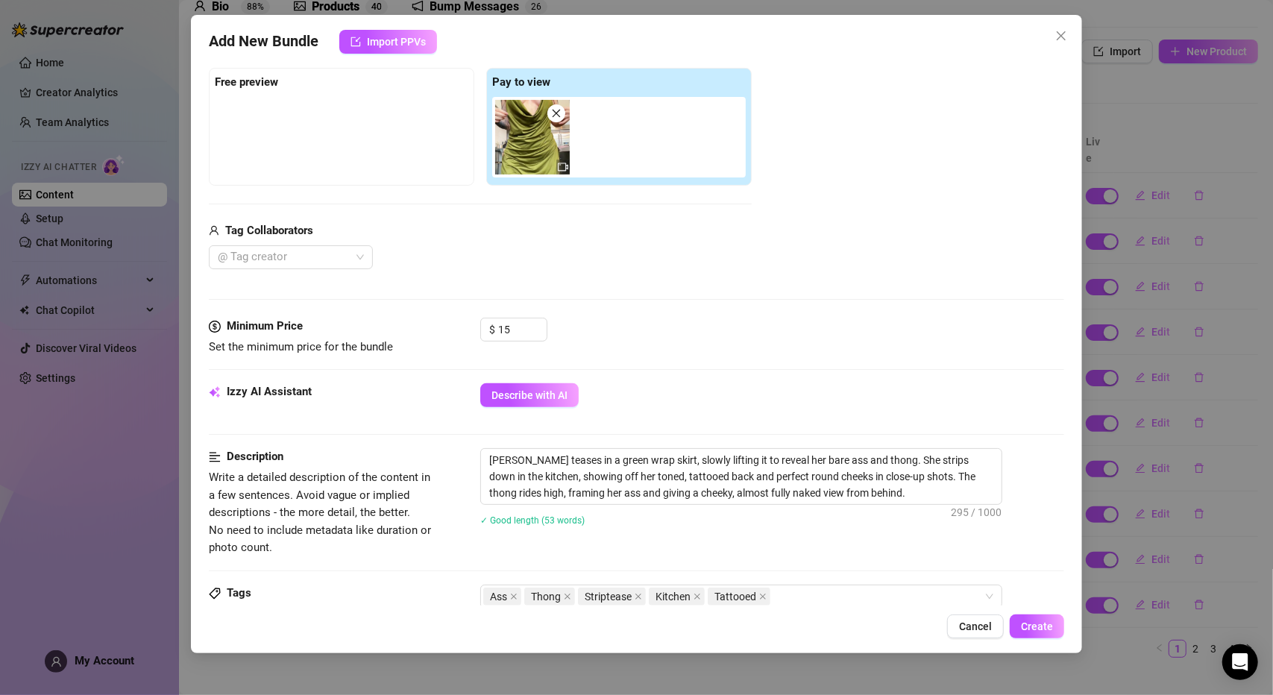
click at [696, 354] on div "Minimum Price Set the minimum price for the bundle $ 15" at bounding box center [636, 337] width 855 height 38
click at [637, 459] on textarea "[PERSON_NAME] teases in a green wrap skirt, slowly lifting it to reveal her bar…" at bounding box center [741, 476] width 520 height 55
click at [643, 461] on textarea "[PERSON_NAME] teases in a green silk dresst, slowly lifting it to reveal her ba…" at bounding box center [741, 476] width 520 height 55
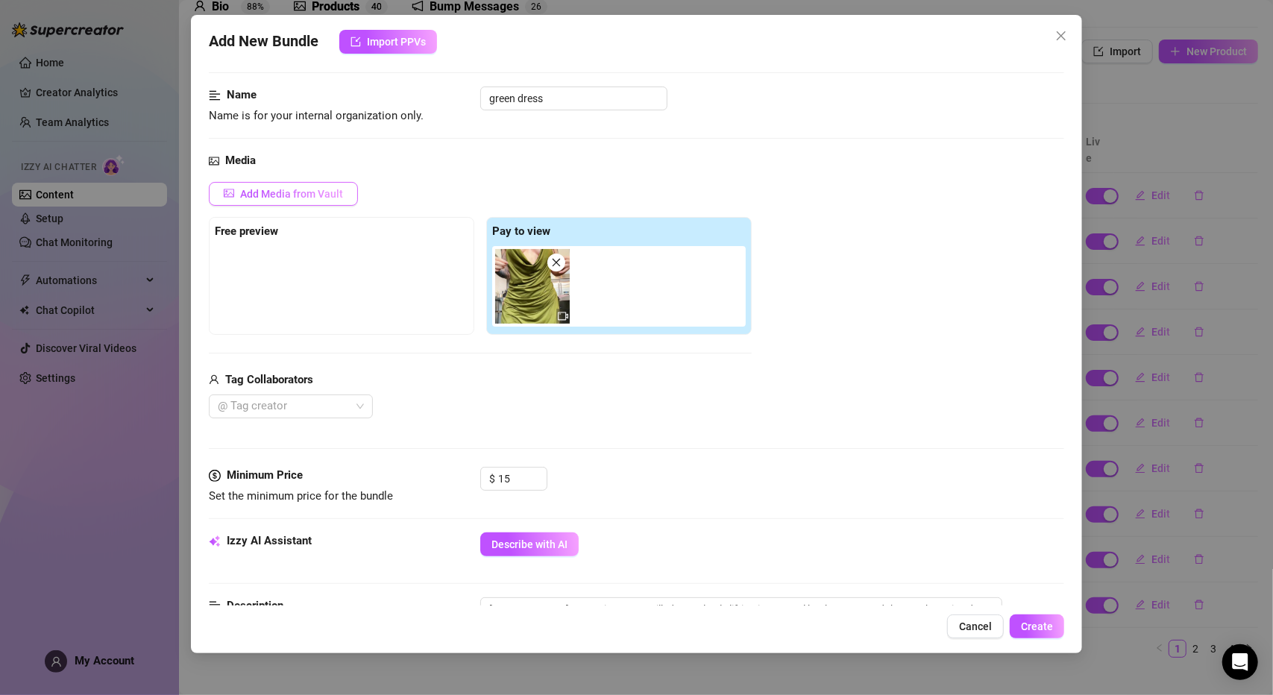
click at [310, 190] on span "Add Media from Vault" at bounding box center [291, 194] width 103 height 12
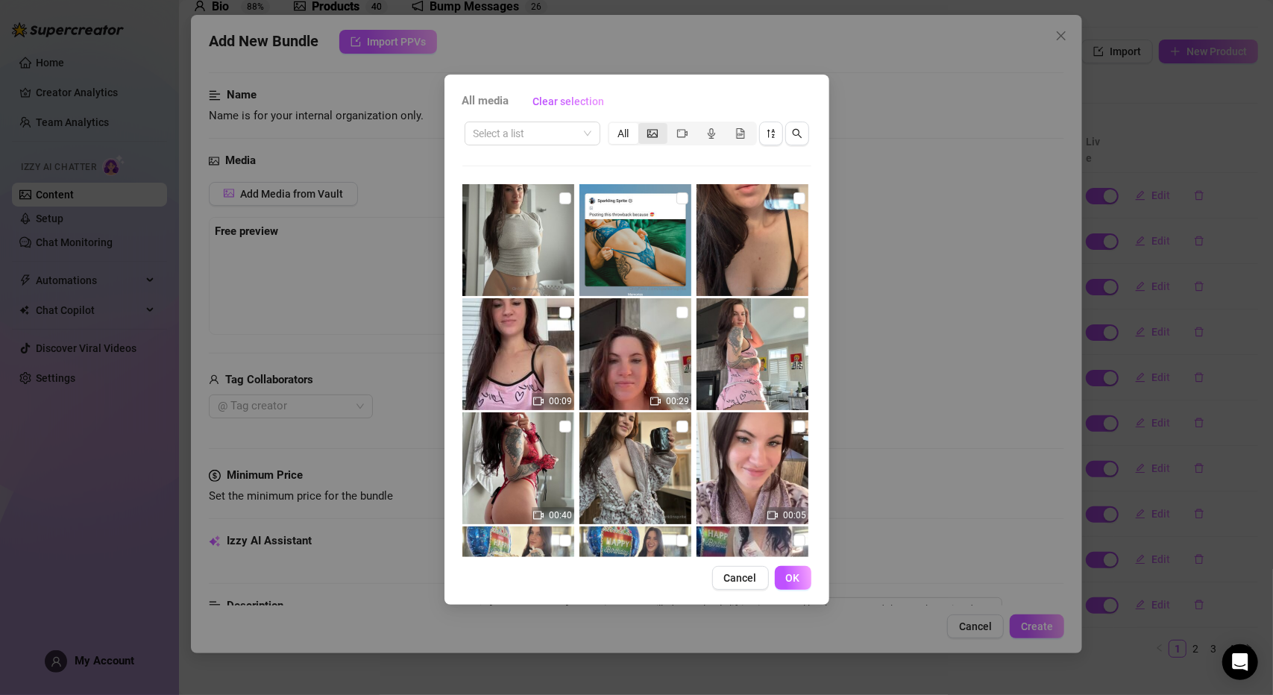
click at [655, 139] on div "segmented control" at bounding box center [652, 133] width 29 height 21
click at [642, 125] on input "segmented control" at bounding box center [642, 125] width 0 height 0
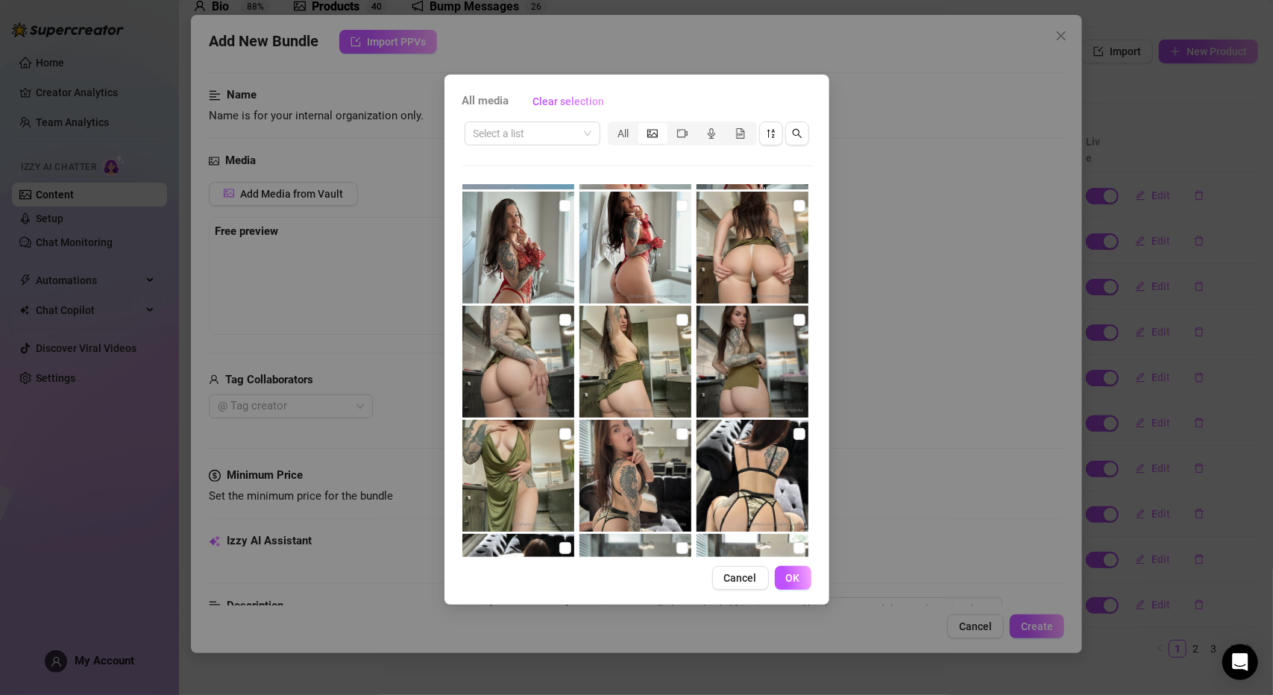
scroll to position [8131, 0]
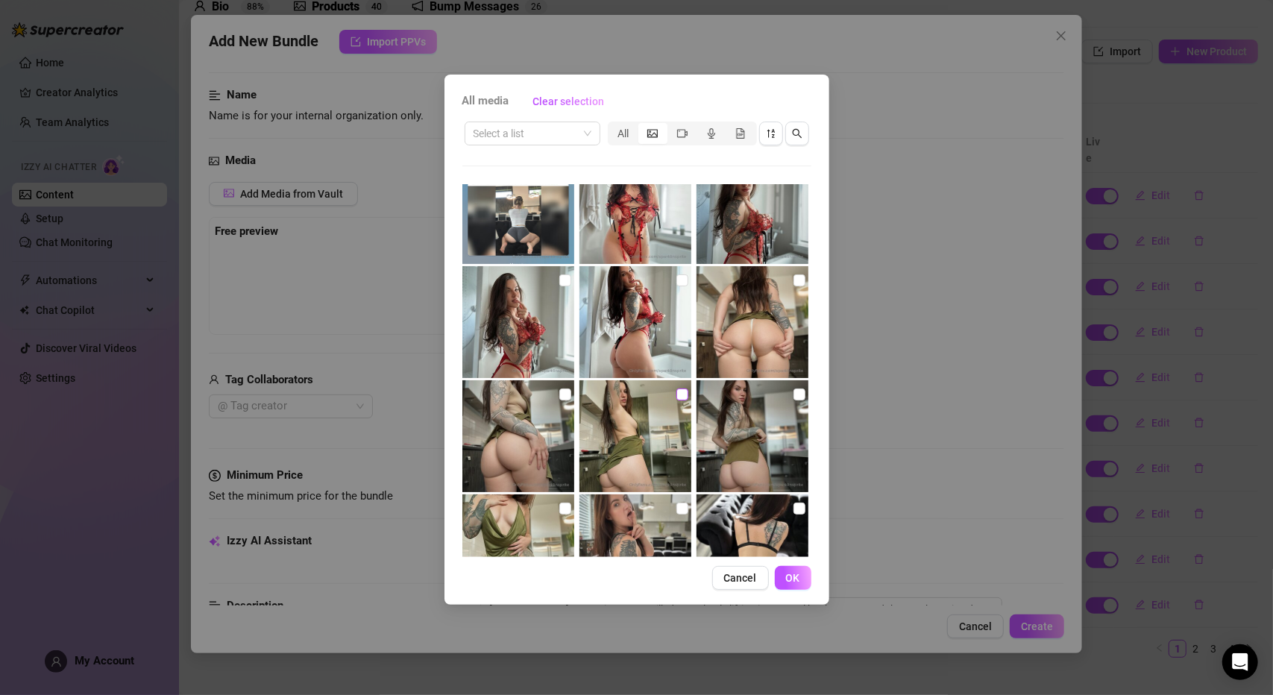
click at [676, 397] on input "checkbox" at bounding box center [682, 394] width 12 height 12
click at [564, 392] on input "checkbox" at bounding box center [565, 394] width 12 height 12
click at [793, 281] on input "checkbox" at bounding box center [799, 280] width 12 height 12
click at [791, 579] on span "OK" at bounding box center [793, 578] width 14 height 12
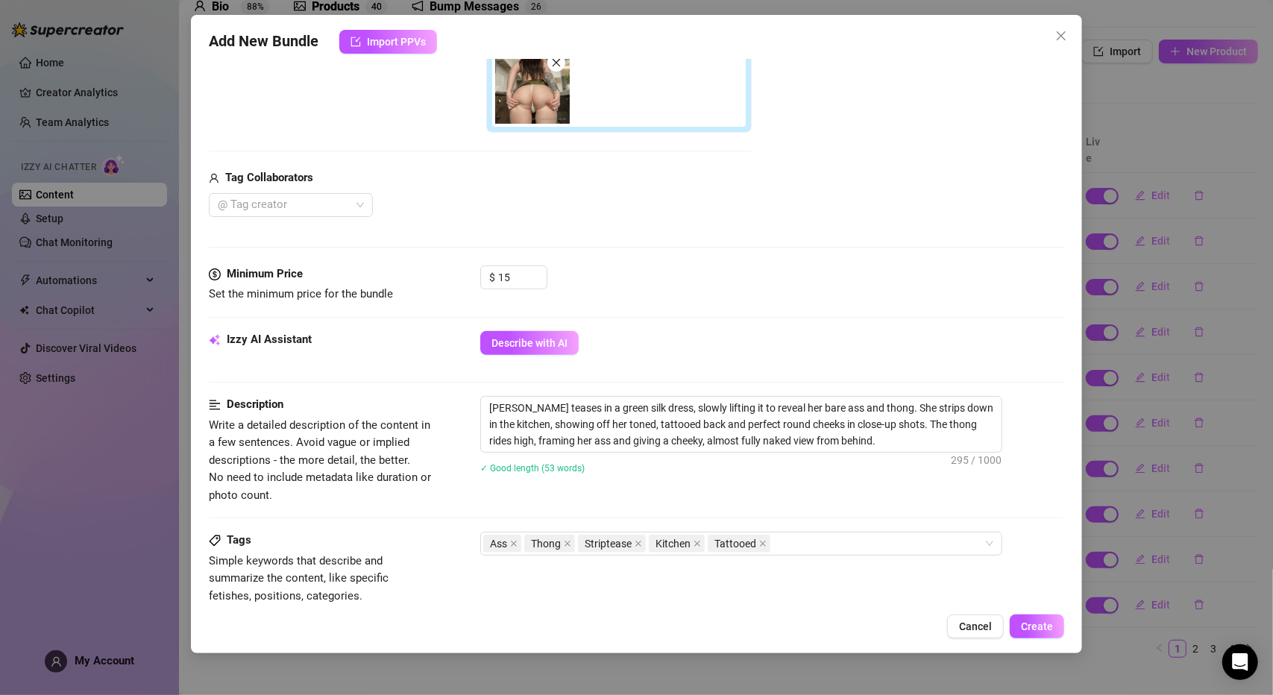
scroll to position [373, 0]
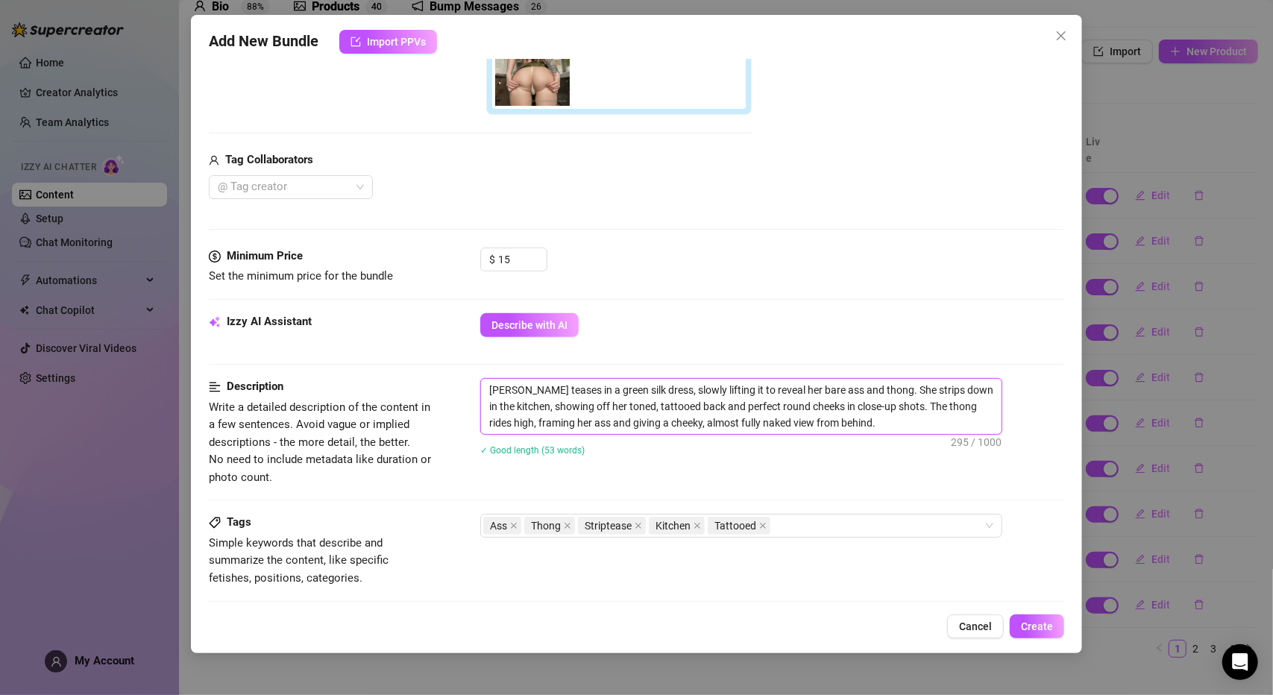
click at [860, 422] on textarea "[PERSON_NAME] teases in a green silk dress, slowly lifting it to reveal her bar…" at bounding box center [741, 406] width 520 height 55
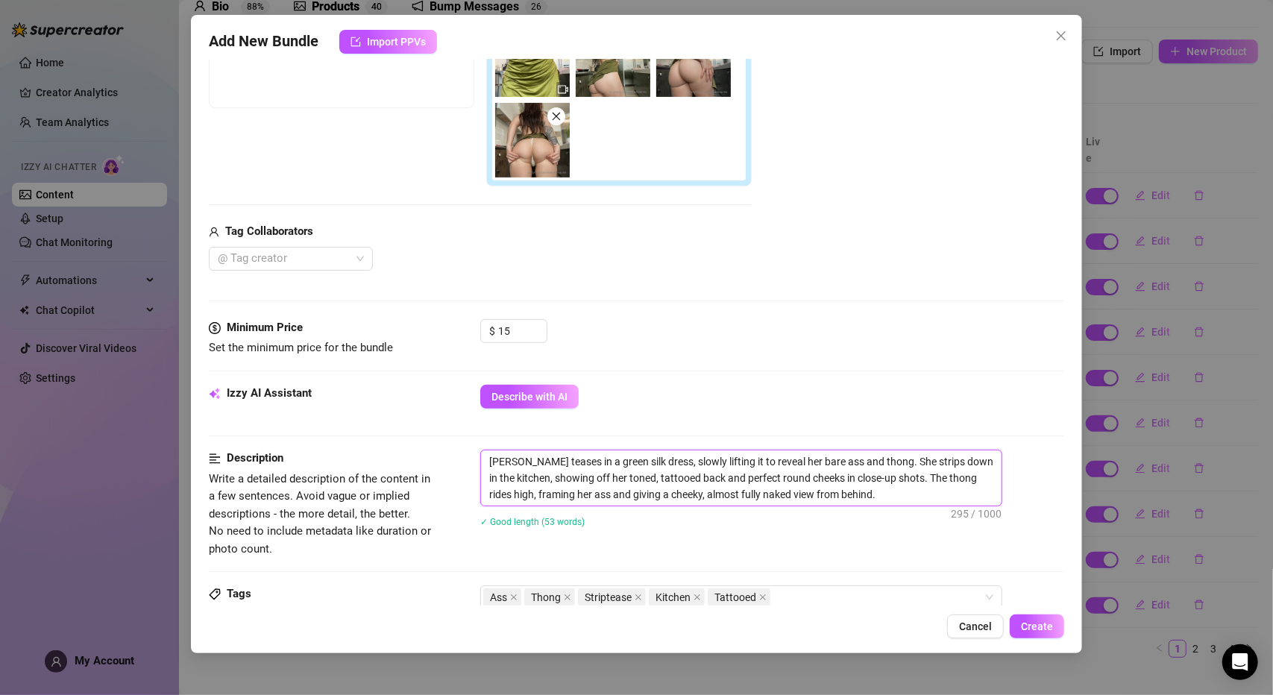
scroll to position [149, 0]
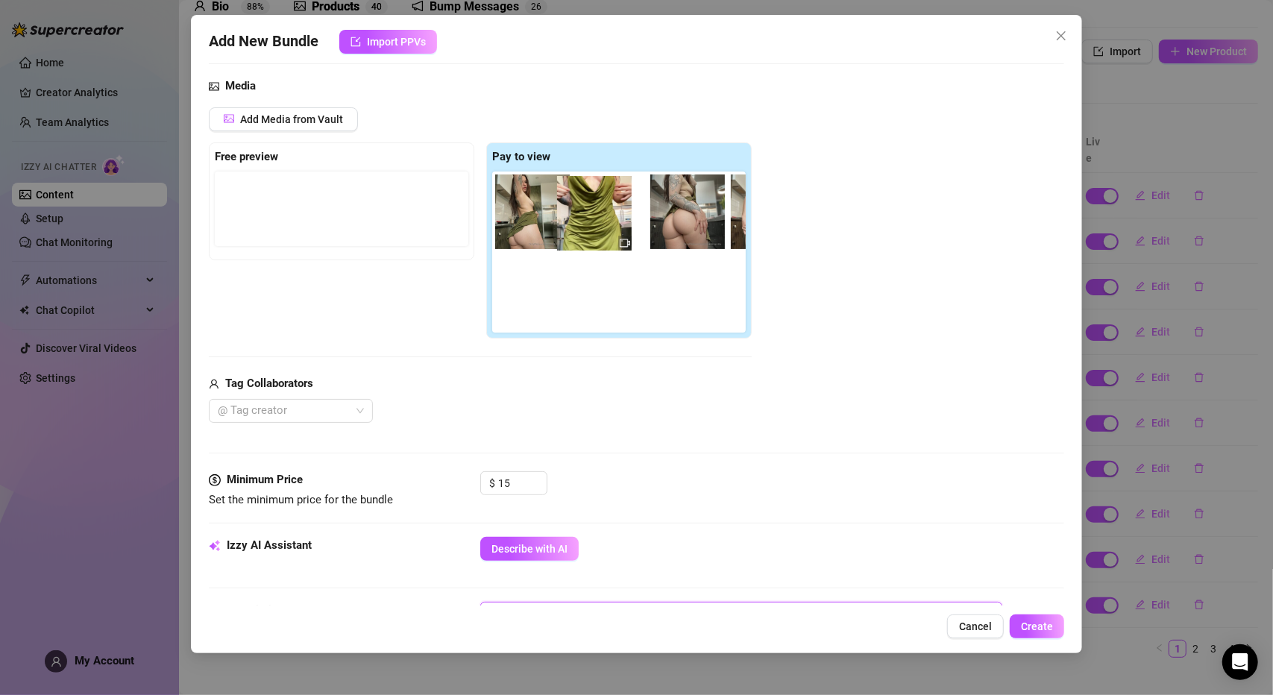
drag, startPoint x: 532, startPoint y: 212, endPoint x: 598, endPoint y: 215, distance: 65.6
click at [598, 215] on div at bounding box center [621, 251] width 259 height 161
drag, startPoint x: 539, startPoint y: 215, endPoint x: 626, endPoint y: 217, distance: 87.2
click at [626, 217] on div at bounding box center [621, 251] width 259 height 161
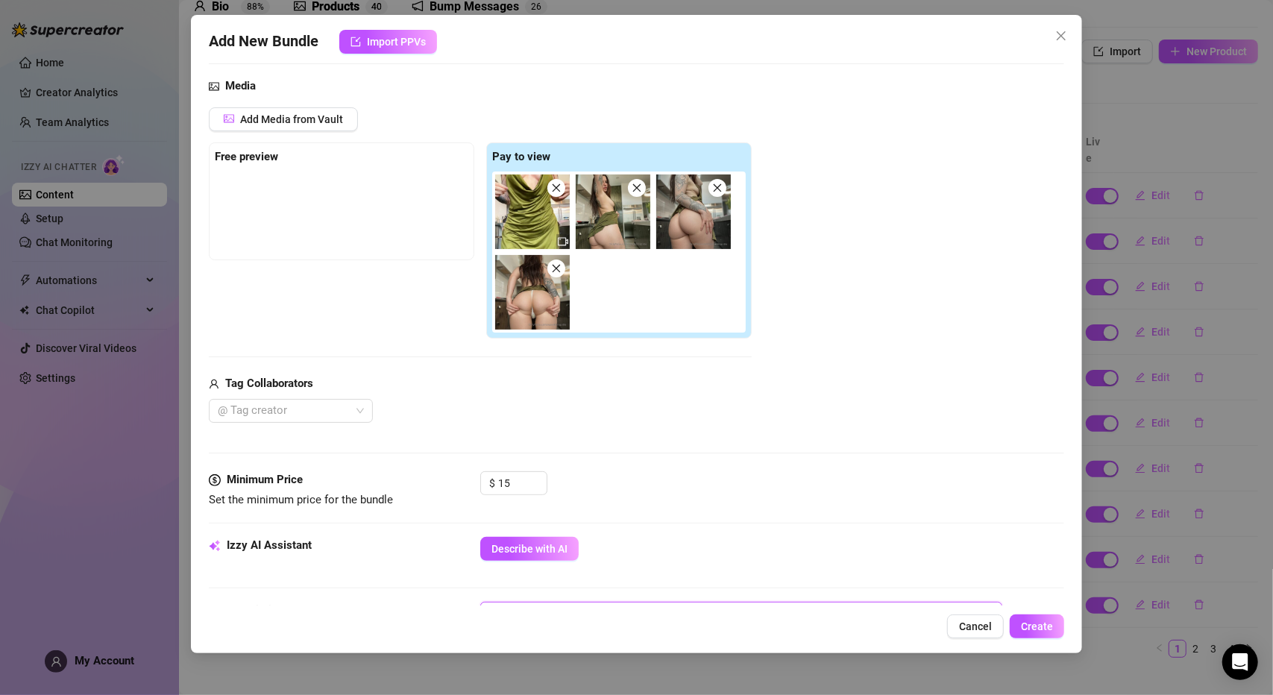
click at [639, 195] on span at bounding box center [637, 188] width 18 height 18
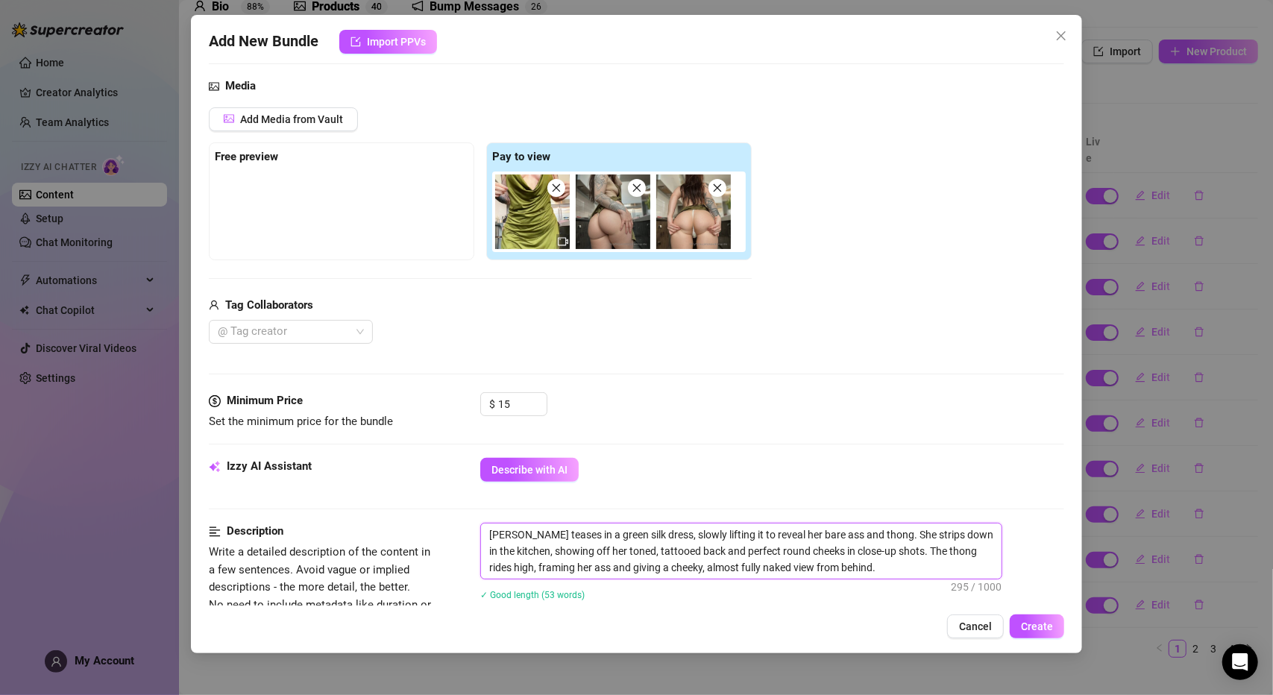
click at [638, 192] on span at bounding box center [637, 188] width 18 height 18
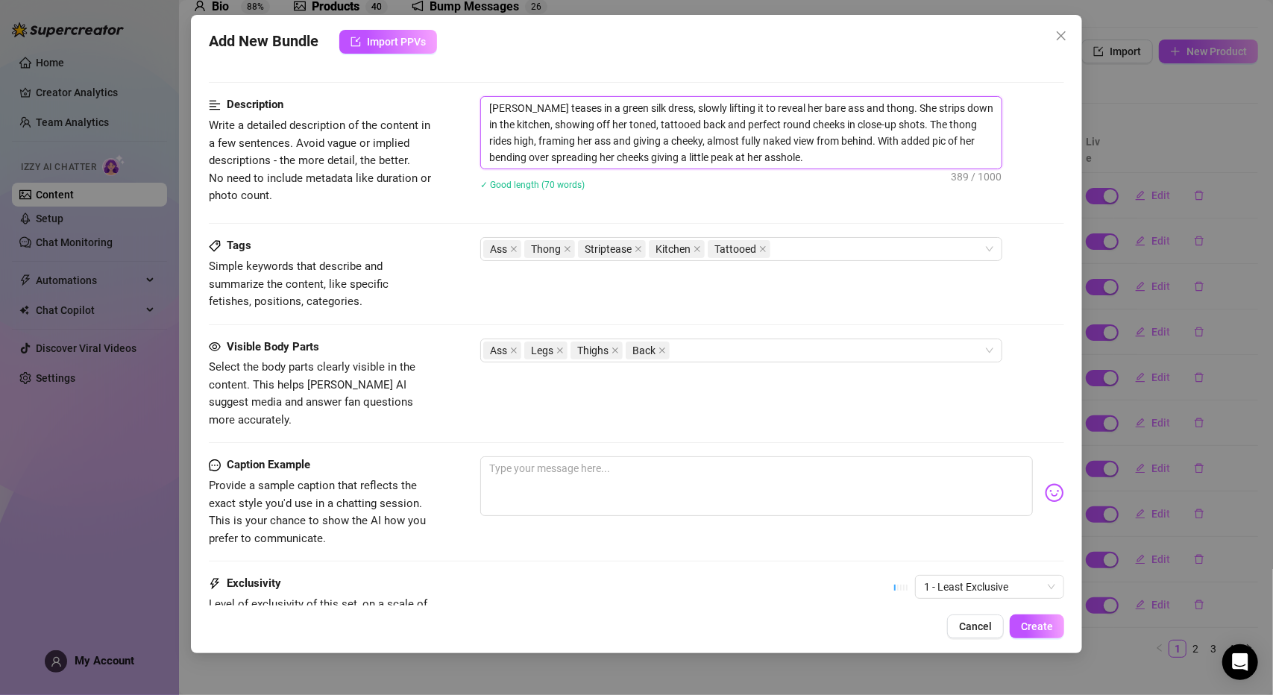
scroll to position [596, 0]
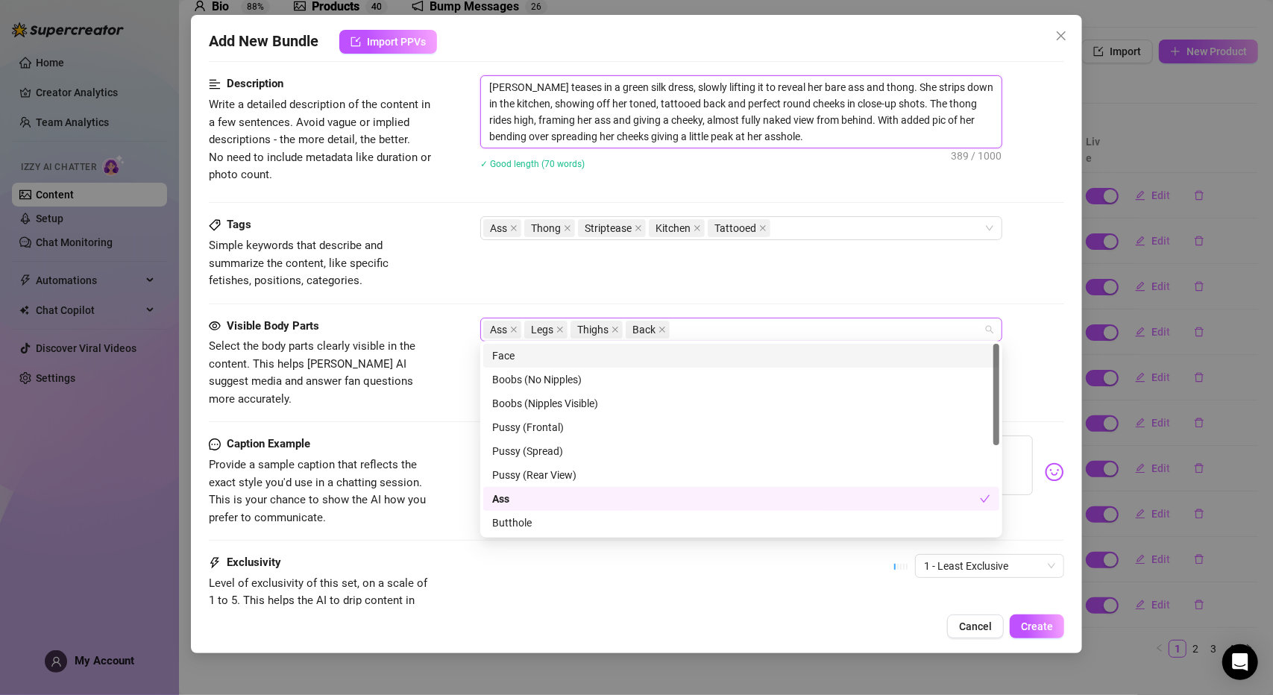
click at [702, 323] on div "Ass Legs Thighs Back" at bounding box center [733, 329] width 500 height 21
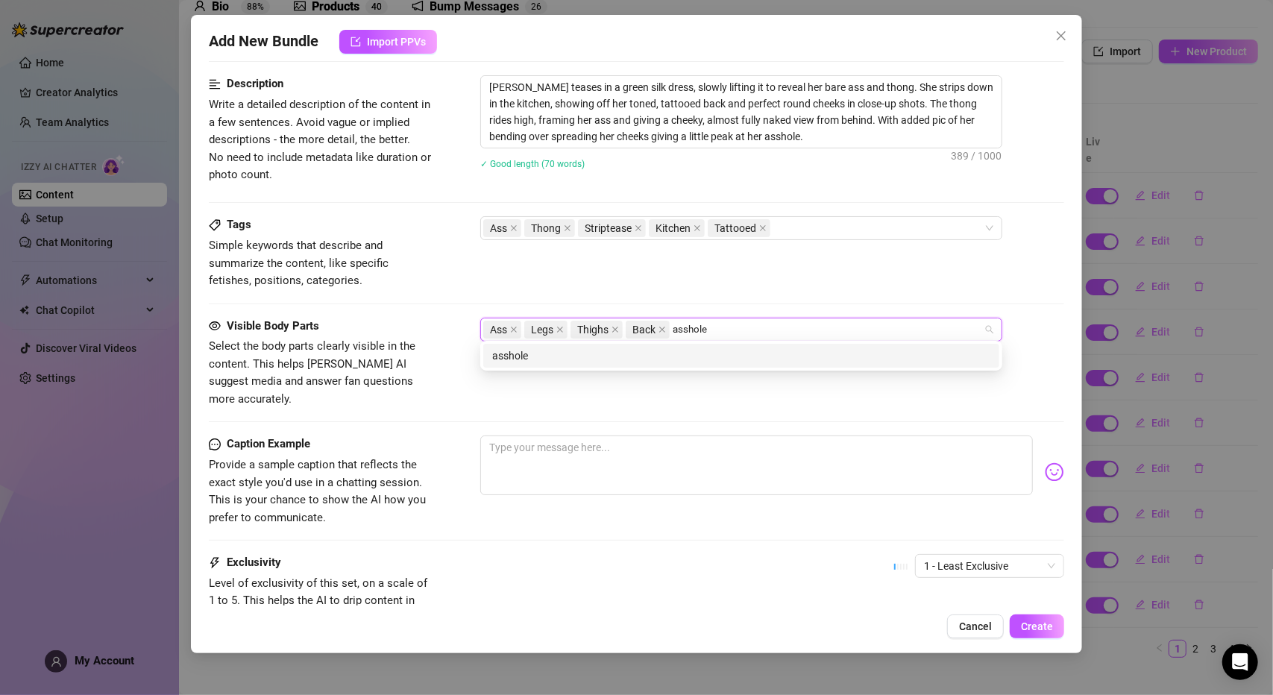
click at [664, 356] on div "asshole" at bounding box center [741, 355] width 498 height 16
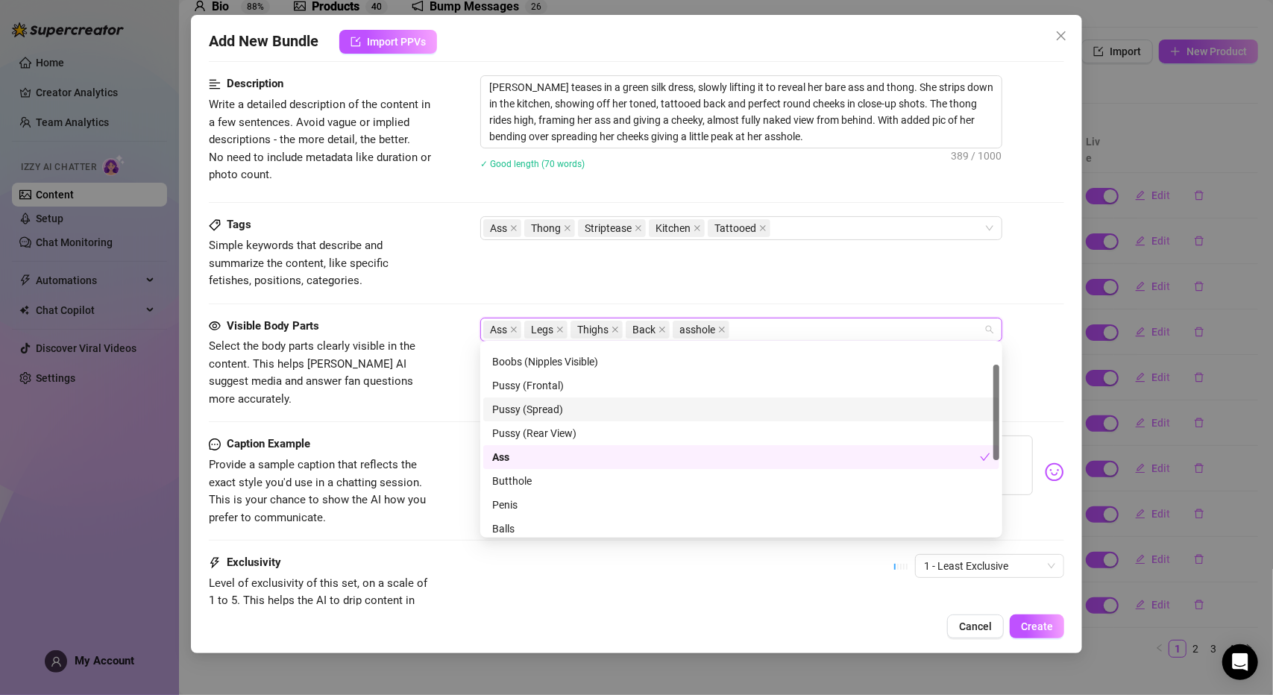
scroll to position [116, 0]
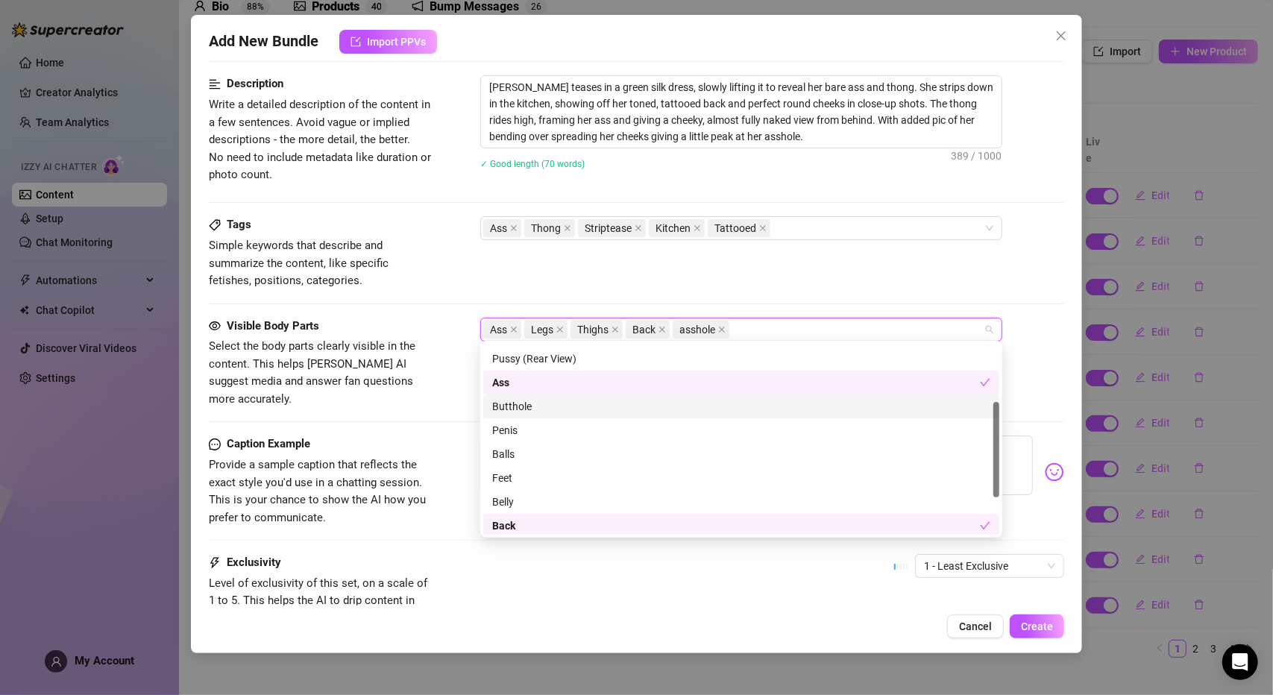
click at [579, 405] on div "Butthole" at bounding box center [741, 406] width 498 height 16
click at [719, 326] on icon "close" at bounding box center [721, 329] width 7 height 7
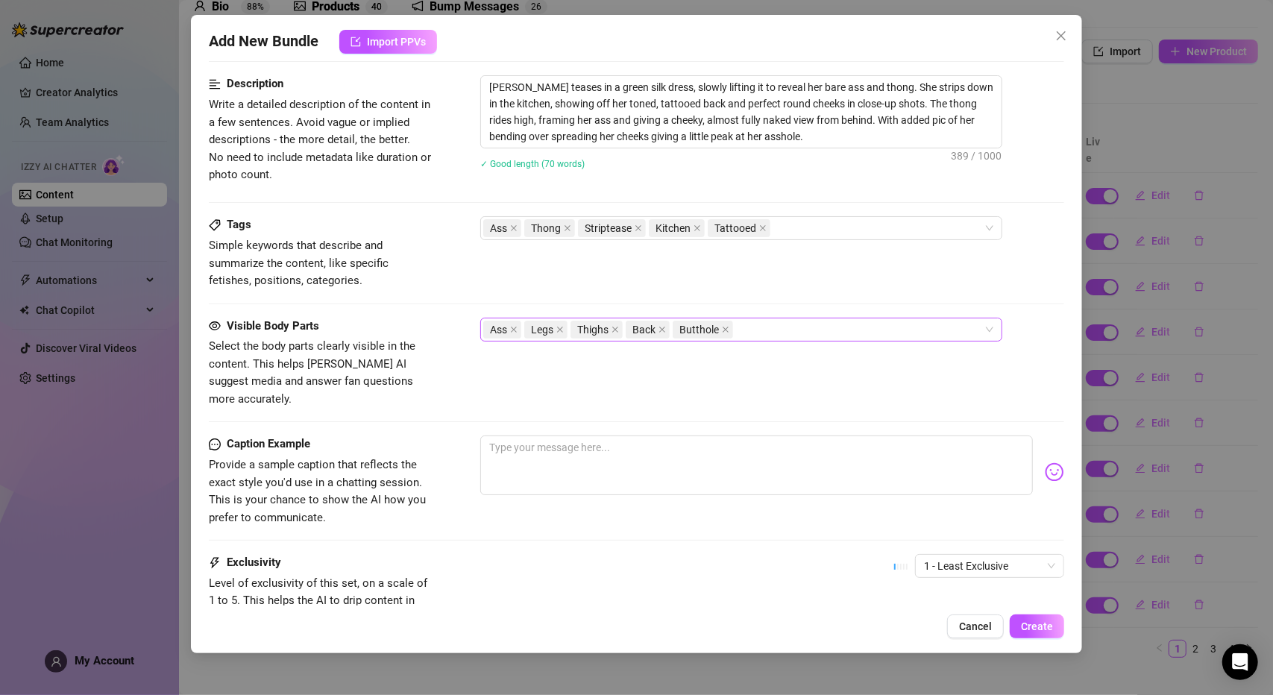
click at [835, 293] on div "Tags Simple keywords that describe and summarize the content, like specific fet…" at bounding box center [636, 266] width 855 height 101
click at [786, 224] on div "Ass Thong Striptease Kitchen Tattooed" at bounding box center [733, 228] width 500 height 21
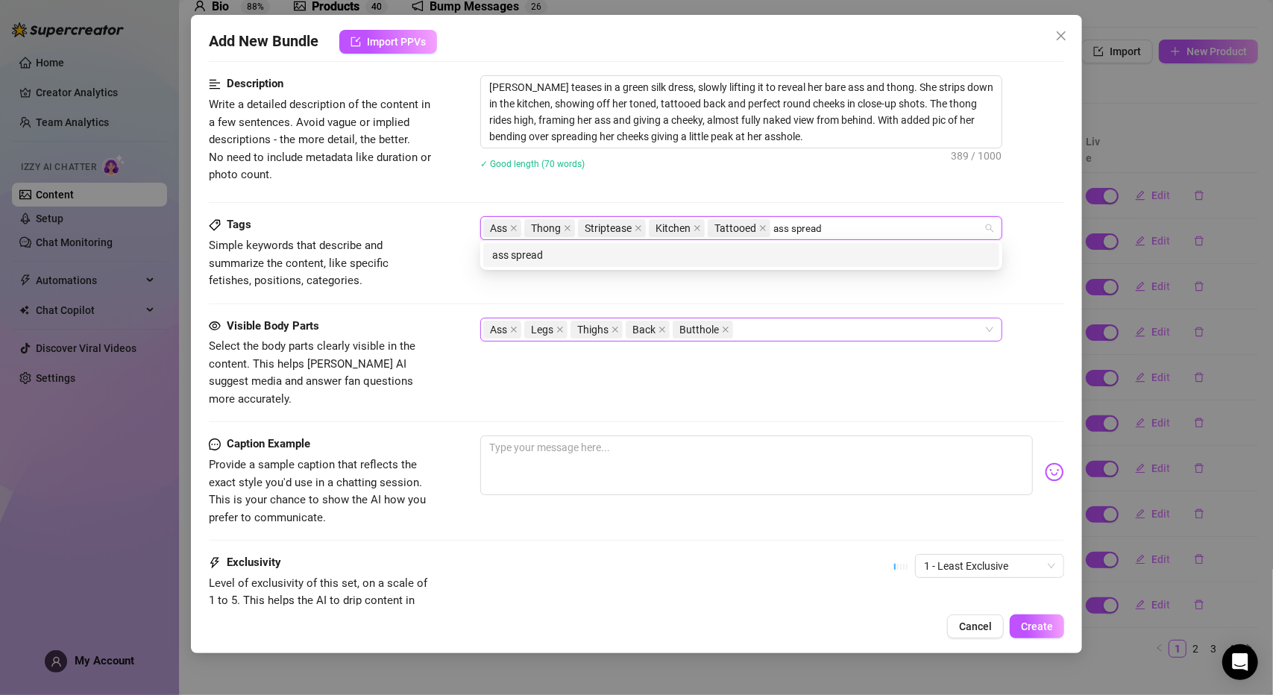
click at [816, 250] on div "ass spread" at bounding box center [741, 255] width 498 height 16
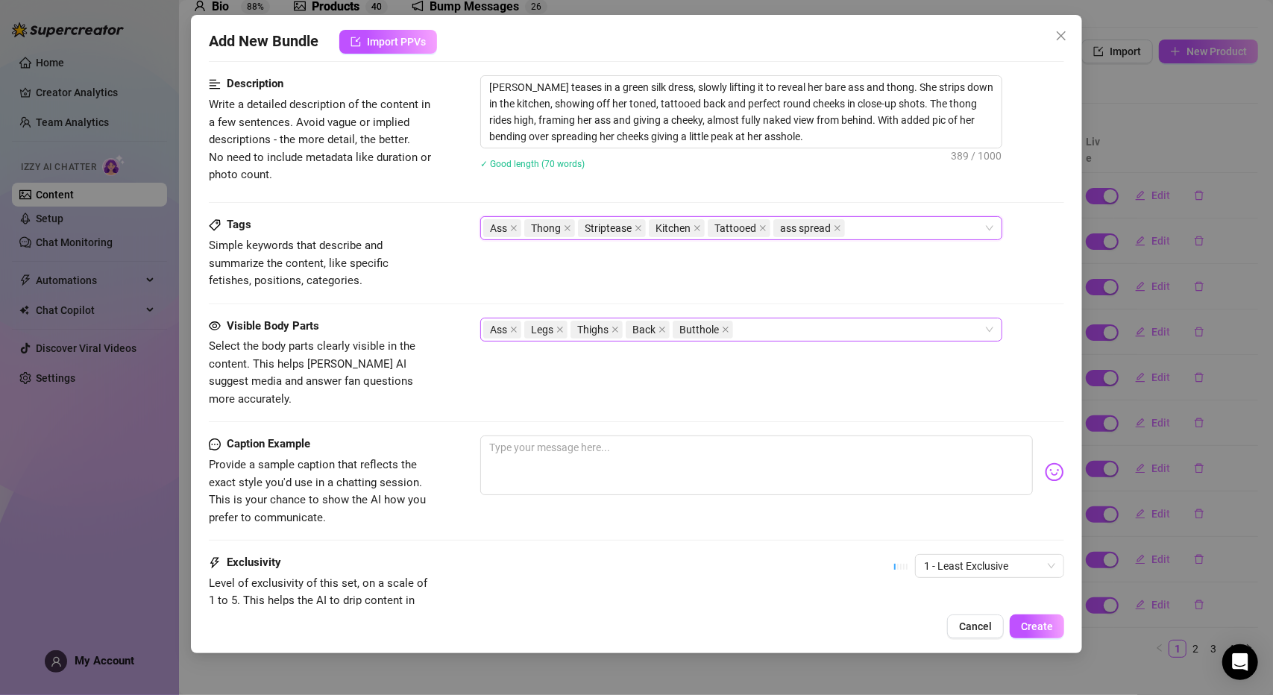
click at [932, 194] on div "Description Write a detailed description of the content in a few sentences. Avo…" at bounding box center [636, 145] width 855 height 141
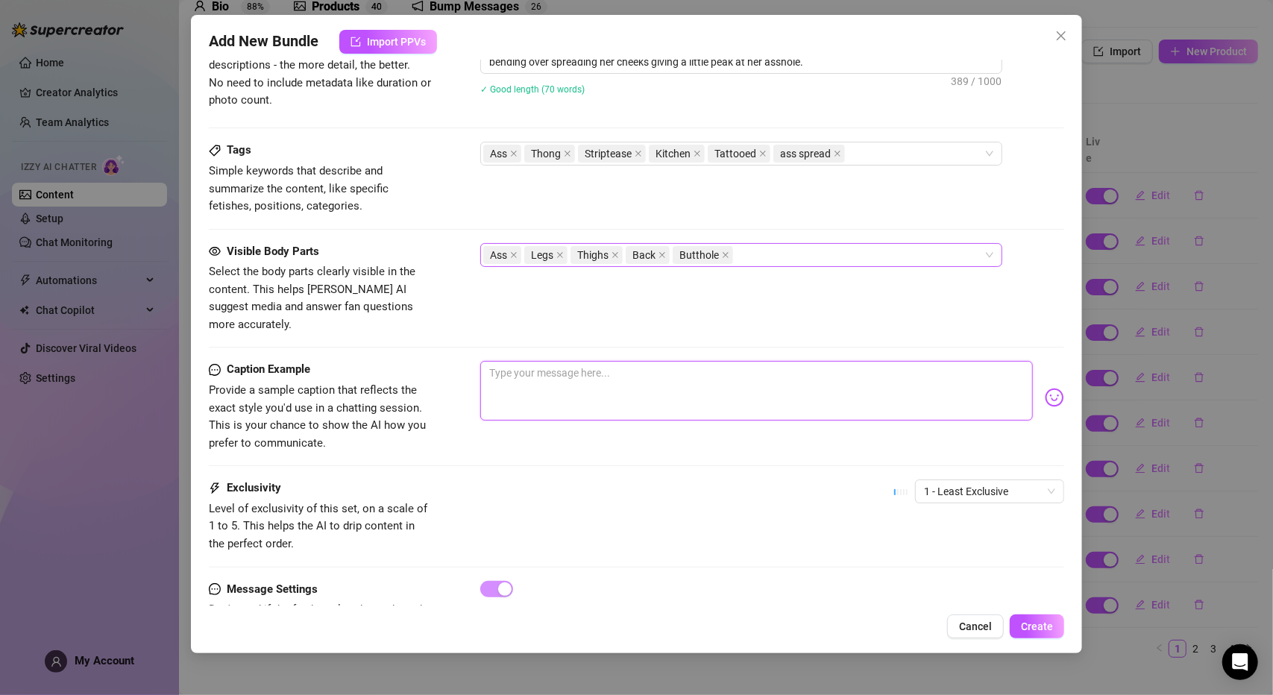
click at [906, 361] on textarea at bounding box center [756, 391] width 552 height 60
click at [961, 480] on span "1 - Least Exclusive" at bounding box center [989, 491] width 131 height 22
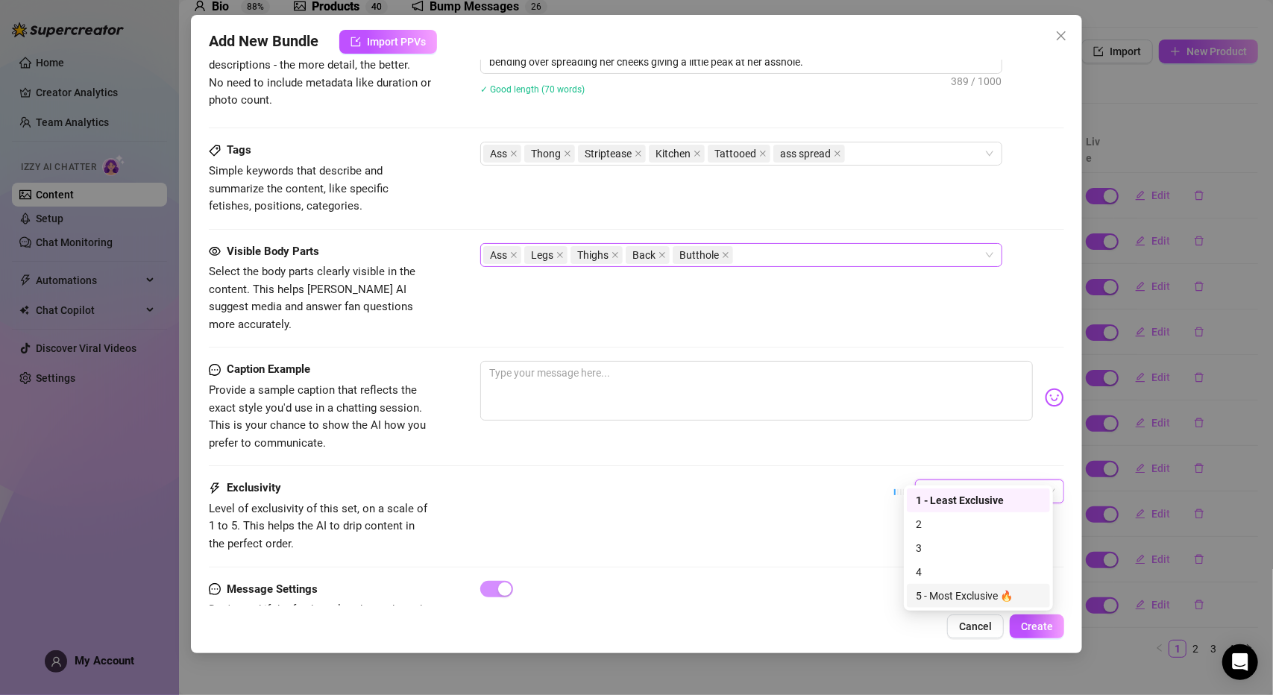
click at [940, 594] on div "5 - Most Exclusive 🔥" at bounding box center [978, 596] width 125 height 16
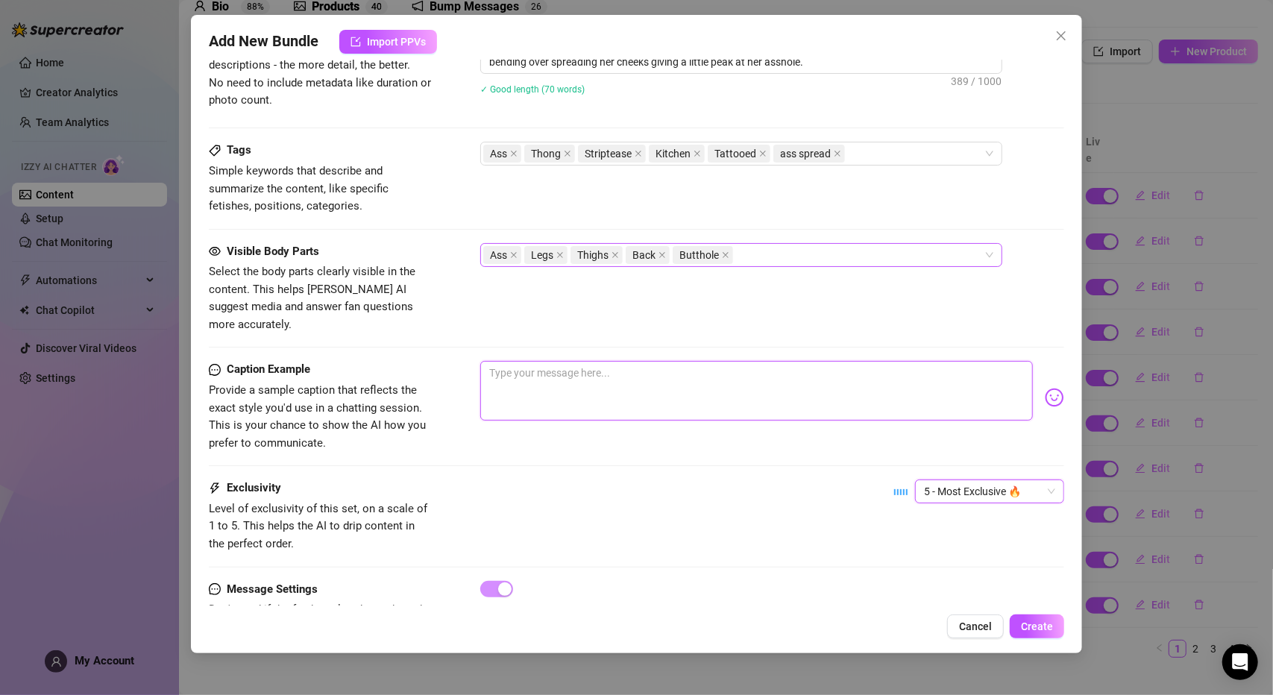
click at [522, 370] on textarea at bounding box center [756, 391] width 552 height 60
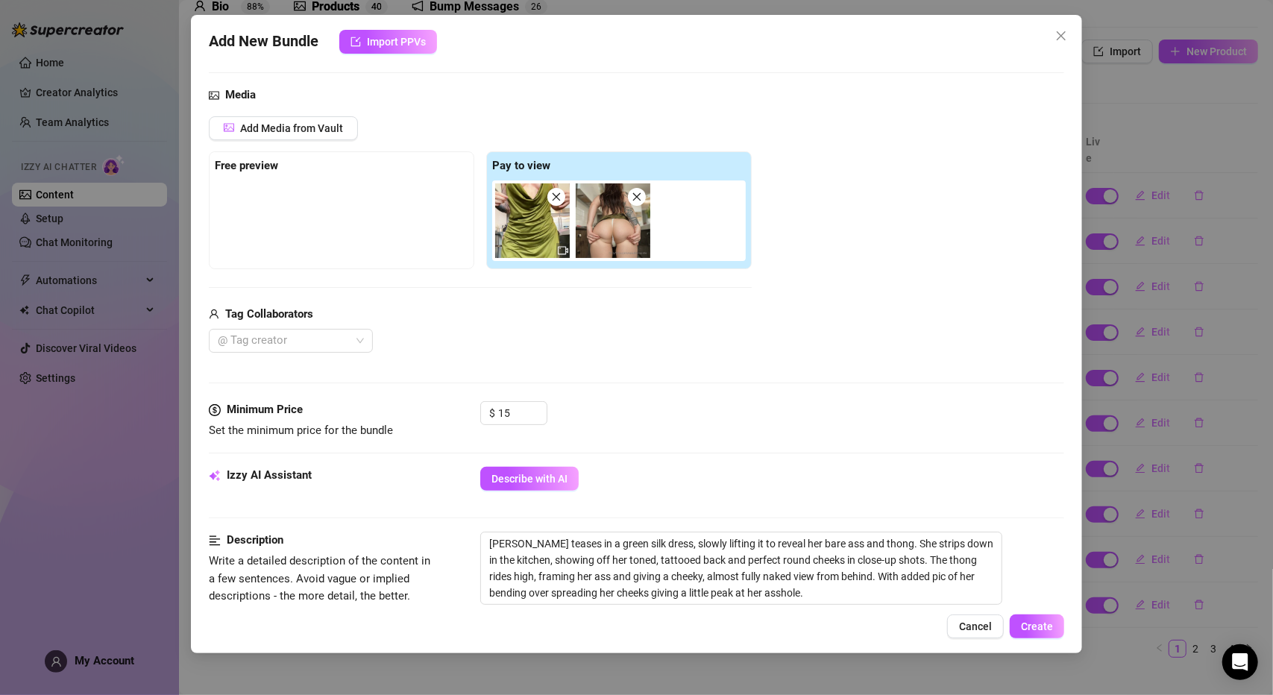
scroll to position [0, 0]
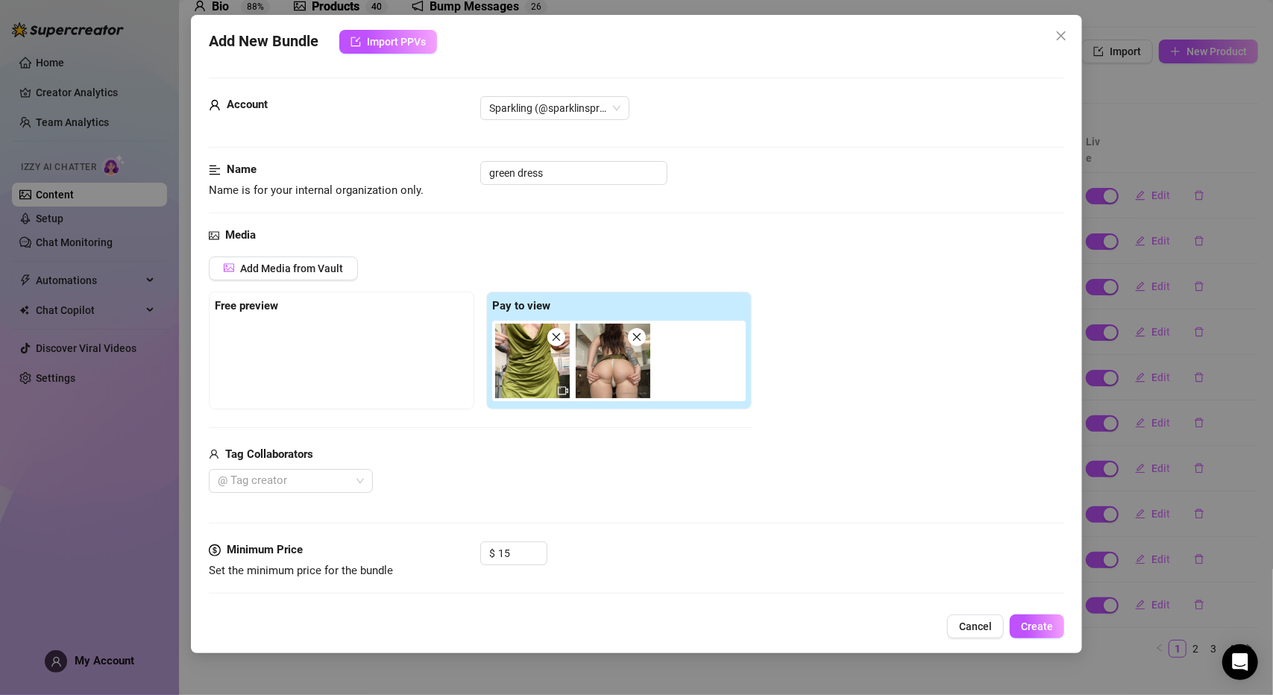
click at [522, 375] on img at bounding box center [532, 361] width 75 height 75
click at [315, 263] on span "Add Media from Vault" at bounding box center [291, 268] width 103 height 12
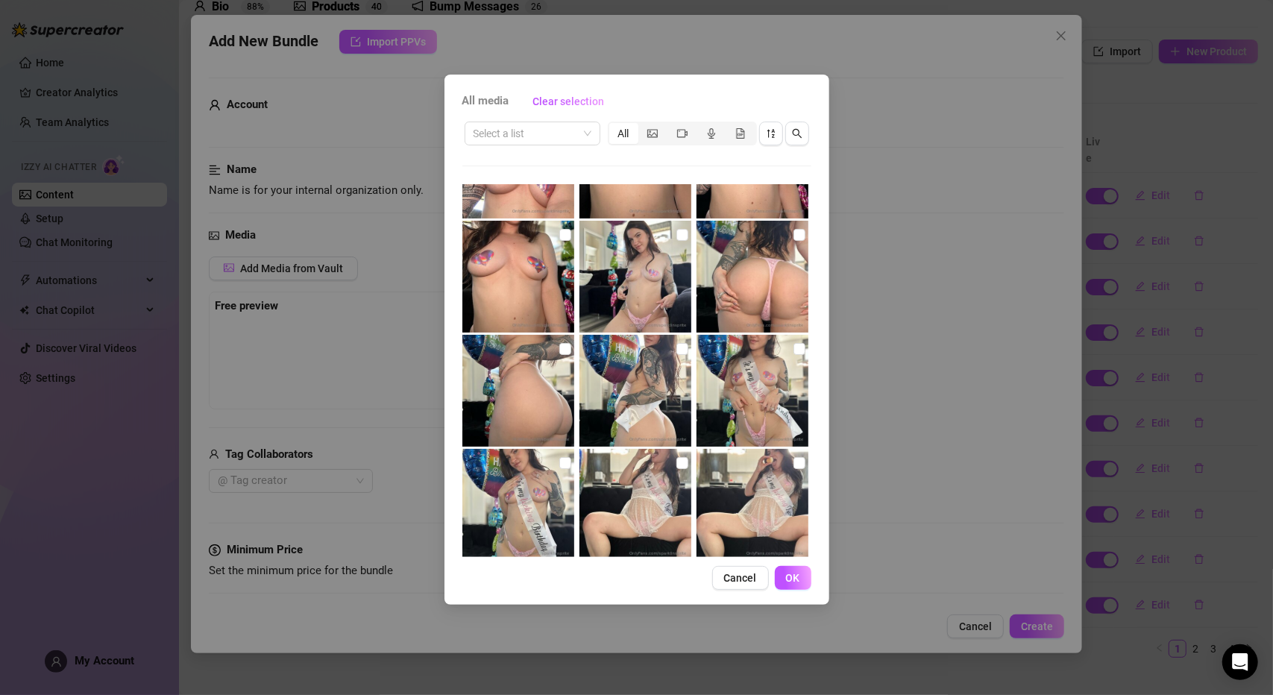
scroll to position [562, 0]
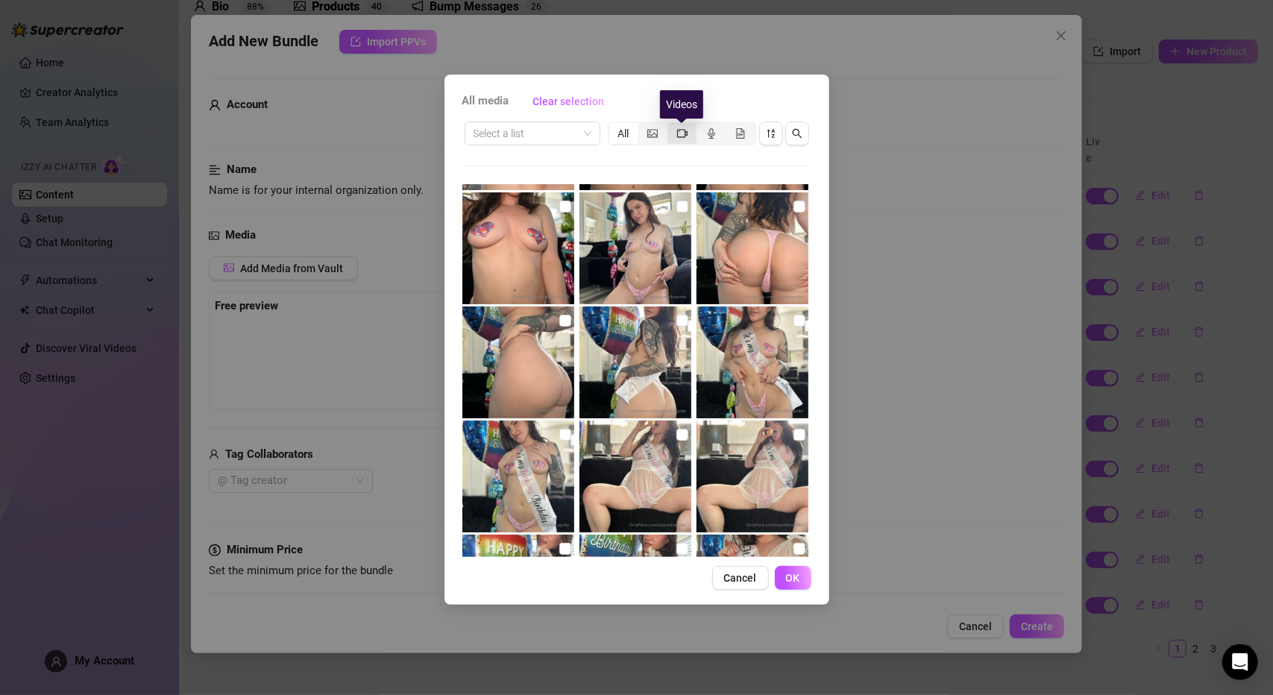
click at [678, 130] on icon "video-camera" at bounding box center [682, 133] width 10 height 8
click at [671, 125] on input "segmented control" at bounding box center [671, 125] width 0 height 0
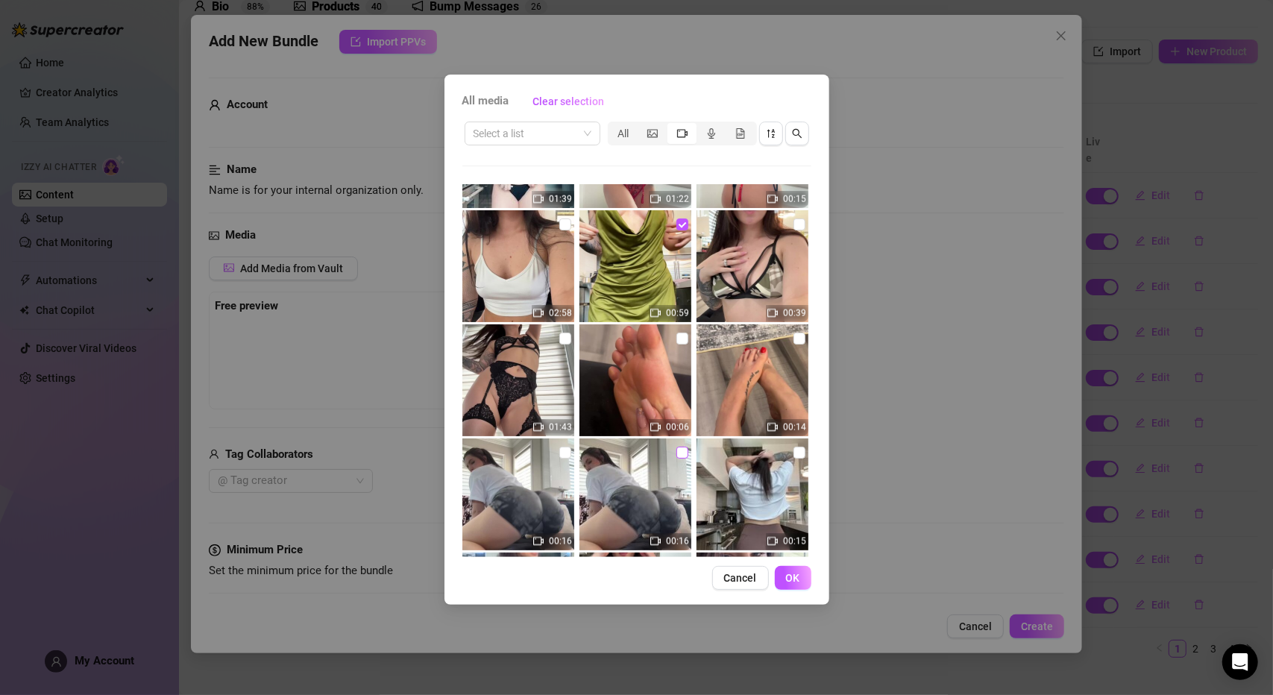
scroll to position [1308, 0]
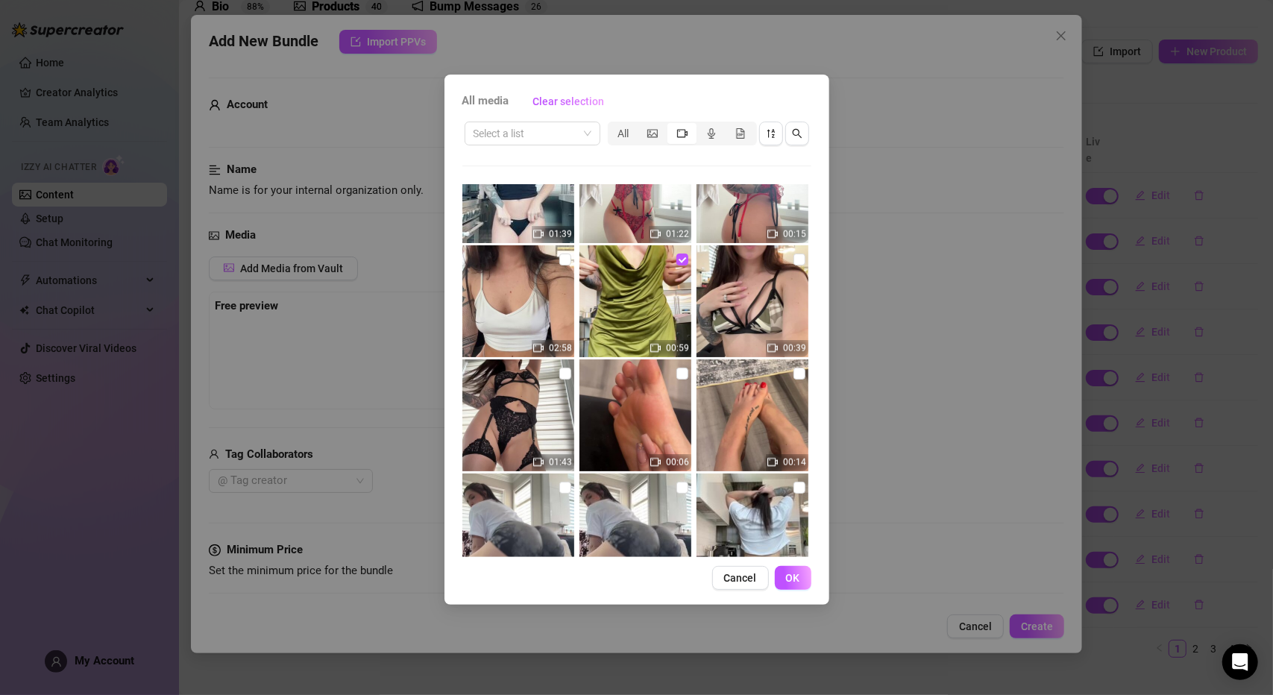
click at [653, 350] on icon "video-camera" at bounding box center [655, 348] width 10 height 10
click at [667, 348] on span "00:59" at bounding box center [678, 348] width 23 height 10
click at [788, 587] on button "OK" at bounding box center [793, 578] width 37 height 24
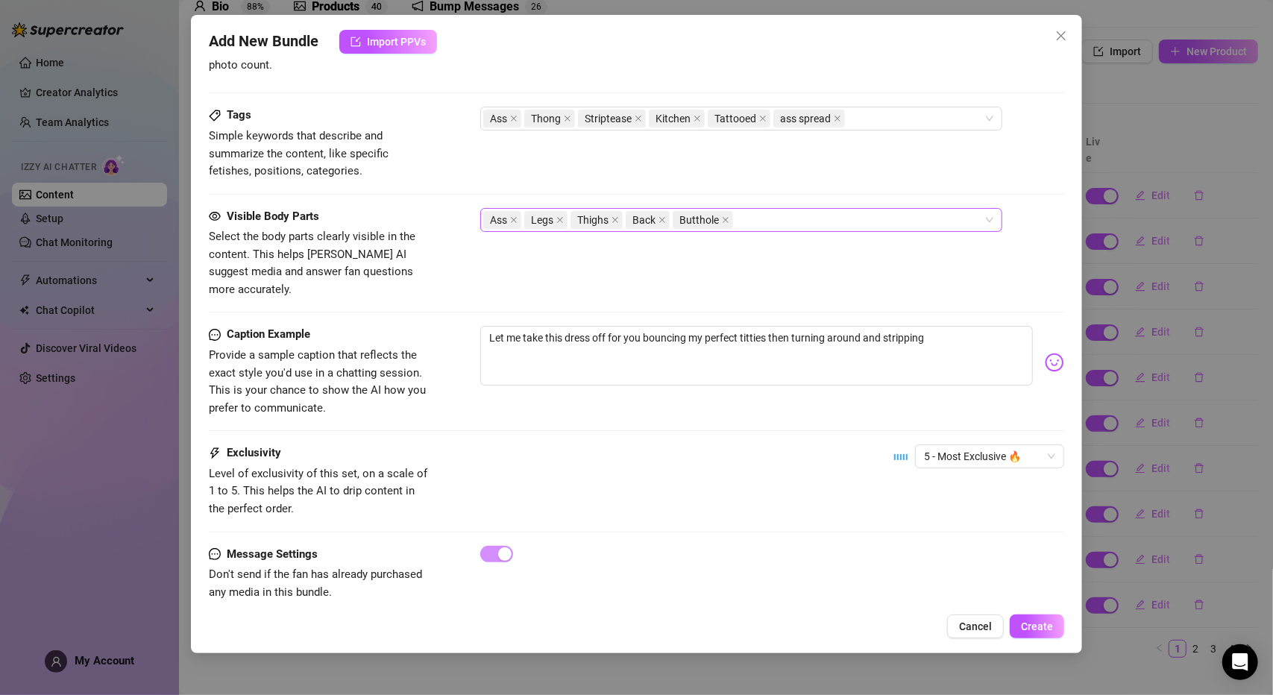
scroll to position [707, 0]
click at [931, 325] on textarea "Let me take this dress off for you bouncing my perfect titties then turning aro…" at bounding box center [756, 355] width 552 height 60
click at [1036, 627] on span "Create" at bounding box center [1037, 626] width 32 height 12
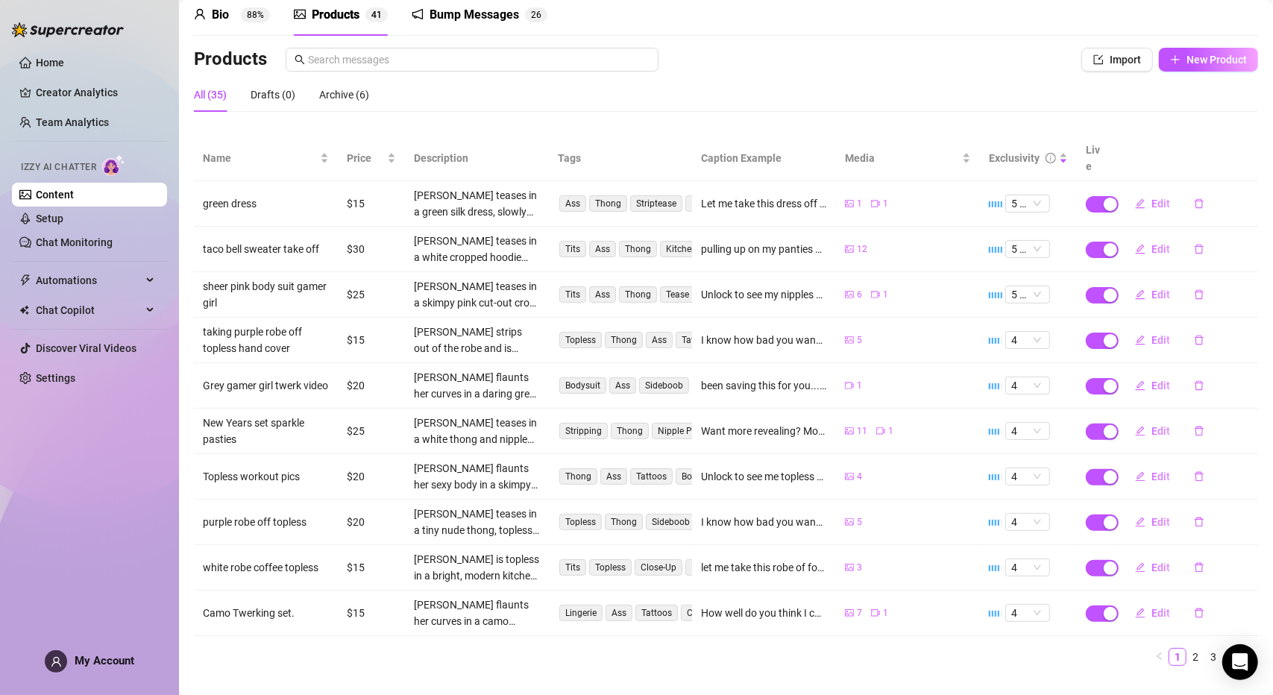
scroll to position [72, 0]
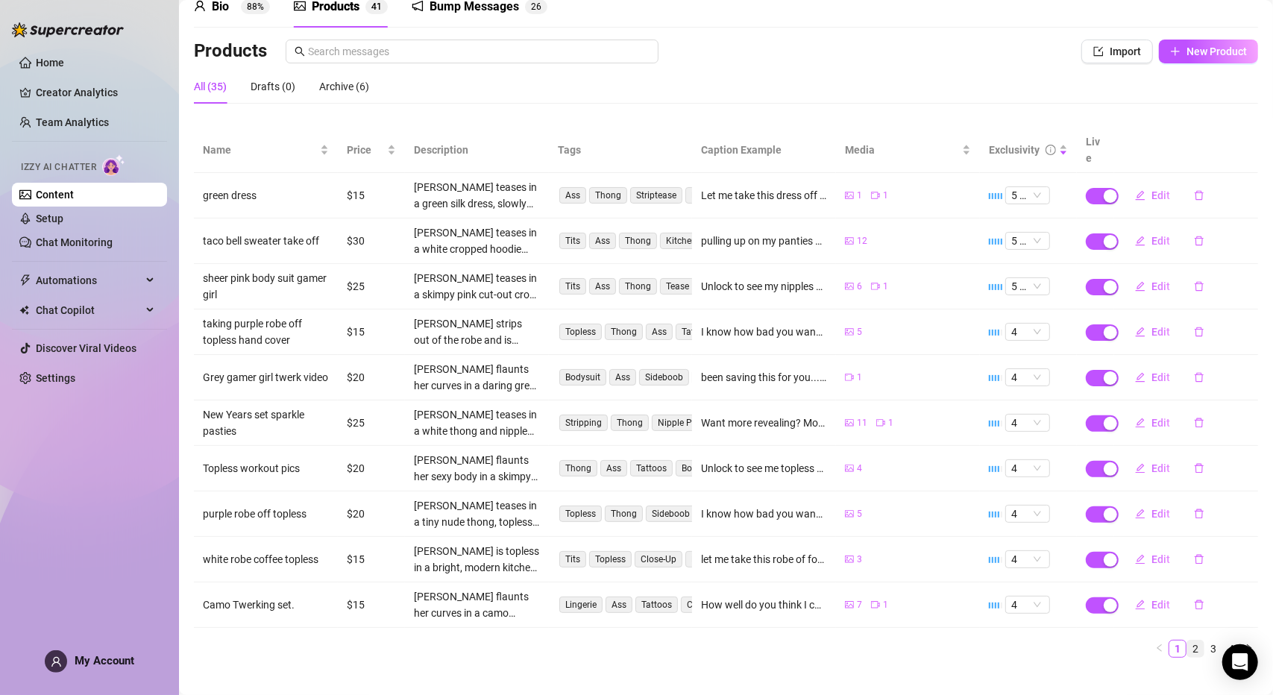
click at [1188, 640] on link "2" at bounding box center [1195, 648] width 16 height 16
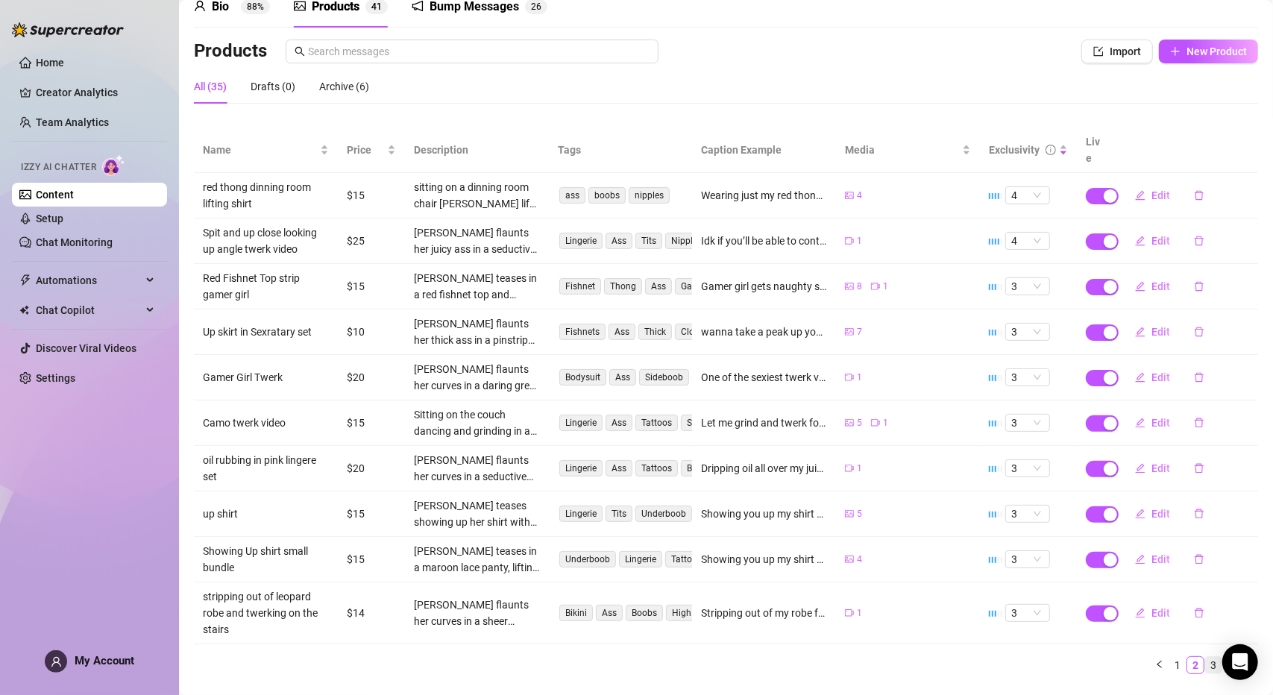
click at [1205, 657] on link "3" at bounding box center [1213, 665] width 16 height 16
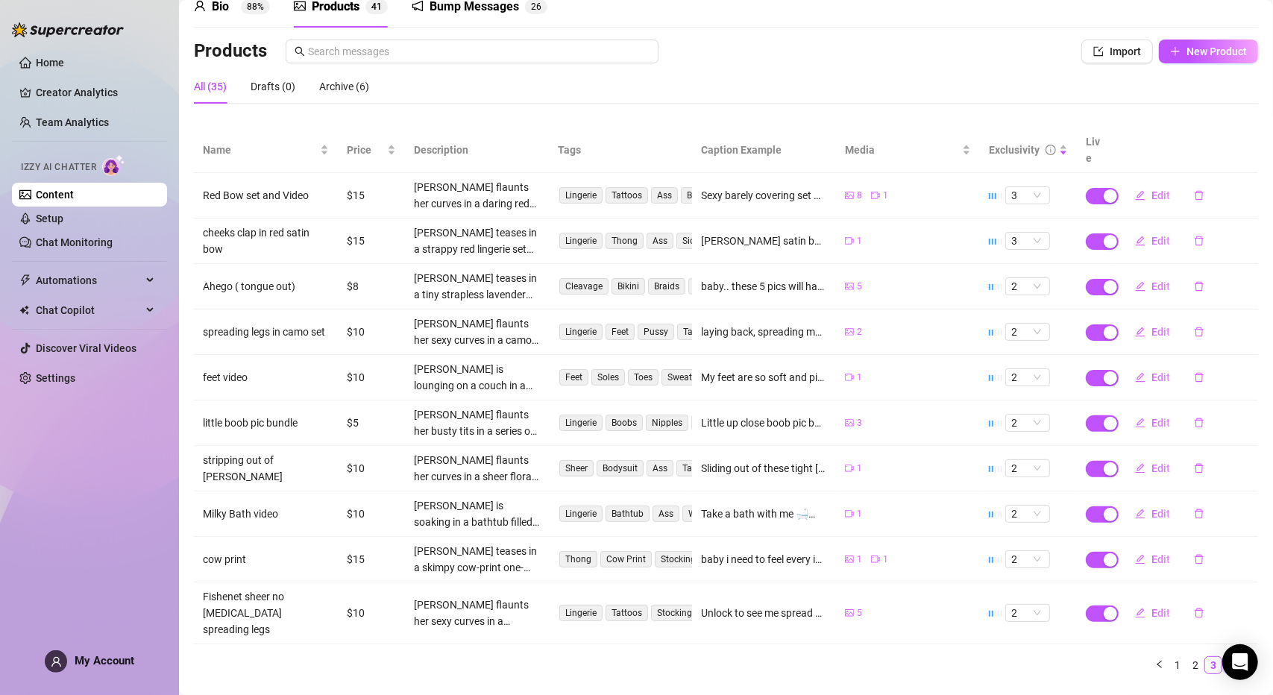
click at [1223, 657] on link "4" at bounding box center [1231, 665] width 16 height 16
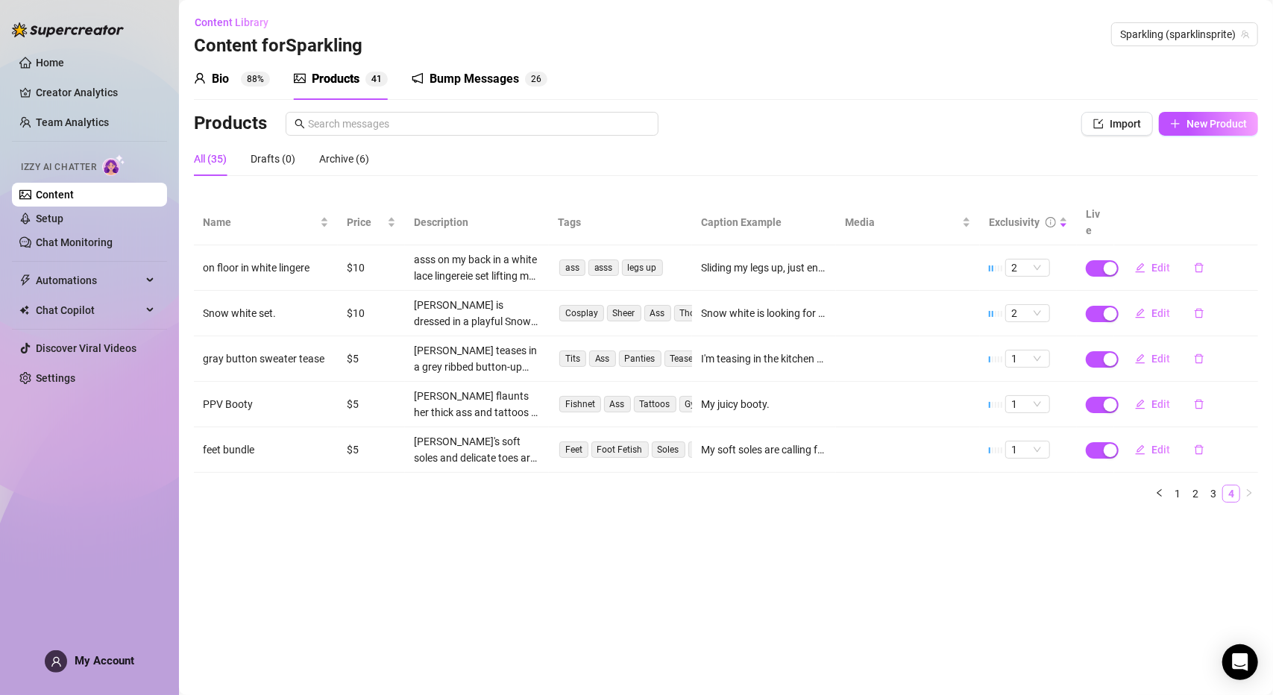
scroll to position [0, 0]
click at [1174, 485] on link "1" at bounding box center [1177, 493] width 16 height 16
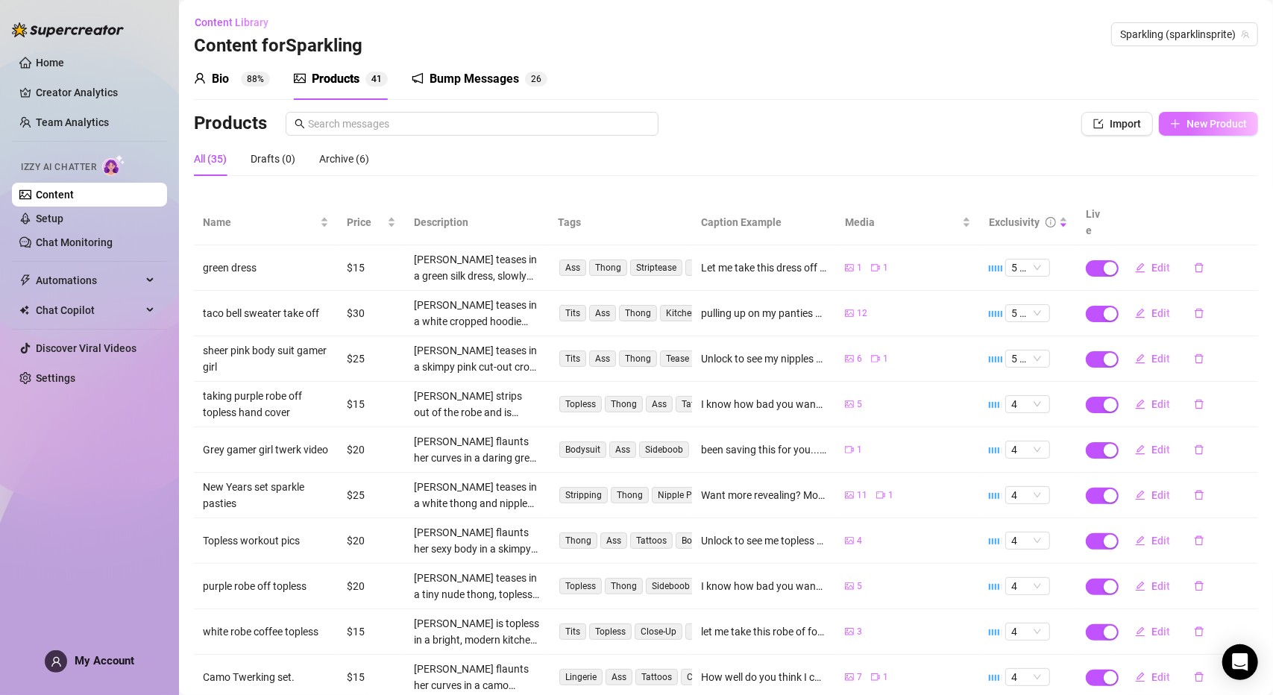
click at [1201, 125] on span "New Product" at bounding box center [1216, 124] width 60 height 12
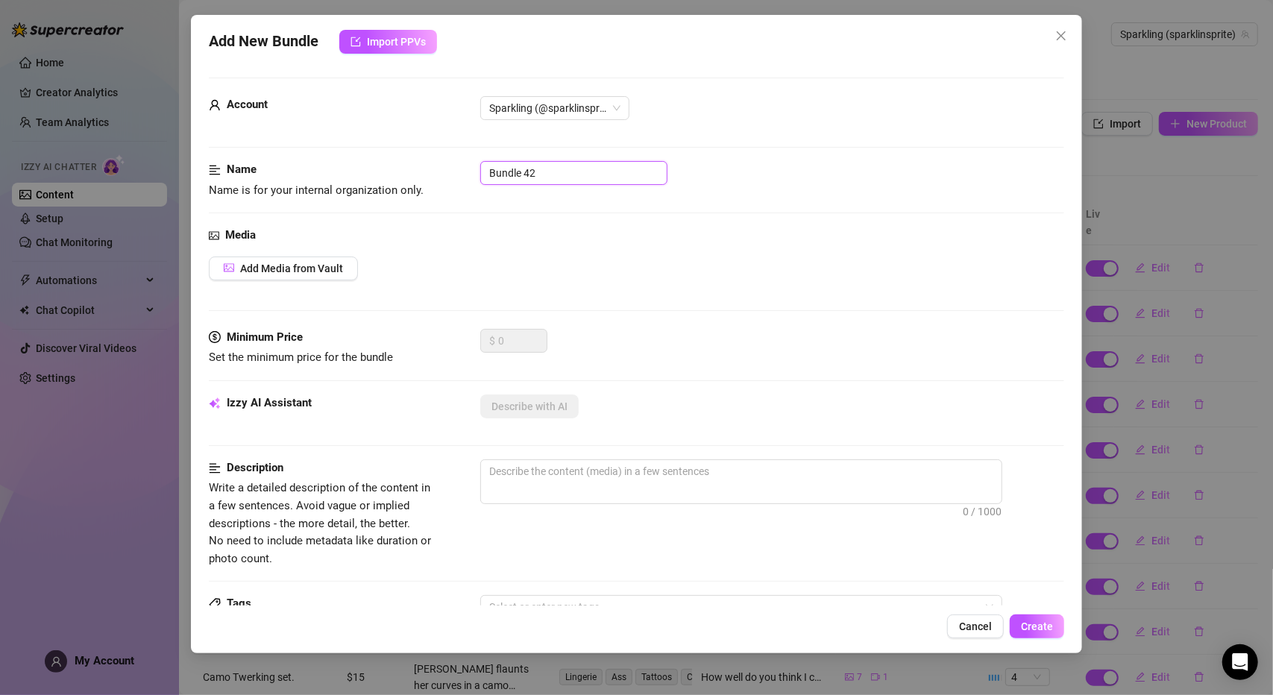
drag, startPoint x: 547, startPoint y: 174, endPoint x: 418, endPoint y: 168, distance: 128.3
click at [418, 168] on div "Name Name is for your internal organization only. Bundle 42" at bounding box center [636, 180] width 855 height 38
click at [295, 265] on span "Add Media from Vault" at bounding box center [291, 268] width 103 height 12
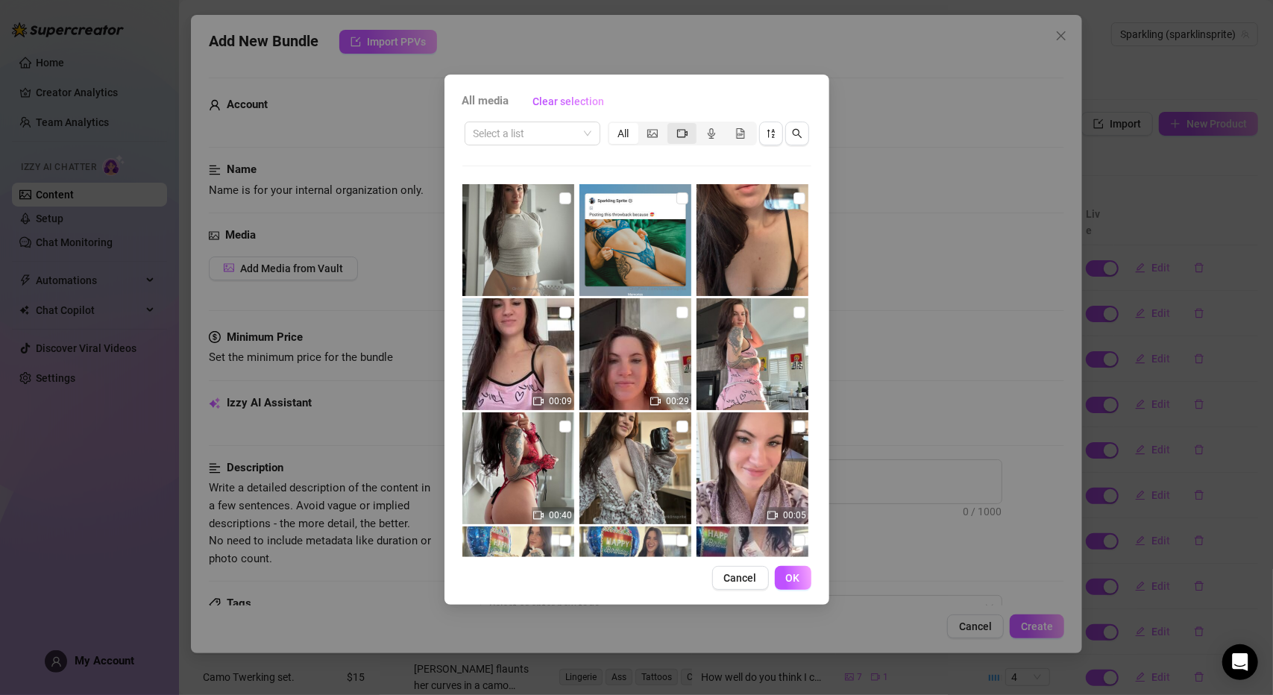
click at [677, 130] on icon "video-camera" at bounding box center [682, 133] width 10 height 8
click at [671, 125] on input "segmented control" at bounding box center [671, 125] width 0 height 0
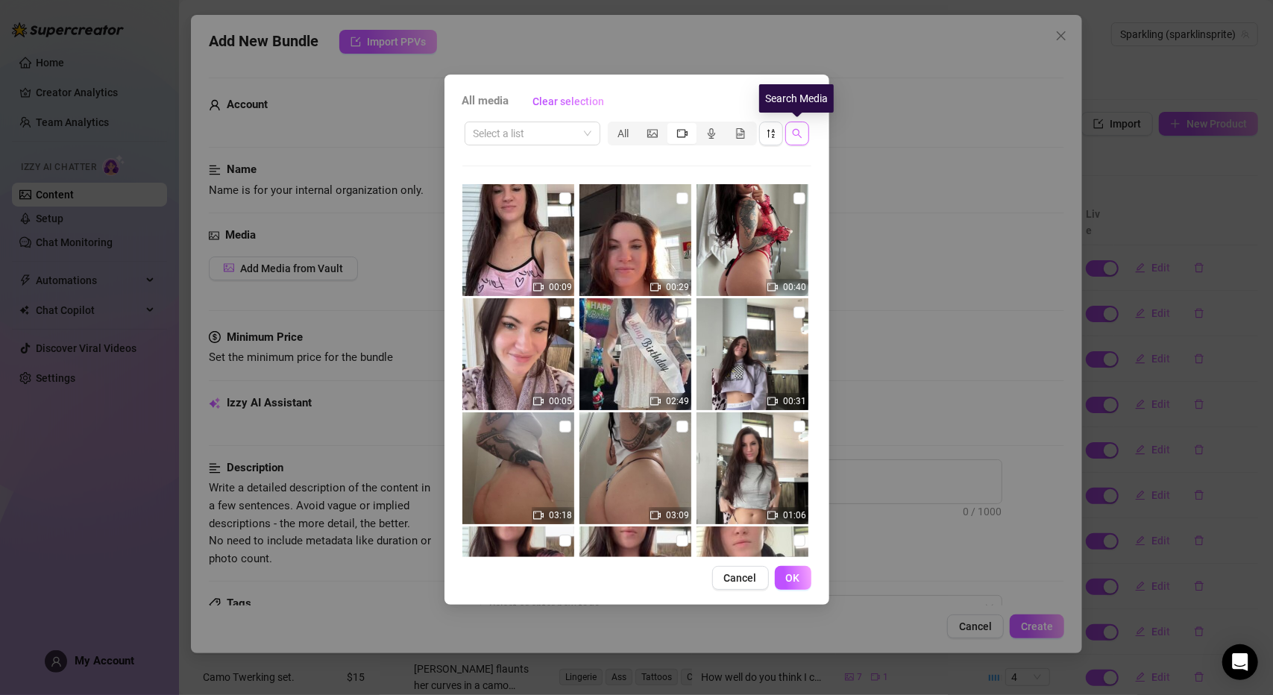
click at [796, 131] on icon "search" at bounding box center [797, 133] width 10 height 10
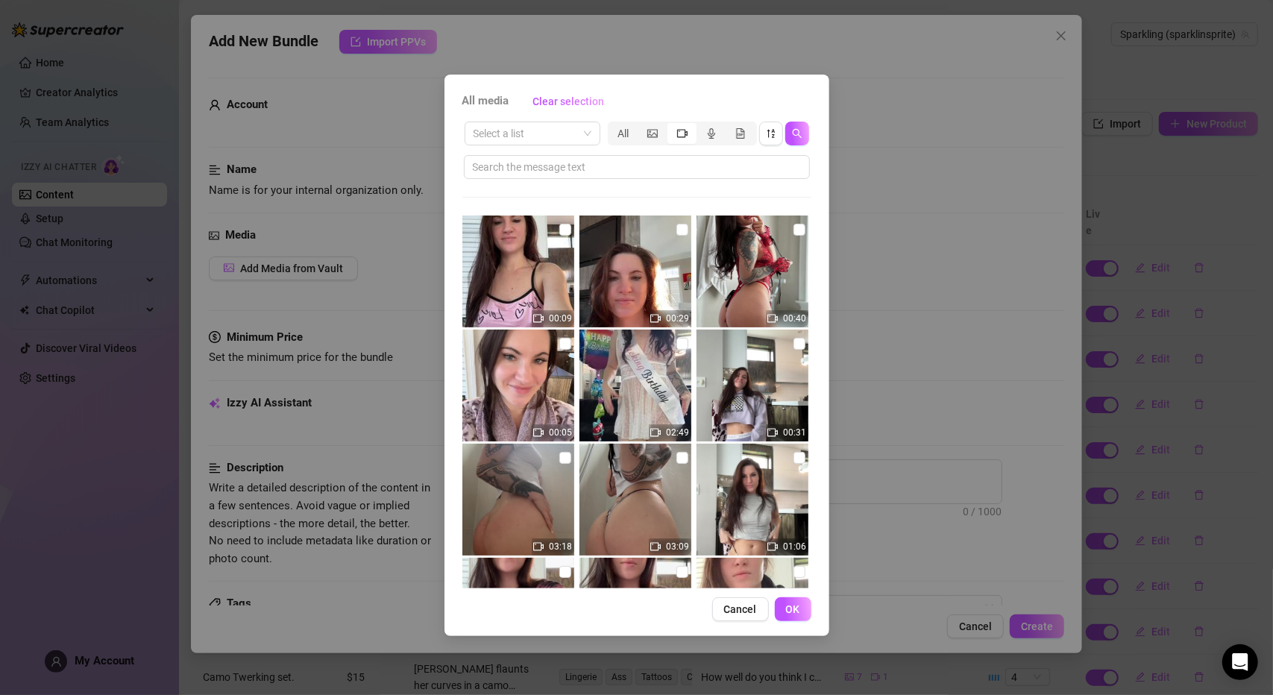
click at [689, 180] on div "Select a list All 00:09 00:29 00:40 00:05 02:49 00:31 03:18 03:09 01:06 00:47 0…" at bounding box center [636, 353] width 349 height 469
click at [689, 175] on span at bounding box center [637, 167] width 346 height 24
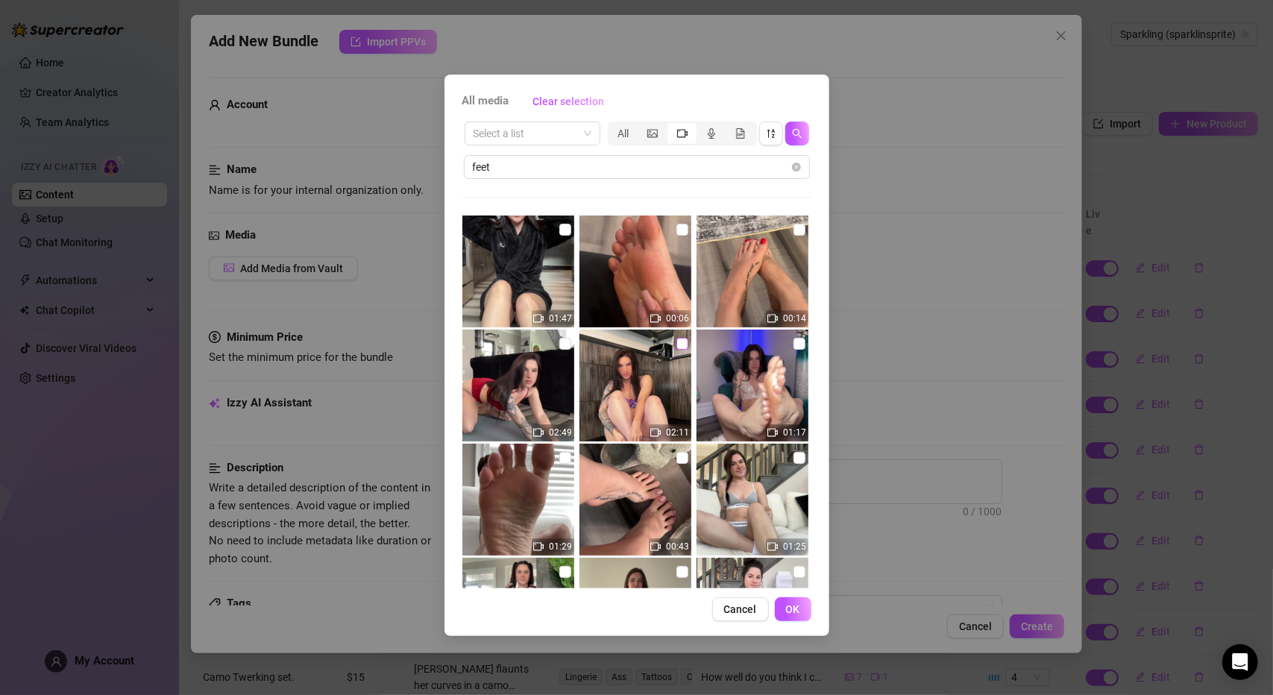
click at [676, 344] on input "checkbox" at bounding box center [682, 344] width 12 height 12
click at [790, 610] on span "OK" at bounding box center [793, 609] width 14 height 12
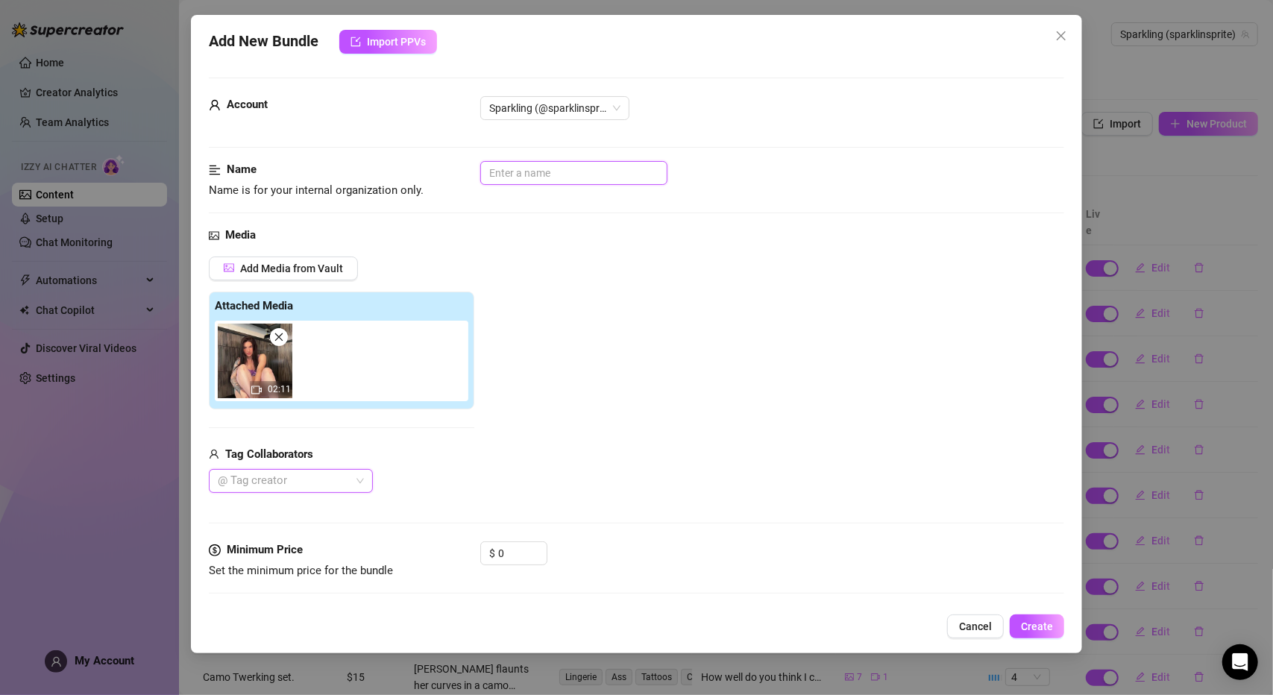
click at [508, 172] on input "text" at bounding box center [573, 173] width 187 height 24
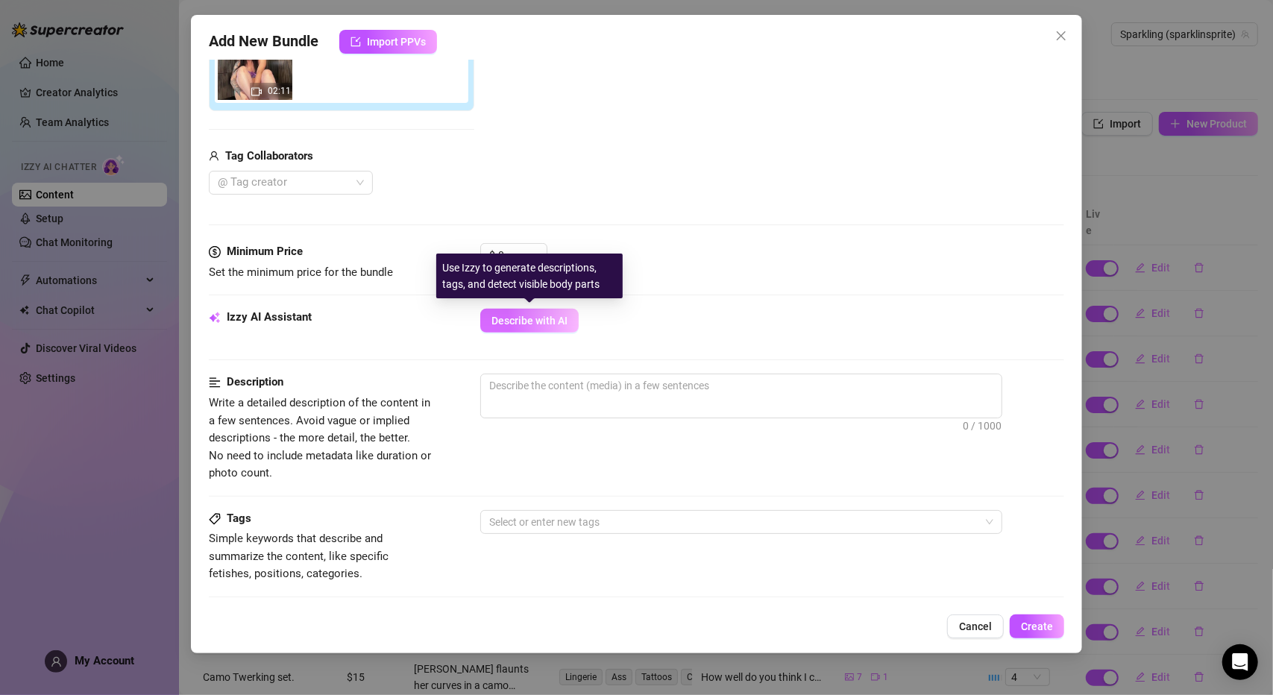
click at [537, 323] on span "Describe with AI" at bounding box center [529, 321] width 76 height 12
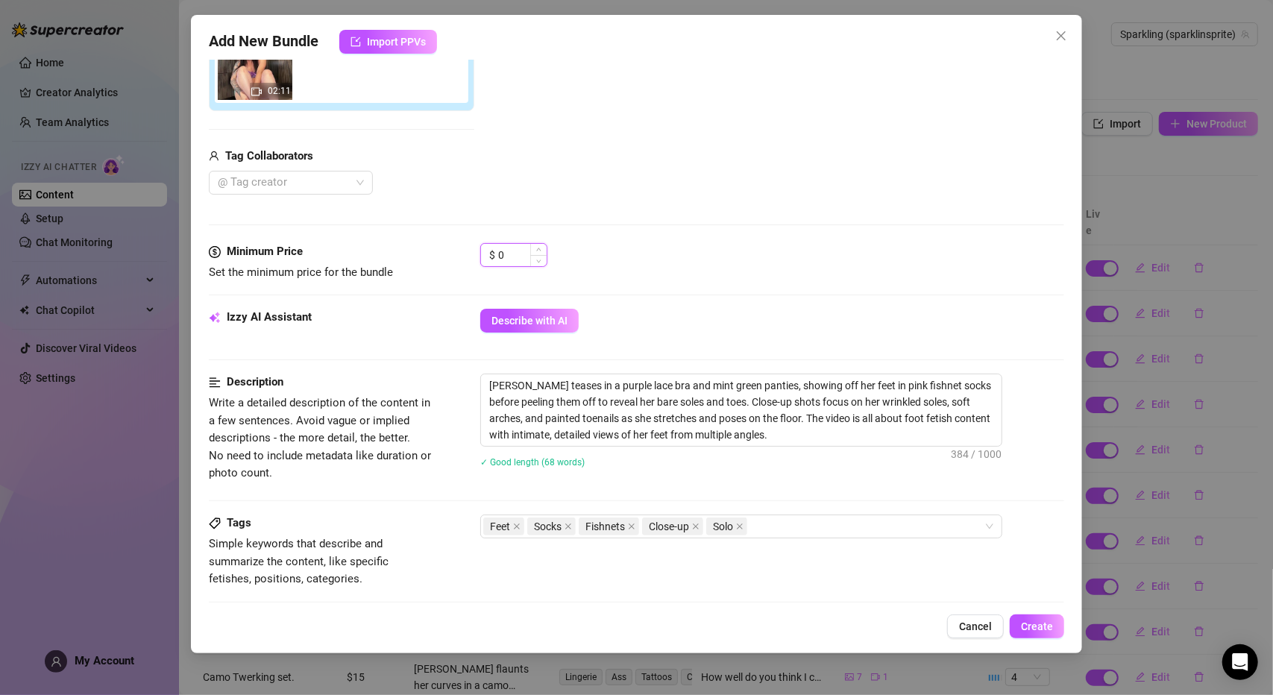
drag, startPoint x: 517, startPoint y: 250, endPoint x: 504, endPoint y: 244, distance: 14.0
click at [504, 244] on input "0" at bounding box center [522, 255] width 48 height 22
click at [498, 245] on input "0" at bounding box center [522, 255] width 48 height 22
drag, startPoint x: 520, startPoint y: 251, endPoint x: 485, endPoint y: 245, distance: 35.4
click at [485, 245] on div "$ 0" at bounding box center [513, 255] width 67 height 24
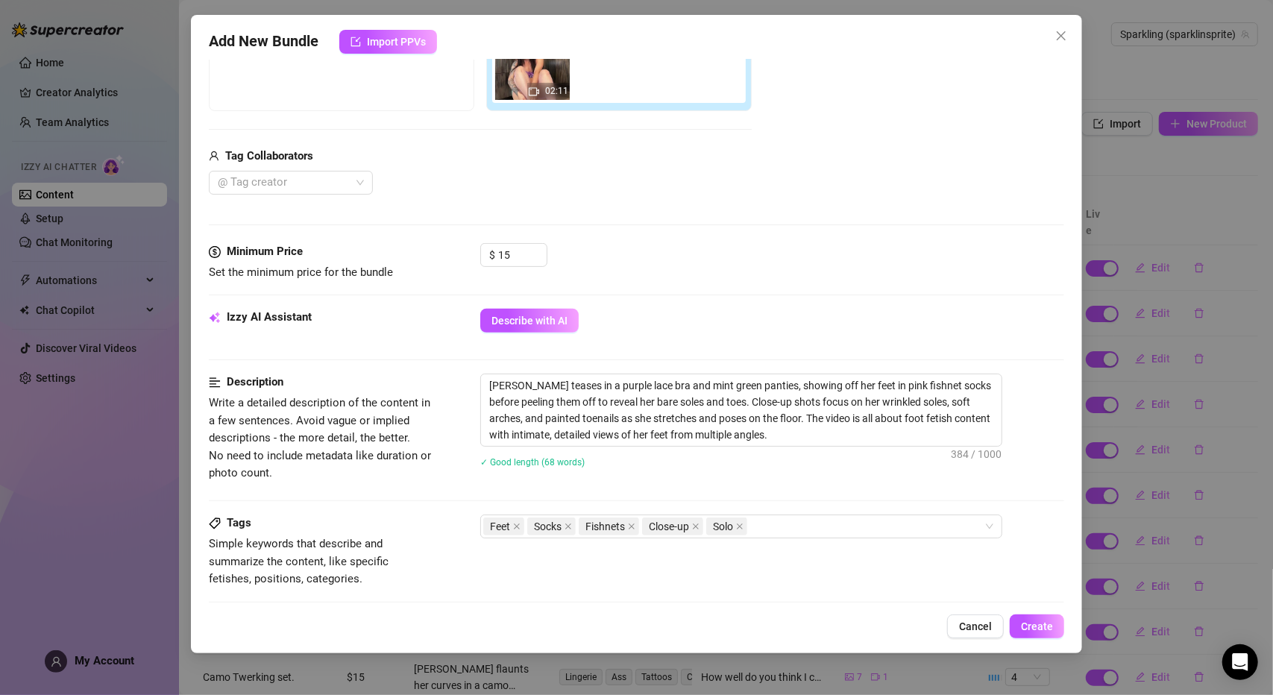
click at [766, 173] on div "Add Media from Vault Free preview Pay to view 02:11 Tag Collaborators @ Tag cre…" at bounding box center [636, 76] width 855 height 237
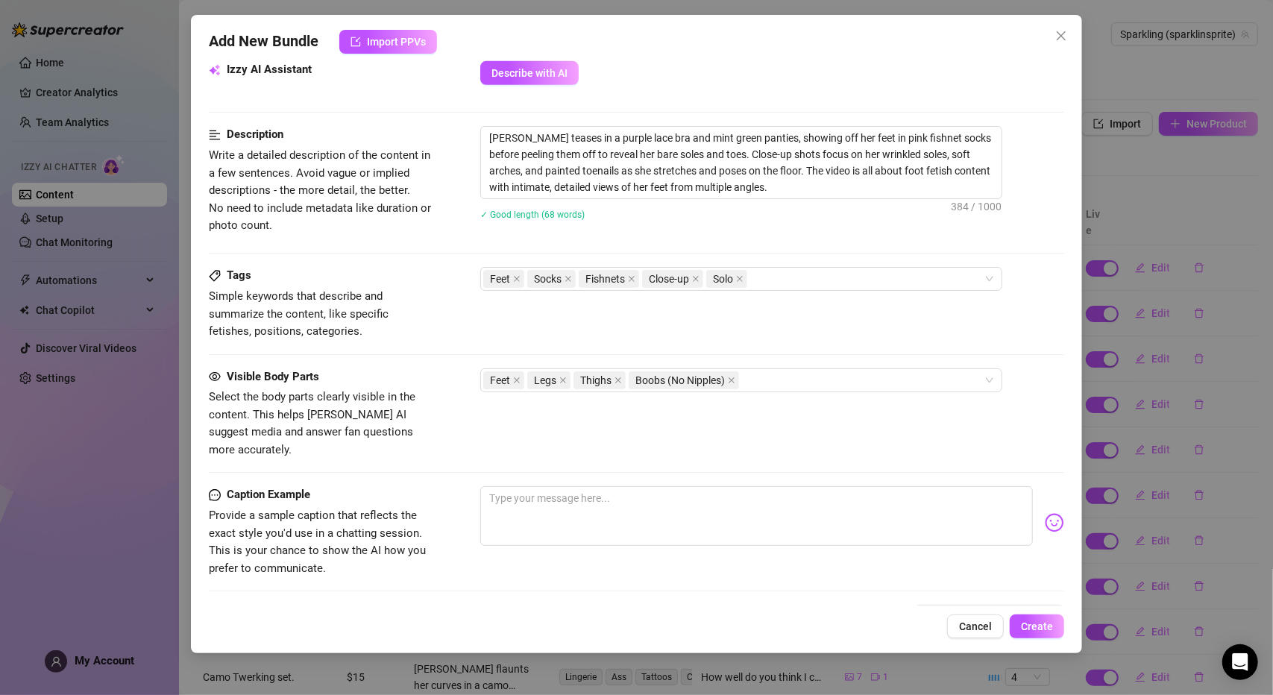
scroll to position [671, 0]
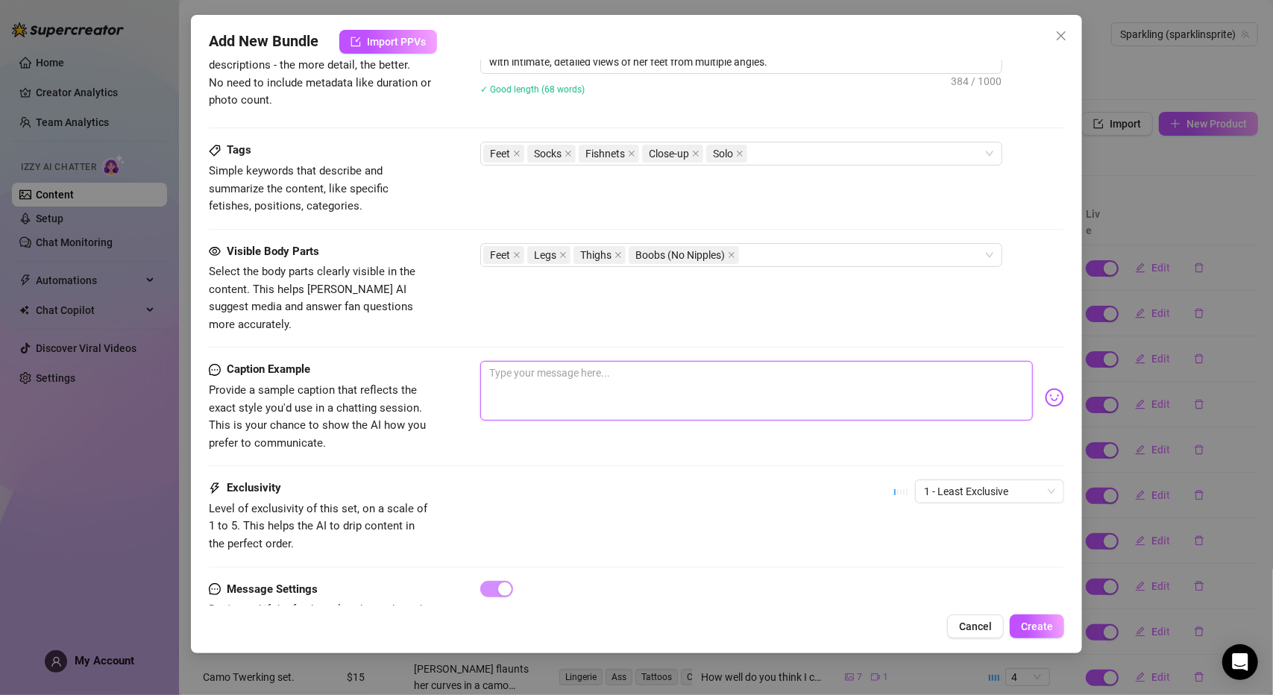
click at [573, 361] on textarea at bounding box center [756, 391] width 552 height 60
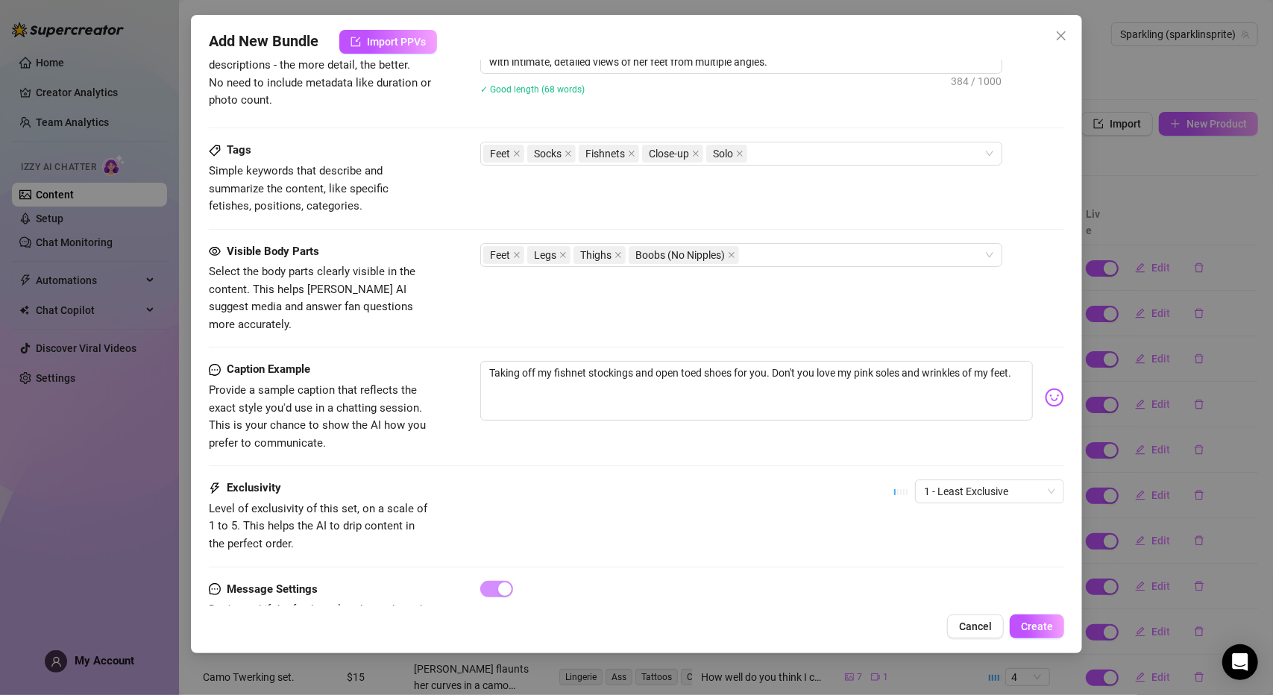
click at [1042, 365] on div "Taking off my fishnet stockings and open toed shoes for you. Don't you love my …" at bounding box center [772, 397] width 584 height 73
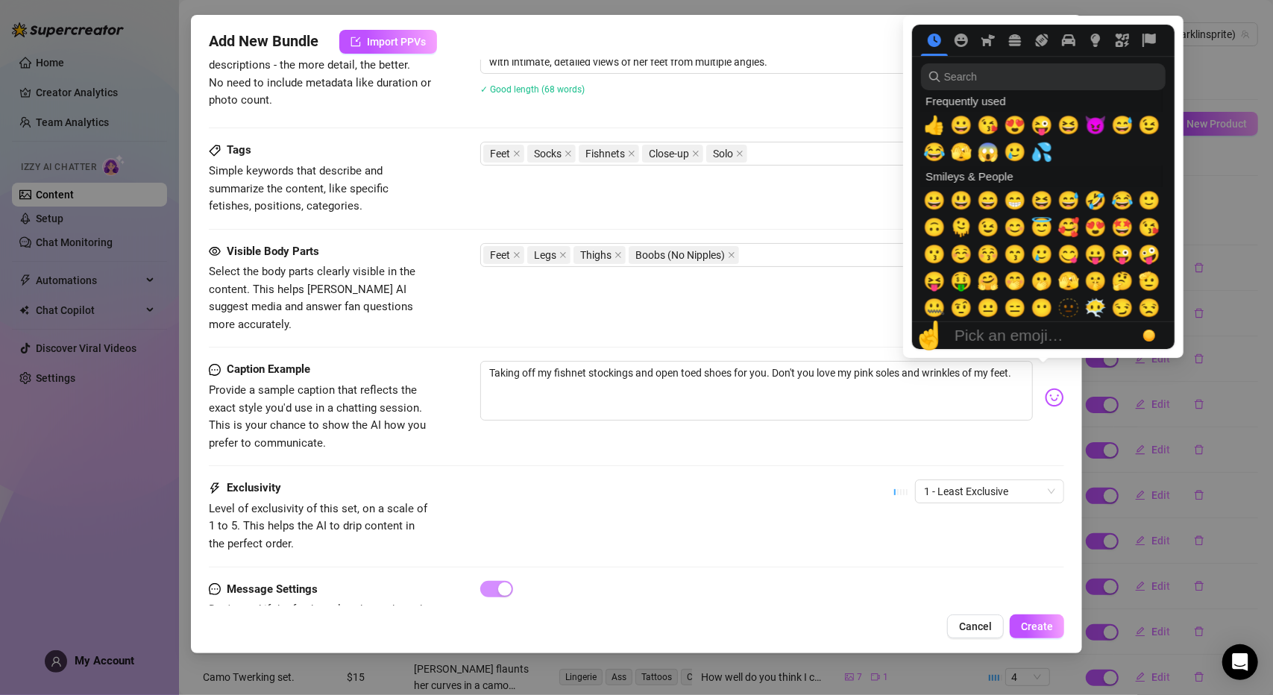
click at [1045, 388] on img at bounding box center [1054, 397] width 19 height 19
click at [1015, 119] on span "😍" at bounding box center [1015, 125] width 22 height 21
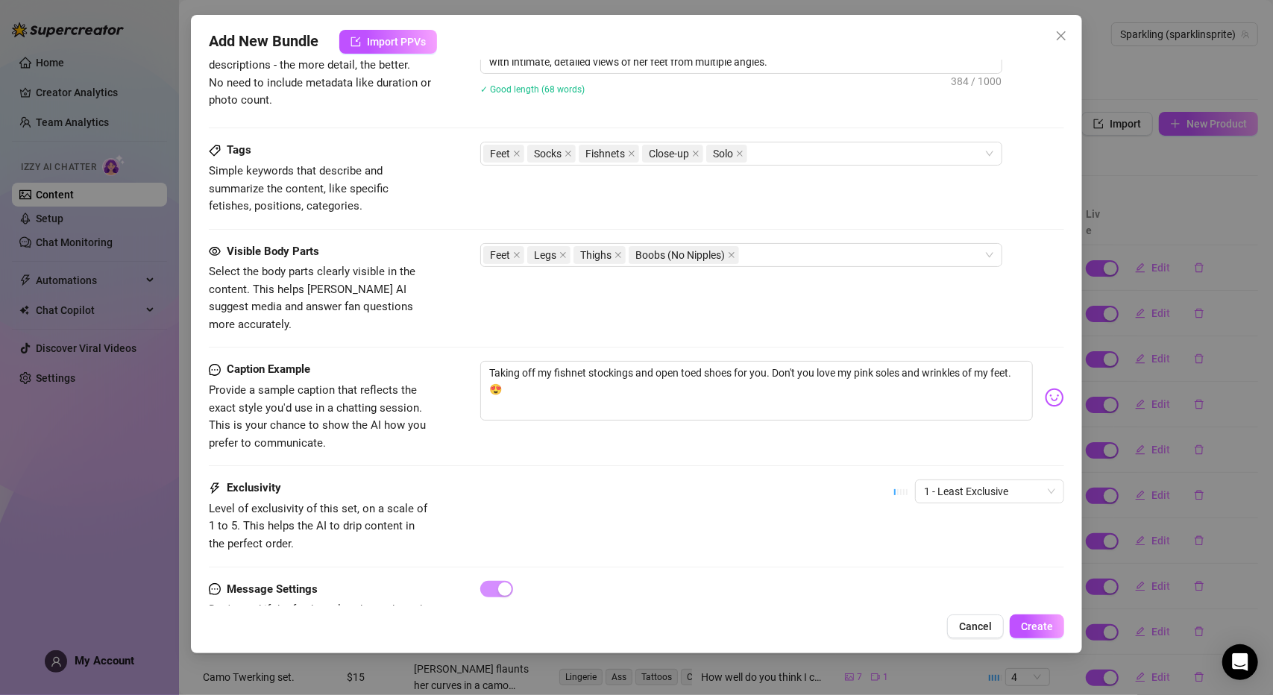
drag, startPoint x: 682, startPoint y: 458, endPoint x: 857, endPoint y: 457, distance: 174.5
click at [683, 479] on div "Exclusivity Level of exclusivity of this set, on a scale of 1 to 5. This helps …" at bounding box center [636, 515] width 855 height 73
click at [950, 480] on span "1 - Least Exclusive" at bounding box center [989, 491] width 131 height 22
click at [960, 546] on div "3" at bounding box center [978, 548] width 125 height 16
click at [1033, 623] on span "Create" at bounding box center [1037, 626] width 32 height 12
